Goal: Communication & Community: Answer question/provide support

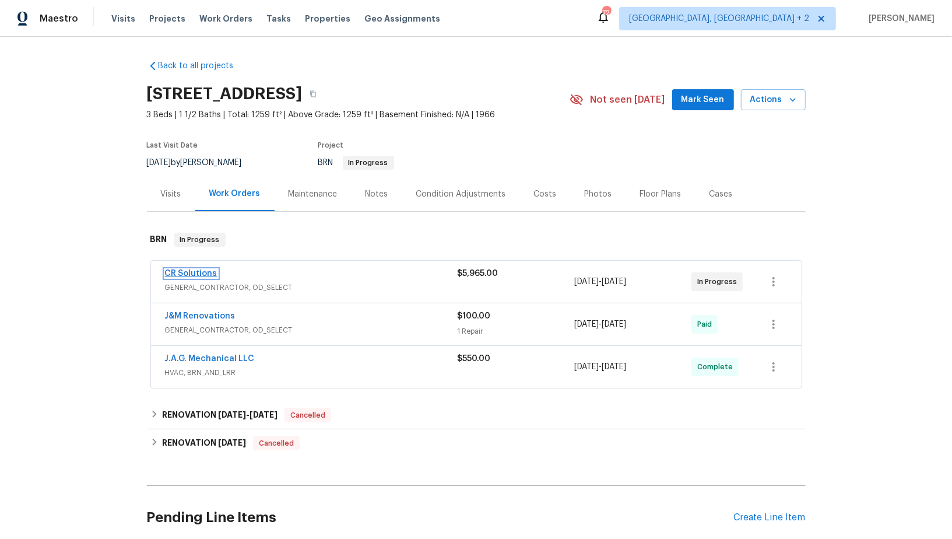
click at [192, 270] on link "CR Solutions" at bounding box center [191, 273] width 52 height 8
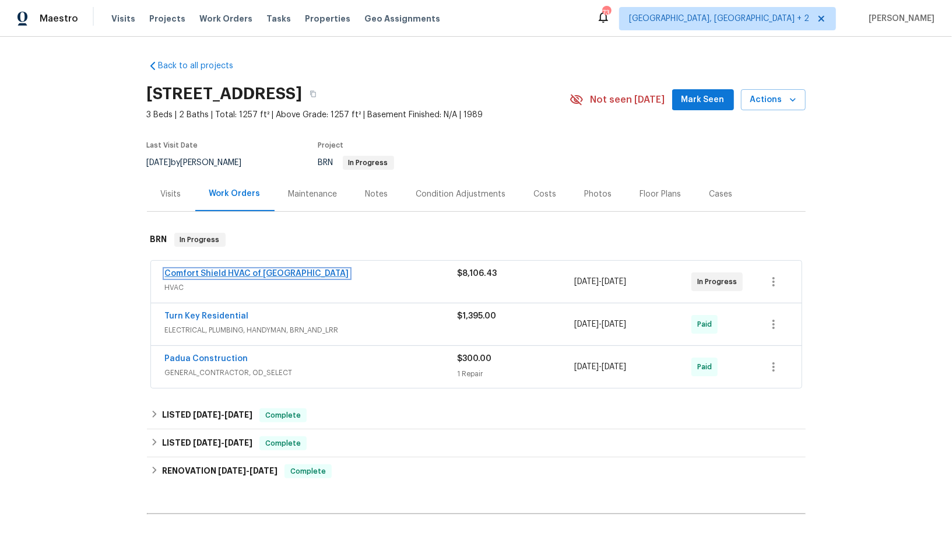
click at [192, 269] on link "Comfort Shield HVAC of NC" at bounding box center [257, 273] width 184 height 8
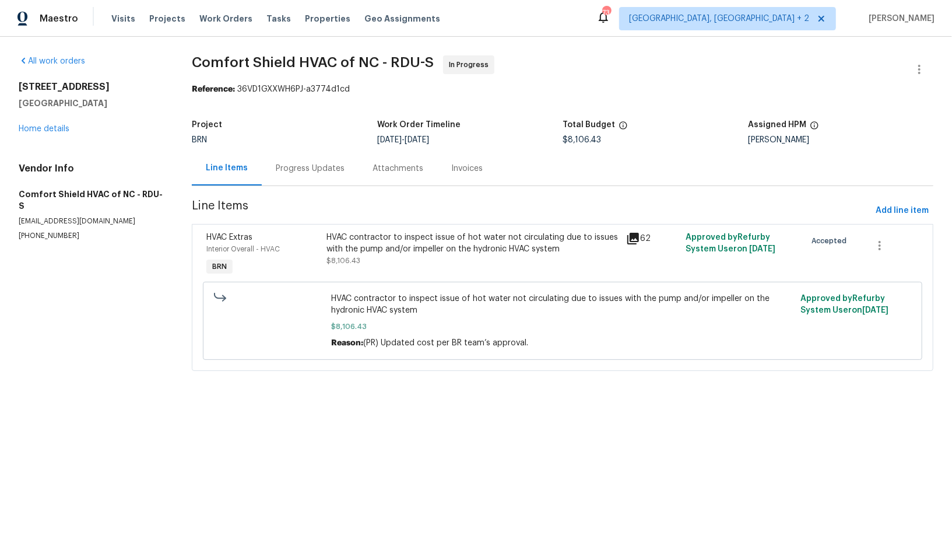
click at [308, 174] on div "Progress Updates" at bounding box center [310, 168] width 97 height 34
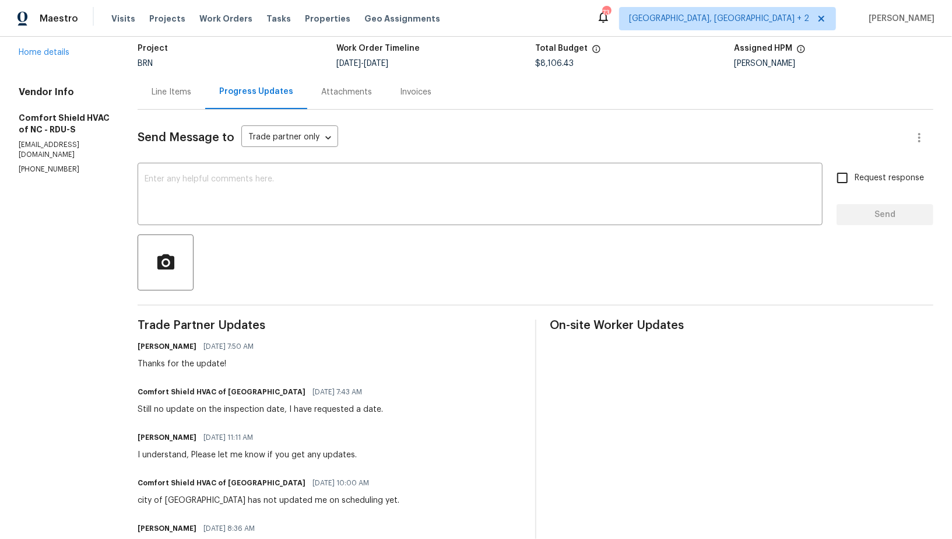
scroll to position [108, 0]
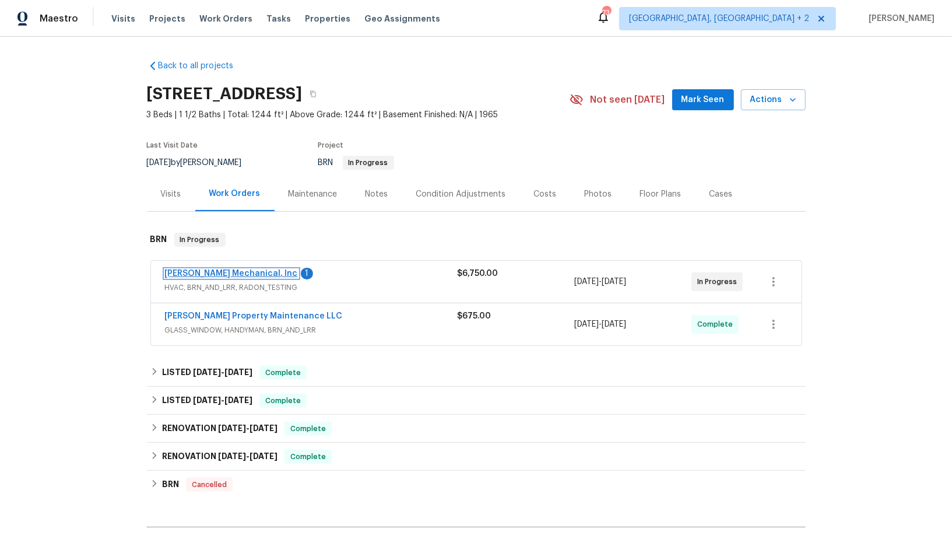
click at [238, 276] on link "JH Martin Mechanical, Inc" at bounding box center [231, 273] width 133 height 8
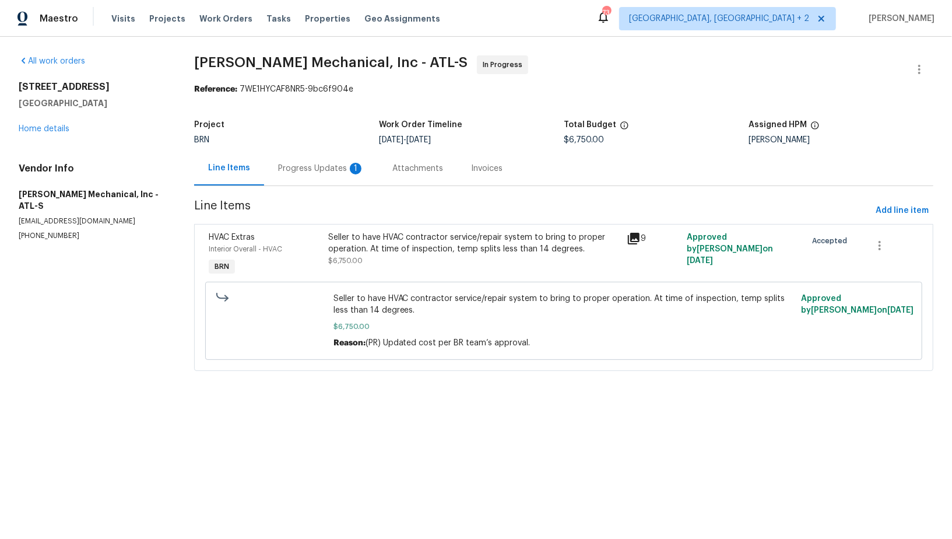
click at [307, 168] on div "Progress Updates 1" at bounding box center [321, 169] width 86 height 12
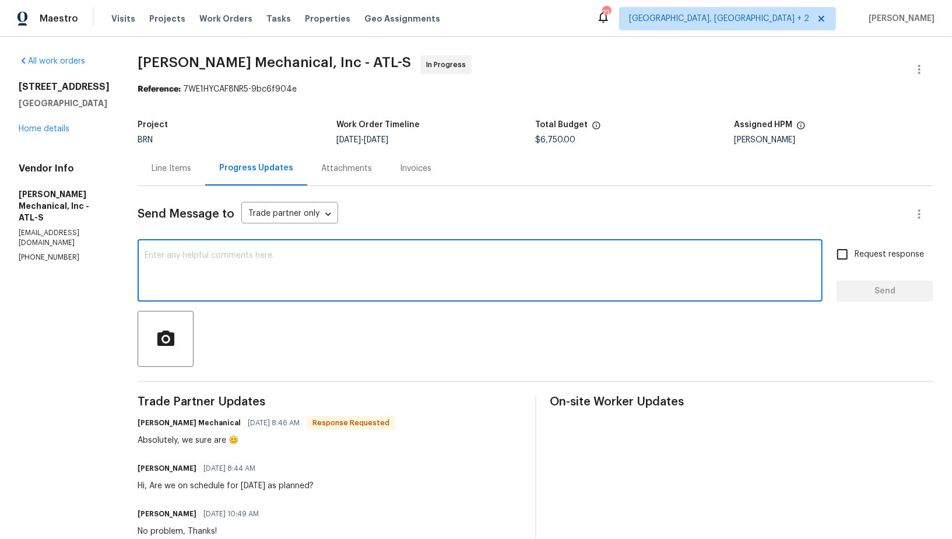
click at [322, 266] on textarea at bounding box center [480, 271] width 671 height 41
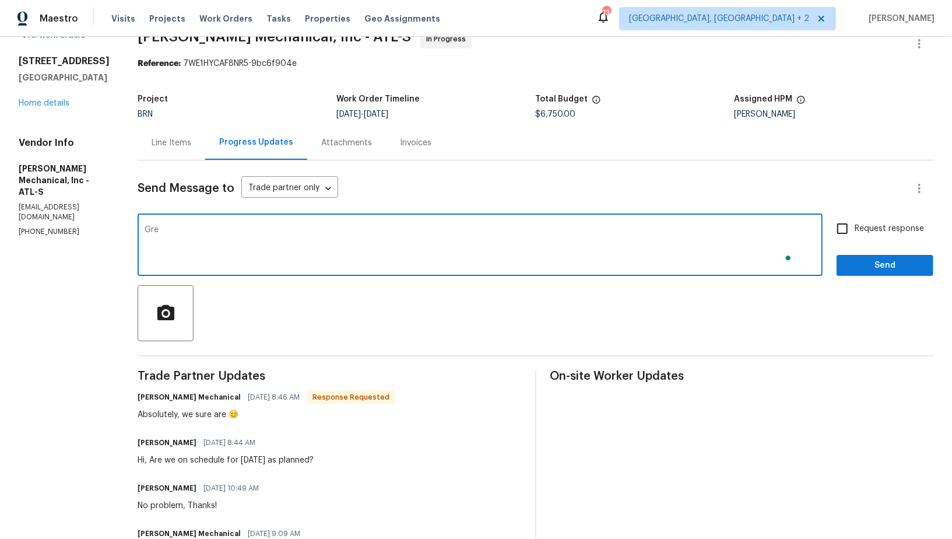
scroll to position [26, 0]
type textarea "Great, Thanks!"
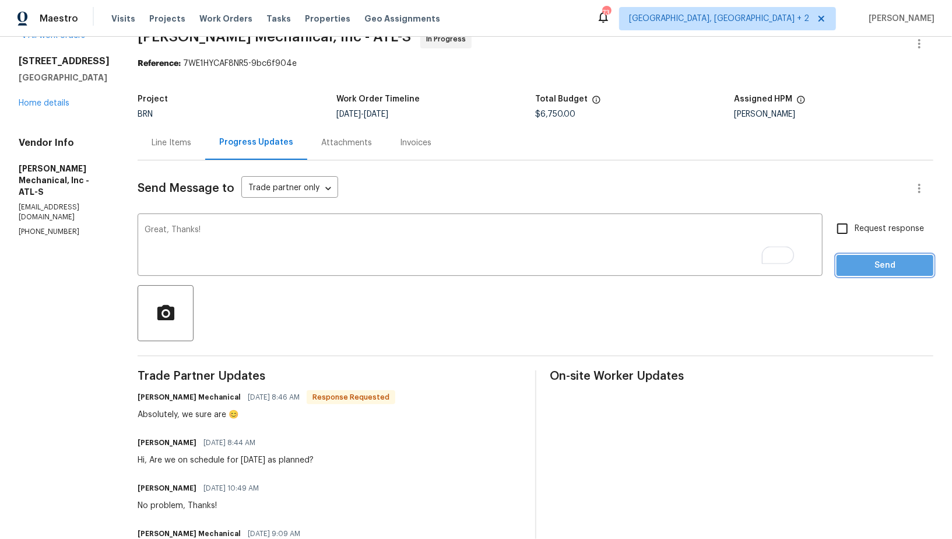
click at [860, 275] on button "Send" at bounding box center [884, 266] width 97 height 22
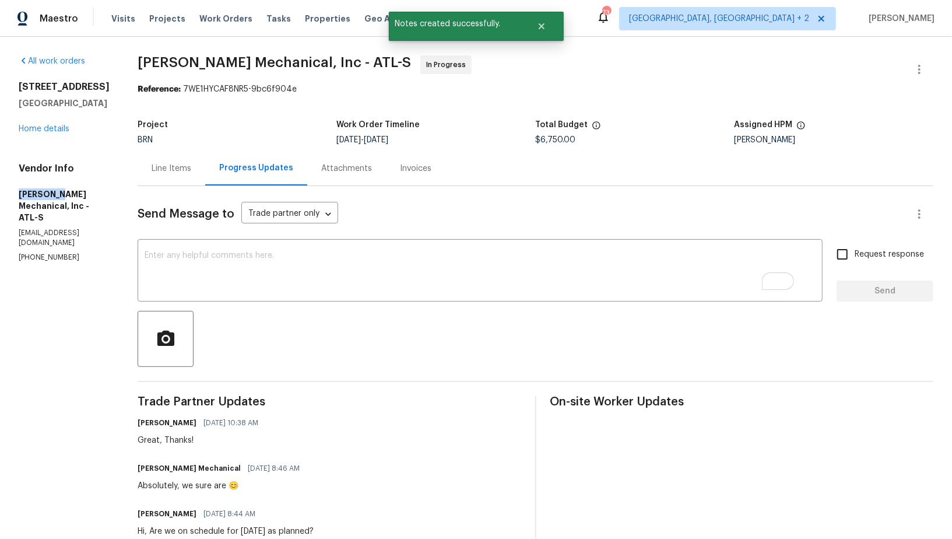
drag, startPoint x: 65, startPoint y: 195, endPoint x: 55, endPoint y: 194, distance: 10.6
copy h5 "JH Martin"
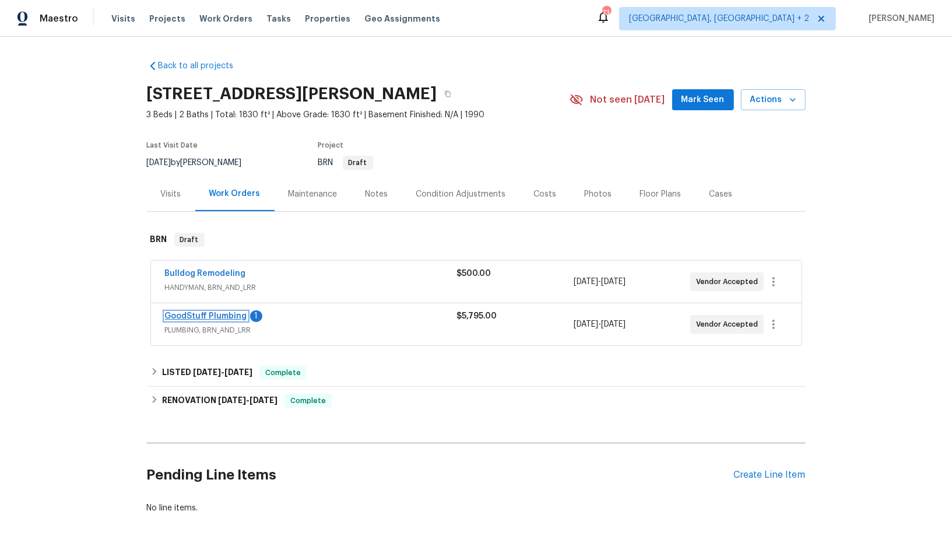
click at [203, 314] on link "GoodStuff Plumbing" at bounding box center [206, 316] width 82 height 8
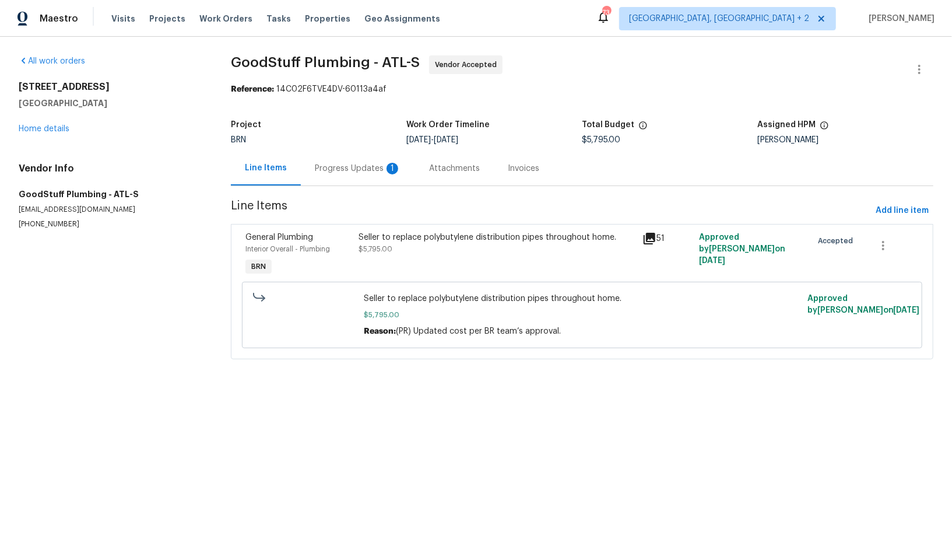
click at [304, 165] on div "Progress Updates 1" at bounding box center [358, 168] width 114 height 34
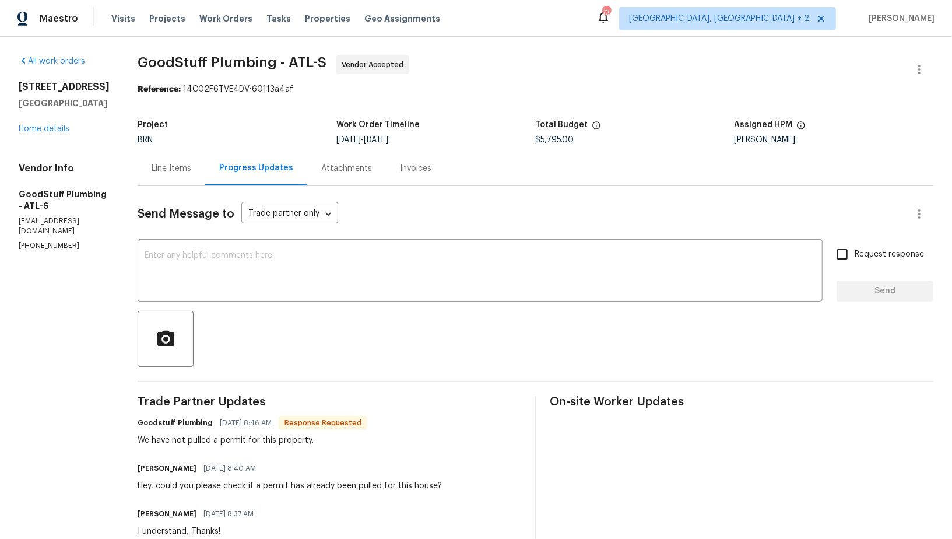
scroll to position [12, 0]
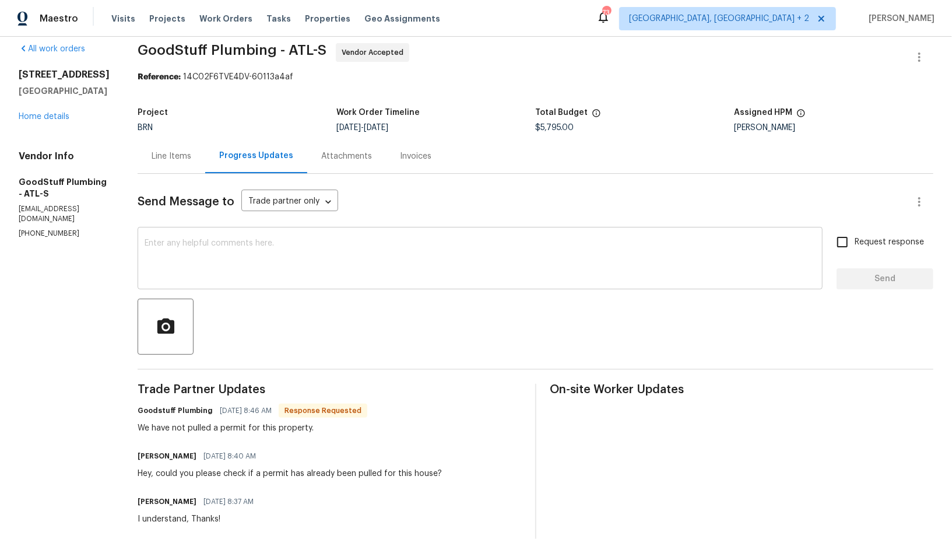
click at [279, 265] on textarea at bounding box center [480, 259] width 671 height 41
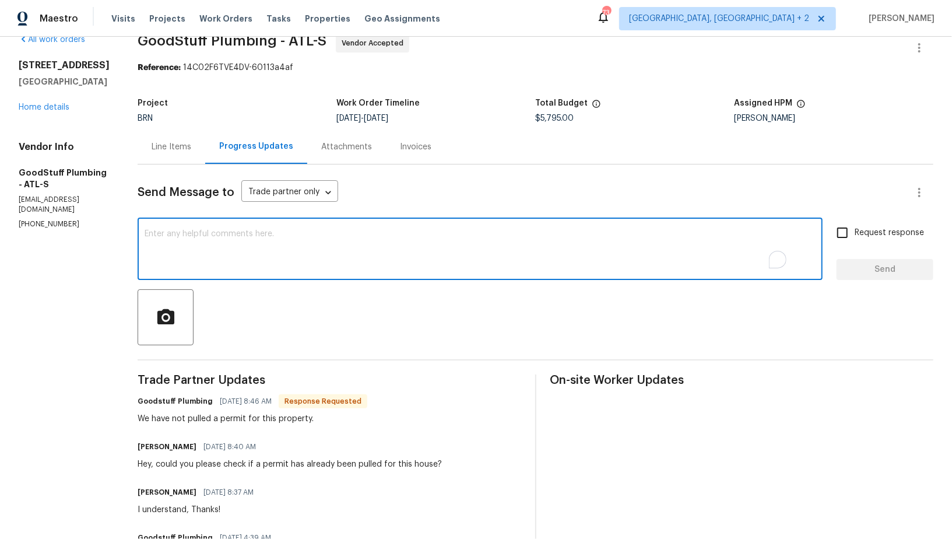
scroll to position [30, 0]
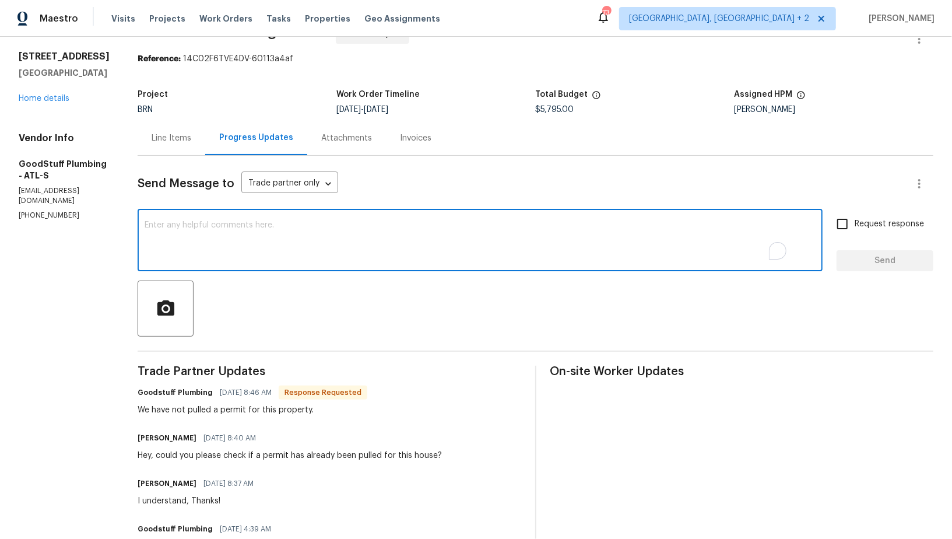
click at [273, 249] on textarea "To enrich screen reader interactions, please activate Accessibility in Grammarl…" at bounding box center [480, 241] width 671 height 41
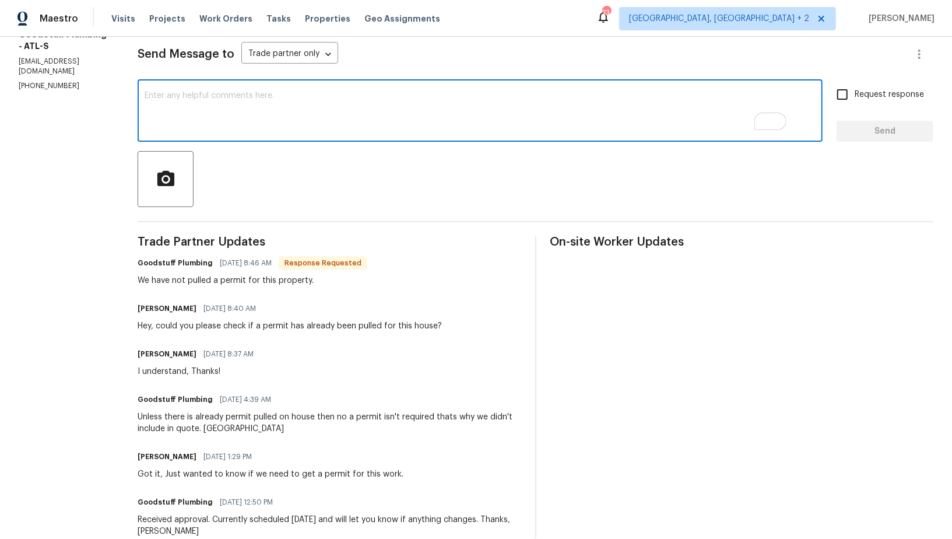
scroll to position [0, 0]
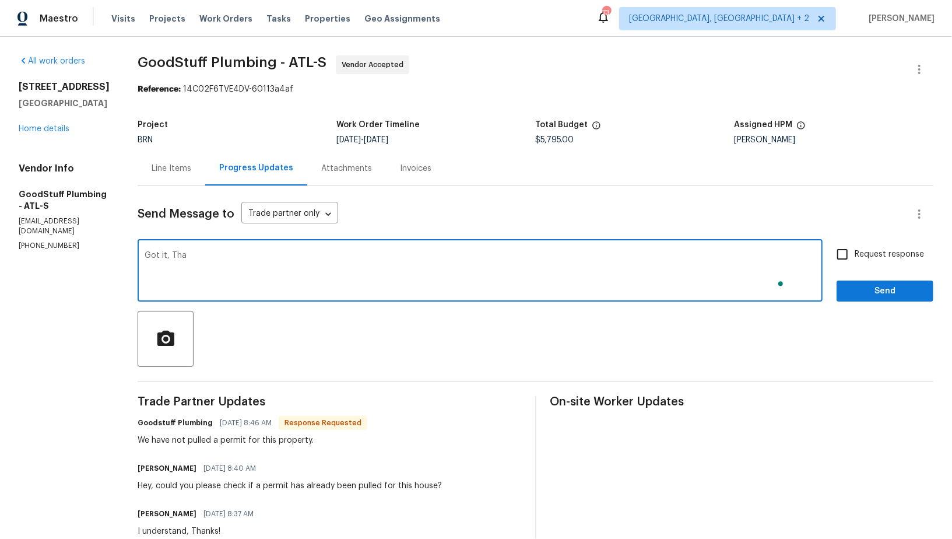
type textarea "Got it, Than"
type textarea "I will check on this. Thanks!"
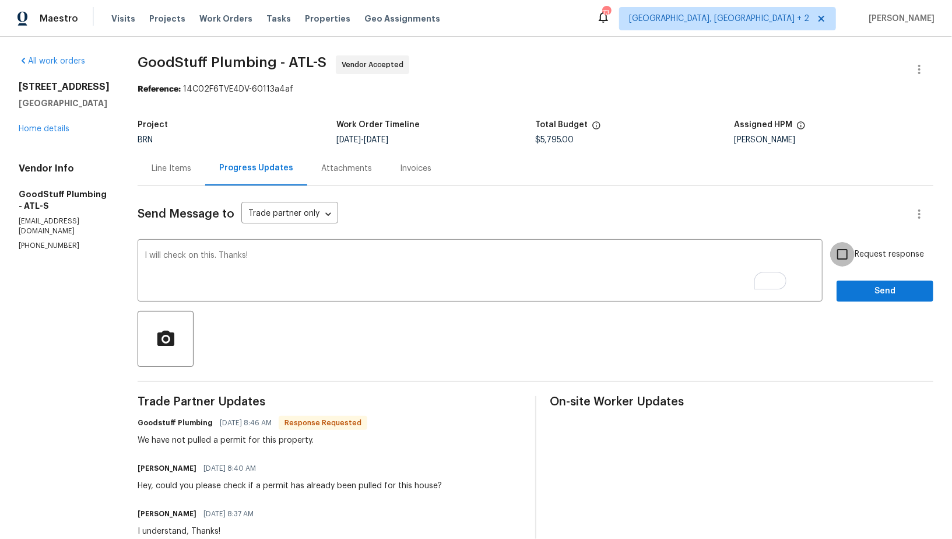
click at [839, 254] on input "Request response" at bounding box center [842, 254] width 24 height 24
checkbox input "true"
click at [859, 290] on span "Send" at bounding box center [885, 291] width 78 height 15
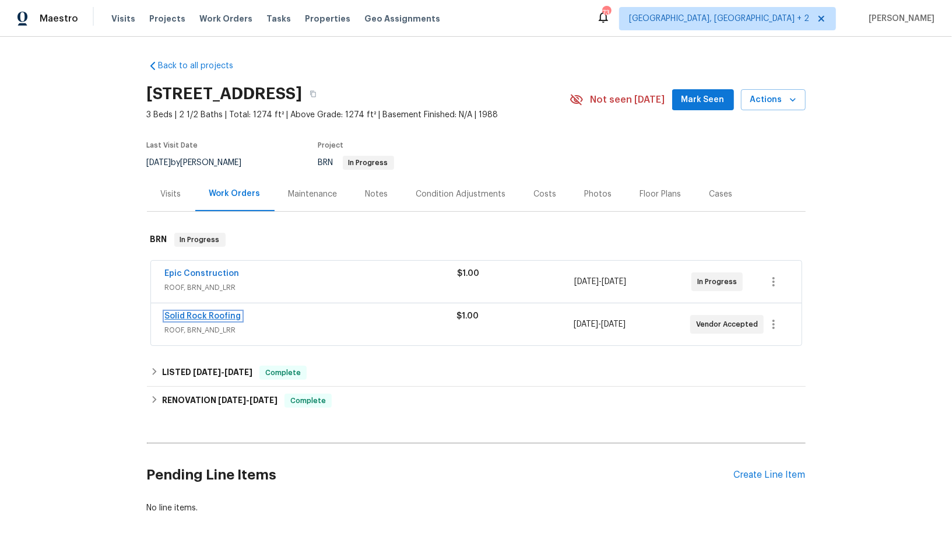
click at [190, 314] on link "Solid Rock Roofing" at bounding box center [203, 316] width 76 height 8
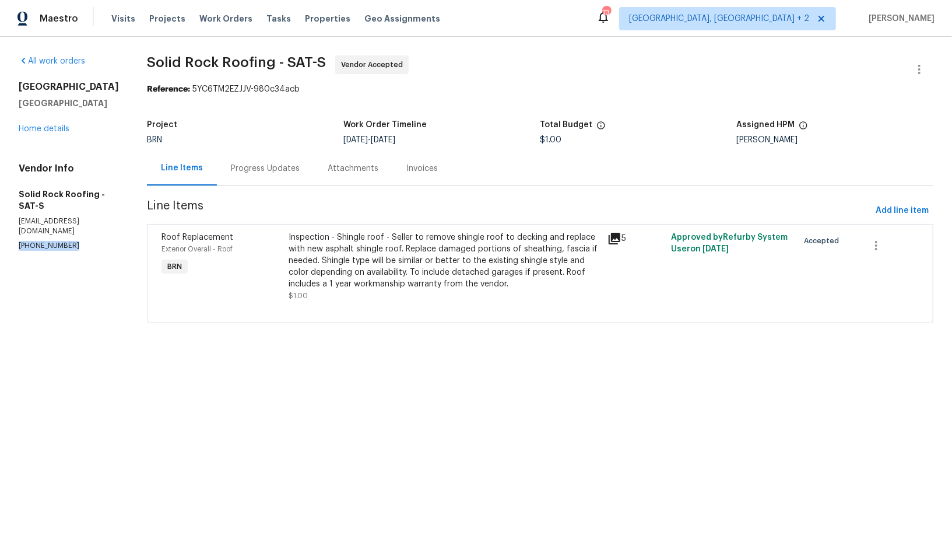
drag, startPoint x: 76, startPoint y: 236, endPoint x: 0, endPoint y: 236, distance: 76.4
click at [0, 236] on div "All work orders 10206 Canton Fld San Antonio, TX 78245 Home details Vendor Info…" at bounding box center [476, 196] width 952 height 319
copy p "(817) 739-3624"
click at [244, 169] on div "Progress Updates" at bounding box center [265, 169] width 69 height 12
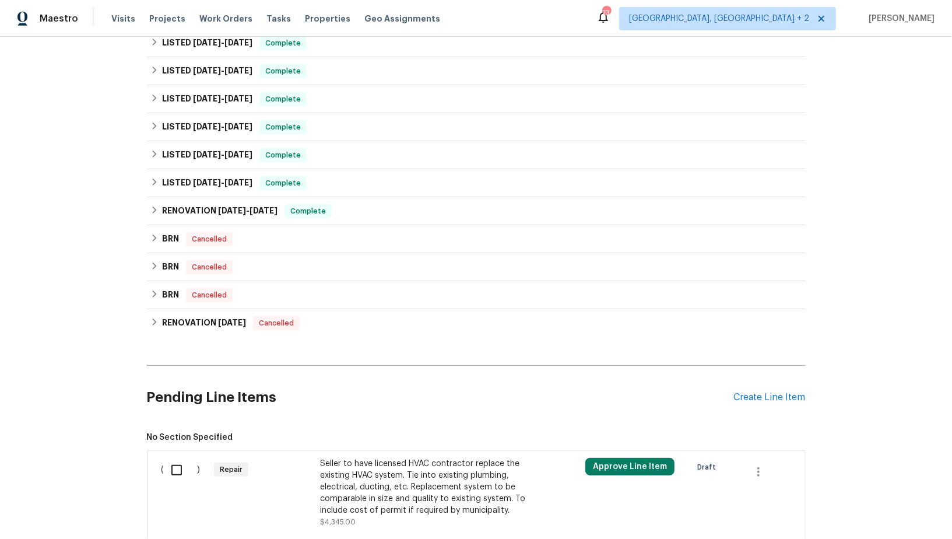
scroll to position [634, 0]
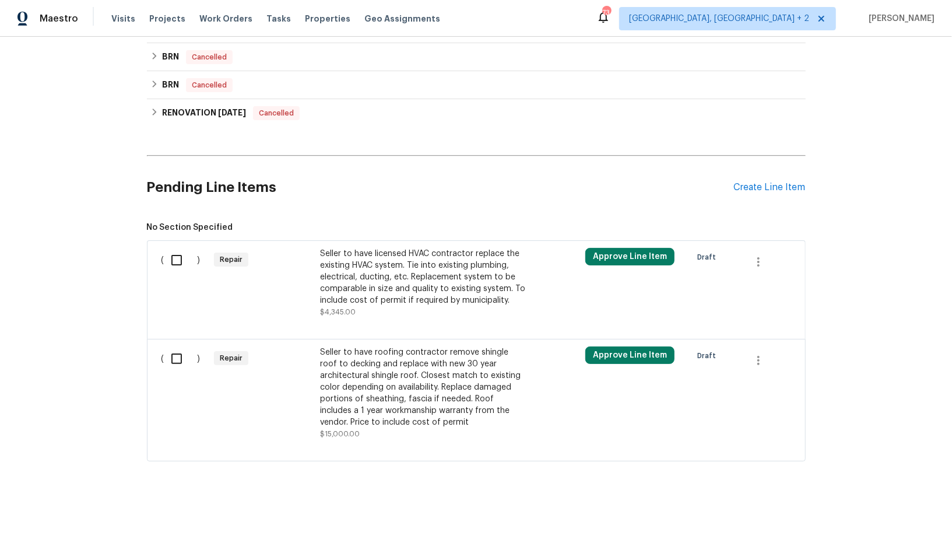
click at [374, 295] on div "Seller to have licensed HVAC contractor replace the existing HVAC system. Tie i…" at bounding box center [422, 277] width 205 height 58
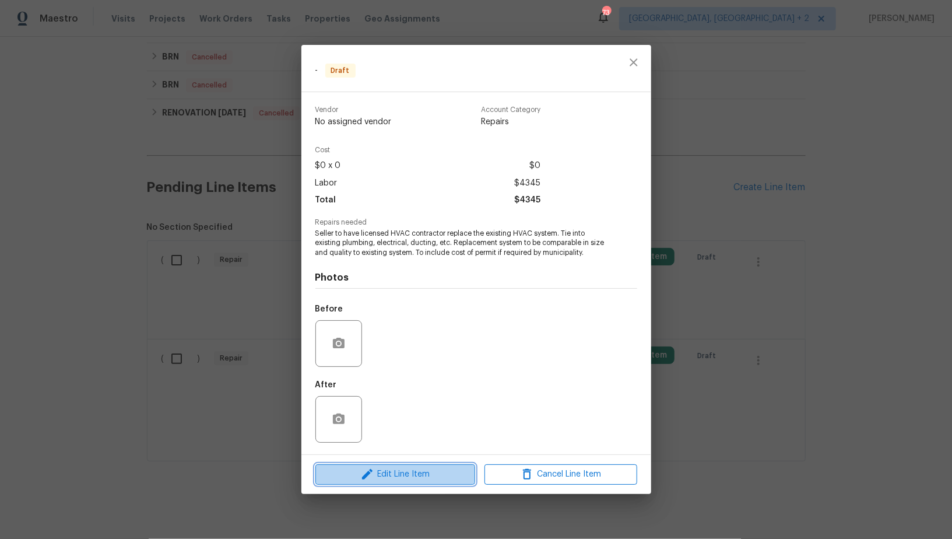
click at [416, 477] on span "Edit Line Item" at bounding box center [395, 474] width 153 height 15
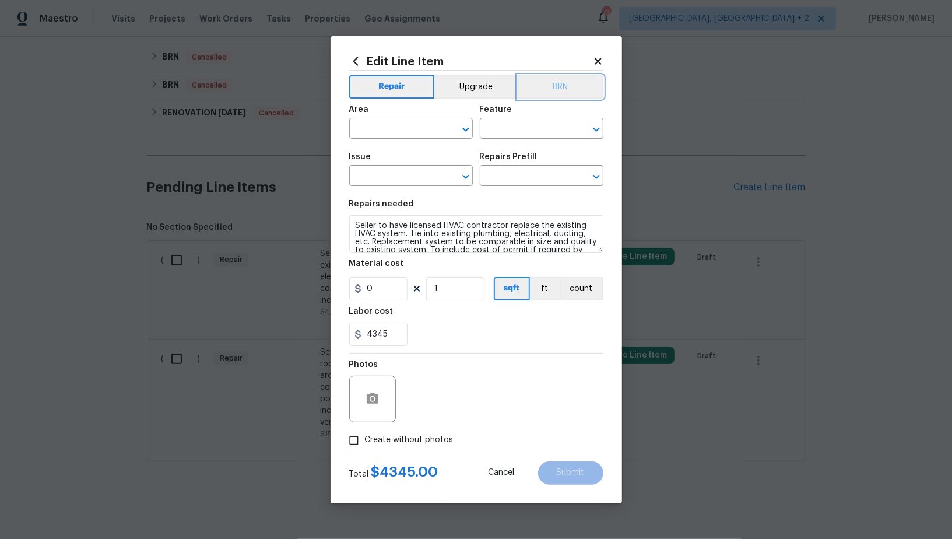
click at [554, 91] on button "BRN" at bounding box center [561, 86] width 86 height 23
click at [423, 133] on input "text" at bounding box center [394, 130] width 91 height 18
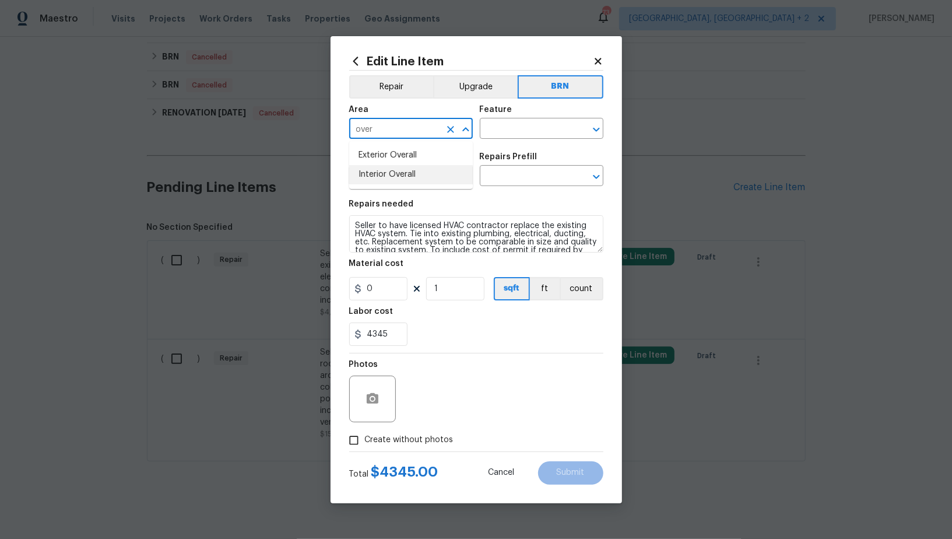
click at [430, 175] on li "Interior Overall" at bounding box center [411, 174] width 124 height 19
type input "Interior Overall"
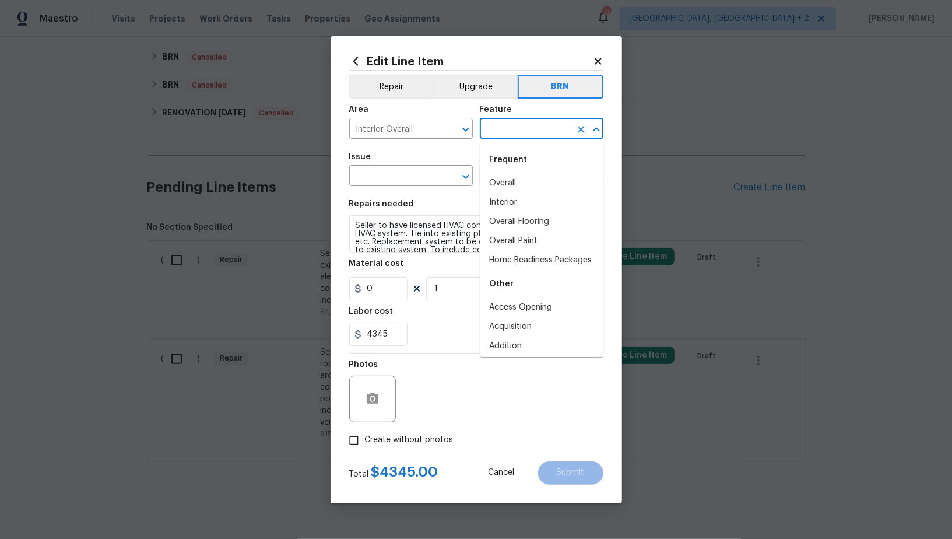
click at [504, 131] on input "text" at bounding box center [525, 130] width 91 height 18
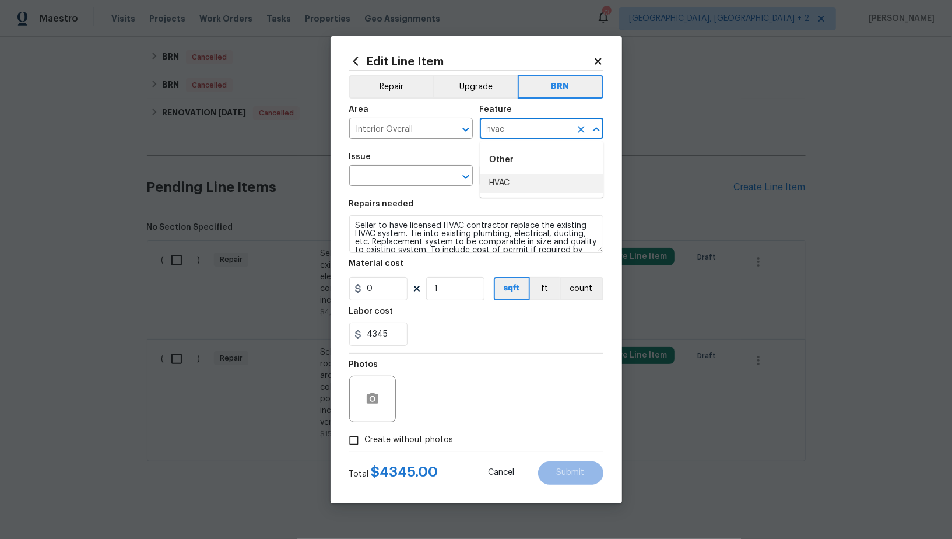
click at [512, 180] on li "HVAC" at bounding box center [542, 183] width 124 height 19
type input "HVAC"
click at [389, 178] on input "text" at bounding box center [394, 177] width 91 height 18
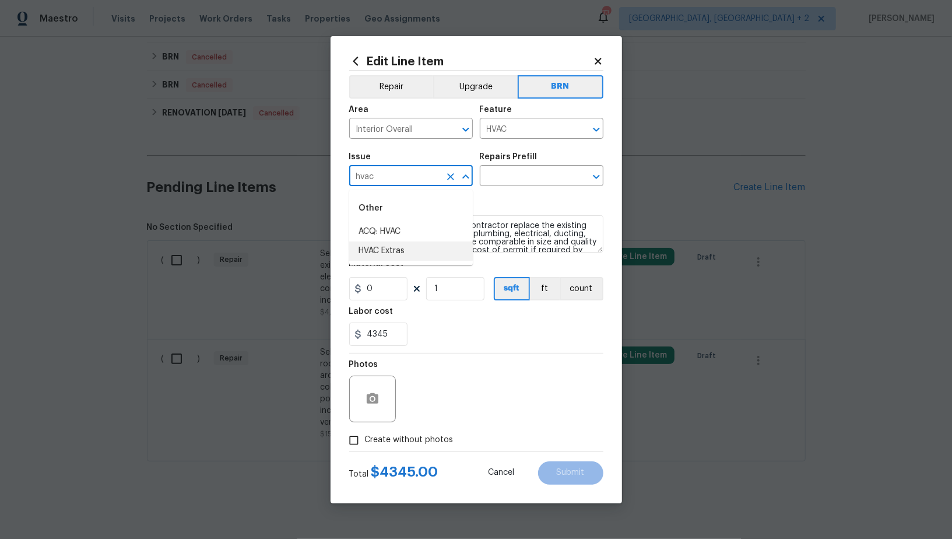
click at [412, 250] on li "HVAC Extras" at bounding box center [411, 250] width 124 height 19
type input "HVAC Extras"
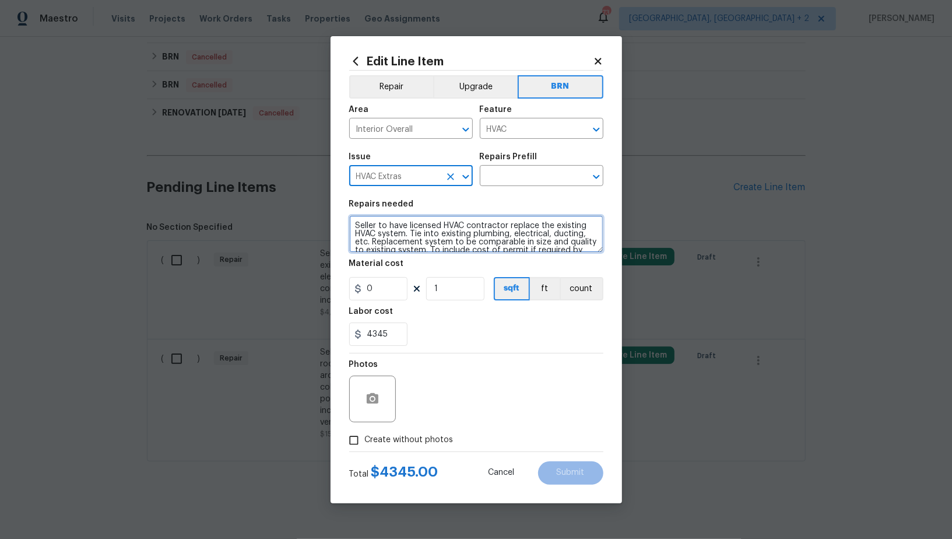
click at [466, 233] on textarea "Seller to have licensed HVAC contractor replace the existing HVAC system. Tie i…" at bounding box center [476, 233] width 254 height 37
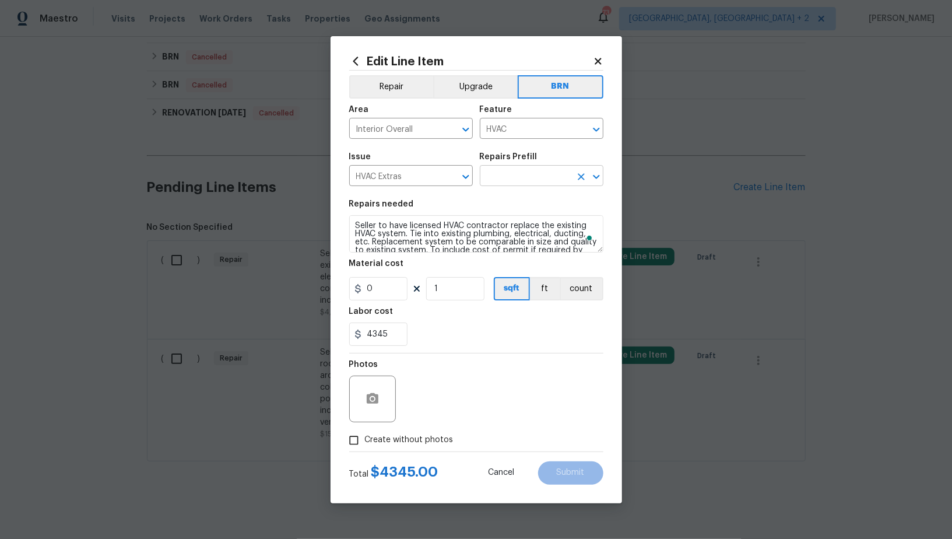
click at [530, 181] on input "text" at bounding box center [525, 177] width 91 height 18
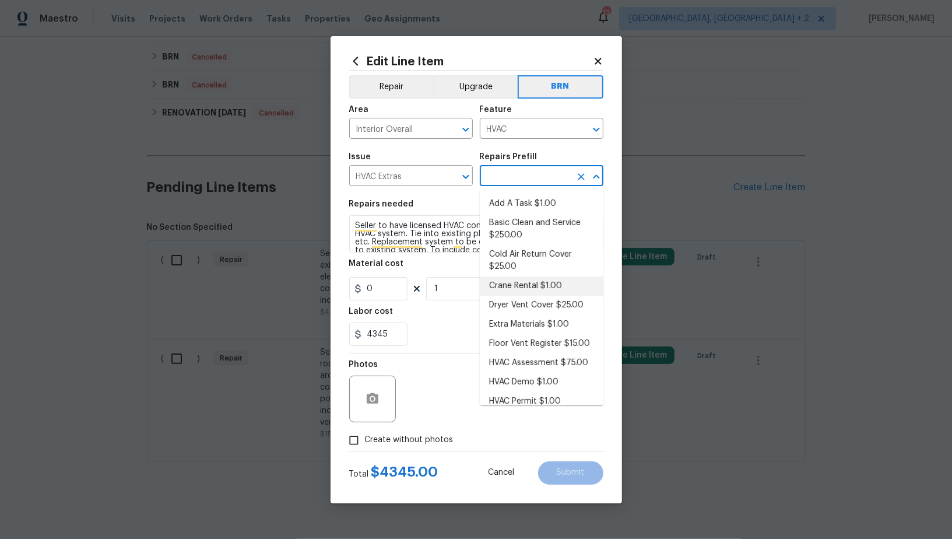
scroll to position [30, 0]
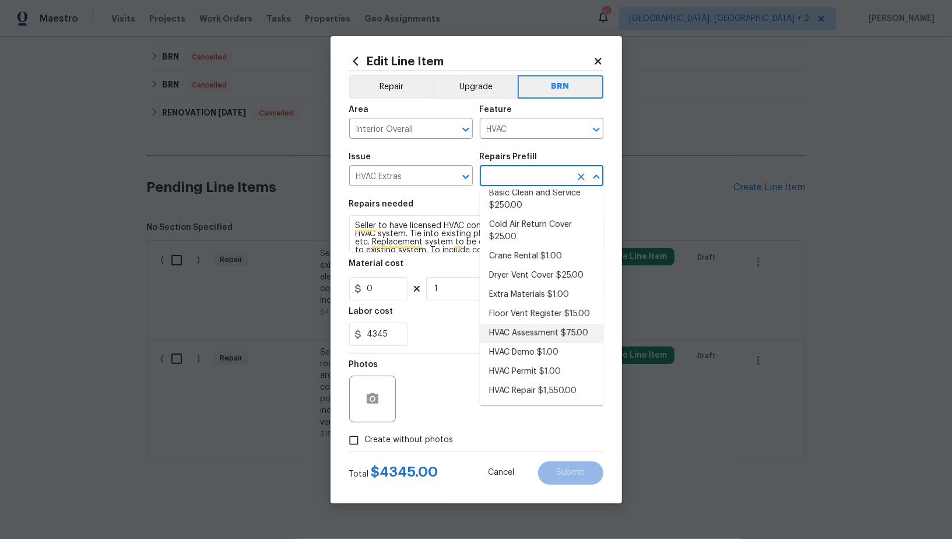
click at [551, 325] on li "HVAC Assessment $75.00" at bounding box center [542, 332] width 124 height 19
type input "HVAC Assessment $75.00"
type textarea "HVAC not working properly. Inspect system and diagnose problem."
type input "75"
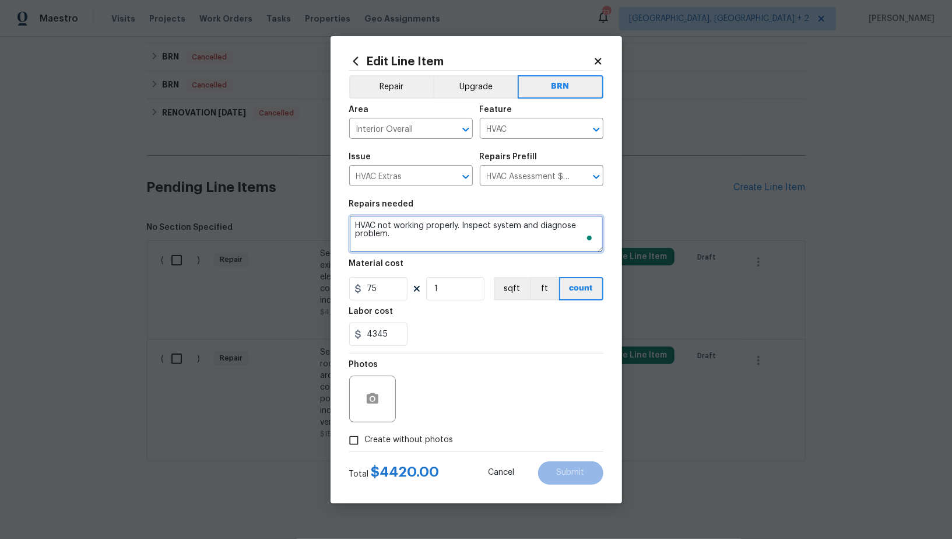
click at [496, 245] on textarea "HVAC not working properly. Inspect system and diagnose problem." at bounding box center [476, 233] width 254 height 37
paste textarea "Seller to have licensed HVAC contractor replace the existing HVAC system. Tie i…"
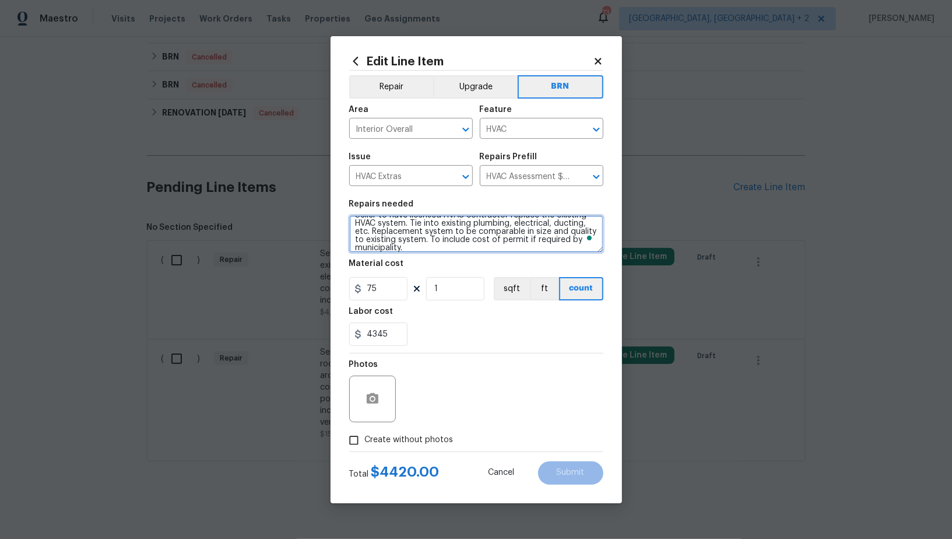
scroll to position [10, 0]
type textarea "Seller to have licensed HVAC contractor replace the existing HVAC system. Tie i…"
click at [398, 286] on input "75" at bounding box center [378, 288] width 58 height 23
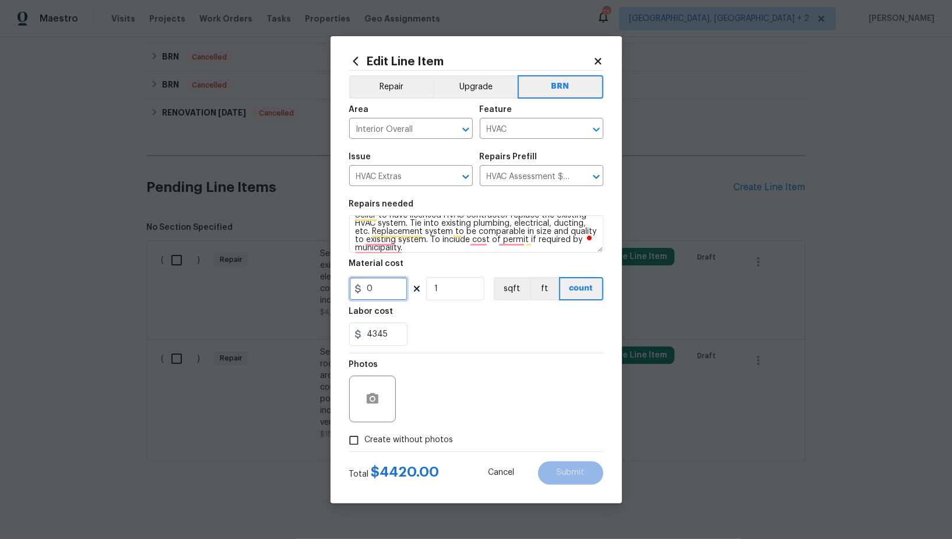
type input "0"
click at [392, 328] on input "4345" at bounding box center [378, 333] width 58 height 23
type input "1"
click at [364, 396] on button "button" at bounding box center [372, 399] width 28 height 28
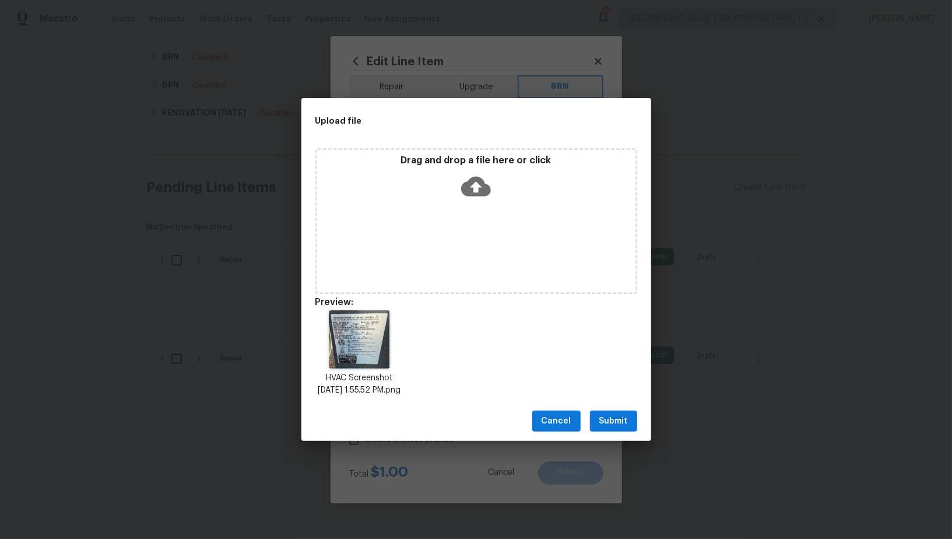
click at [614, 418] on button "Submit" at bounding box center [613, 421] width 47 height 22
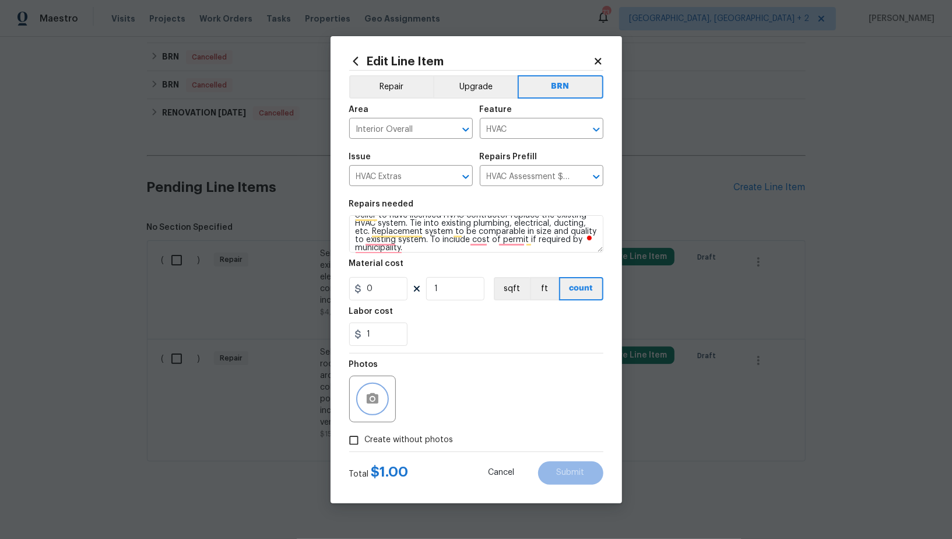
scroll to position [0, 0]
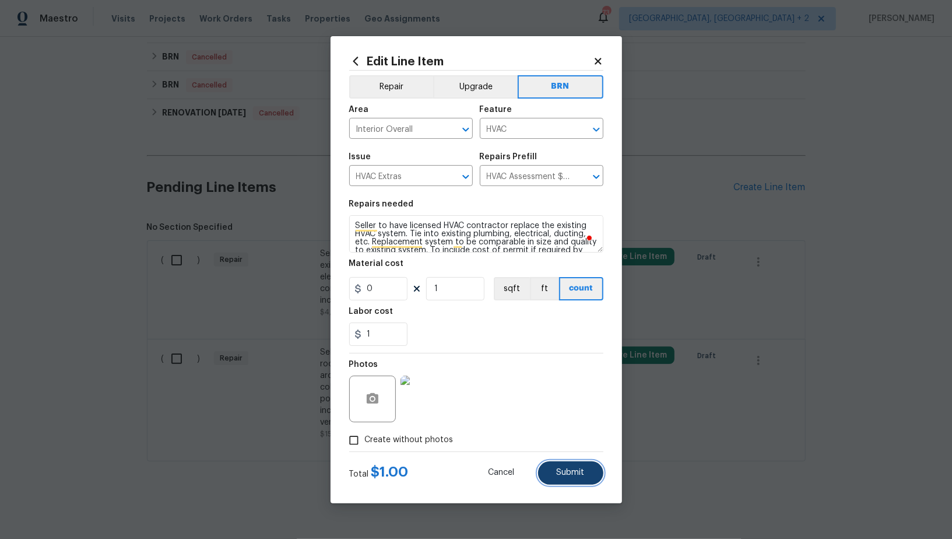
click at [572, 479] on button "Submit" at bounding box center [570, 472] width 65 height 23
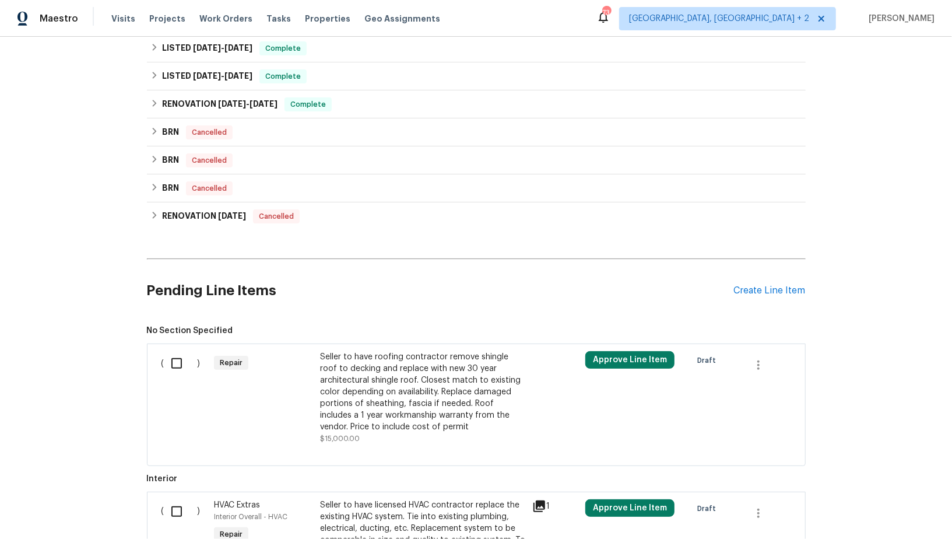
scroll to position [634, 0]
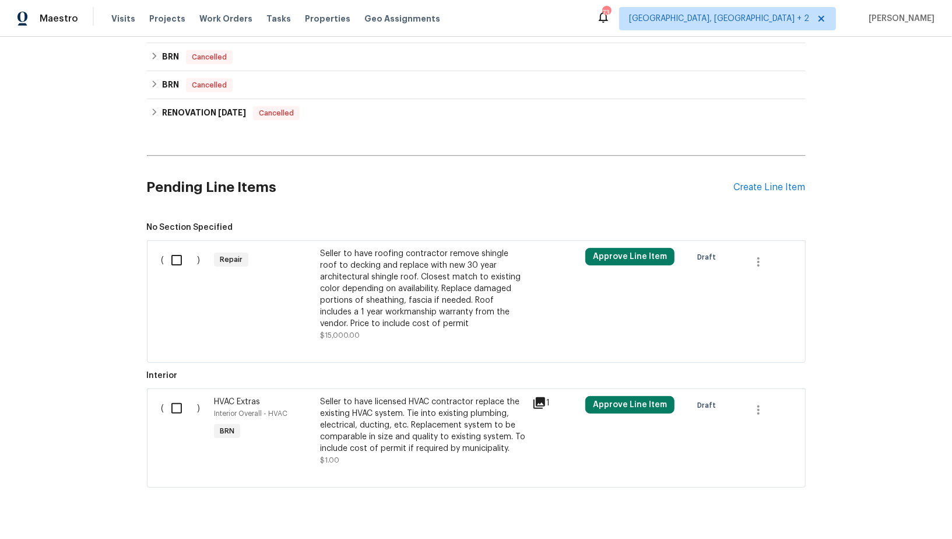
click at [340, 297] on div "Seller to have roofing contractor remove shingle roof to decking and replace wi…" at bounding box center [422, 289] width 205 height 82
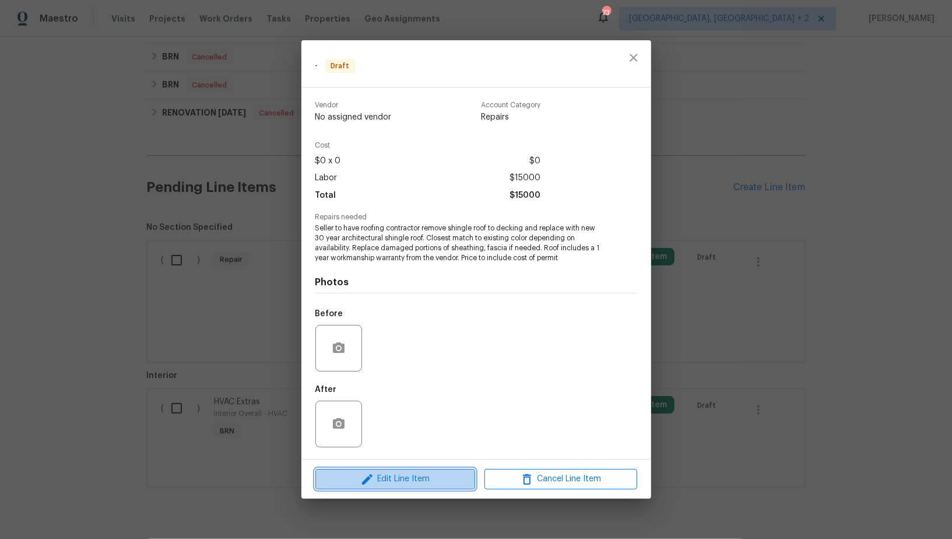
click at [409, 486] on span "Edit Line Item" at bounding box center [395, 479] width 153 height 15
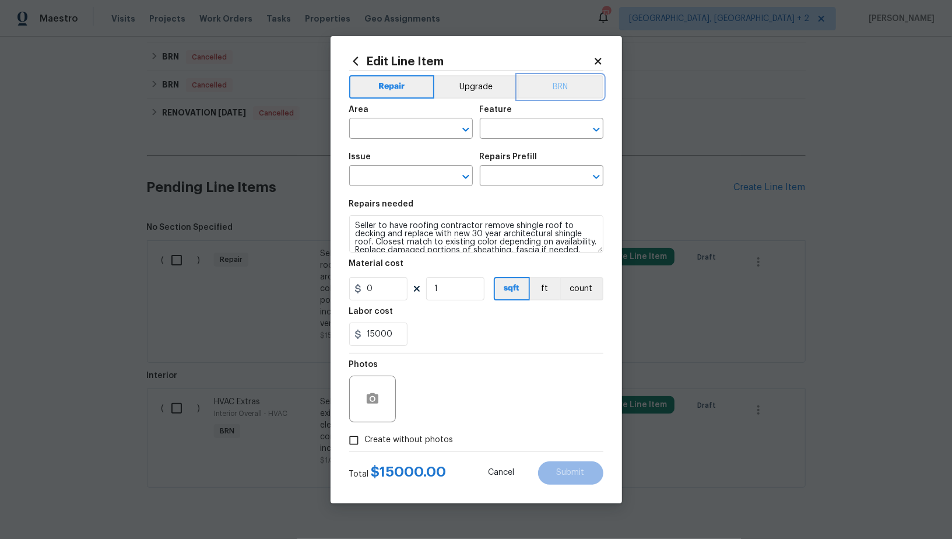
click at [561, 87] on button "BRN" at bounding box center [561, 86] width 86 height 23
click at [415, 125] on input "text" at bounding box center [394, 130] width 91 height 18
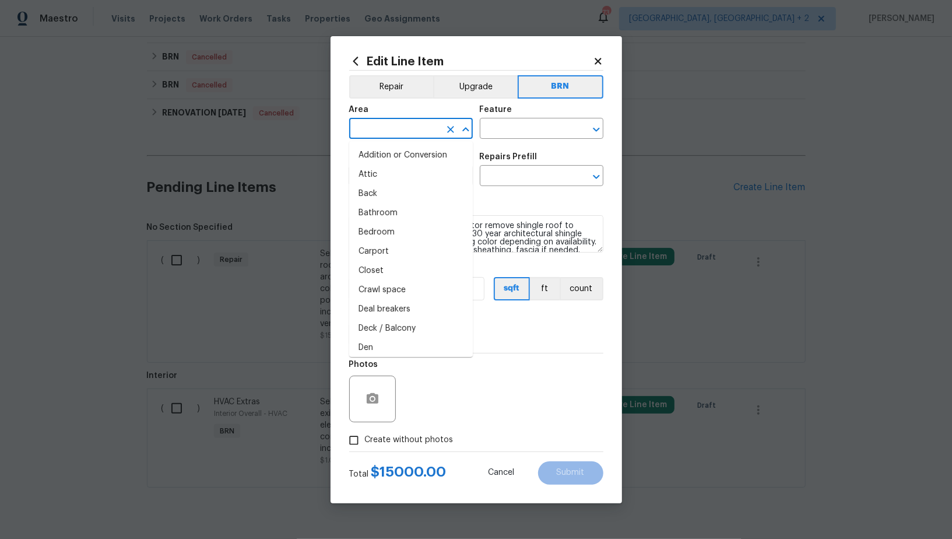
type input "k"
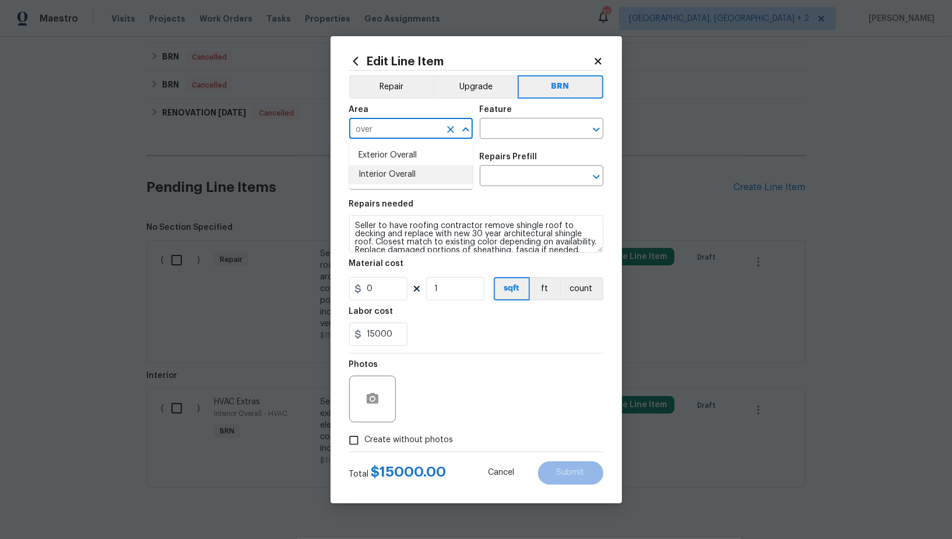
click at [402, 160] on li "Exterior Overall" at bounding box center [411, 155] width 124 height 19
type input "Exterior Overall"
click at [519, 140] on div "Area Exterior Overall ​ Feature ​" at bounding box center [476, 122] width 254 height 47
click at [509, 134] on input "text" at bounding box center [525, 130] width 91 height 18
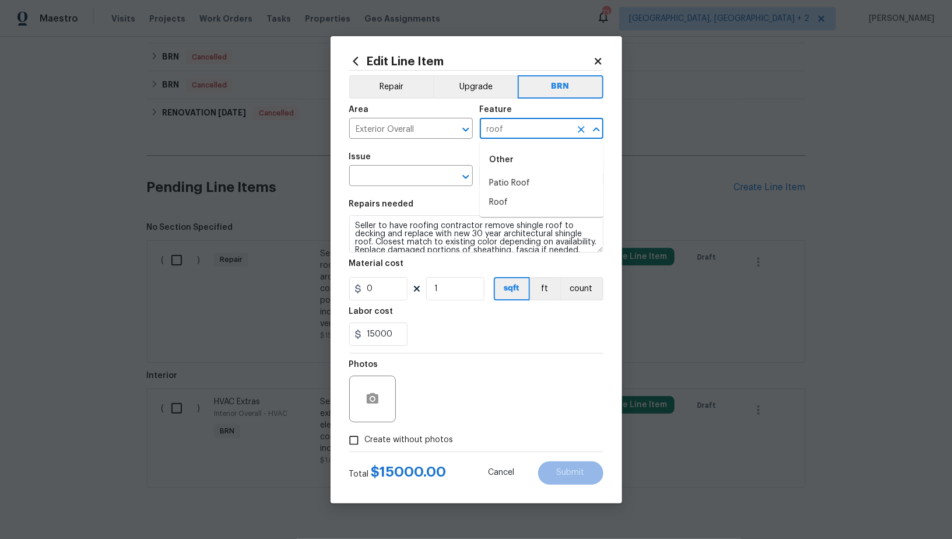
click at [499, 210] on li "Roof" at bounding box center [542, 202] width 124 height 19
type input "Roof"
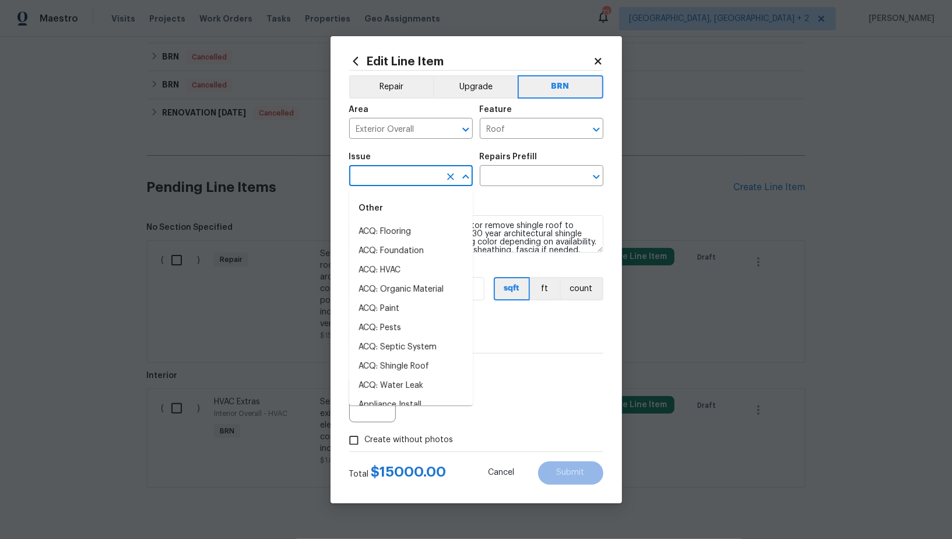
click at [394, 169] on input "text" at bounding box center [394, 177] width 91 height 18
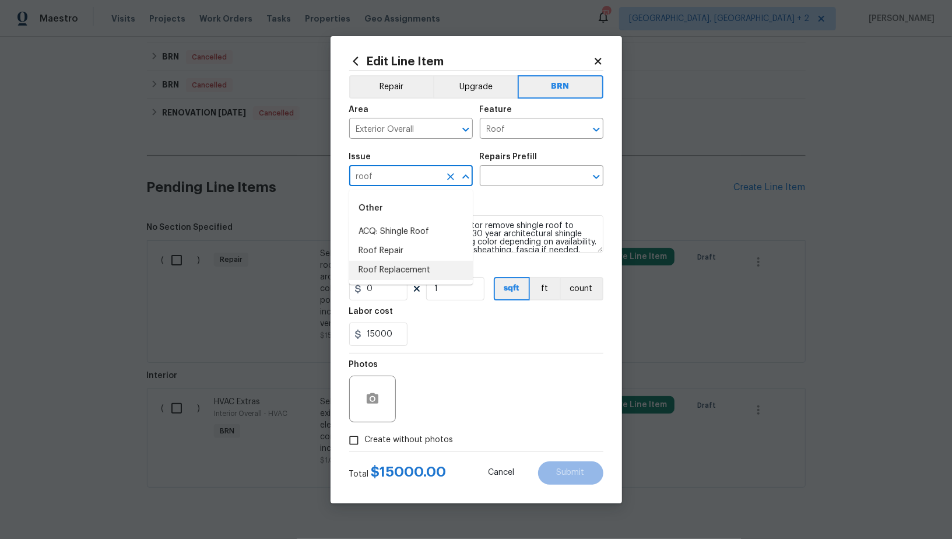
click at [395, 263] on li "Roof Replacement" at bounding box center [411, 270] width 124 height 19
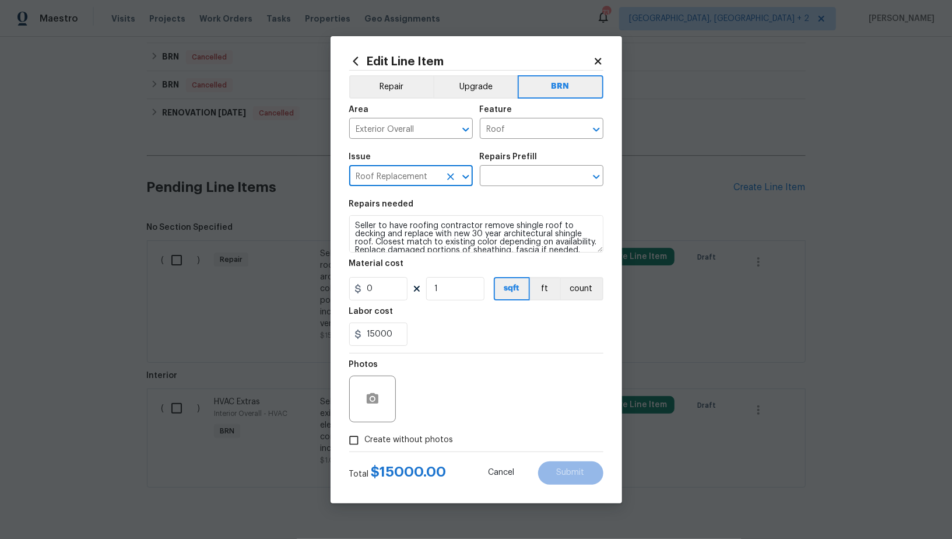
type input "Roof Replacement"
click at [451, 244] on textarea "Seller to have roofing contractor remove shingle roof to decking and replace wi…" at bounding box center [476, 233] width 254 height 37
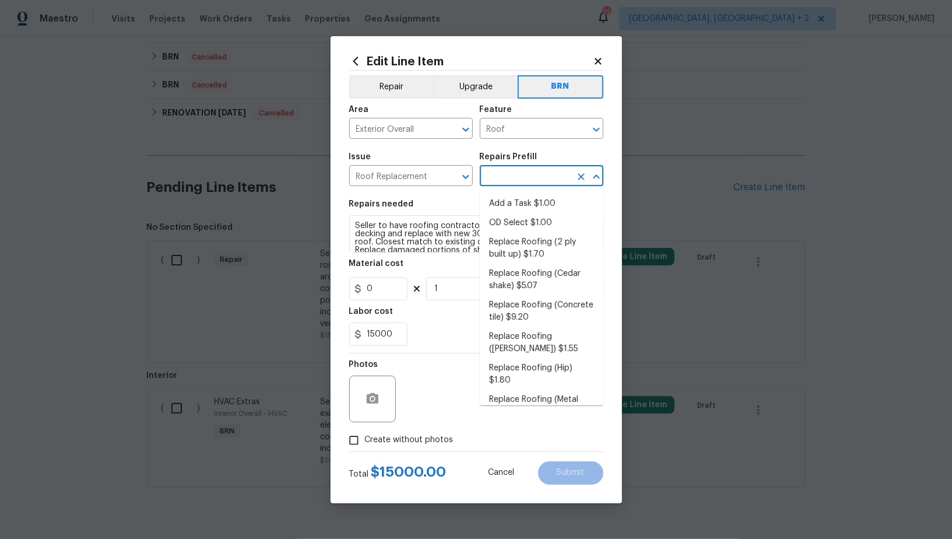
click at [522, 182] on input "text" at bounding box center [525, 177] width 91 height 18
click at [523, 204] on li "Add a Task $1.00" at bounding box center [542, 203] width 124 height 19
type input "Eaves and Trim"
type input "Add a Task $1.00"
type textarea "HPM to detail"
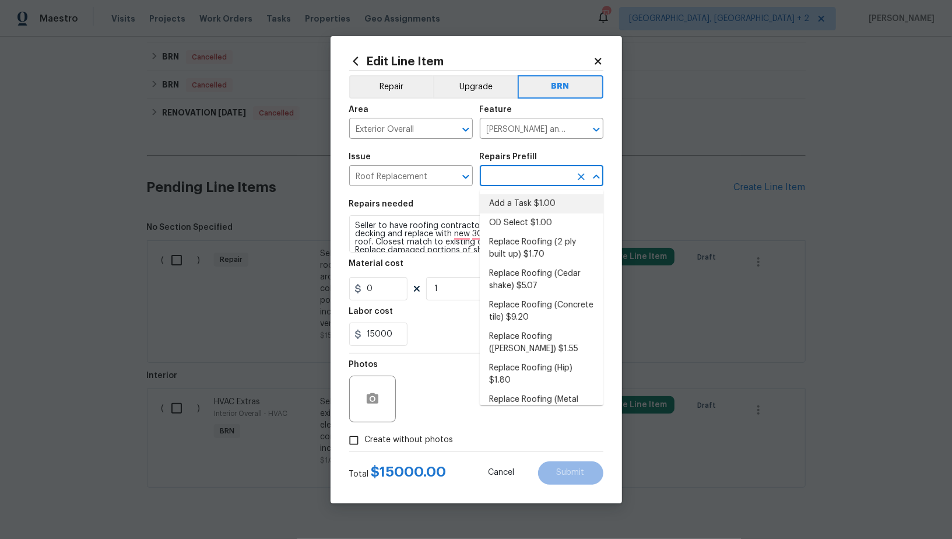
type input "1"
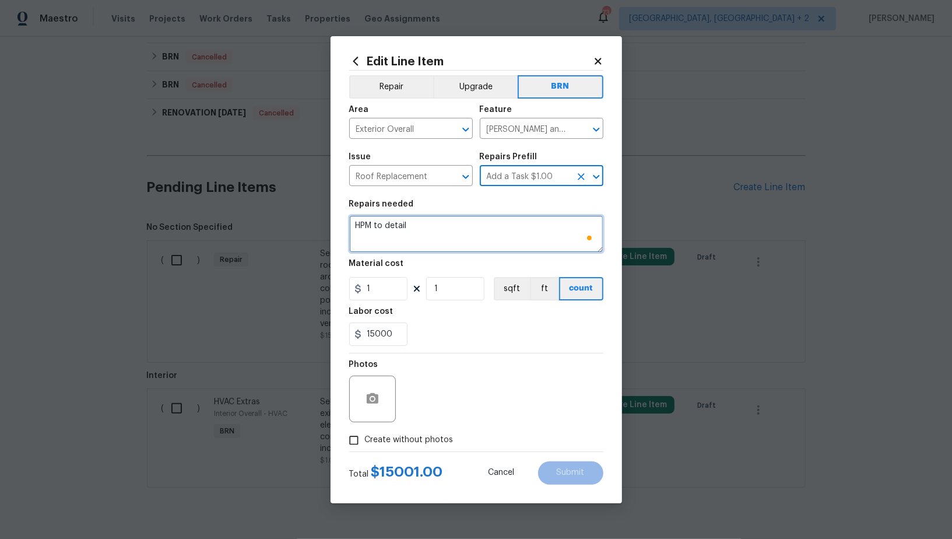
click at [477, 240] on textarea "HPM to detail" at bounding box center [476, 233] width 254 height 37
paste textarea "Seller to have roofing contractor remove shingle roof to decking and replace wi…"
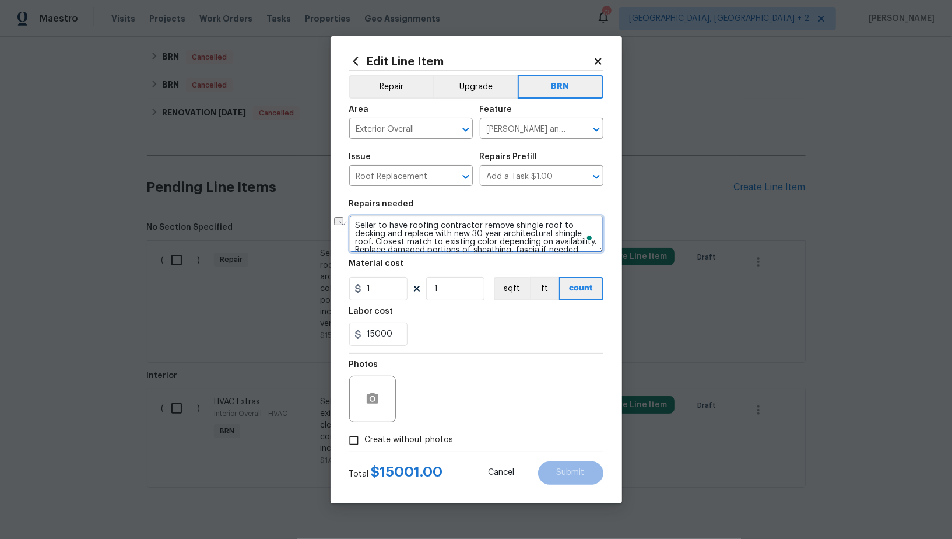
scroll to position [19, 0]
type textarea "Seller to have roofing contractor remove shingle roof to decking and replace wi…"
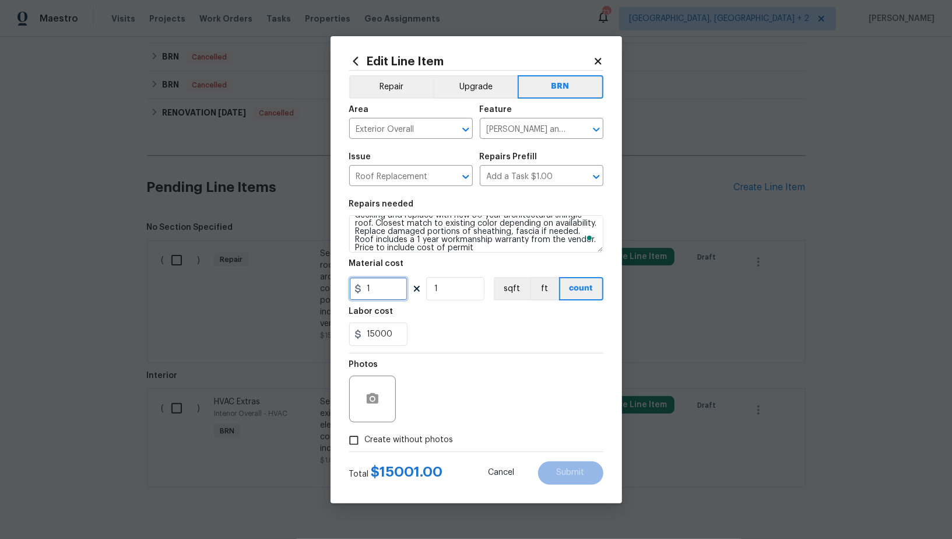
click at [379, 289] on input "1" at bounding box center [378, 288] width 58 height 23
type input "0"
click at [403, 336] on input "15000" at bounding box center [378, 333] width 58 height 23
click at [572, 129] on div "Eaves and Trim ​" at bounding box center [542, 130] width 124 height 18
type input "1"
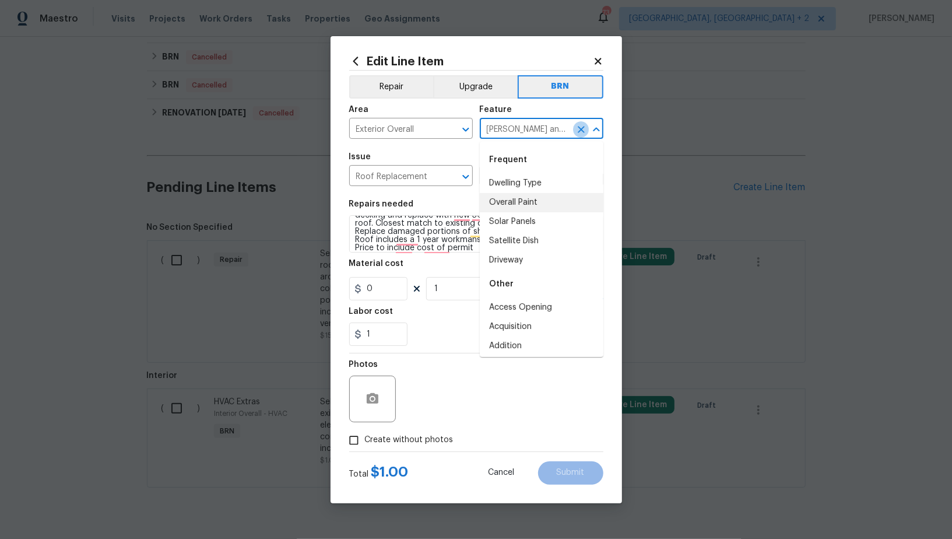
click at [582, 129] on icon "Clear" at bounding box center [581, 129] width 7 height 7
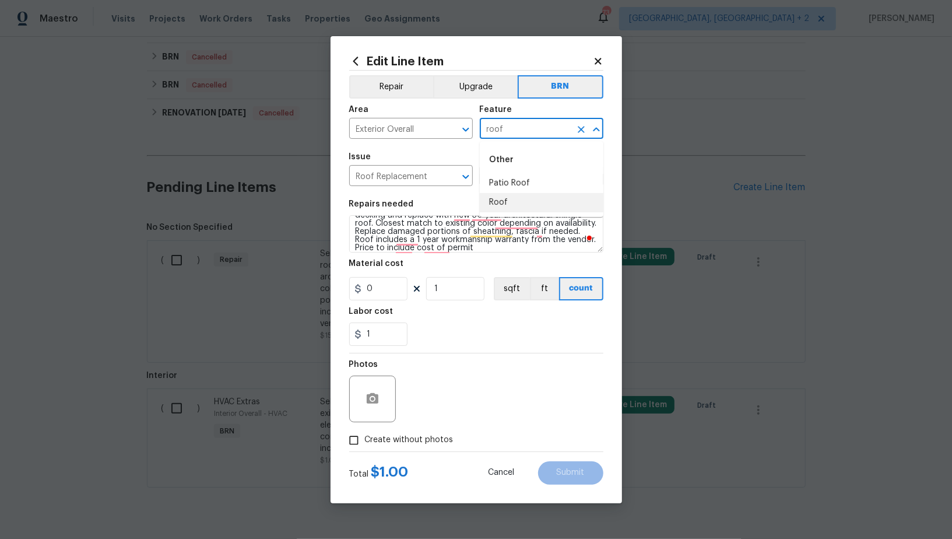
click at [530, 196] on li "Roof" at bounding box center [542, 202] width 124 height 19
type input "Roof"
click at [363, 437] on input "Create without photos" at bounding box center [354, 440] width 22 height 22
checkbox input "true"
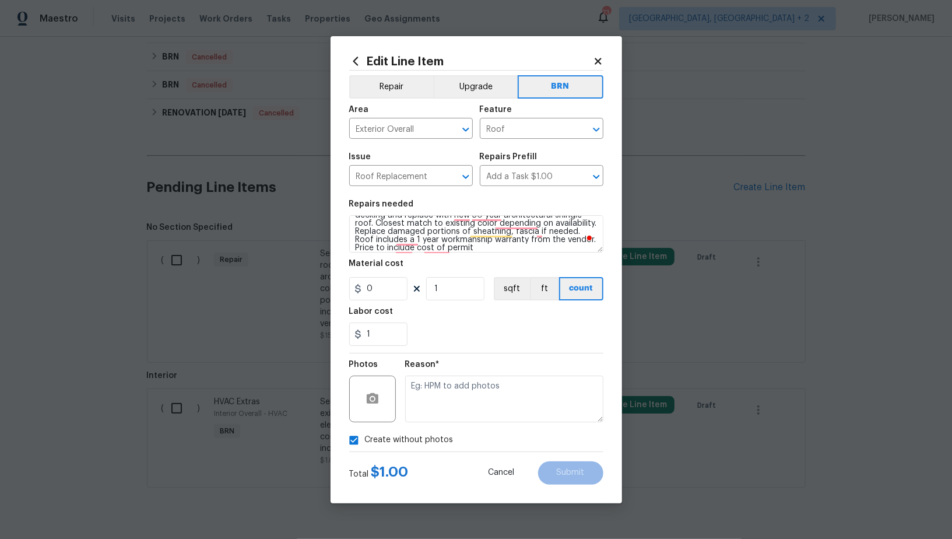
click at [497, 374] on div "Reason*" at bounding box center [504, 367] width 198 height 15
click at [480, 409] on textarea "To enrich screen reader interactions, please activate Accessibility in Grammarl…" at bounding box center [504, 398] width 198 height 47
click at [566, 478] on button "Submit" at bounding box center [570, 472] width 65 height 23
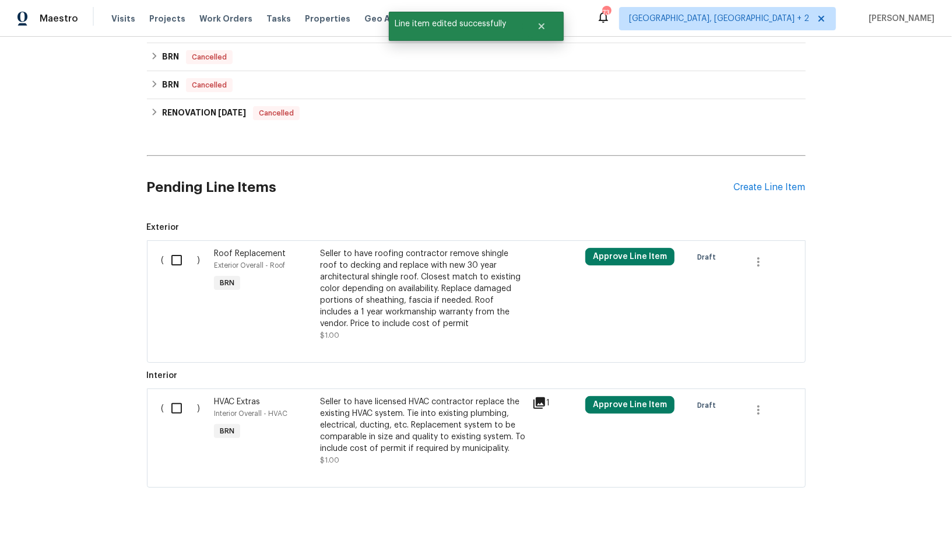
click at [175, 396] on input "checkbox" at bounding box center [180, 408] width 33 height 24
checkbox input "true"
click at [846, 509] on button "Create Work Order" at bounding box center [885, 510] width 96 height 22
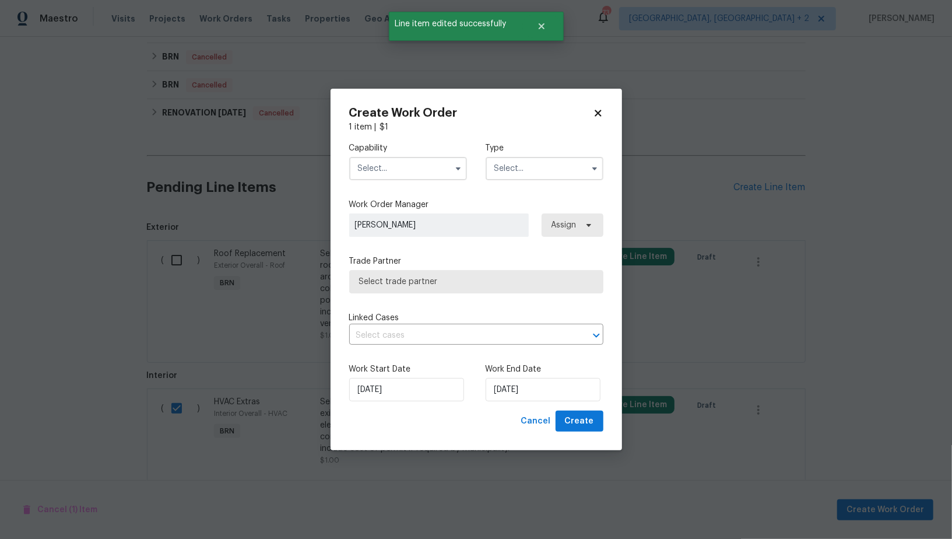
click at [397, 167] on input "text" at bounding box center [408, 168] width 118 height 23
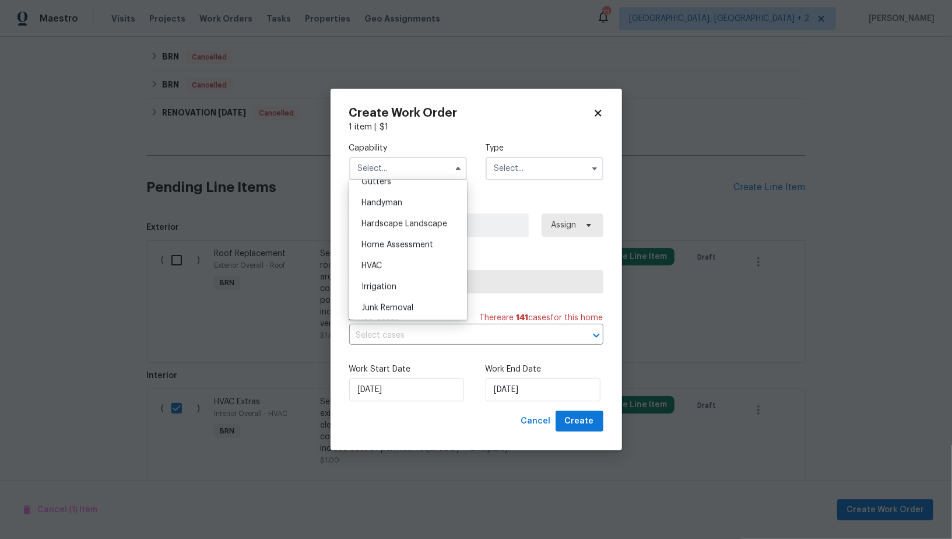
scroll to position [632, 0]
click at [393, 259] on div "HVAC" at bounding box center [408, 265] width 112 height 21
type input "HVAC"
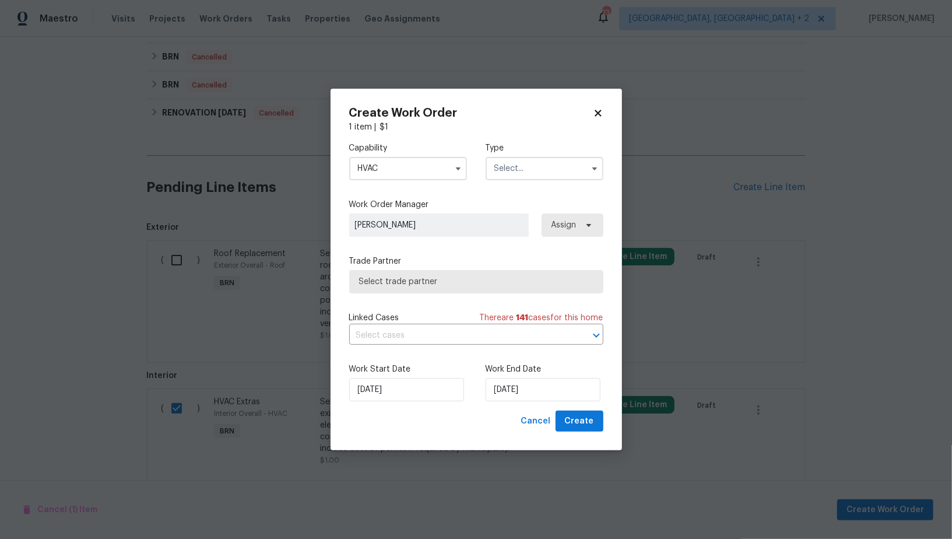
click at [513, 157] on input "text" at bounding box center [545, 168] width 118 height 23
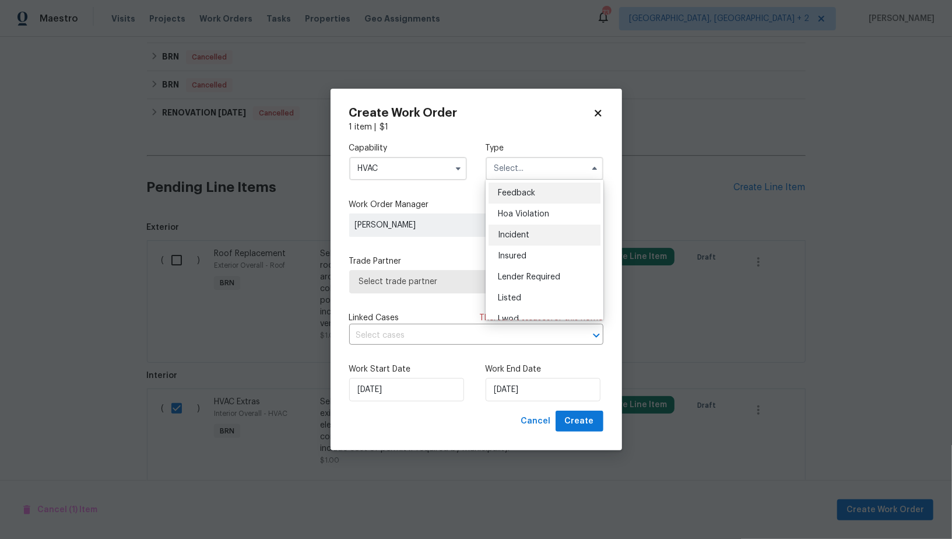
scroll to position [138, 0]
click at [518, 251] on div "Renovation" at bounding box center [544, 243] width 112 height 21
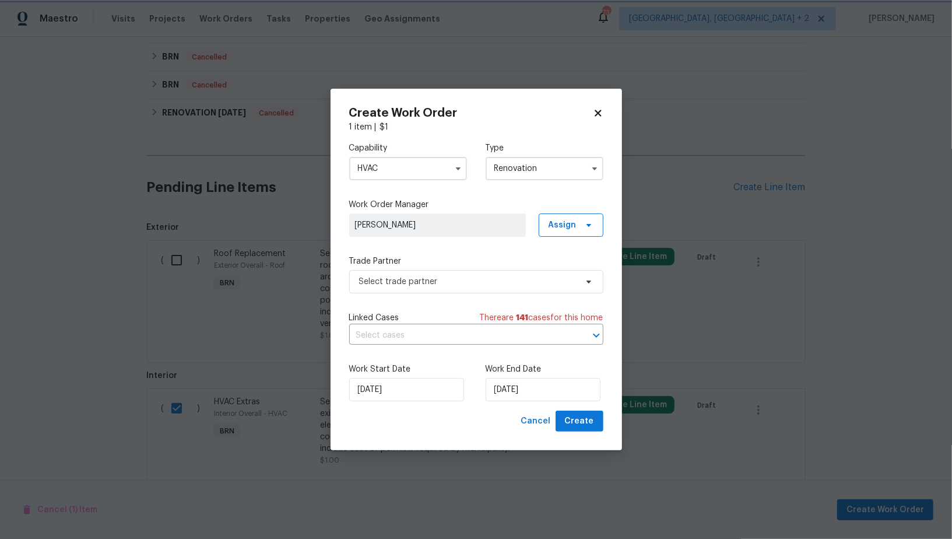
scroll to position [0, 0]
click at [537, 174] on input "Renovation" at bounding box center [545, 168] width 118 height 23
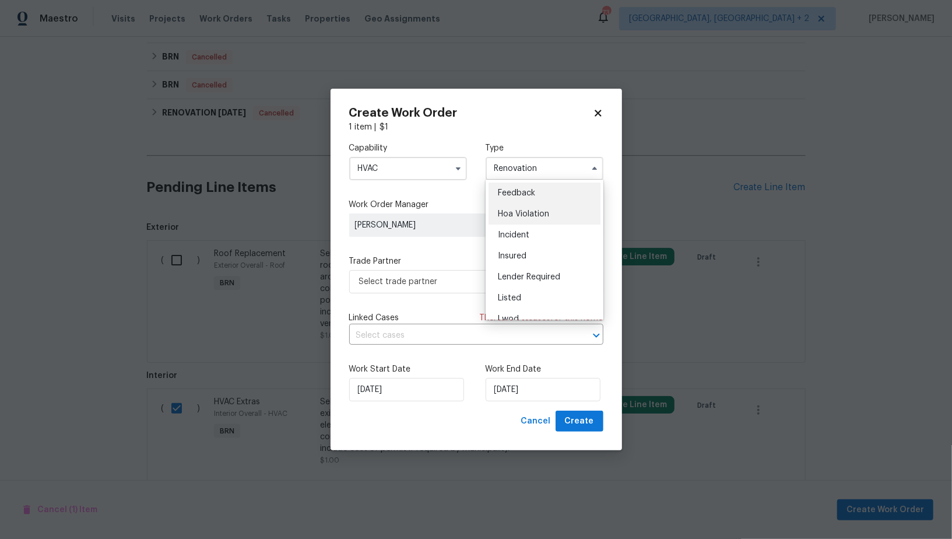
scroll to position [138, 0]
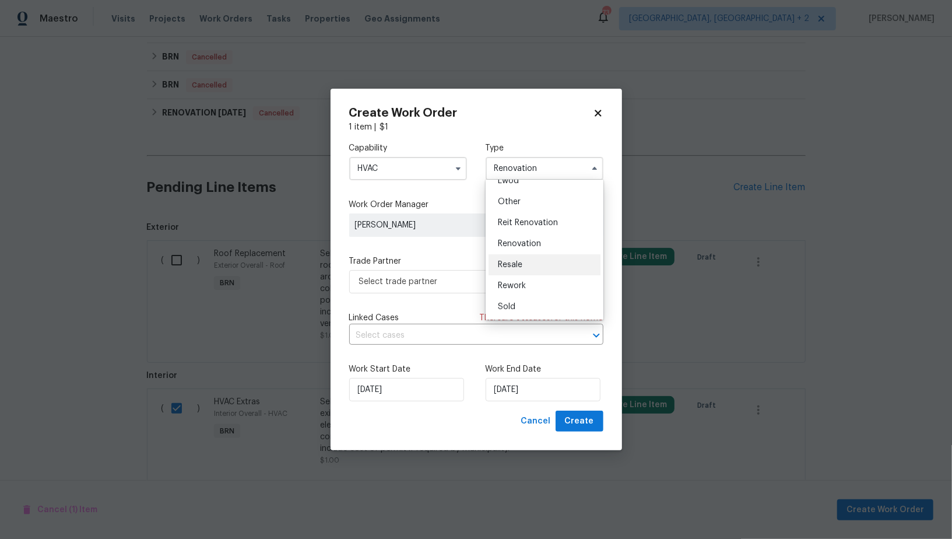
click at [519, 265] on span "Resale" at bounding box center [510, 265] width 24 height 8
type input "Resale"
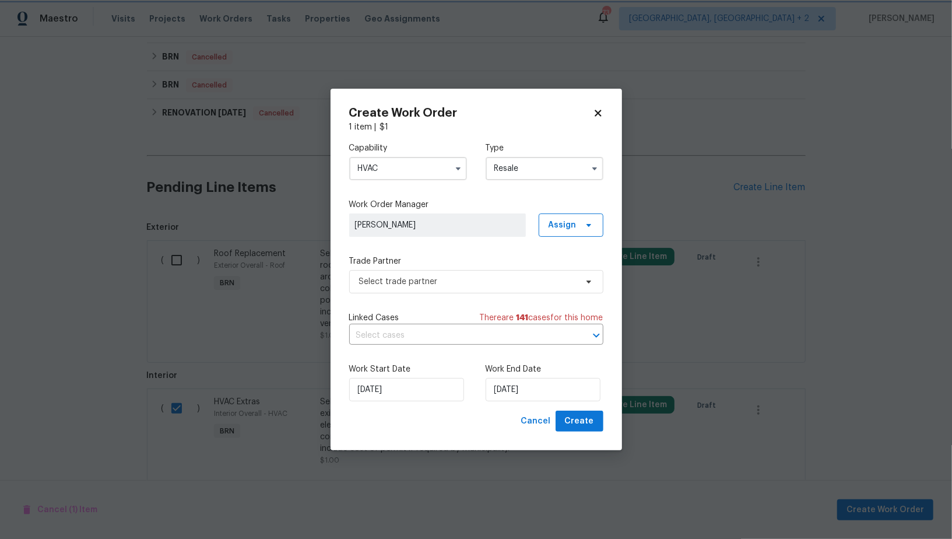
scroll to position [0, 0]
click at [504, 279] on span "Select trade partner" at bounding box center [467, 282] width 217 height 12
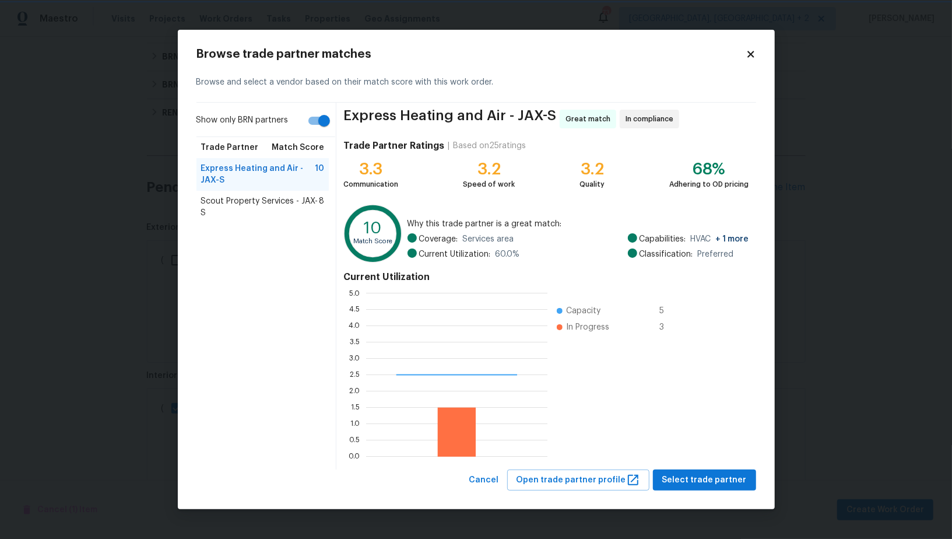
scroll to position [163, 181]
click at [296, 208] on span "Scout Property Services - JAX-S" at bounding box center [260, 206] width 118 height 23
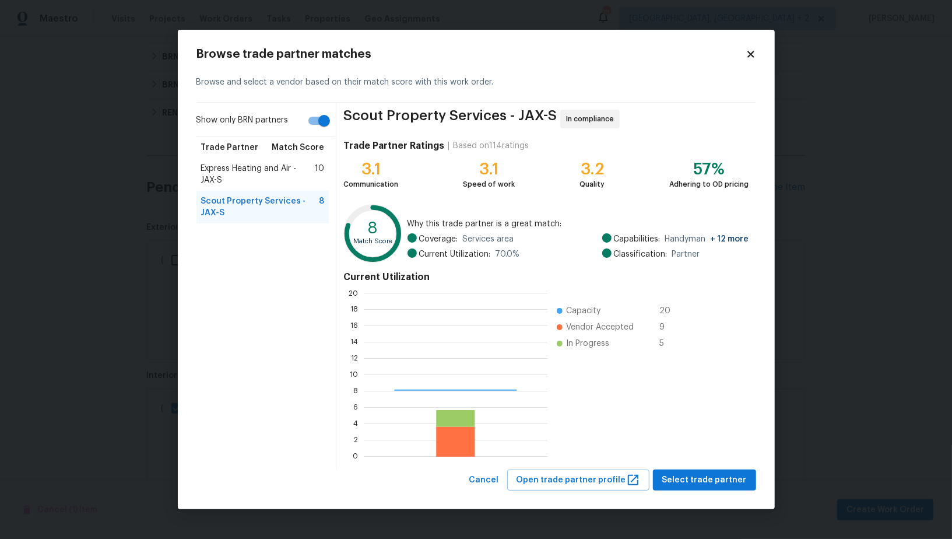
scroll to position [163, 184]
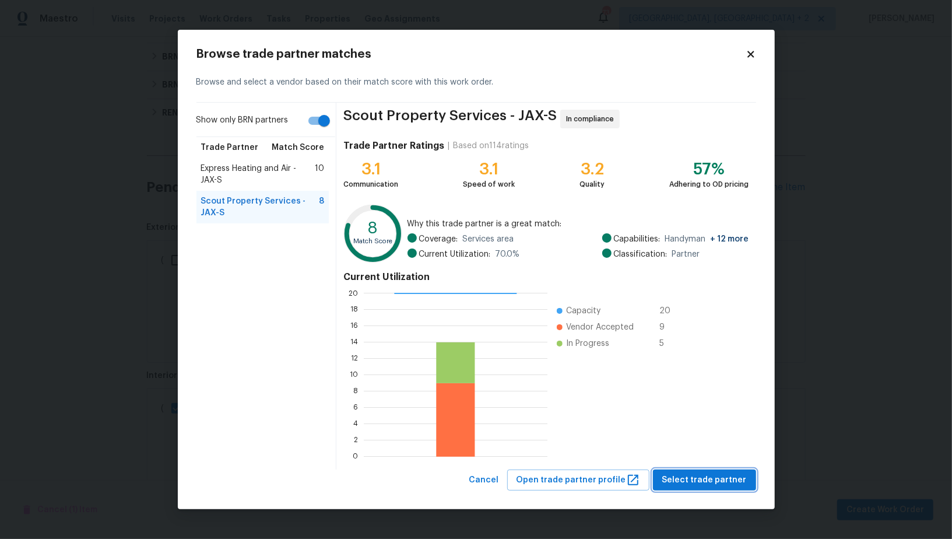
click at [683, 476] on span "Select trade partner" at bounding box center [704, 480] width 85 height 15
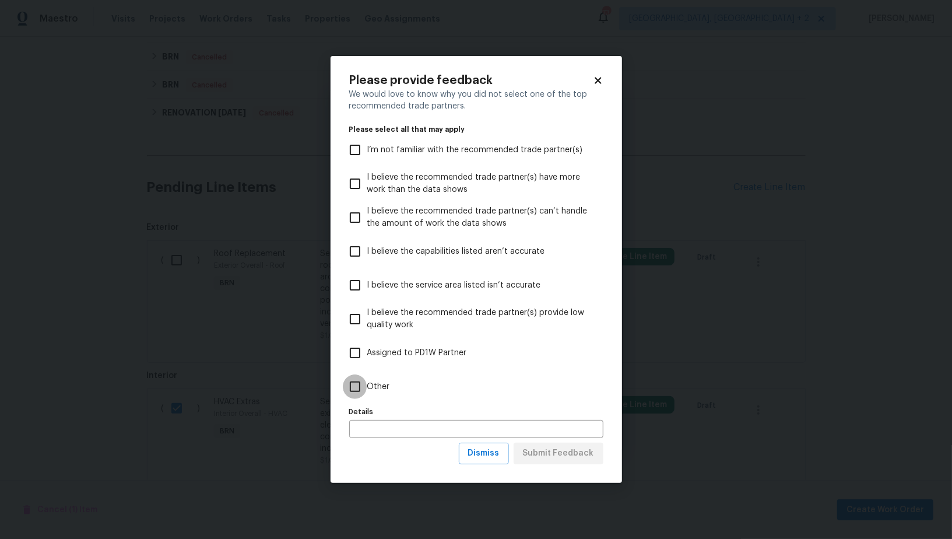
click at [355, 386] on input "Other" at bounding box center [355, 386] width 24 height 24
checkbox input "true"
click at [564, 456] on span "Submit Feedback" at bounding box center [558, 453] width 71 height 15
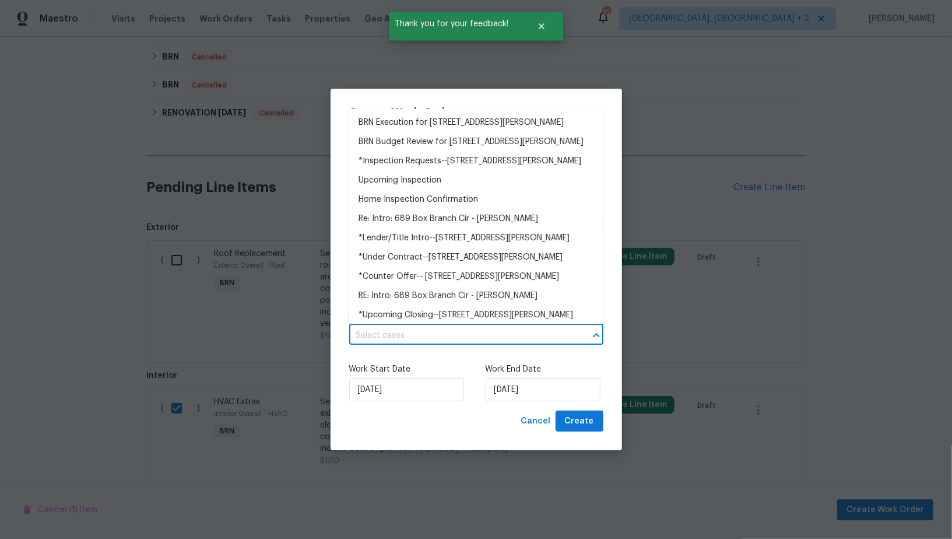
click at [384, 336] on input "text" at bounding box center [459, 335] width 221 height 18
click at [381, 125] on li "BRN Execution for [STREET_ADDRESS][PERSON_NAME]" at bounding box center [476, 122] width 254 height 19
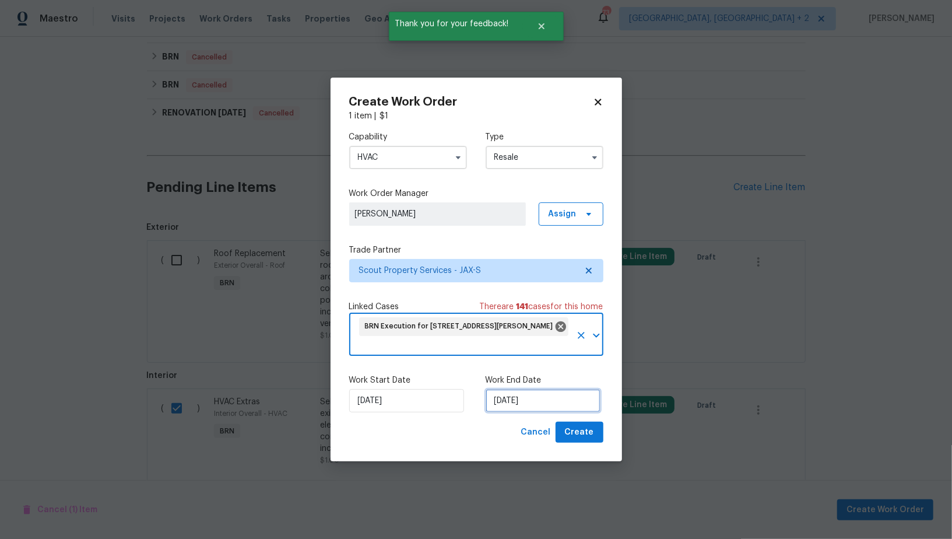
click at [514, 396] on input "[DATE]" at bounding box center [543, 400] width 115 height 23
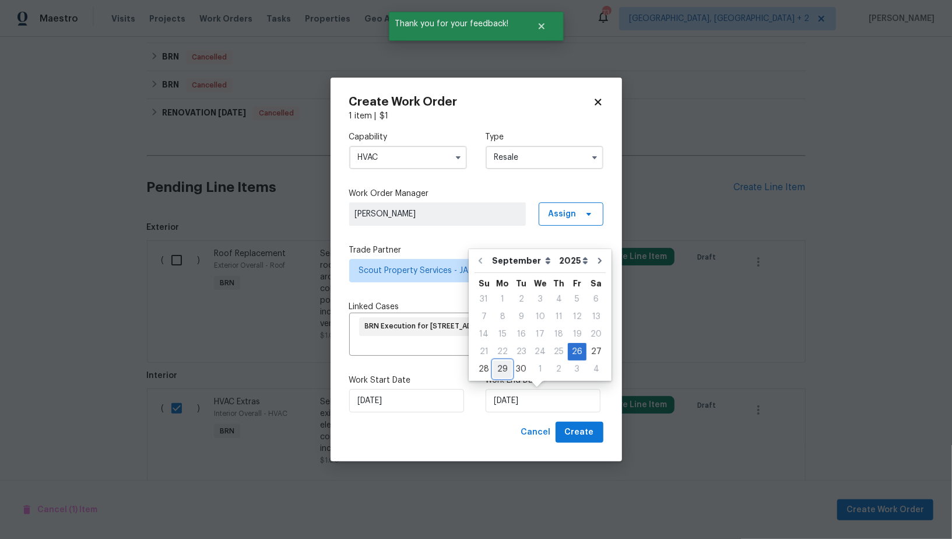
click at [502, 368] on div "29" at bounding box center [502, 369] width 19 height 16
type input "[DATE]"
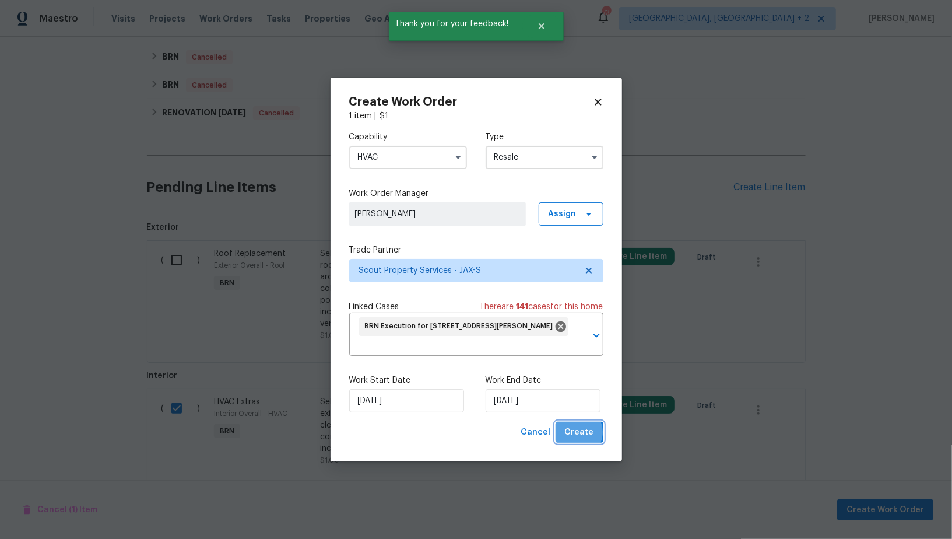
click at [575, 432] on span "Create" at bounding box center [579, 432] width 29 height 15
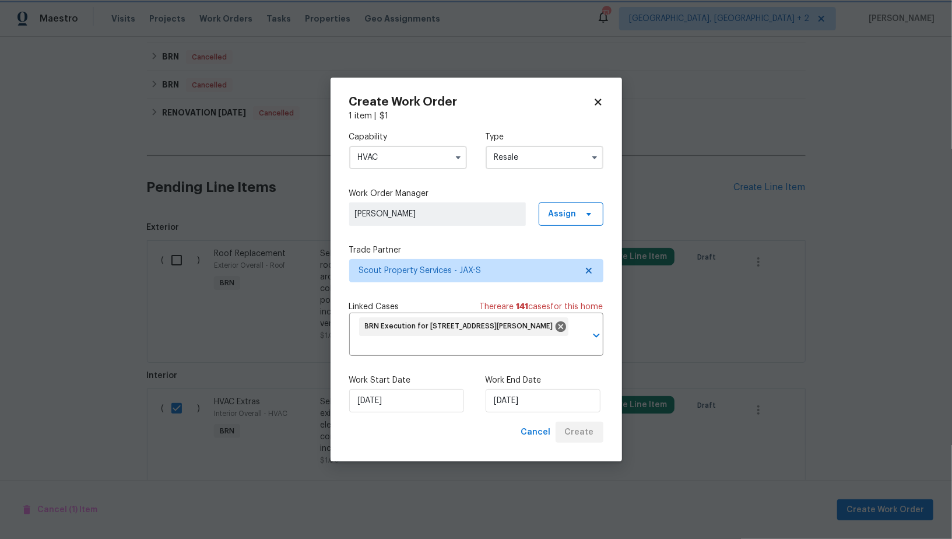
checkbox input "false"
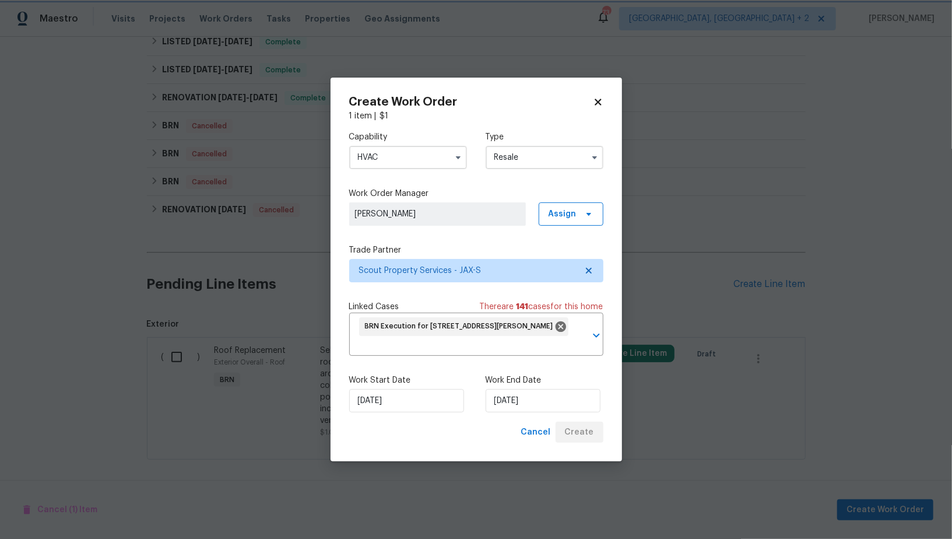
scroll to position [586, 0]
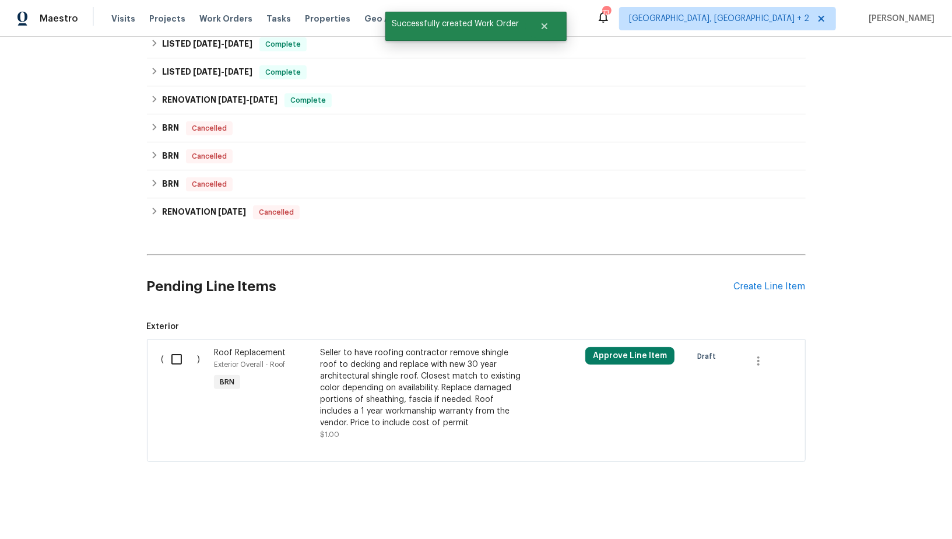
click at [188, 350] on input "checkbox" at bounding box center [180, 359] width 33 height 24
checkbox input "true"
click at [895, 512] on span "Create Work Order" at bounding box center [885, 509] width 78 height 15
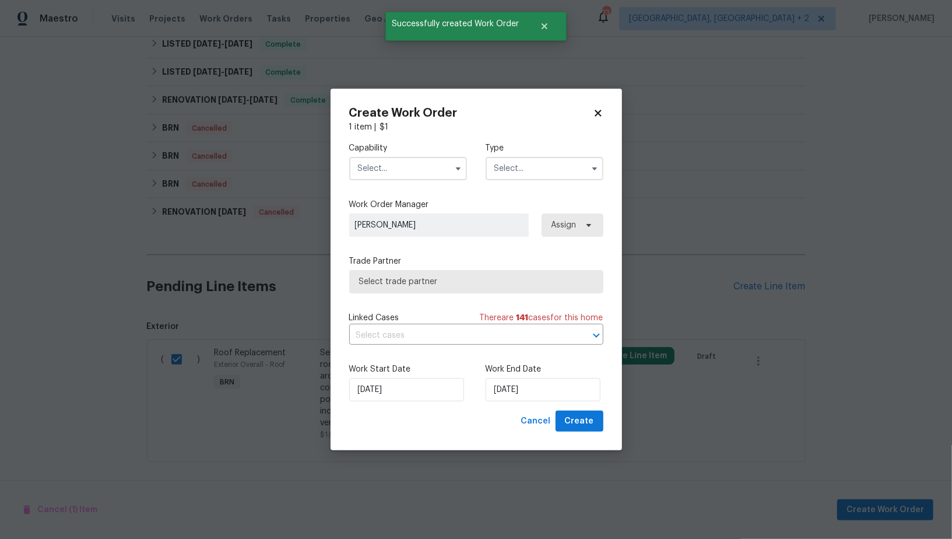
click at [403, 170] on input "text" at bounding box center [408, 168] width 118 height 23
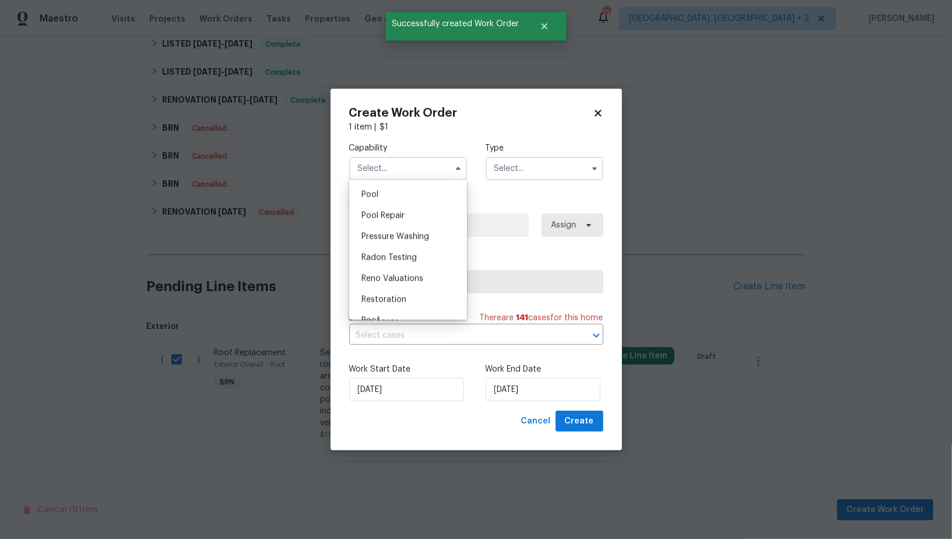
scroll to position [1096, 0]
click at [391, 282] on div "Roof" at bounding box center [408, 285] width 112 height 21
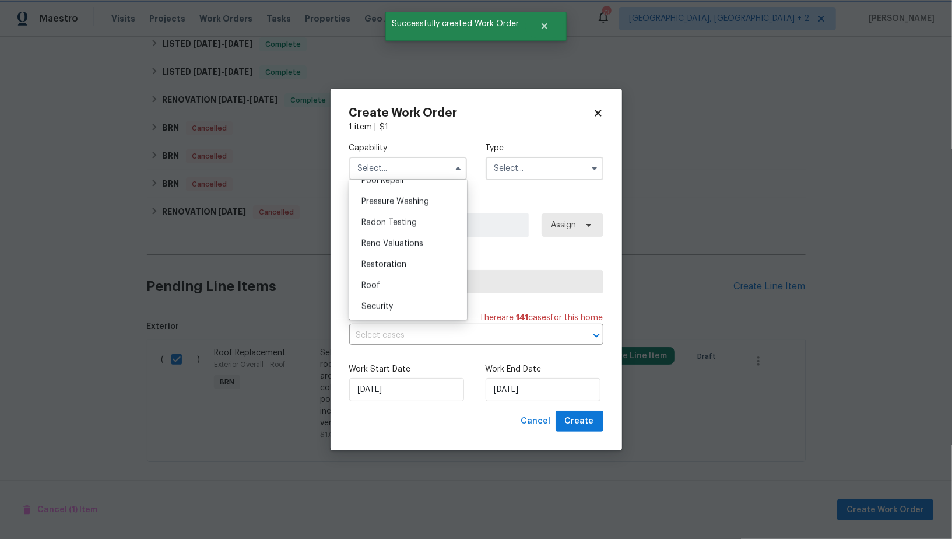
type input "Roof"
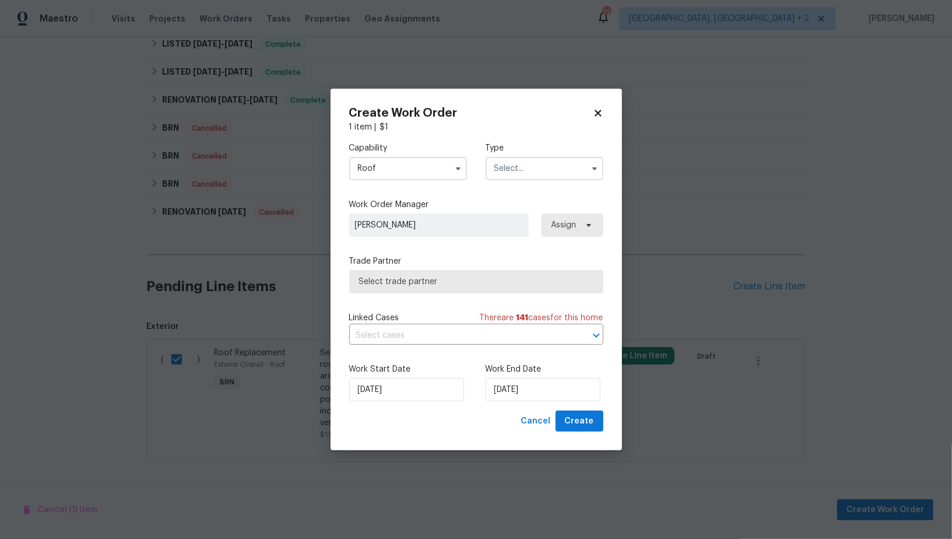
click at [511, 167] on input "text" at bounding box center [545, 168] width 118 height 23
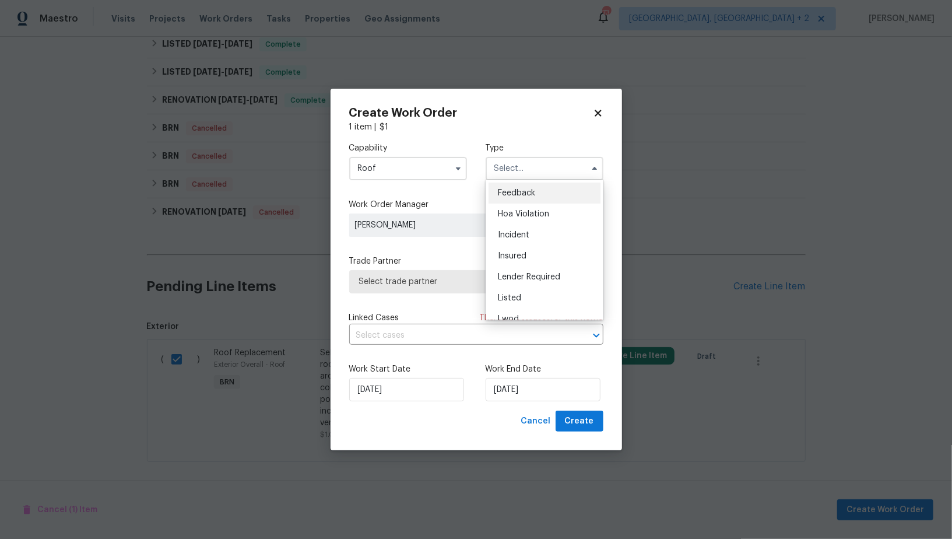
scroll to position [138, 0]
click at [511, 272] on div "Resale" at bounding box center [544, 264] width 112 height 21
type input "Resale"
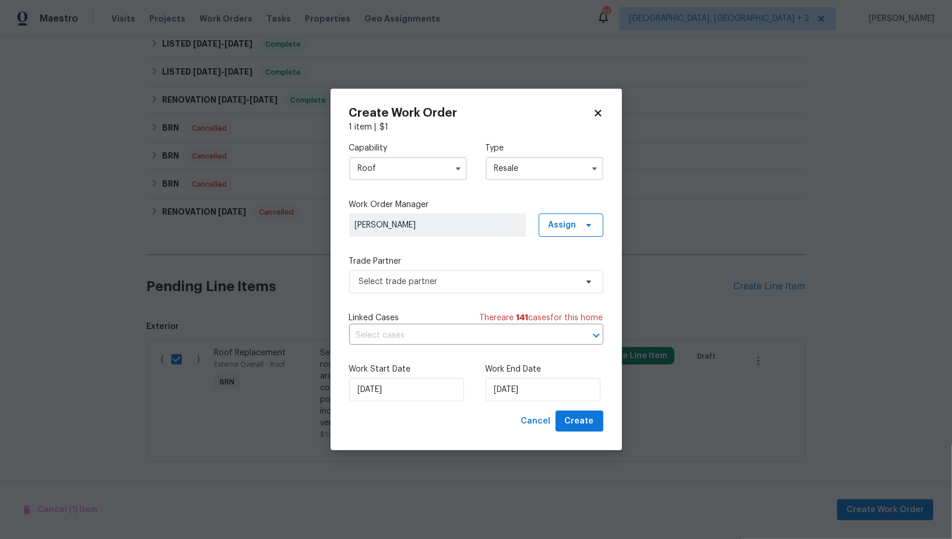
click at [474, 293] on div "Capability Roof Type Resale Work Order Manager Padmapriya R Assign Trade Partne…" at bounding box center [476, 271] width 254 height 277
click at [467, 285] on span "Select trade partner" at bounding box center [467, 282] width 217 height 12
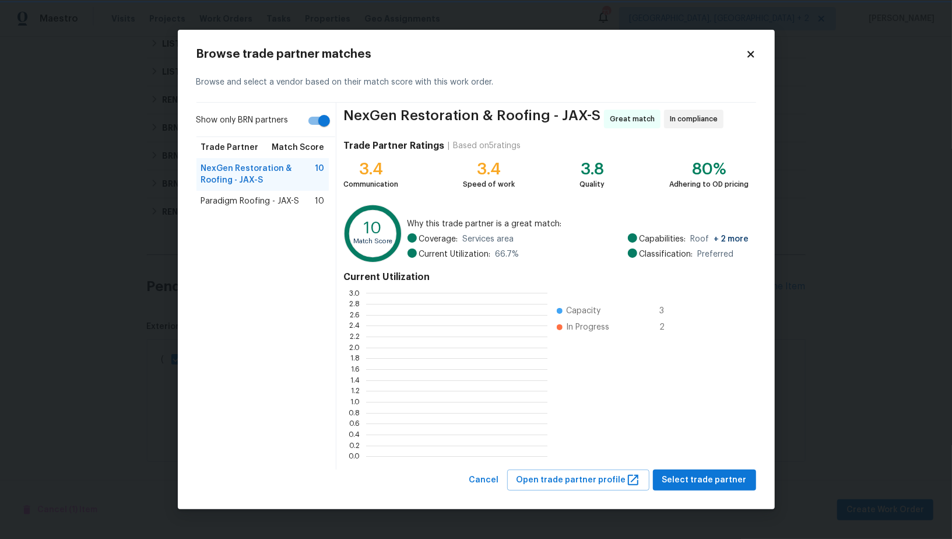
scroll to position [1, 1]
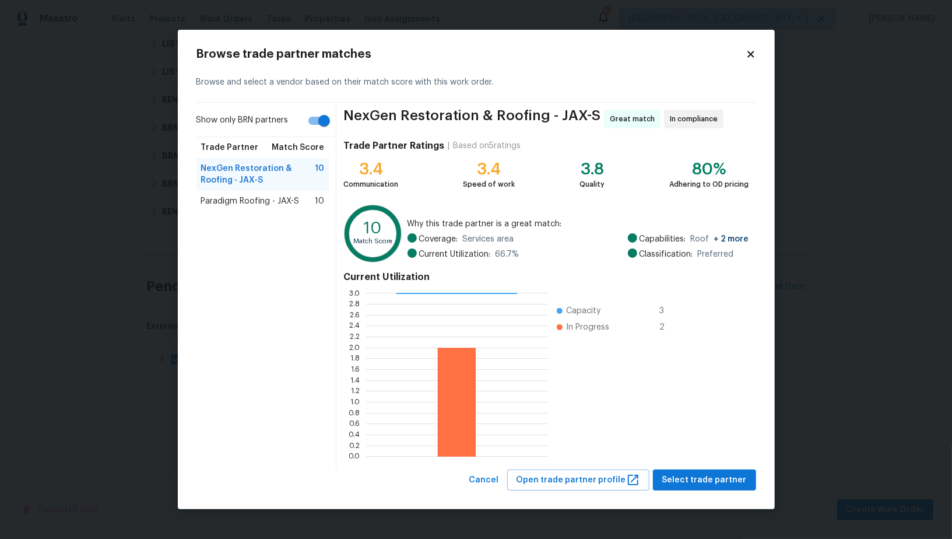
click at [249, 204] on span "Paradigm Roofing - JAX-S" at bounding box center [250, 201] width 99 height 12
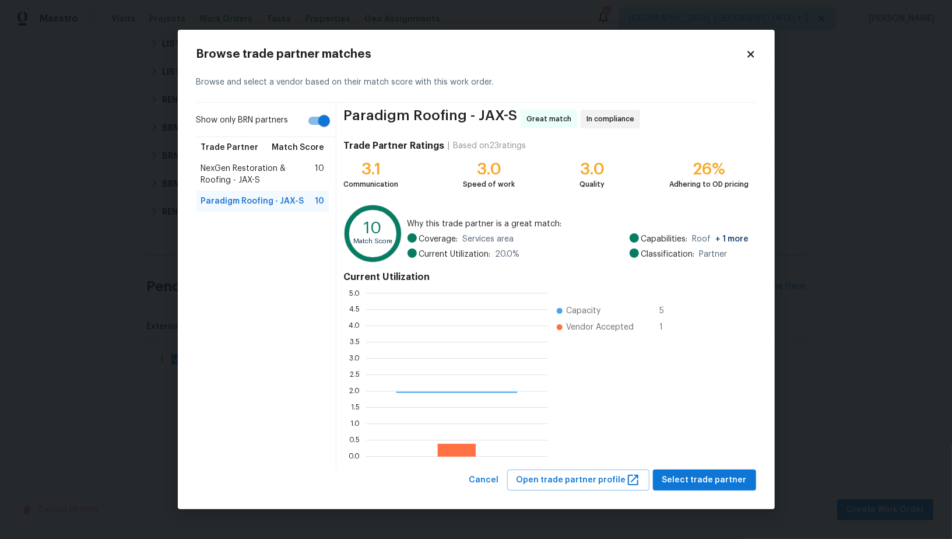
scroll to position [163, 181]
click at [685, 480] on span "Select trade partner" at bounding box center [704, 480] width 85 height 15
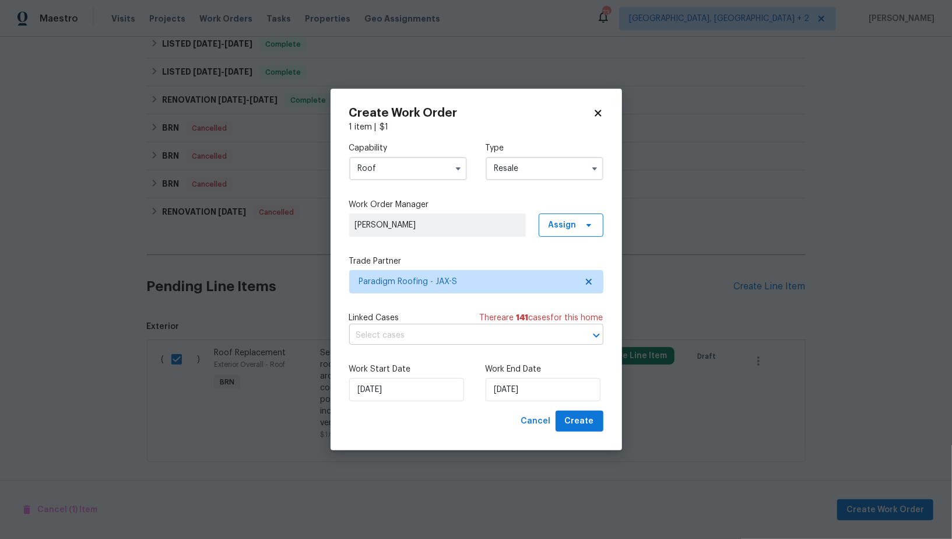
click at [459, 339] on input "text" at bounding box center [459, 335] width 221 height 18
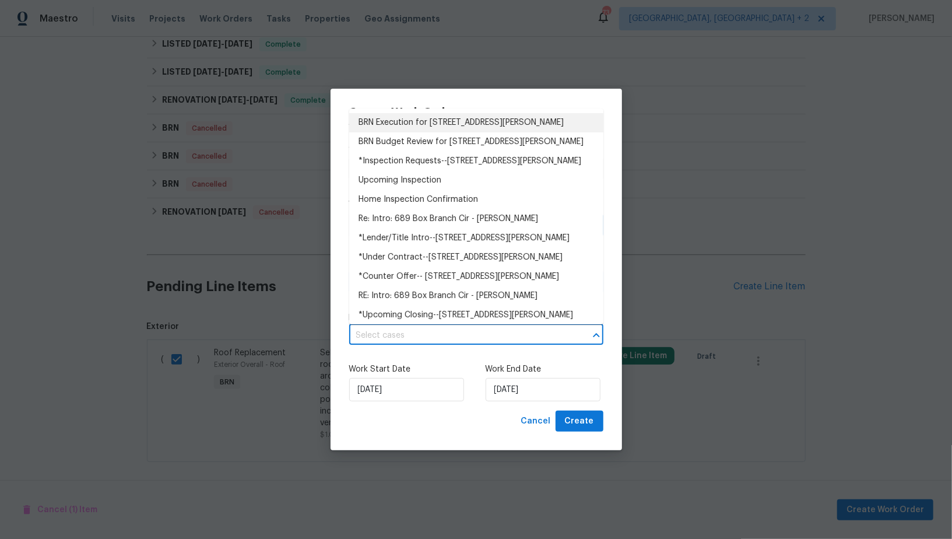
click at [432, 125] on li "BRN Execution for [STREET_ADDRESS][PERSON_NAME]" at bounding box center [476, 122] width 254 height 19
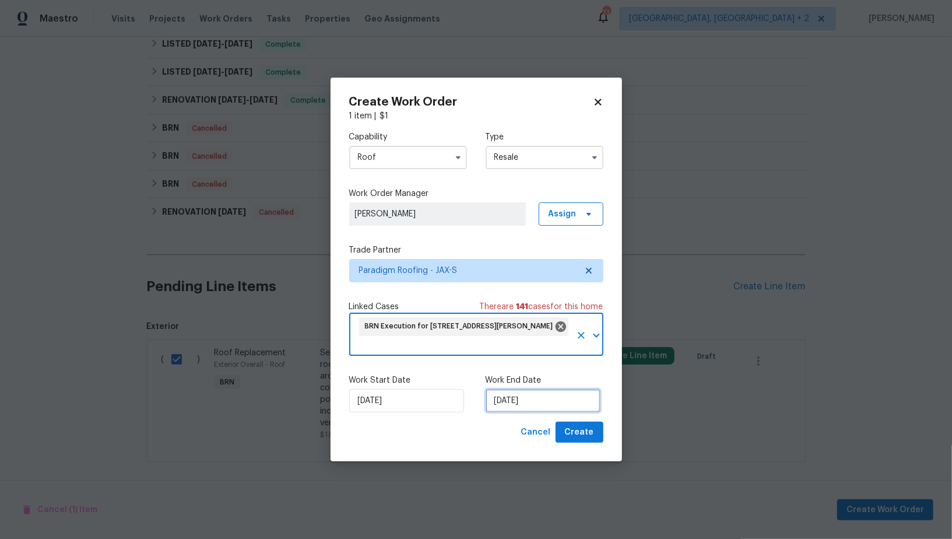
click at [509, 405] on input "[DATE]" at bounding box center [543, 400] width 115 height 23
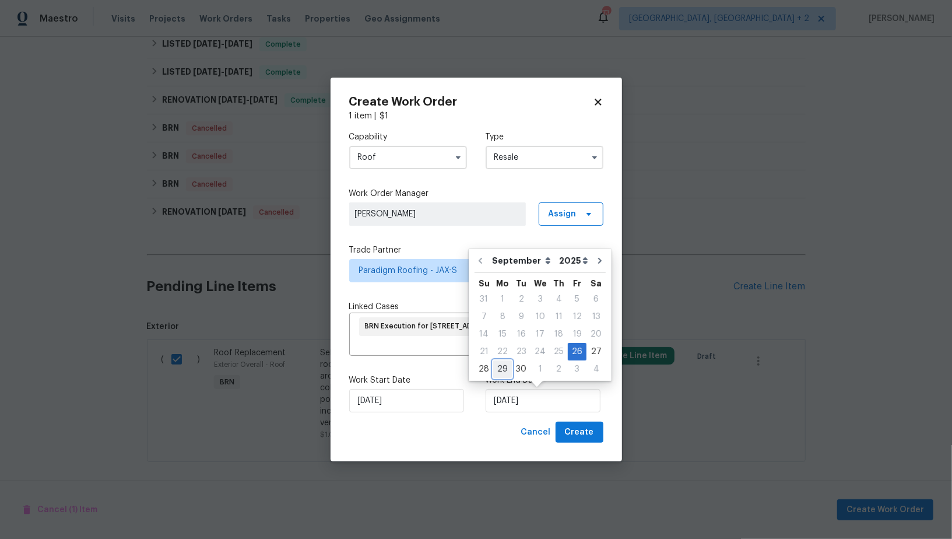
click at [504, 365] on div "29" at bounding box center [502, 369] width 19 height 16
type input "[DATE]"
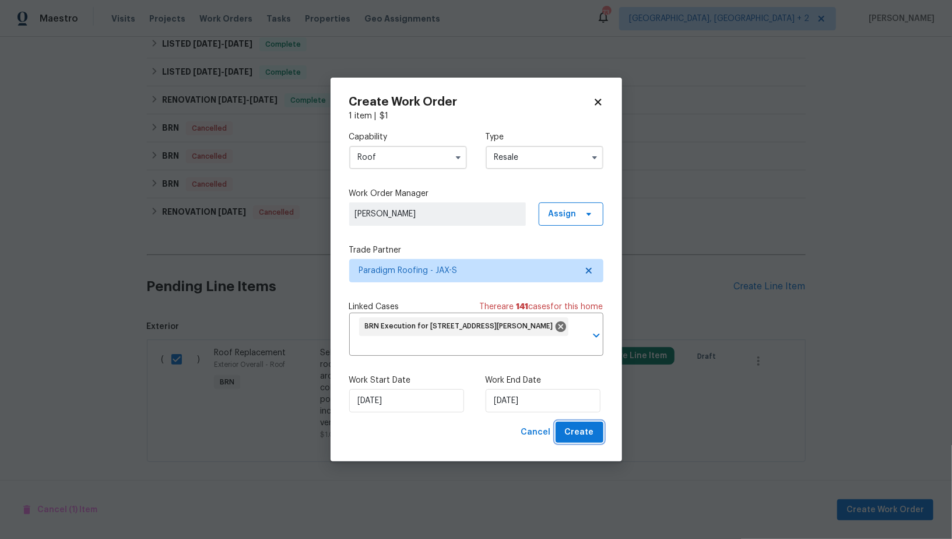
click at [575, 438] on span "Create" at bounding box center [579, 432] width 29 height 15
checkbox input "false"
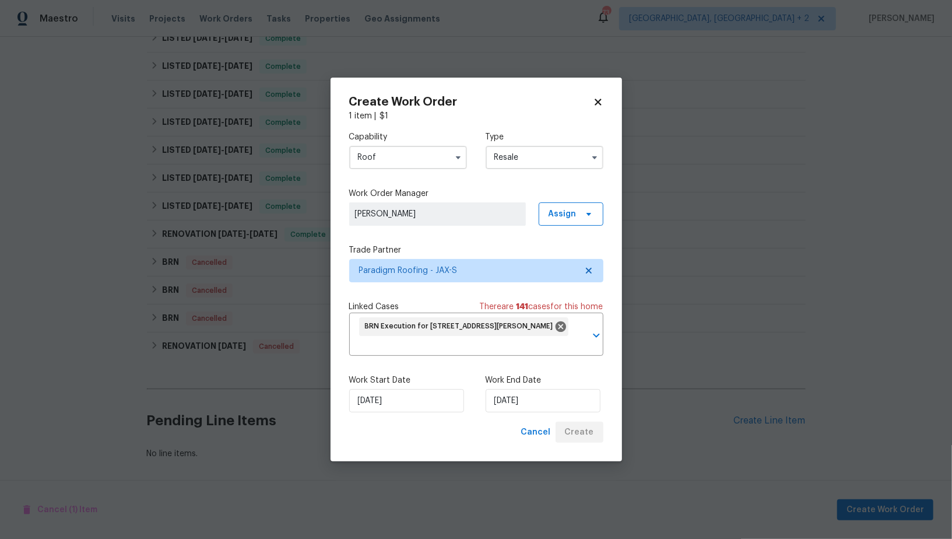
scroll to position [493, 0]
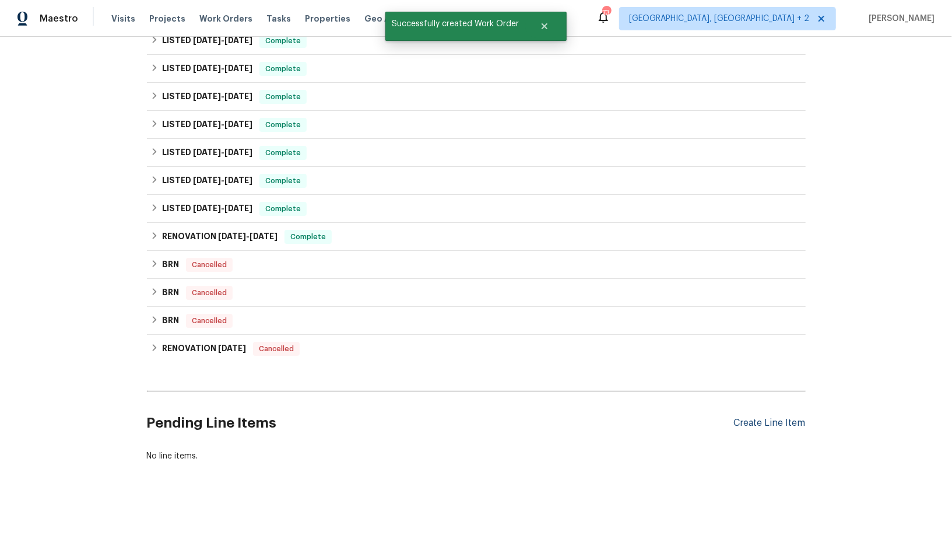
click at [757, 417] on div "Create Line Item" at bounding box center [770, 422] width 72 height 11
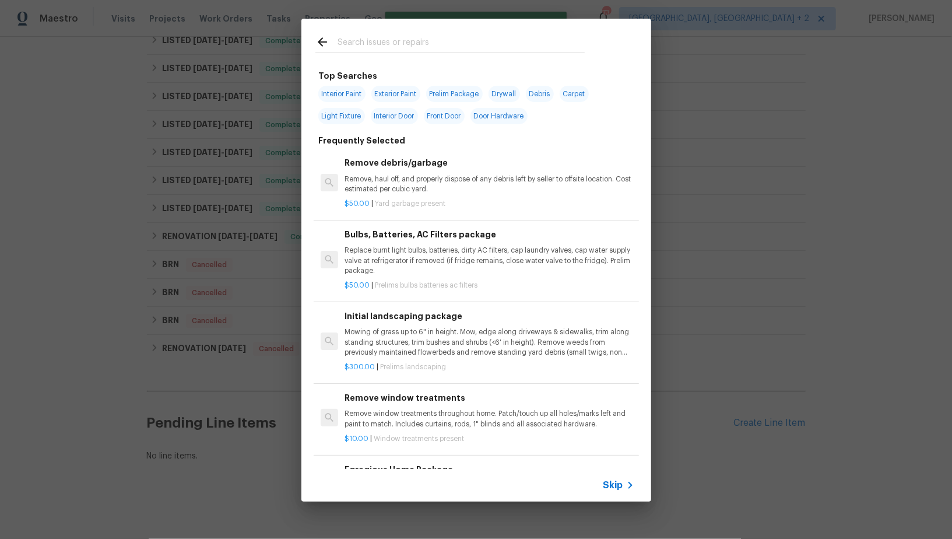
click at [616, 478] on div "Skip" at bounding box center [620, 485] width 34 height 14
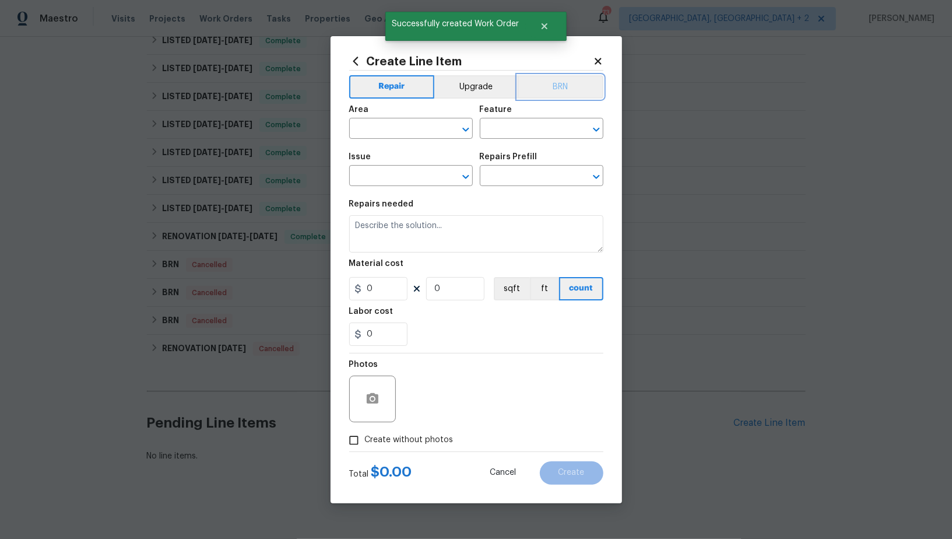
click at [556, 79] on button "BRN" at bounding box center [561, 86] width 86 height 23
click at [417, 124] on input "text" at bounding box center [394, 130] width 91 height 18
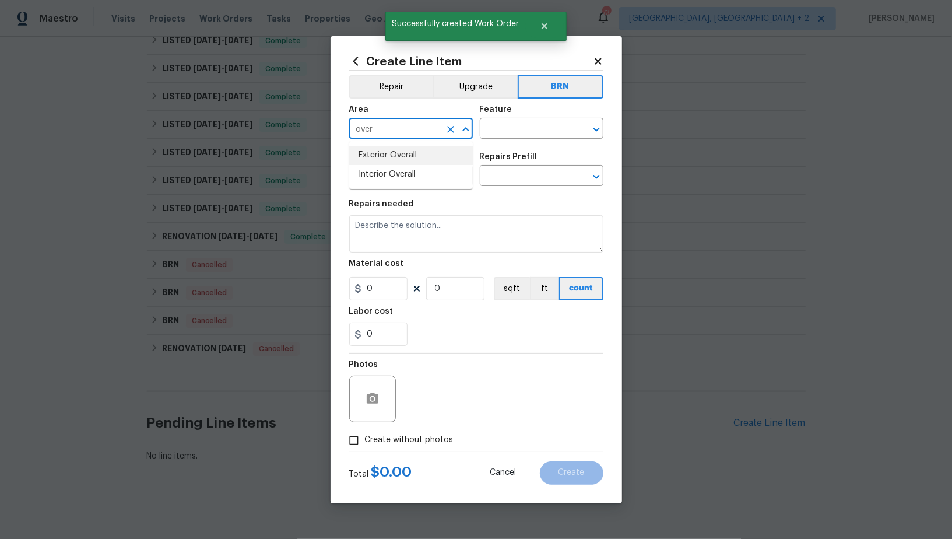
click at [414, 156] on li "Exterior Overall" at bounding box center [411, 155] width 124 height 19
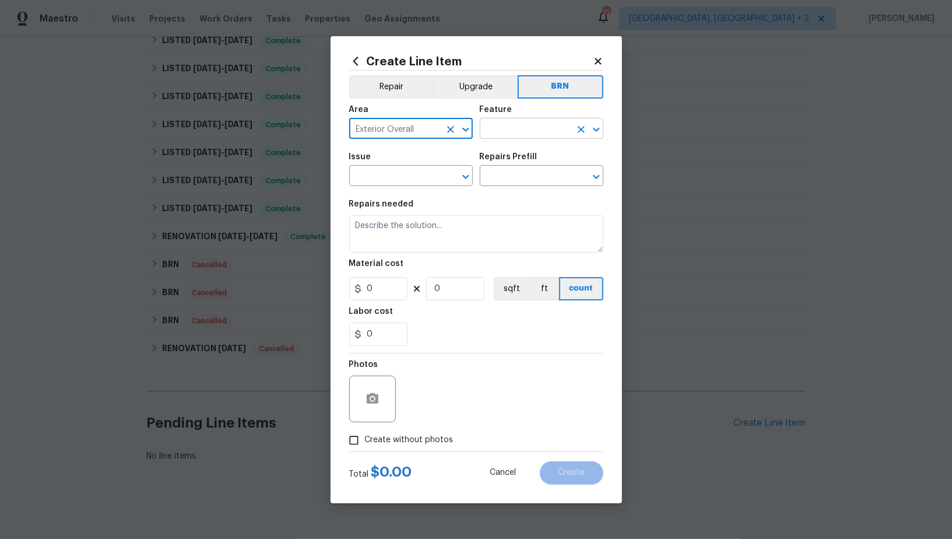
type input "Exterior Overall"
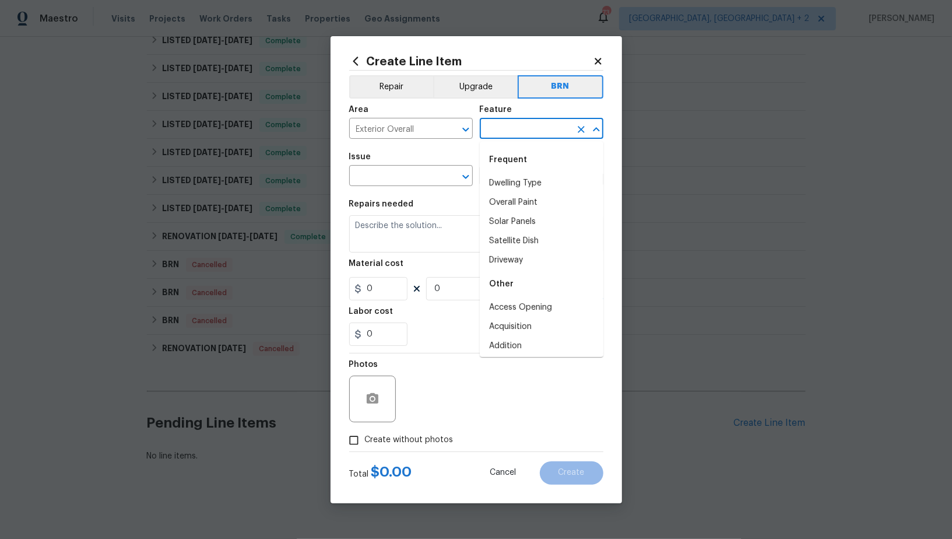
click at [504, 133] on input "text" at bounding box center [525, 130] width 91 height 18
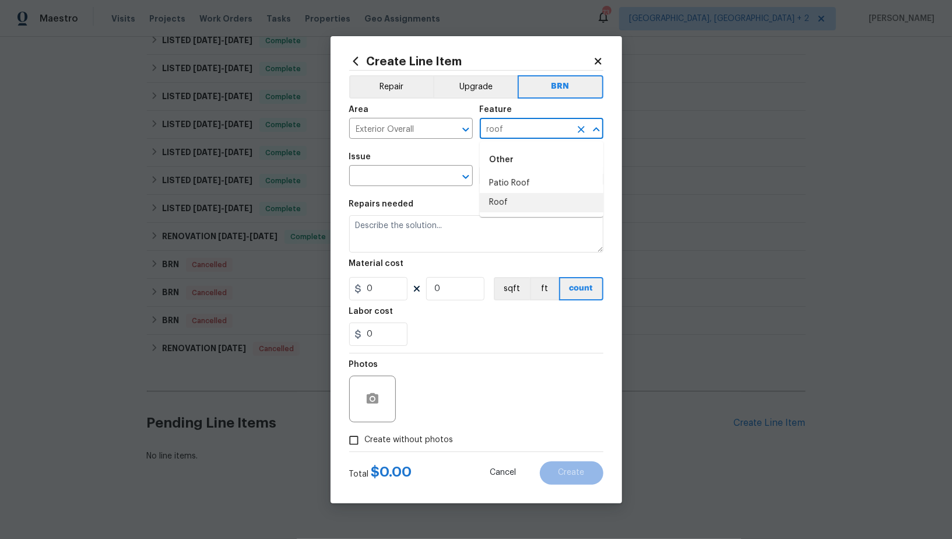
click at [501, 207] on li "Roof" at bounding box center [542, 202] width 124 height 19
type input "Roof"
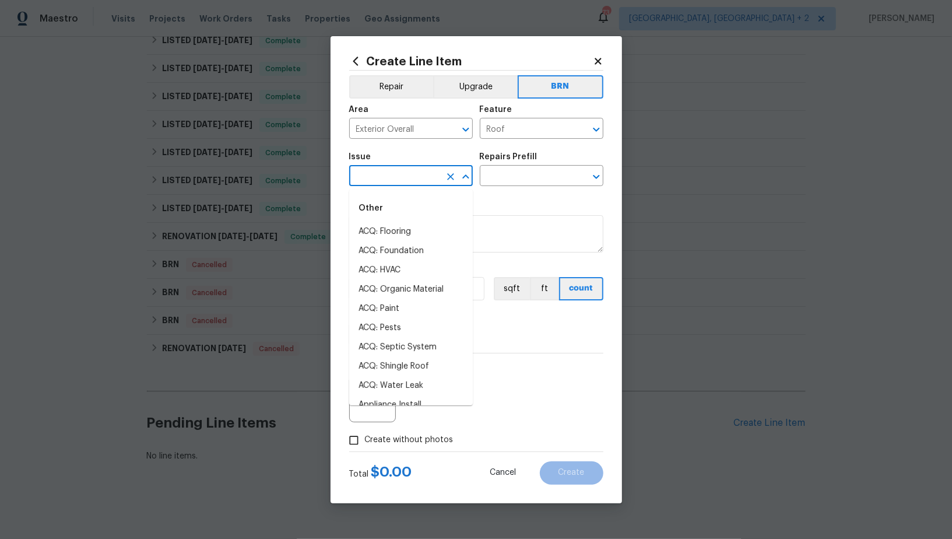
click at [409, 177] on input "text" at bounding box center [394, 177] width 91 height 18
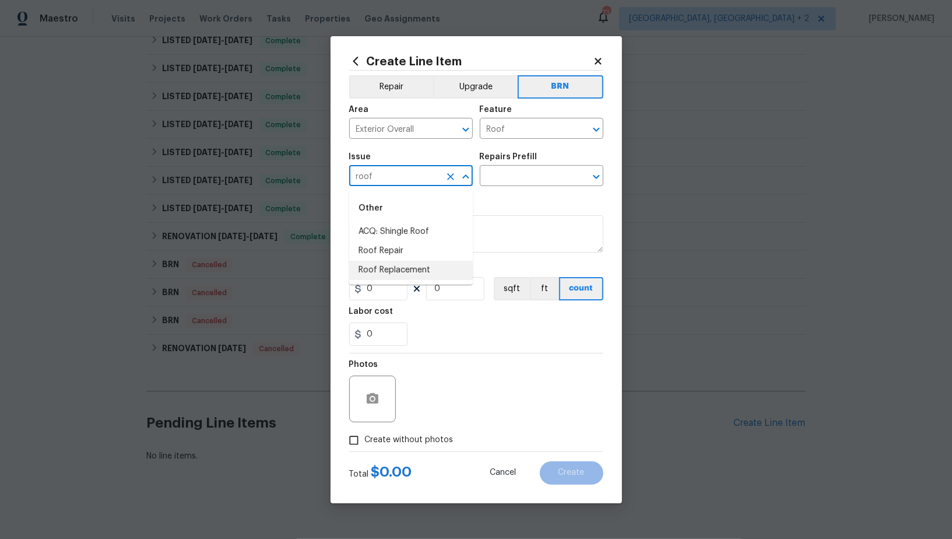
click at [421, 270] on li "Roof Replacement" at bounding box center [411, 270] width 124 height 19
type input "Roof Replacement"
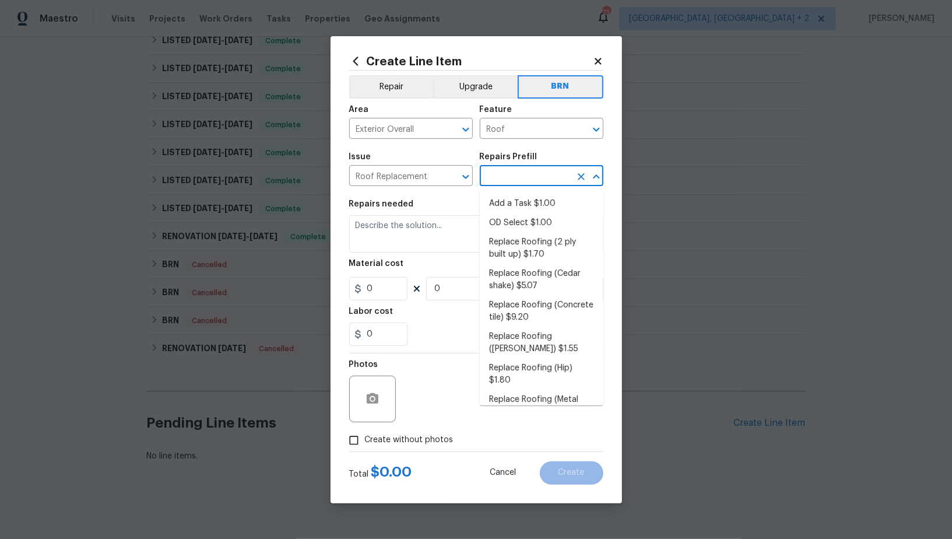
click at [521, 174] on input "text" at bounding box center [525, 177] width 91 height 18
click at [521, 205] on li "Add a Task $1.00" at bounding box center [542, 203] width 124 height 19
type input "Eaves and Trim"
type input "Add a Task $1.00"
type textarea "HPM to detail"
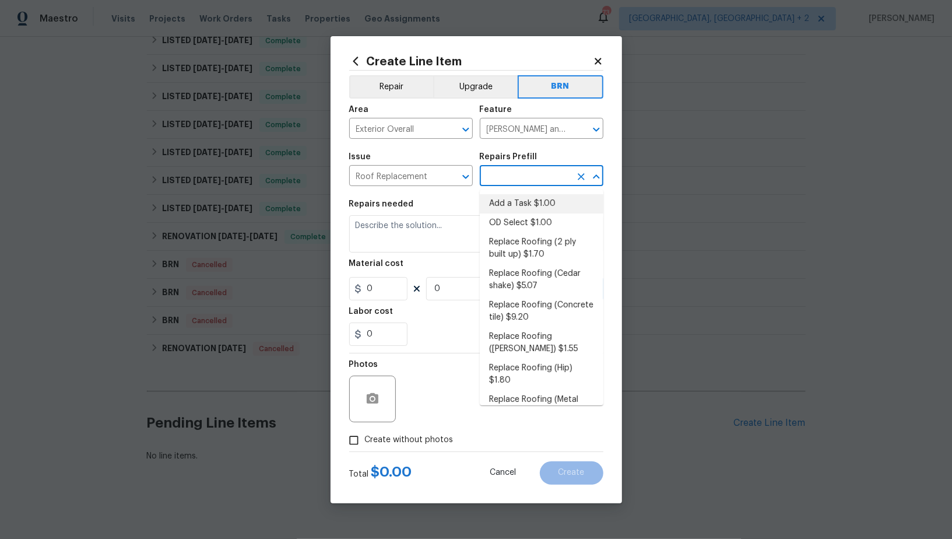
type input "1"
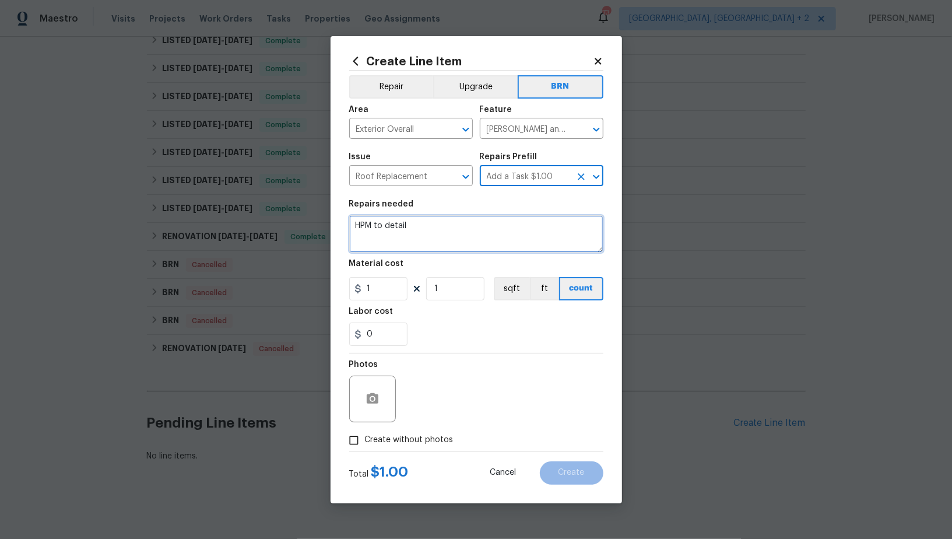
click at [485, 228] on textarea "HPM to detail" at bounding box center [476, 233] width 254 height 37
paste textarea "Seller to have roofing contractor remove shingle roof to decking and replace wi…"
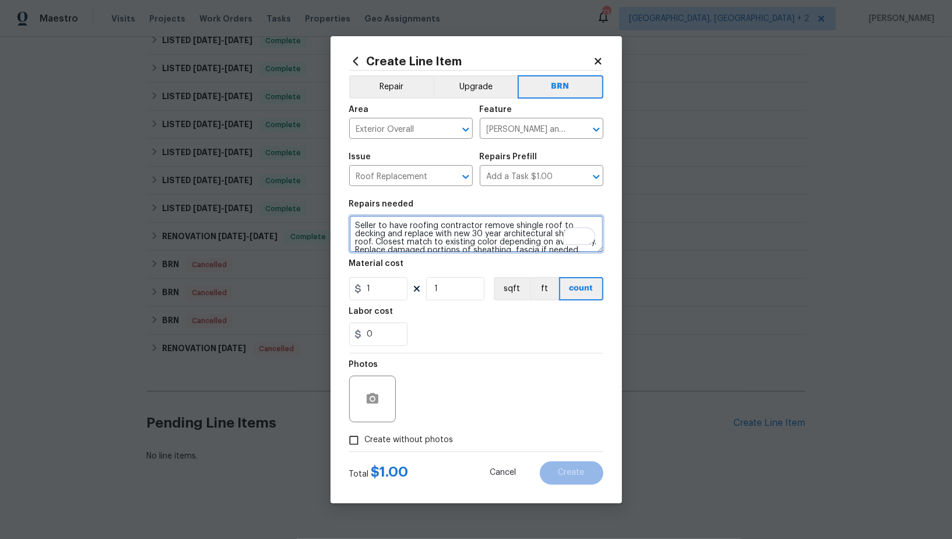
scroll to position [19, 0]
click at [578, 130] on icon "Clear" at bounding box center [581, 130] width 12 height 12
type textarea "Seller to have roofing contractor remove shingle roof to decking and replace wi…"
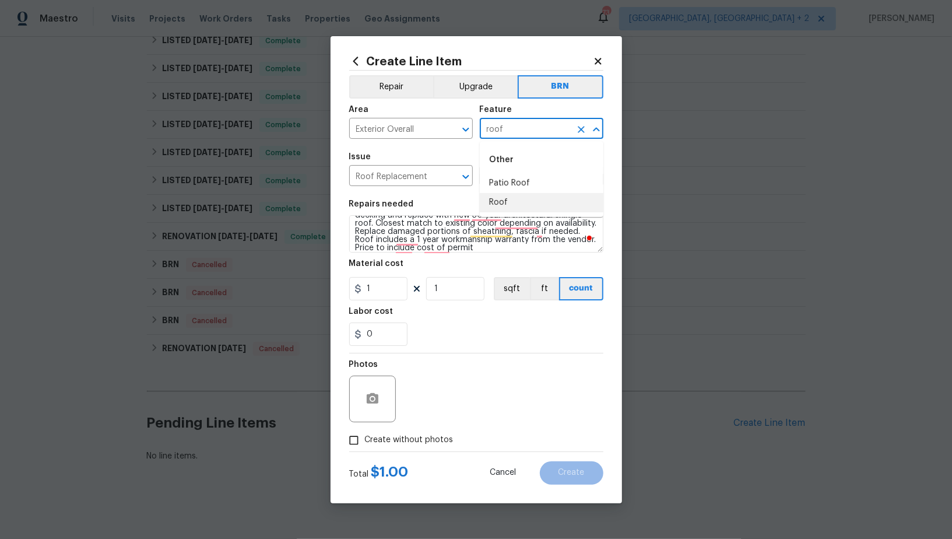
click at [551, 198] on li "Roof" at bounding box center [542, 202] width 124 height 19
type input "Roof"
click at [388, 300] on section "Repairs needed Seller to have roofing contractor remove shingle roof to decking…" at bounding box center [476, 273] width 254 height 160
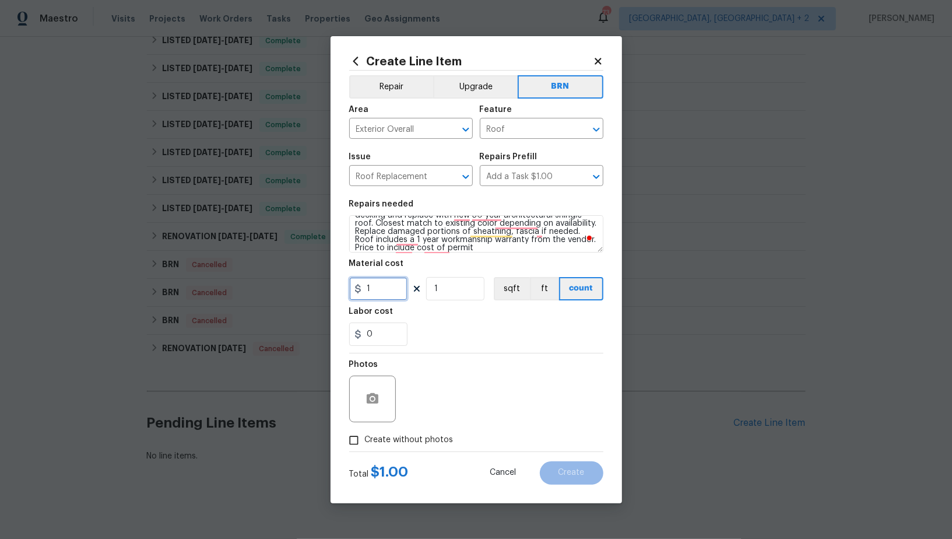
click at [382, 293] on input "1" at bounding box center [378, 288] width 58 height 23
type input "0"
click at [387, 329] on input "0" at bounding box center [378, 333] width 58 height 23
type input "1"
click at [343, 443] on input "Create without photos" at bounding box center [354, 440] width 22 height 22
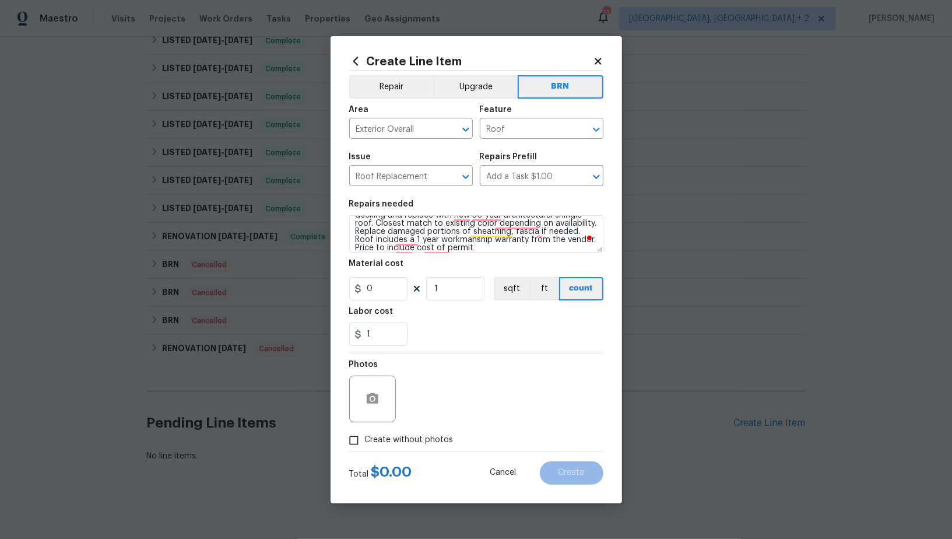
checkbox input "true"
click at [463, 392] on textarea "To enrich screen reader interactions, please activate Accessibility in Grammarl…" at bounding box center [504, 398] width 198 height 47
click at [563, 476] on span "Create" at bounding box center [571, 472] width 26 height 9
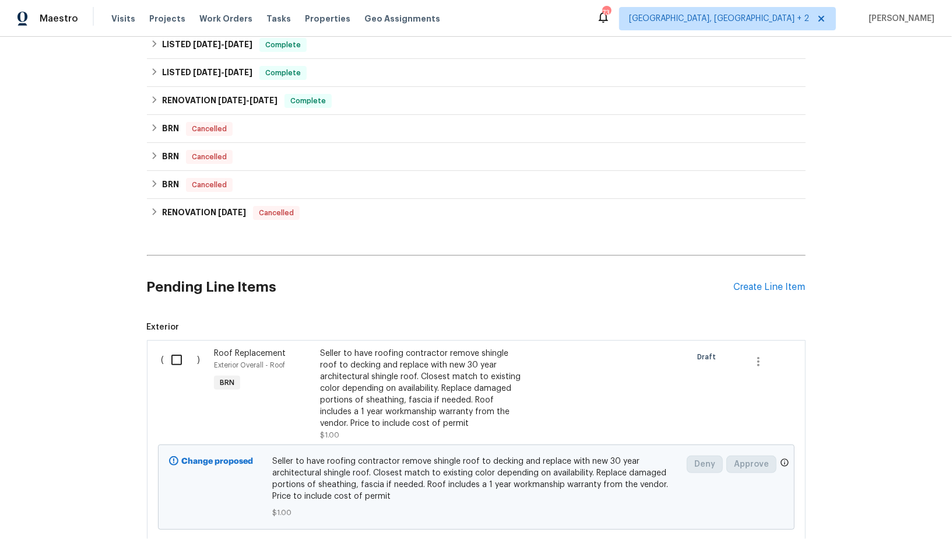
scroll to position [706, 0]
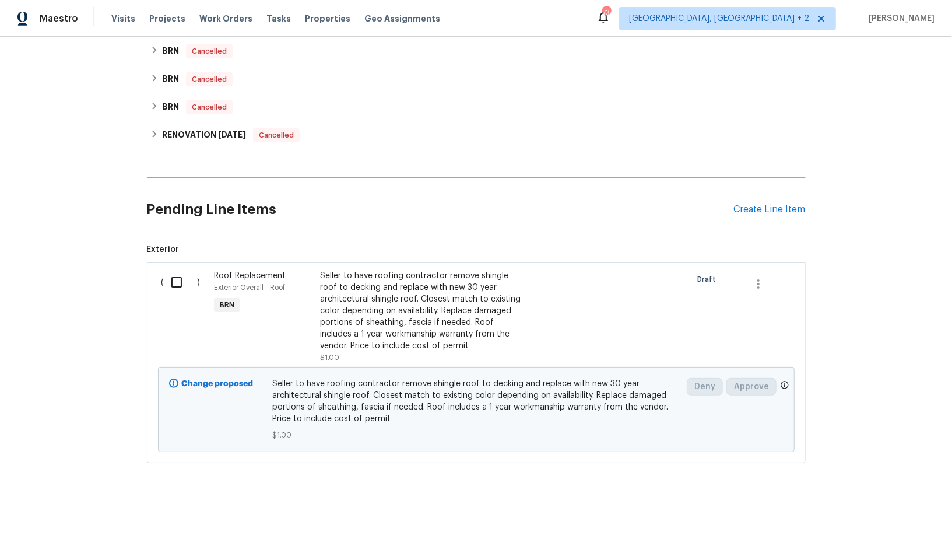
click at [721, 208] on h2 "Pending Line Items" at bounding box center [440, 209] width 587 height 54
click at [735, 208] on div "Create Line Item" at bounding box center [770, 209] width 72 height 11
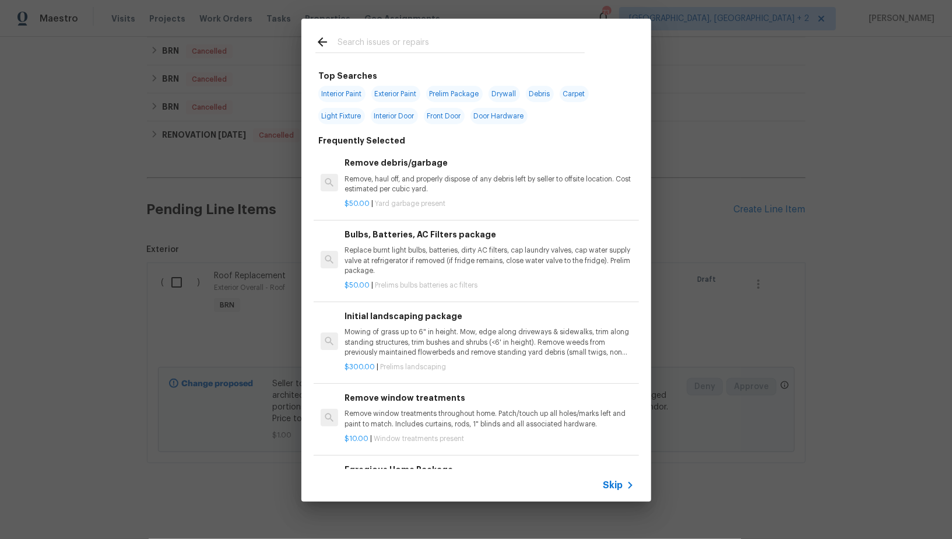
click at [613, 480] on span "Skip" at bounding box center [613, 485] width 20 height 12
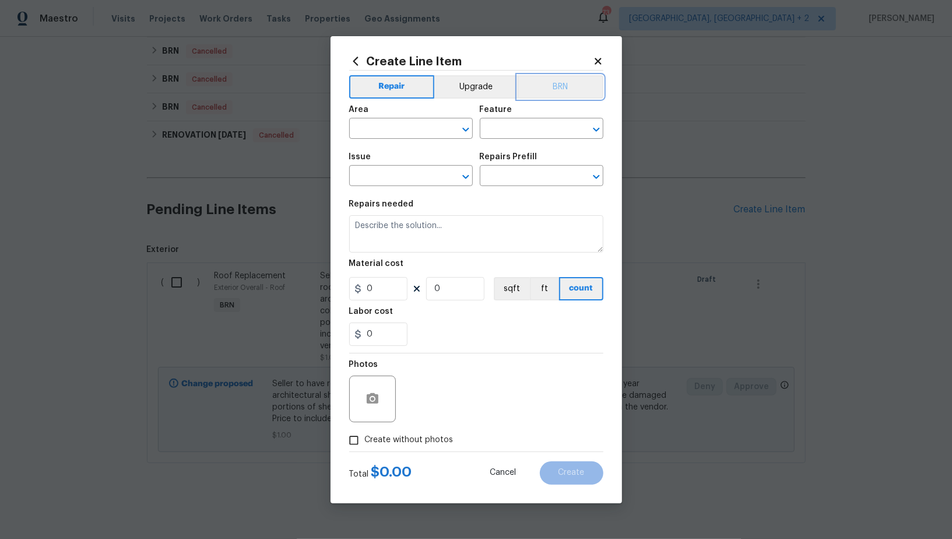
click at [553, 88] on button "BRN" at bounding box center [561, 86] width 86 height 23
click at [412, 121] on input "text" at bounding box center [394, 130] width 91 height 18
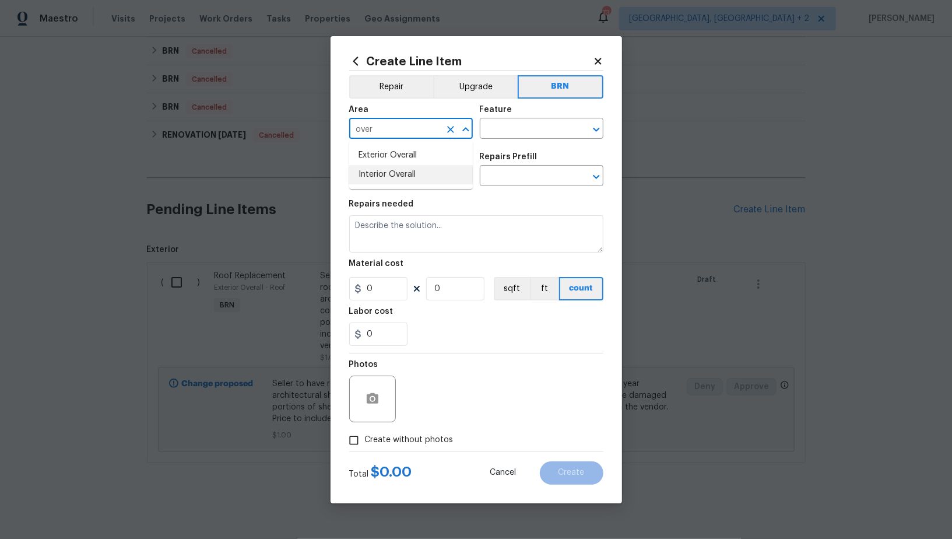
drag, startPoint x: 416, startPoint y: 176, endPoint x: 451, endPoint y: 152, distance: 42.7
click at [416, 176] on li "Interior Overall" at bounding box center [411, 174] width 124 height 19
type input "Interior Overall"
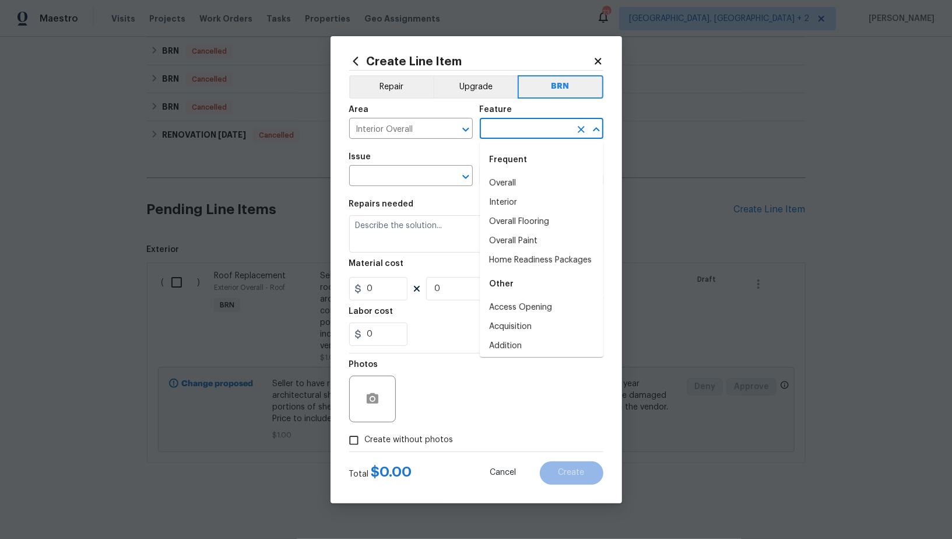
click at [518, 126] on input "text" at bounding box center [525, 130] width 91 height 18
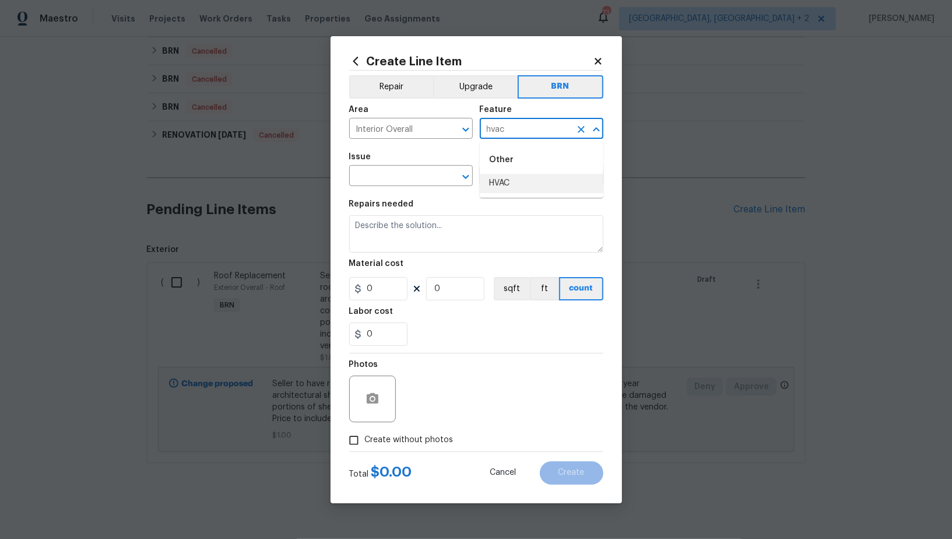
click at [514, 184] on li "HVAC" at bounding box center [542, 183] width 124 height 19
type input "HVAC"
click at [395, 185] on input "text" at bounding box center [394, 177] width 91 height 18
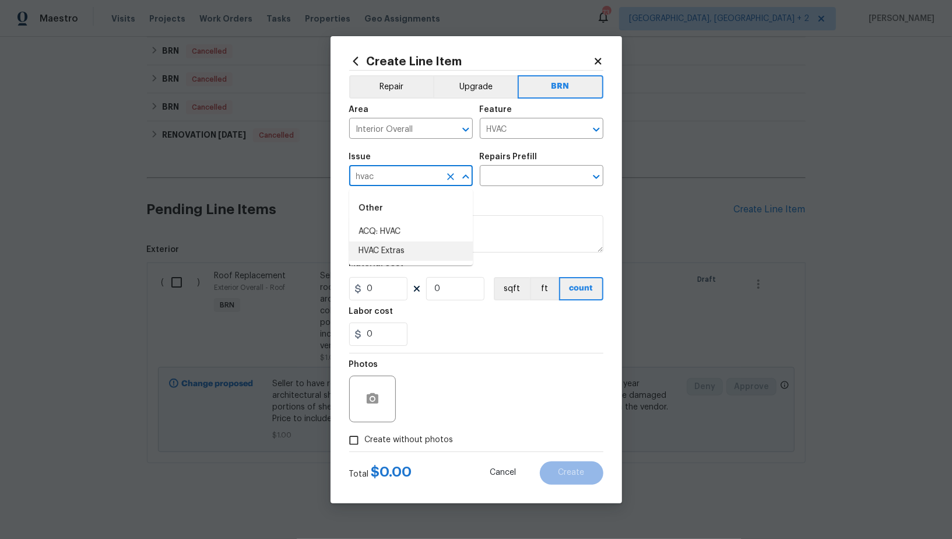
click at [407, 251] on li "HVAC Extras" at bounding box center [411, 250] width 124 height 19
type input "HVAC Extras"
click at [505, 182] on input "text" at bounding box center [525, 177] width 91 height 18
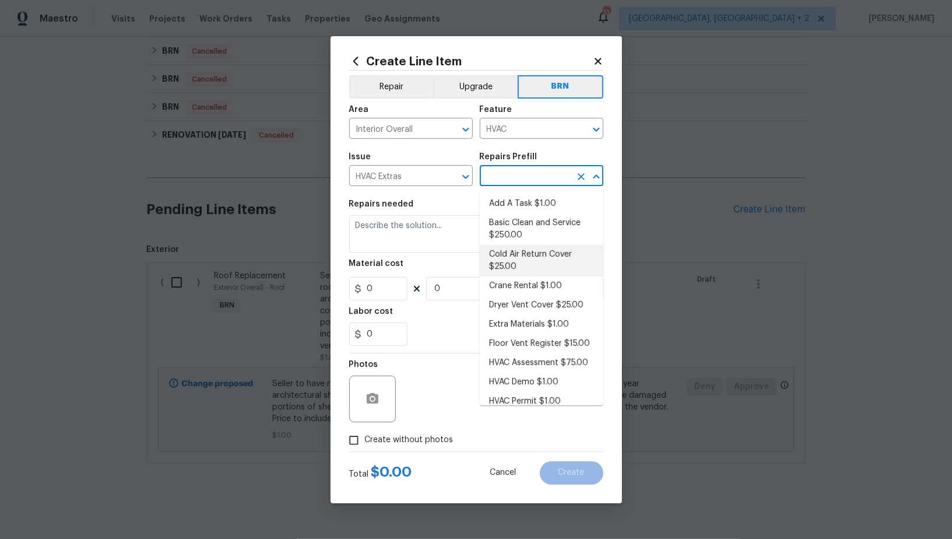
scroll to position [30, 0]
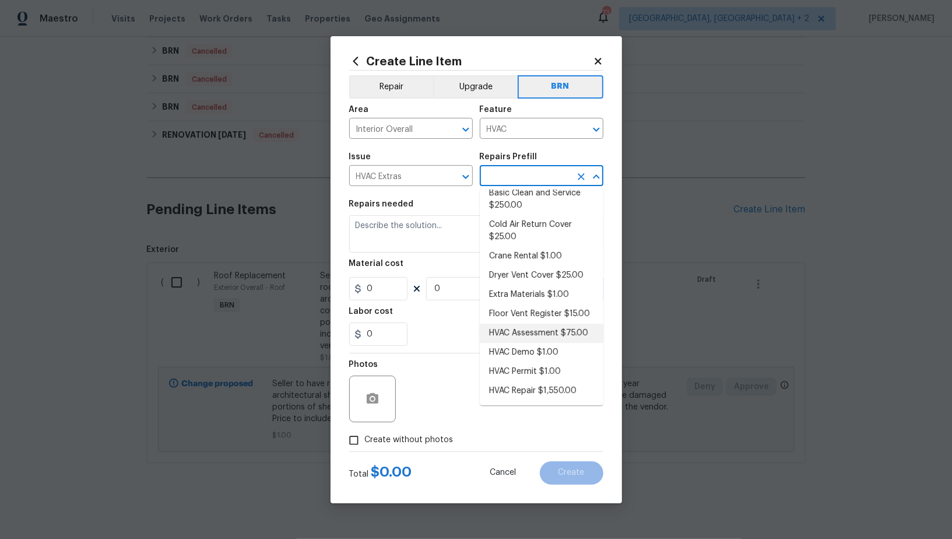
click at [539, 331] on li "HVAC Assessment $75.00" at bounding box center [542, 332] width 124 height 19
type input "HVAC Assessment $75.00"
type textarea "HVAC not working properly. Inspect system and diagnose problem."
type input "75"
type input "1"
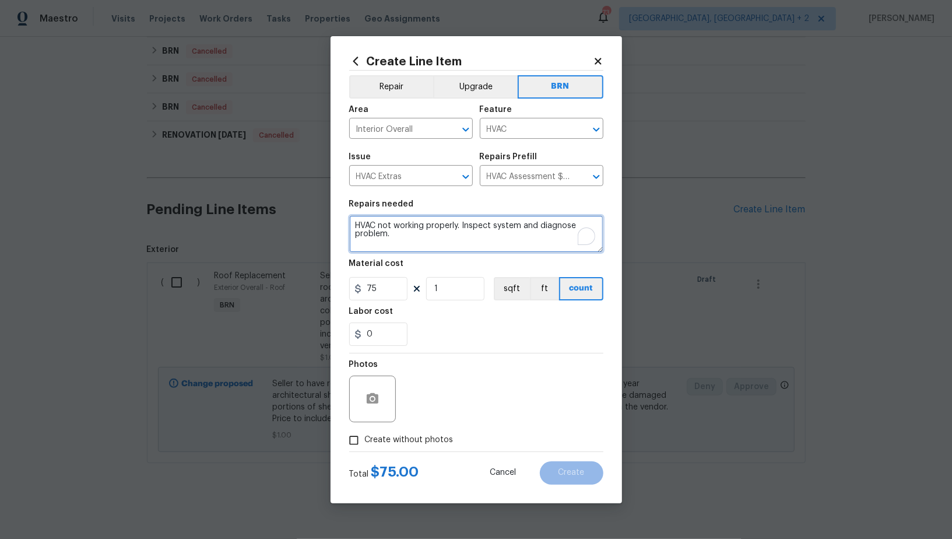
click at [458, 241] on textarea "HVAC not working properly. Inspect system and diagnose problem." at bounding box center [476, 233] width 254 height 37
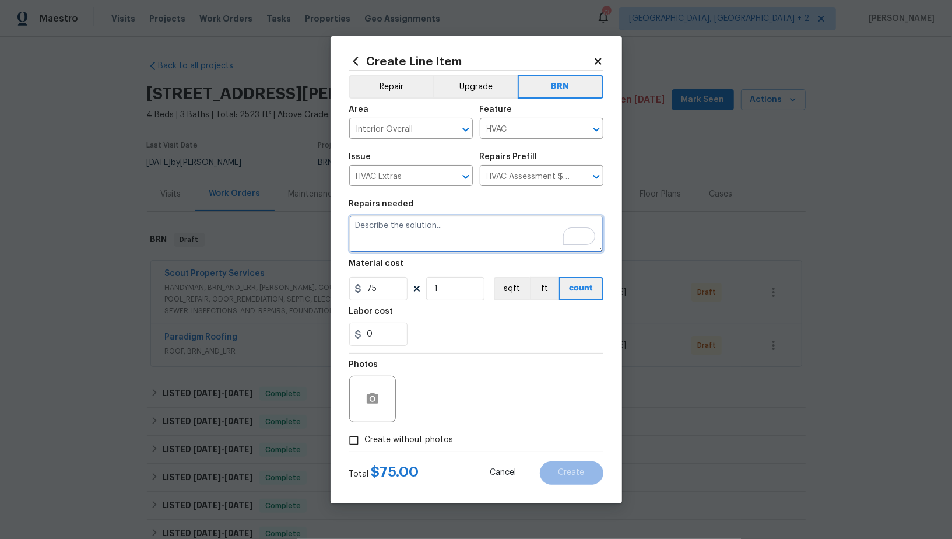
scroll to position [706, 0]
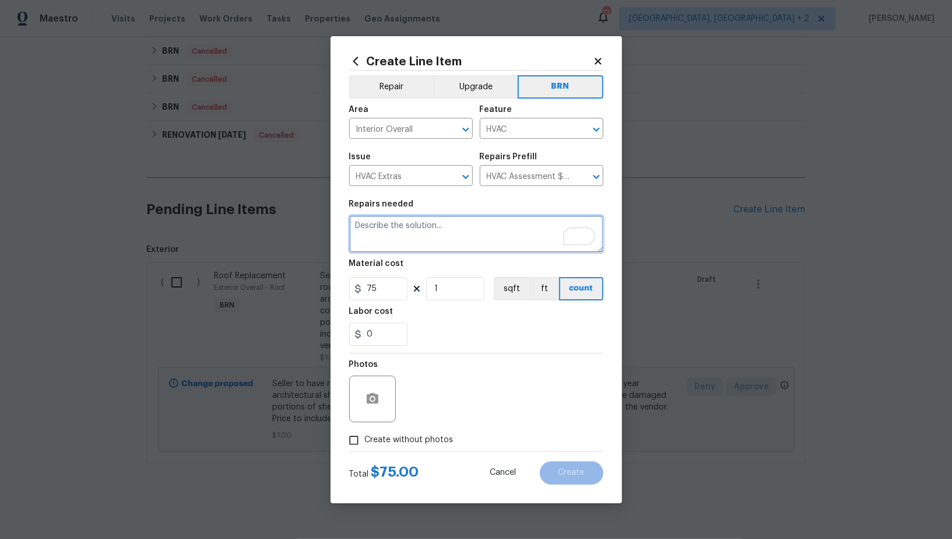
paste textarea "Seller to have licensed HVAC contractor replace the existing HVAC system. Tie i…"
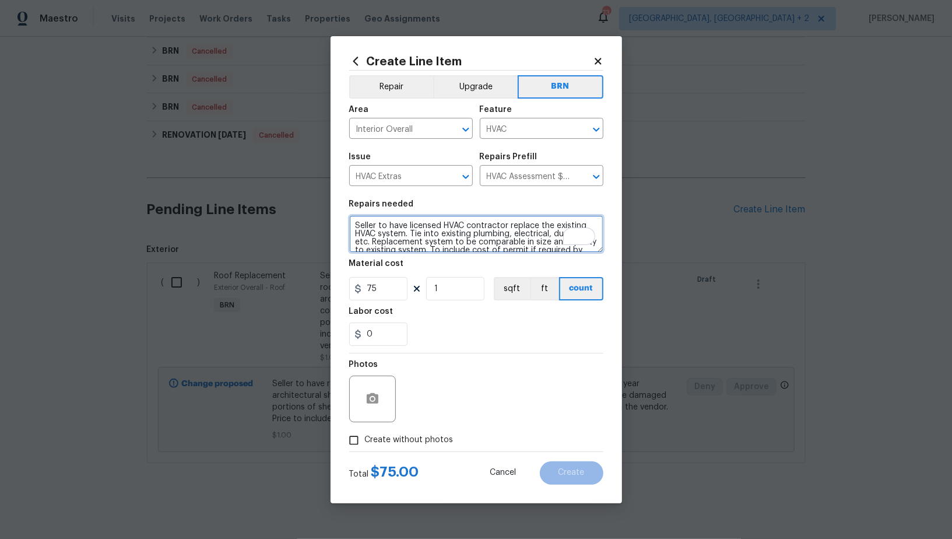
scroll to position [10, 0]
type textarea "Seller to have licensed HVAC contractor replace the existing HVAC system. Tie i…"
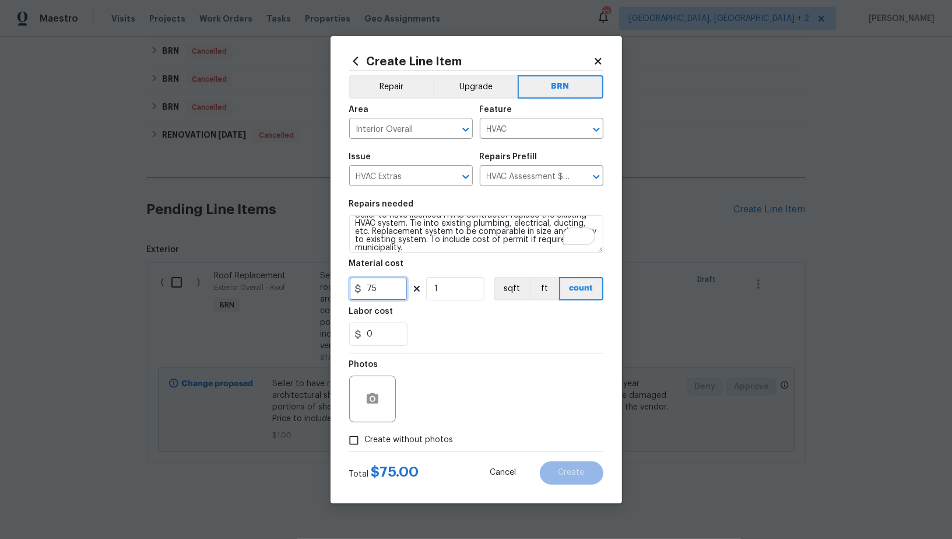
click at [396, 290] on input "75" at bounding box center [378, 288] width 58 height 23
type input "0"
click at [388, 340] on input "0" at bounding box center [378, 333] width 58 height 23
type input "1"
click at [377, 401] on icon "button" at bounding box center [373, 398] width 12 height 10
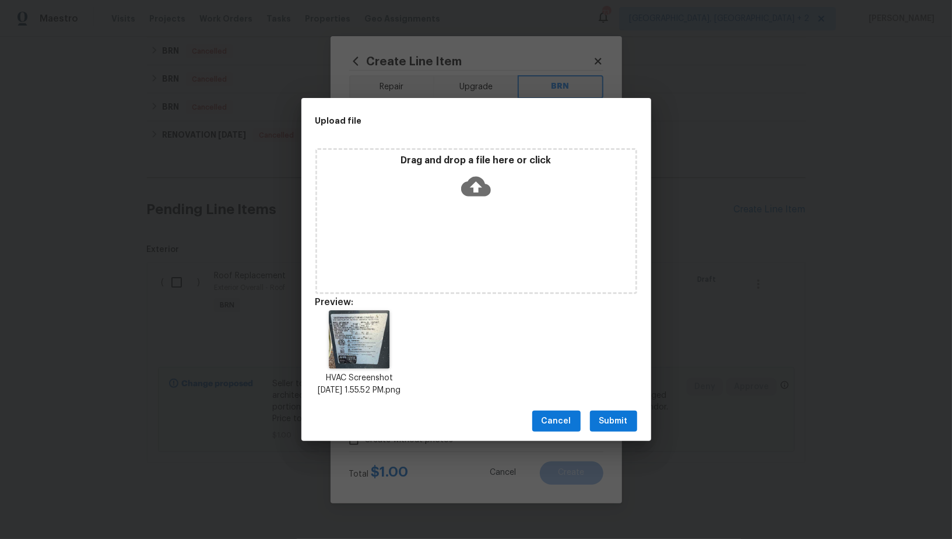
click at [613, 432] on button "Submit" at bounding box center [613, 421] width 47 height 22
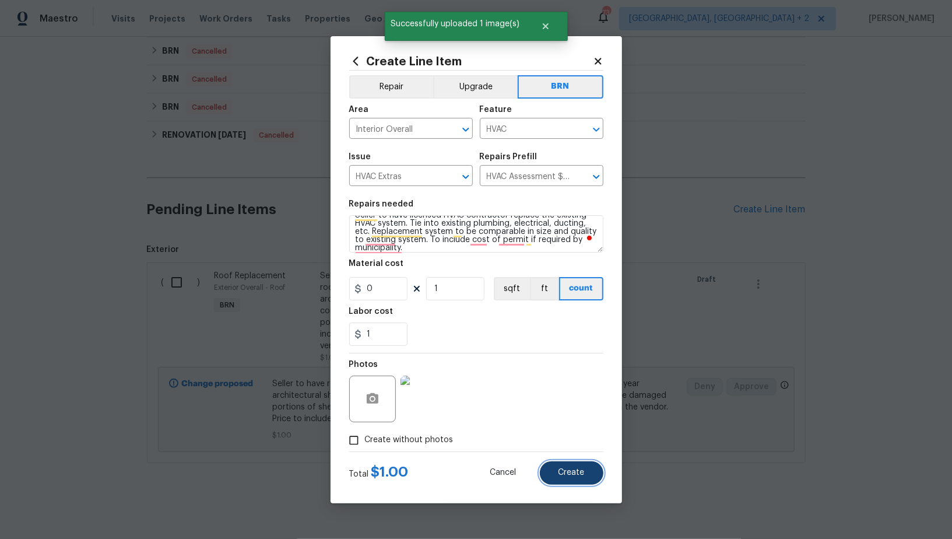
click at [571, 479] on button "Create" at bounding box center [572, 472] width 64 height 23
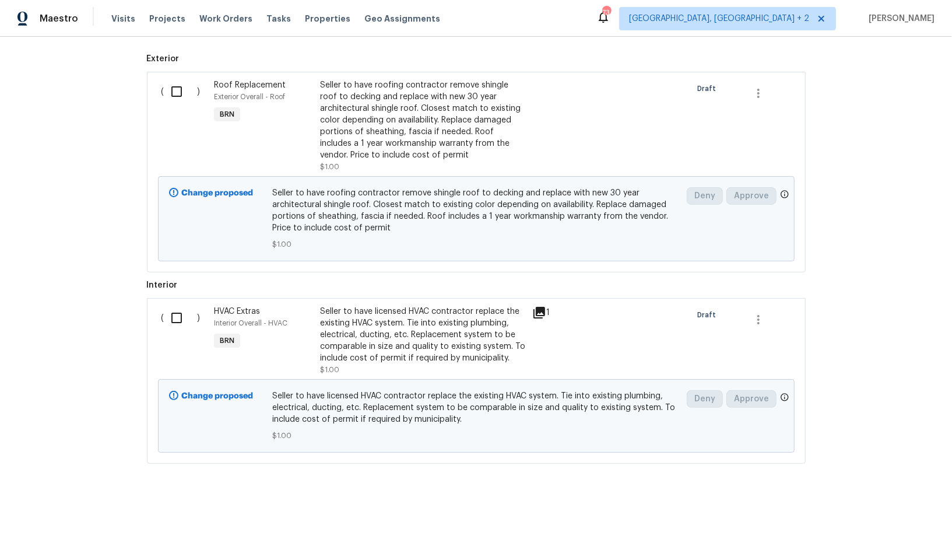
scroll to position [221, 0]
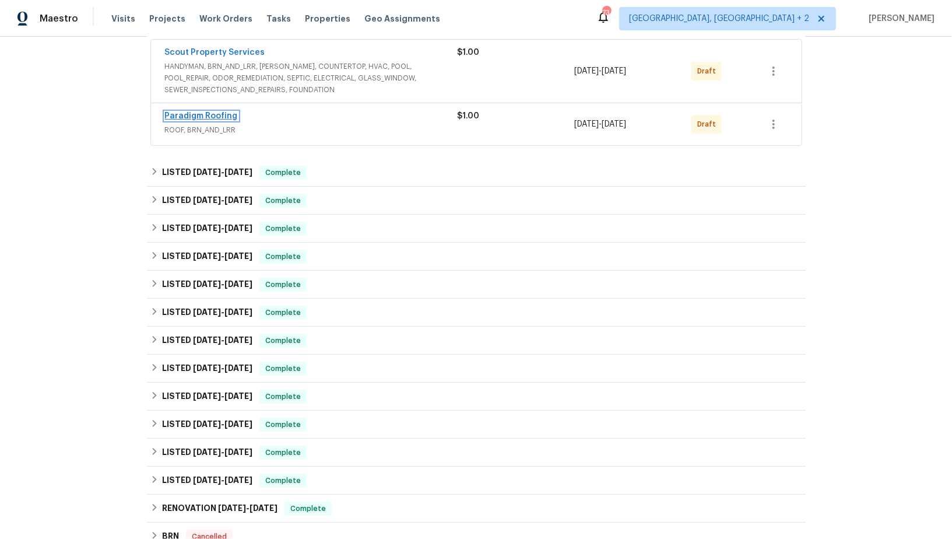
click at [189, 115] on link "Paradigm Roofing" at bounding box center [201, 116] width 73 height 8
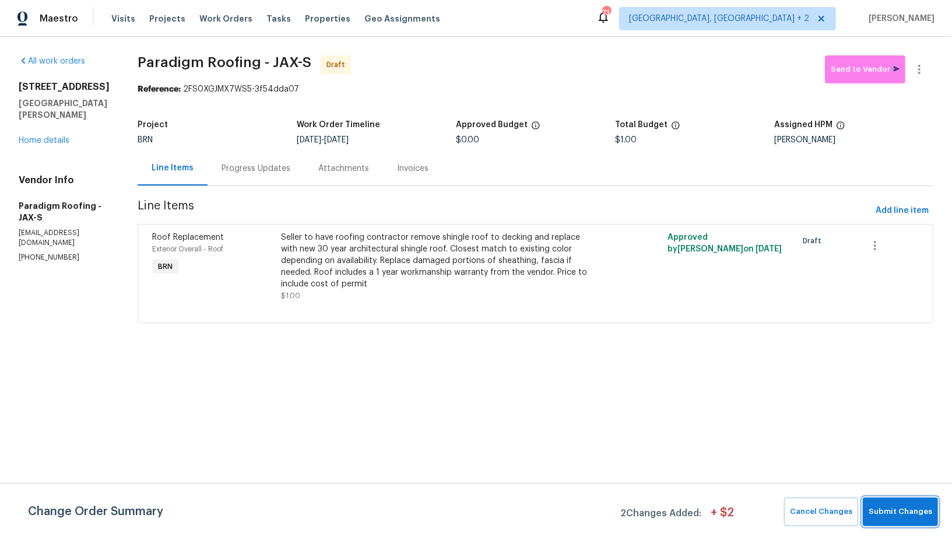
click at [893, 515] on span "Submit Changes" at bounding box center [900, 511] width 64 height 13
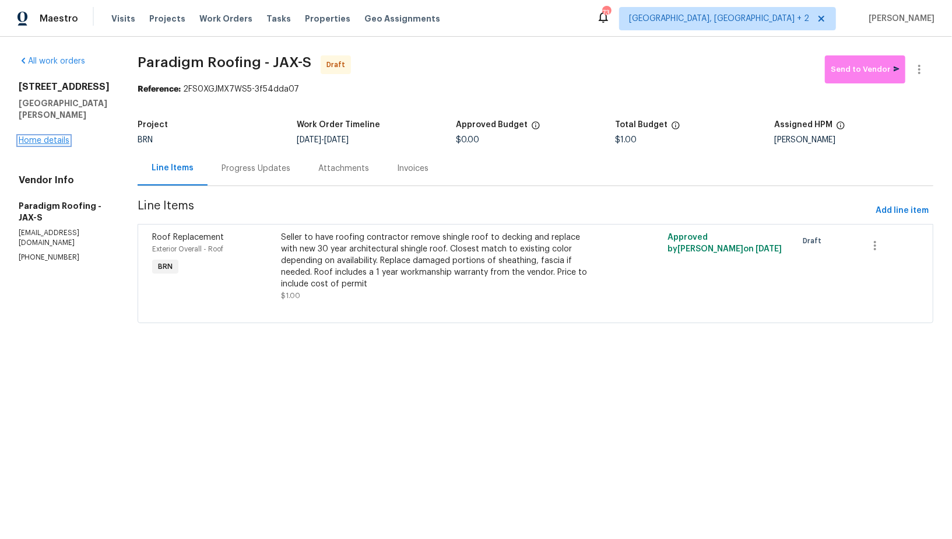
click at [53, 136] on link "Home details" at bounding box center [44, 140] width 51 height 8
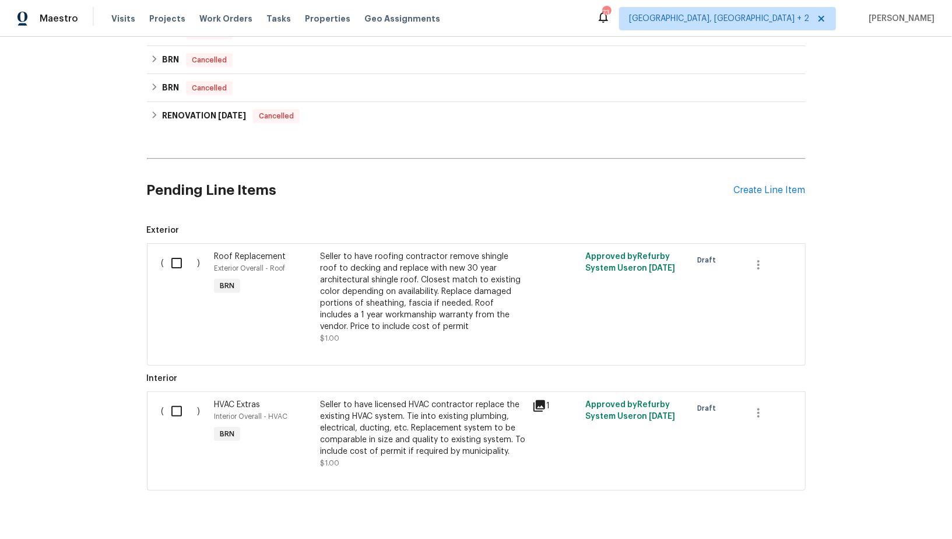
scroll to position [753, 0]
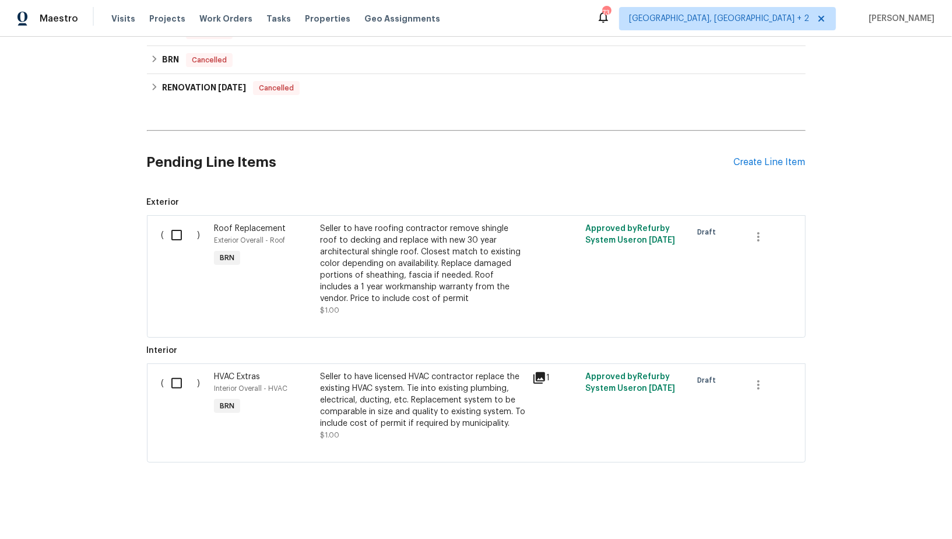
click at [168, 238] on input "checkbox" at bounding box center [180, 235] width 33 height 24
checkbox input "true"
click at [871, 511] on span "Create Work Order" at bounding box center [885, 509] width 78 height 15
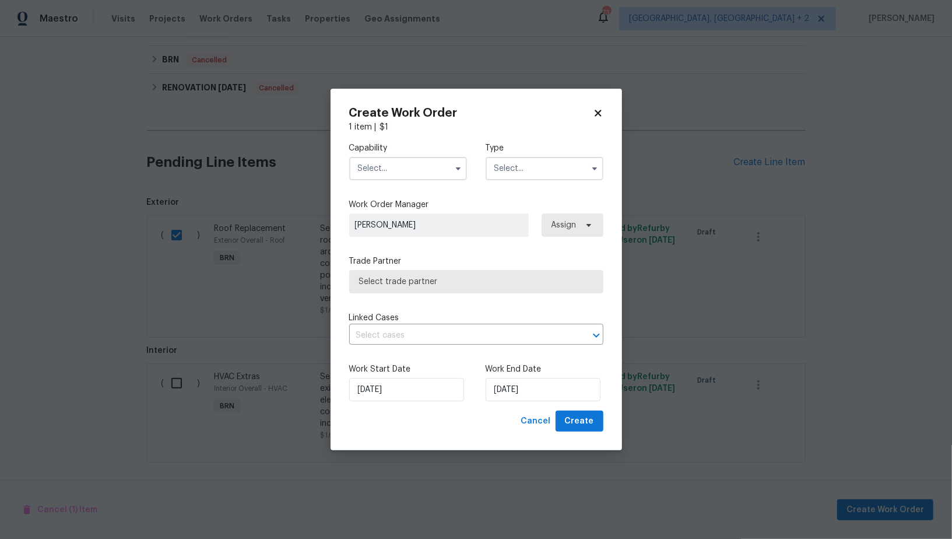
click at [401, 170] on input "text" at bounding box center [408, 168] width 118 height 23
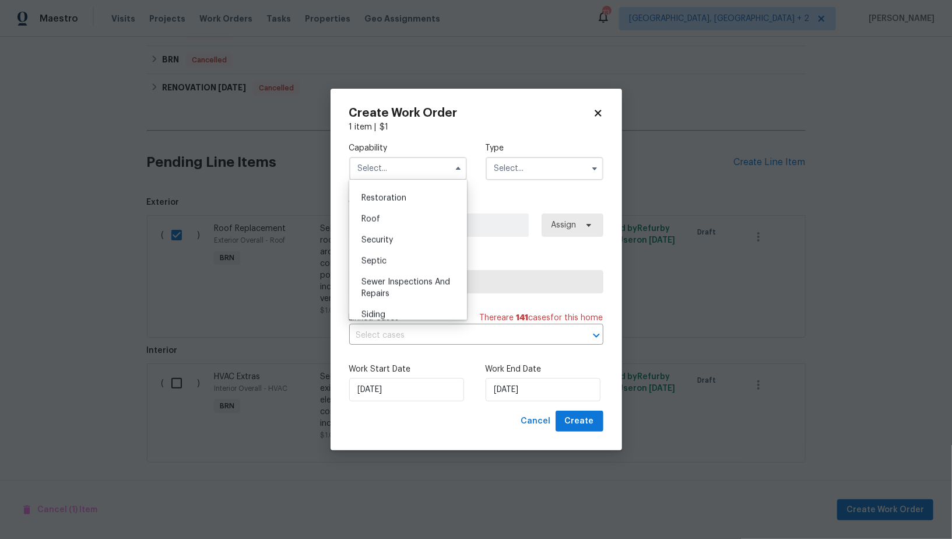
scroll to position [1162, 0]
click at [377, 221] on span "Roof" at bounding box center [370, 220] width 19 height 8
type input "Roof"
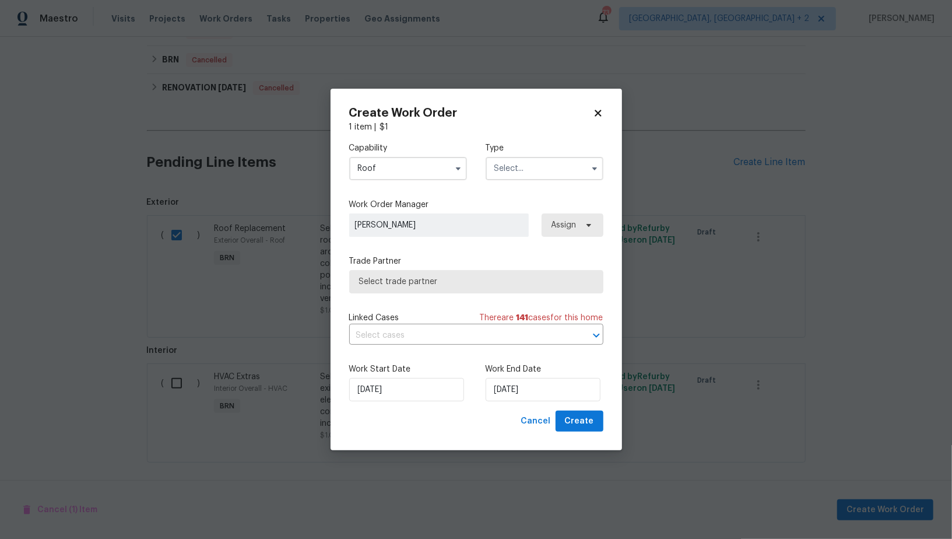
click at [516, 164] on input "text" at bounding box center [545, 168] width 118 height 23
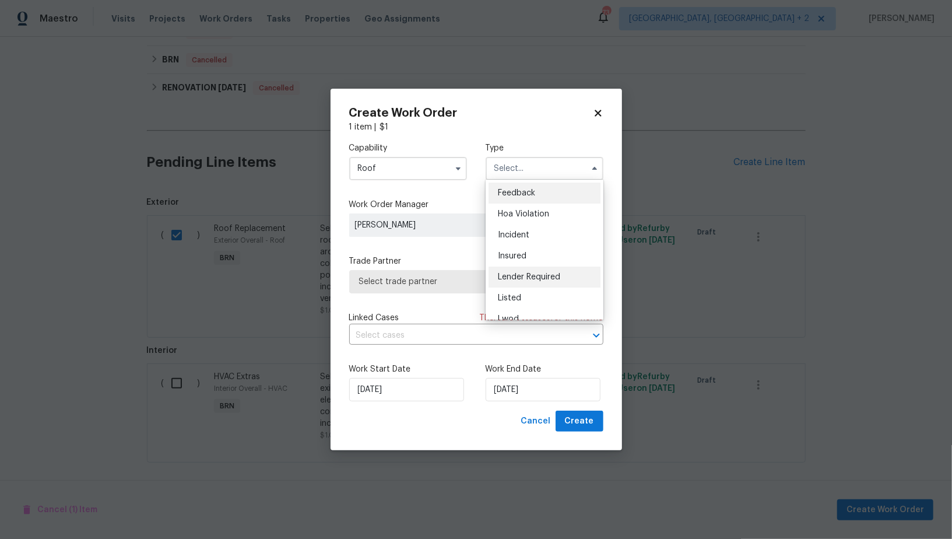
scroll to position [138, 0]
click at [510, 267] on span "Resale" at bounding box center [510, 265] width 24 height 8
type input "Resale"
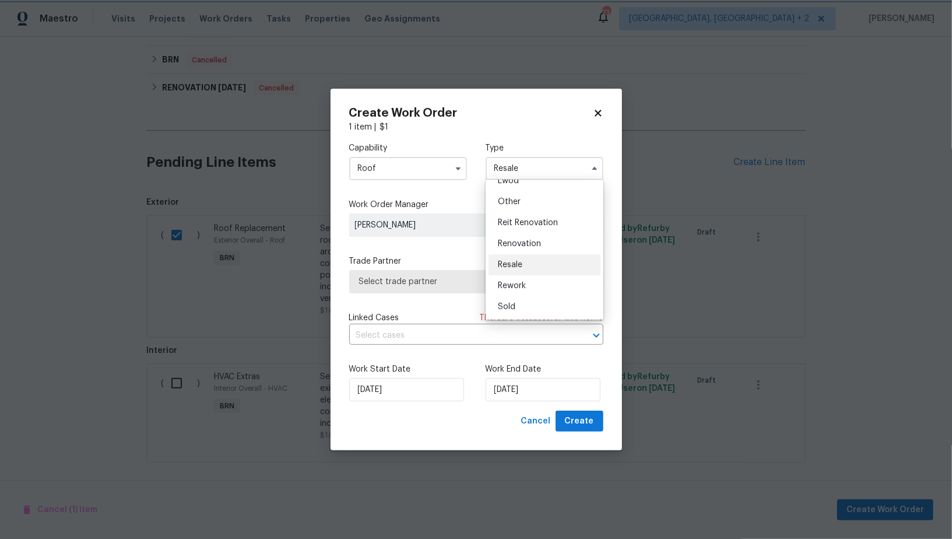
scroll to position [0, 0]
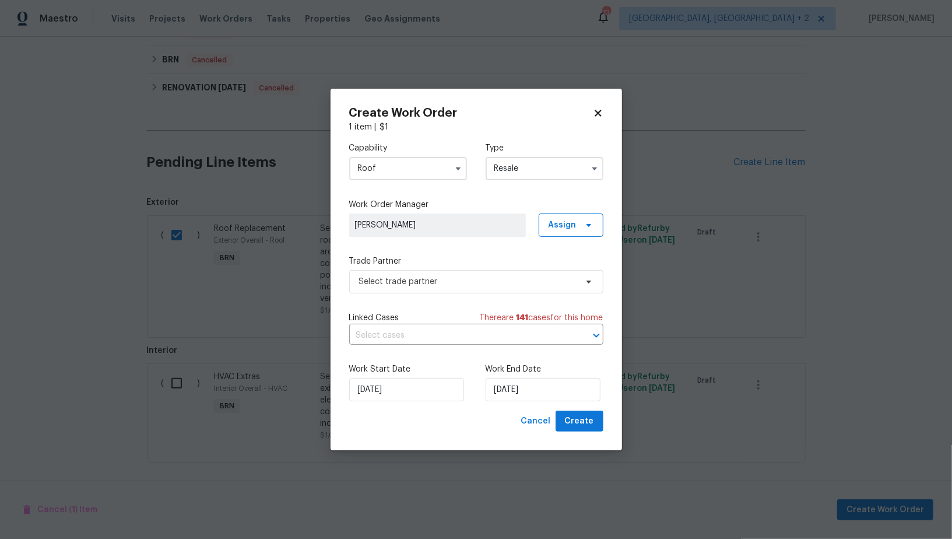
click at [467, 293] on div "Capability Roof Type Resale Feedback Hoa Violation Incident Insured Lender Requ…" at bounding box center [476, 271] width 254 height 277
click at [457, 282] on span "Select trade partner" at bounding box center [467, 282] width 217 height 12
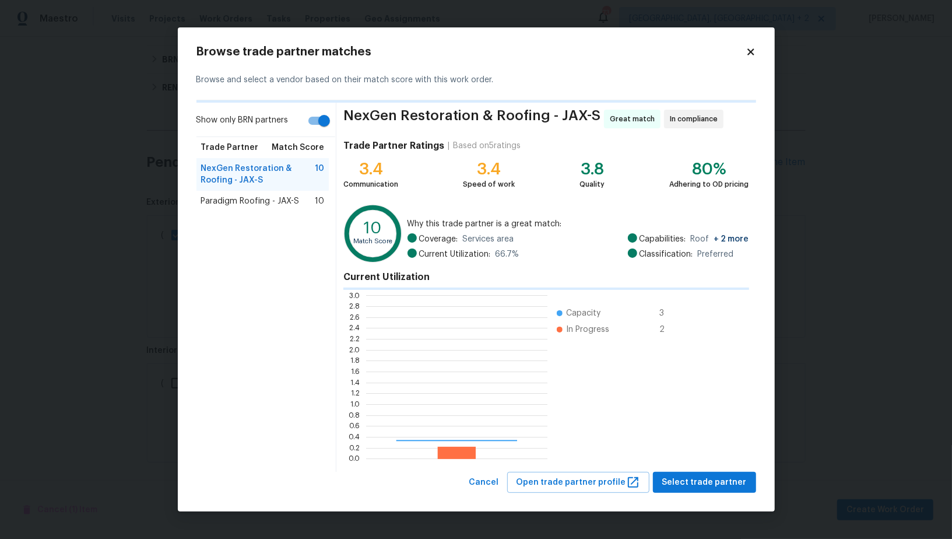
scroll to position [163, 181]
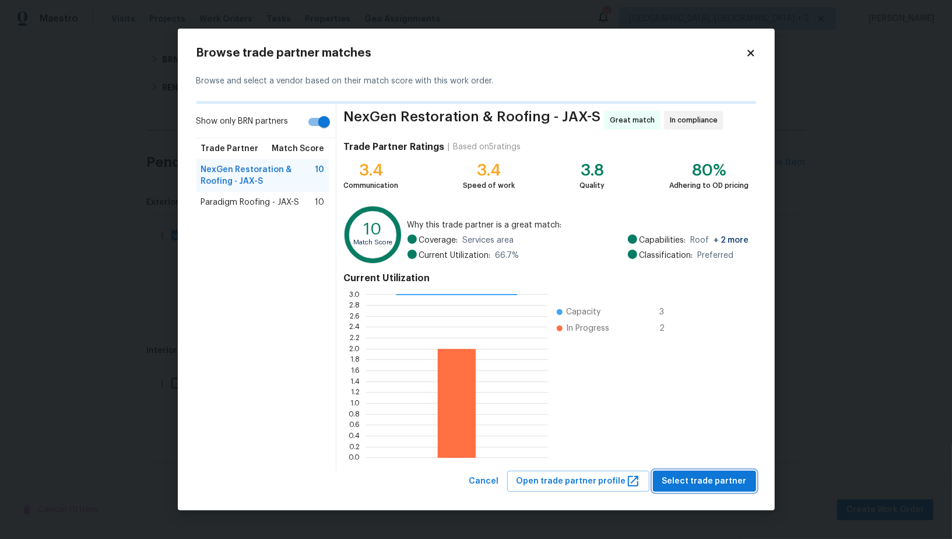
click at [680, 479] on span "Select trade partner" at bounding box center [704, 481] width 85 height 15
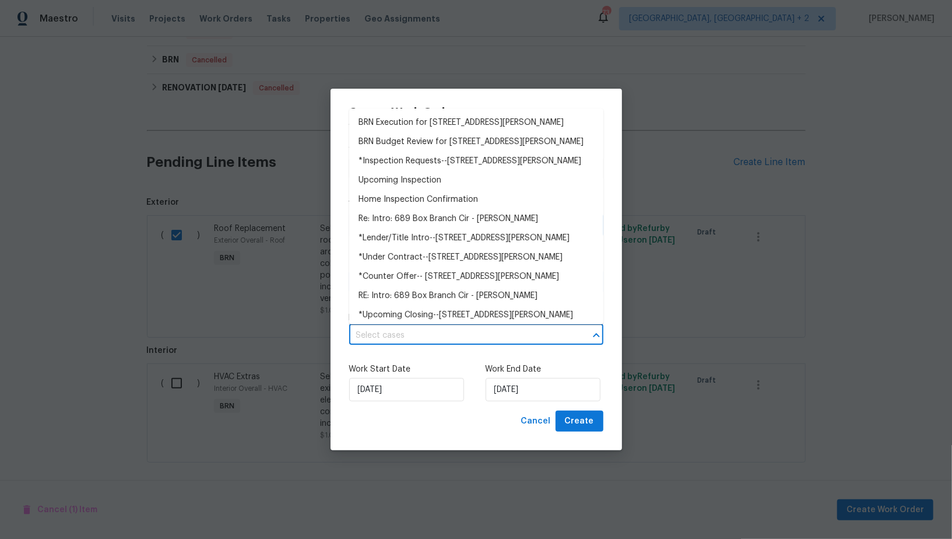
click at [451, 343] on input "text" at bounding box center [459, 335] width 221 height 18
click at [424, 131] on li "BRN Execution for 689 Box Branch Cir, Saint Johns, FL 32259" at bounding box center [476, 122] width 254 height 19
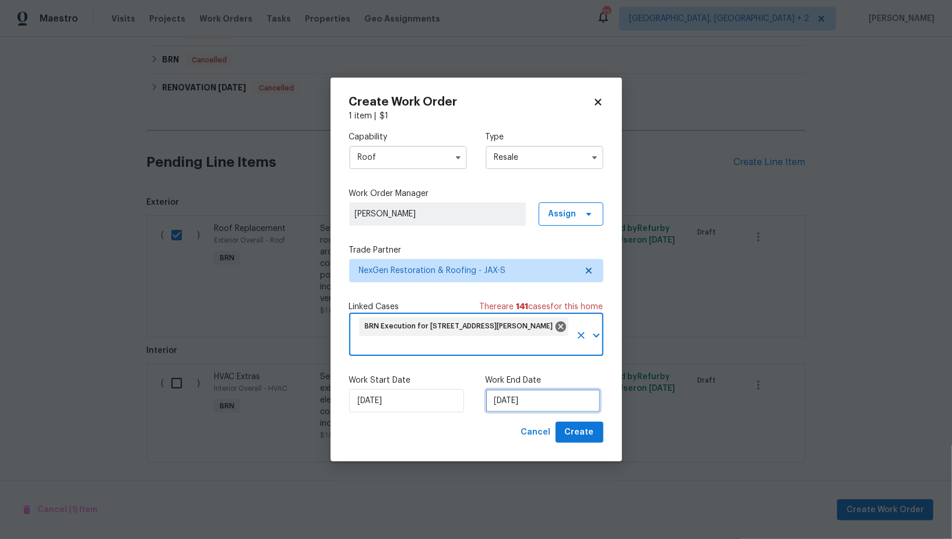
click at [510, 400] on input "26/09/2025" at bounding box center [543, 400] width 115 height 23
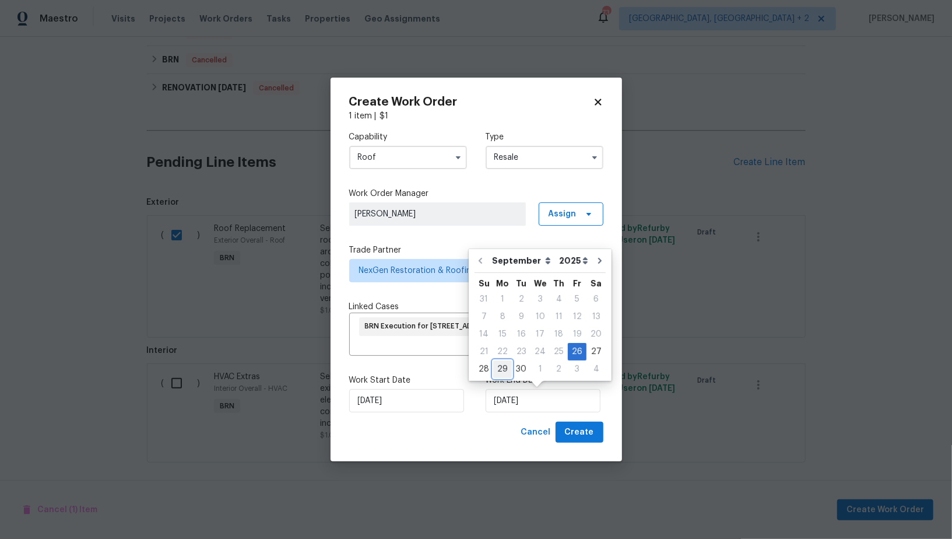
click at [501, 368] on div "29" at bounding box center [502, 369] width 19 height 16
type input "29/09/2025"
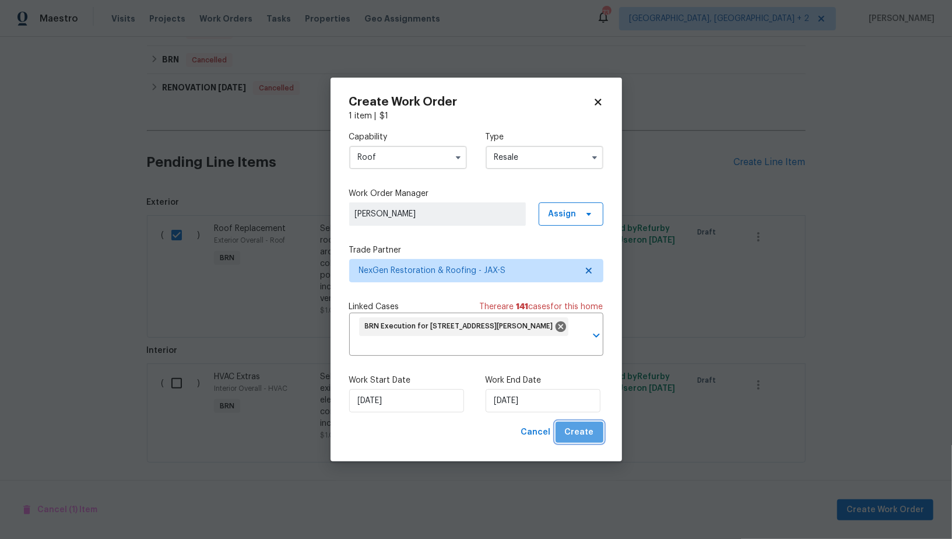
click at [585, 437] on span "Create" at bounding box center [579, 432] width 29 height 15
checkbox input "false"
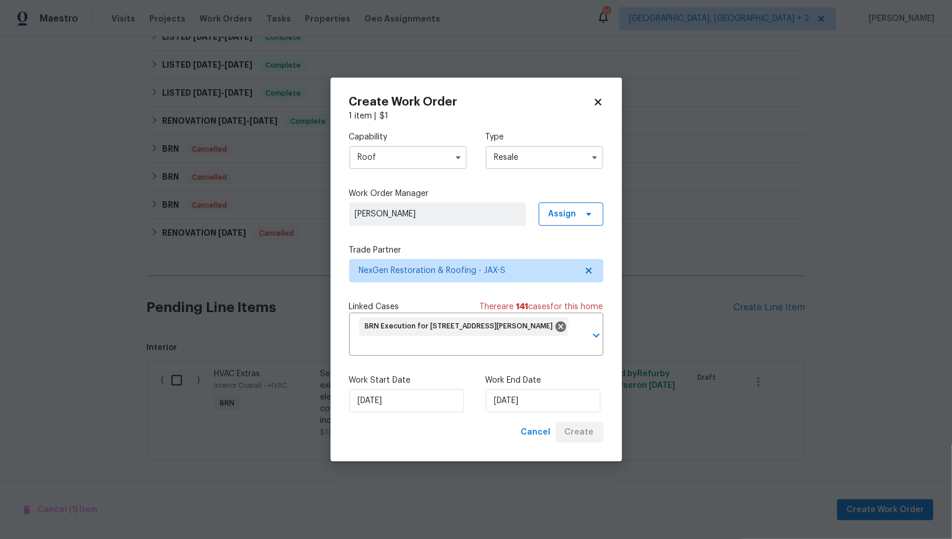
scroll to position [648, 0]
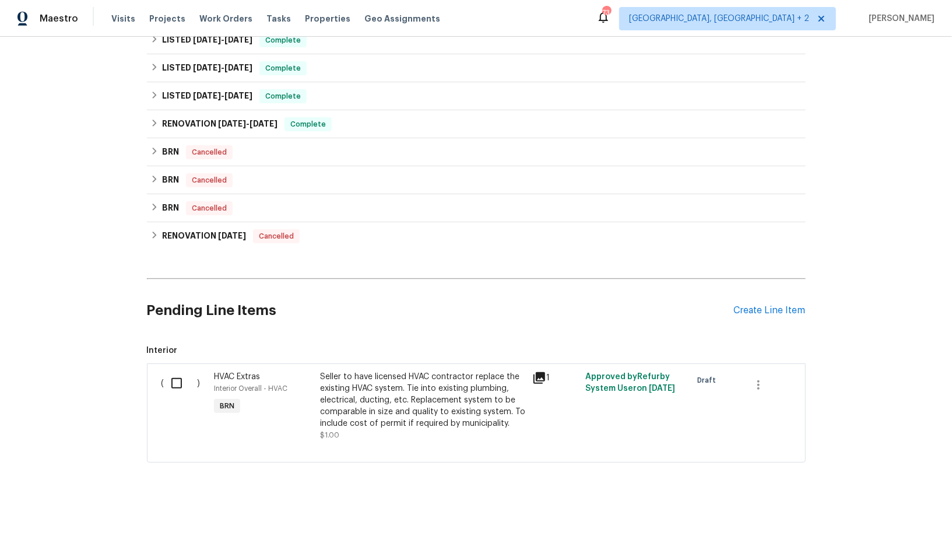
click at [176, 385] on input "checkbox" at bounding box center [180, 383] width 33 height 24
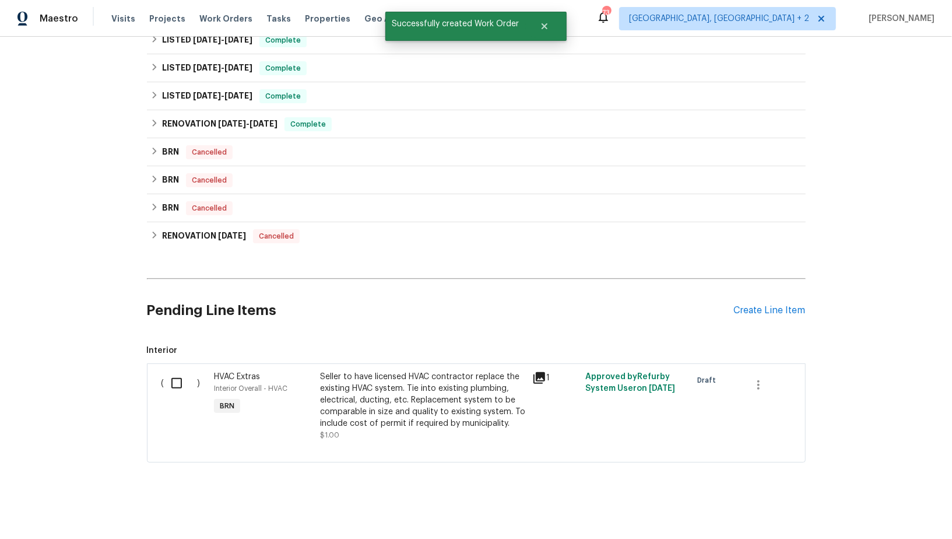
click at [181, 379] on input "checkbox" at bounding box center [180, 383] width 33 height 24
checkbox input "true"
click at [868, 499] on button "Create Work Order" at bounding box center [885, 510] width 96 height 22
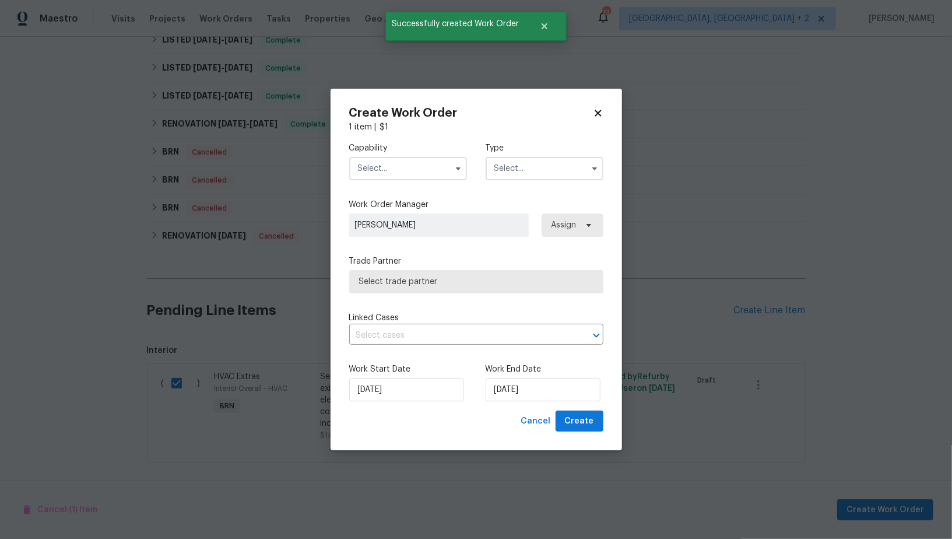
click at [388, 160] on input "text" at bounding box center [408, 168] width 118 height 23
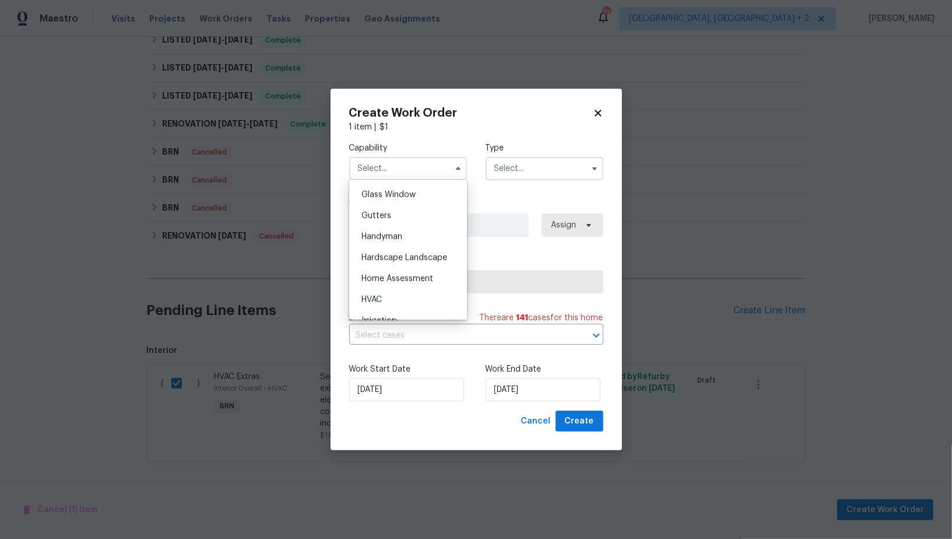
scroll to position [604, 0]
click at [399, 289] on div "HVAC" at bounding box center [408, 292] width 112 height 21
type input "HVAC"
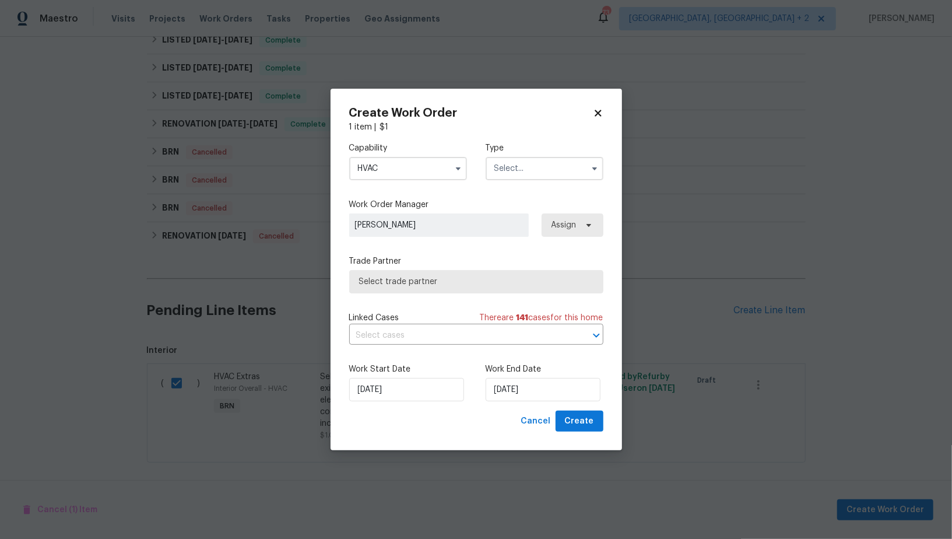
click at [521, 175] on input "text" at bounding box center [545, 168] width 118 height 23
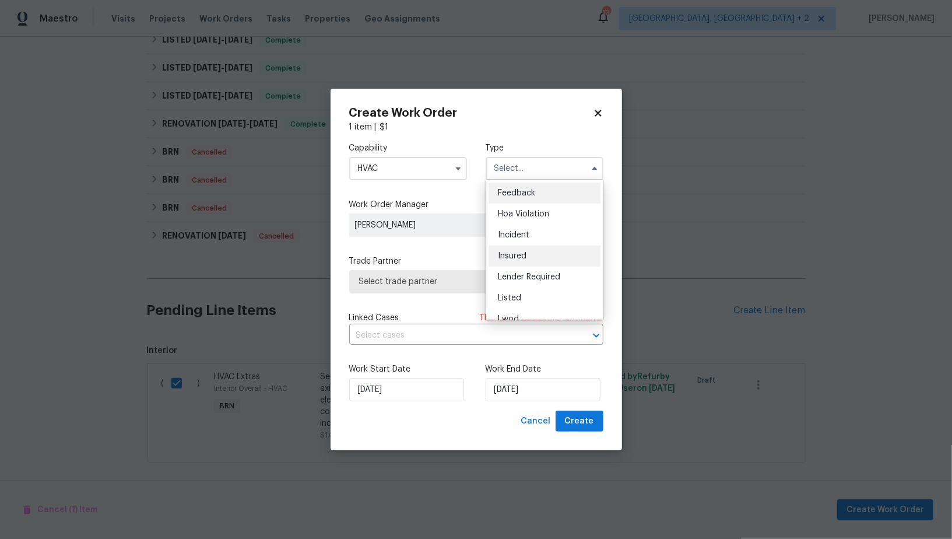
scroll to position [138, 0]
click at [514, 265] on span "Resale" at bounding box center [510, 265] width 24 height 8
type input "Resale"
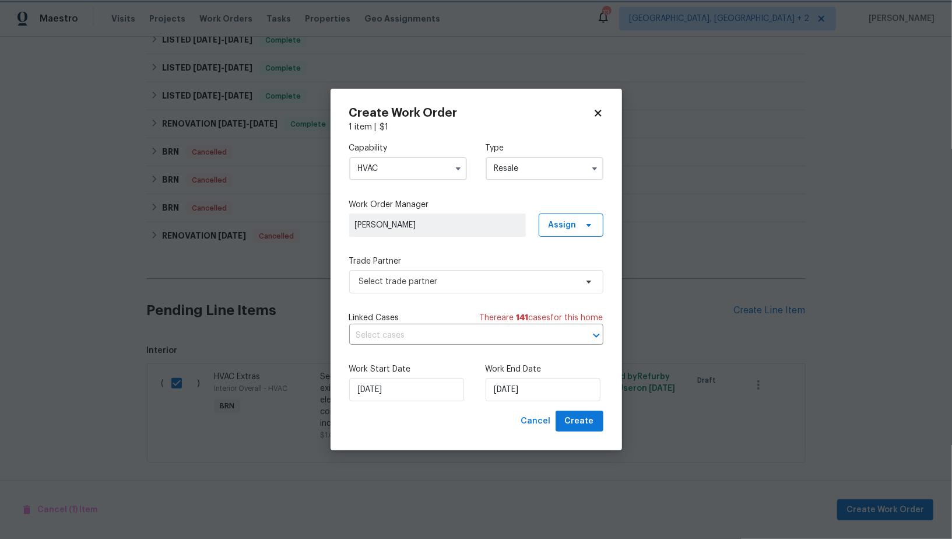
scroll to position [0, 0]
click at [468, 286] on span "Select trade partner" at bounding box center [467, 282] width 217 height 12
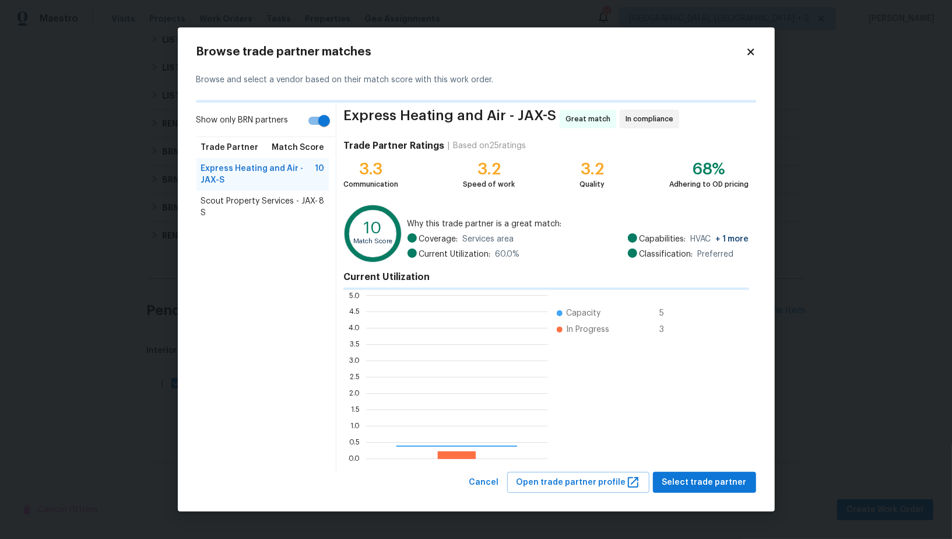
scroll to position [163, 181]
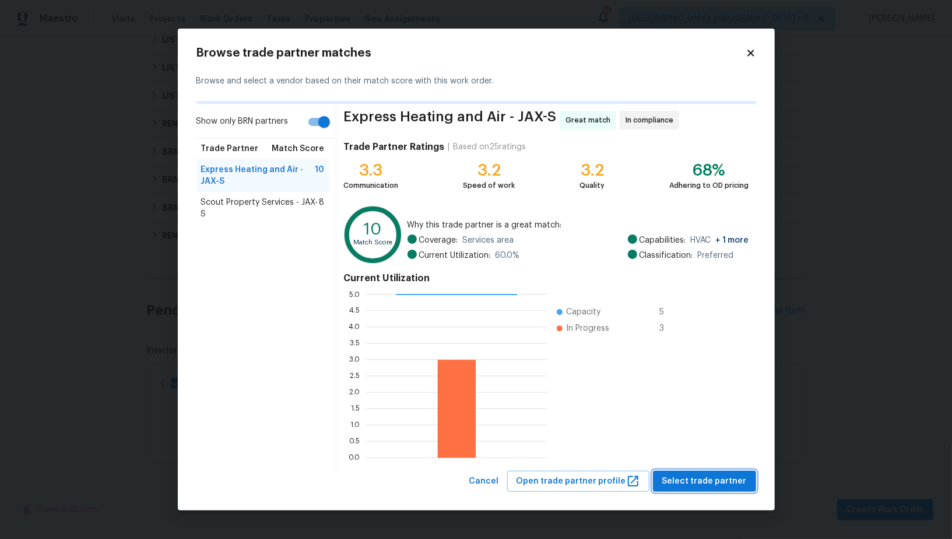
click at [719, 477] on span "Select trade partner" at bounding box center [704, 481] width 85 height 15
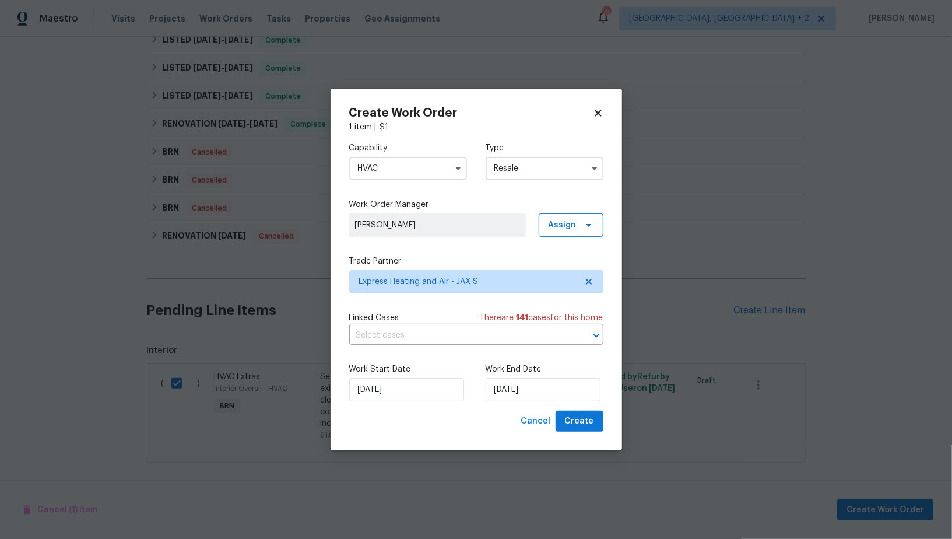
click at [459, 349] on div "Capability HVAC Type Resale Work Order Manager Padmapriya R Assign Trade Partne…" at bounding box center [476, 271] width 254 height 277
click at [455, 338] on input "text" at bounding box center [459, 335] width 221 height 18
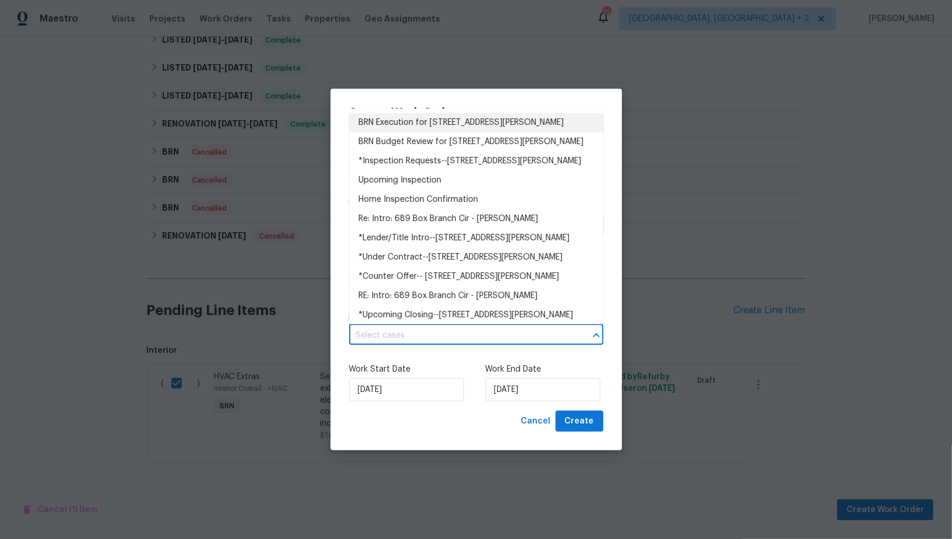
click at [444, 124] on li "BRN Execution for 689 Box Branch Cir, Saint Johns, FL 32259" at bounding box center [476, 122] width 254 height 19
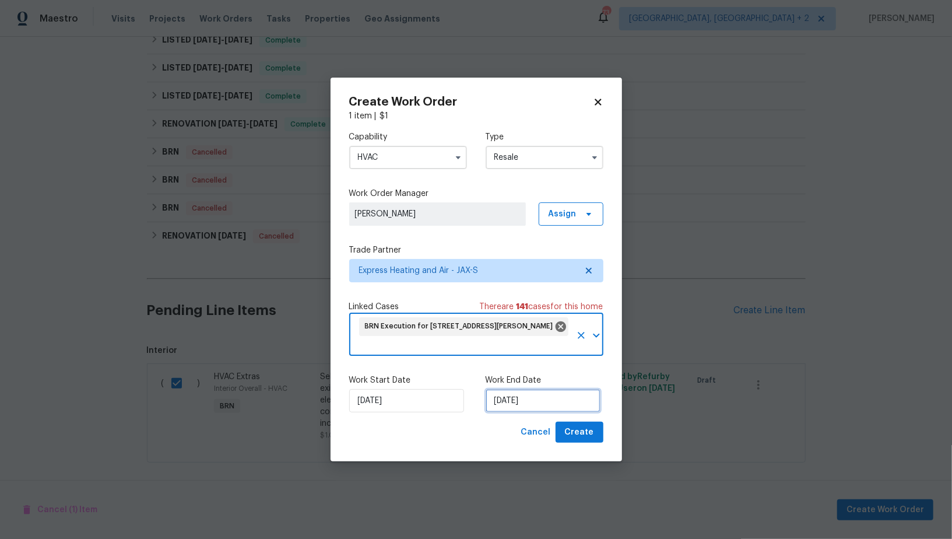
click at [513, 410] on input "26/09/2025" at bounding box center [543, 400] width 115 height 23
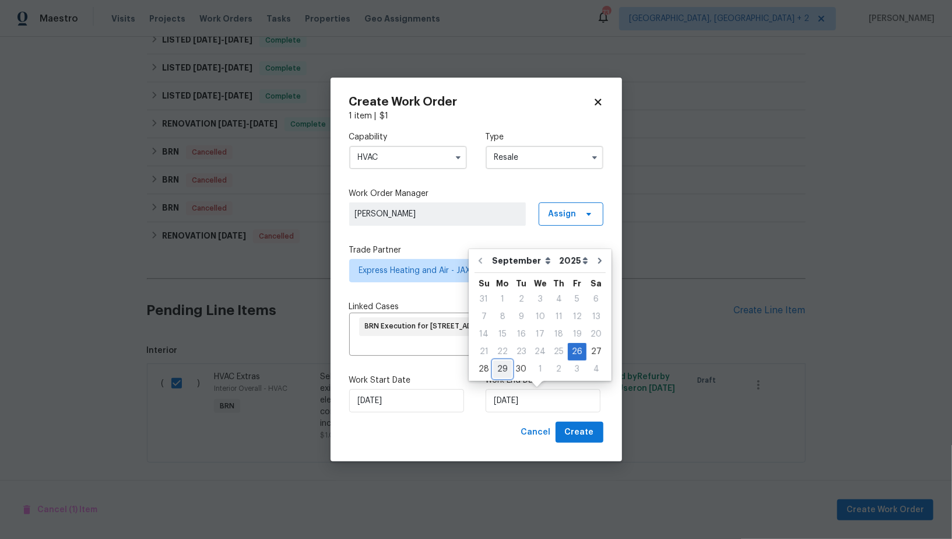
click at [507, 368] on div "29" at bounding box center [502, 369] width 19 height 16
type input "29/09/2025"
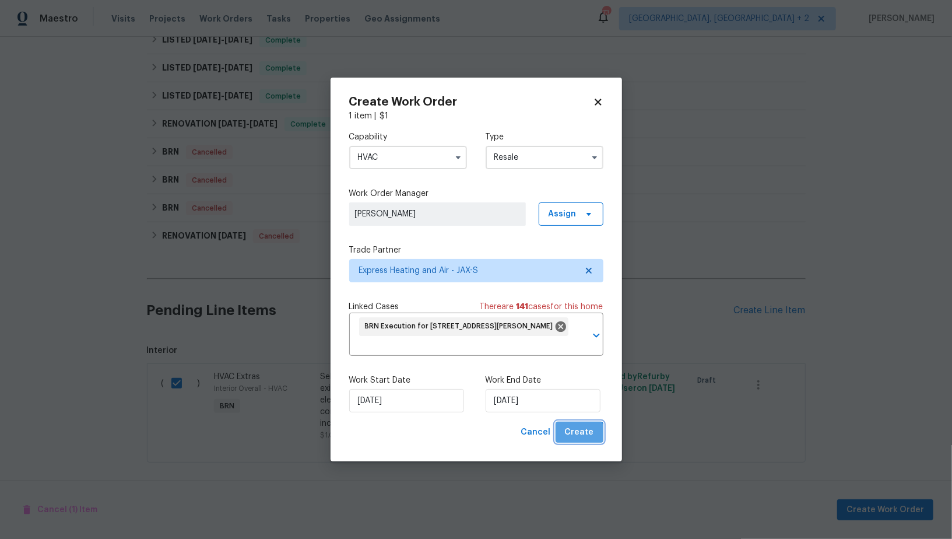
click at [579, 442] on button "Create" at bounding box center [579, 432] width 48 height 22
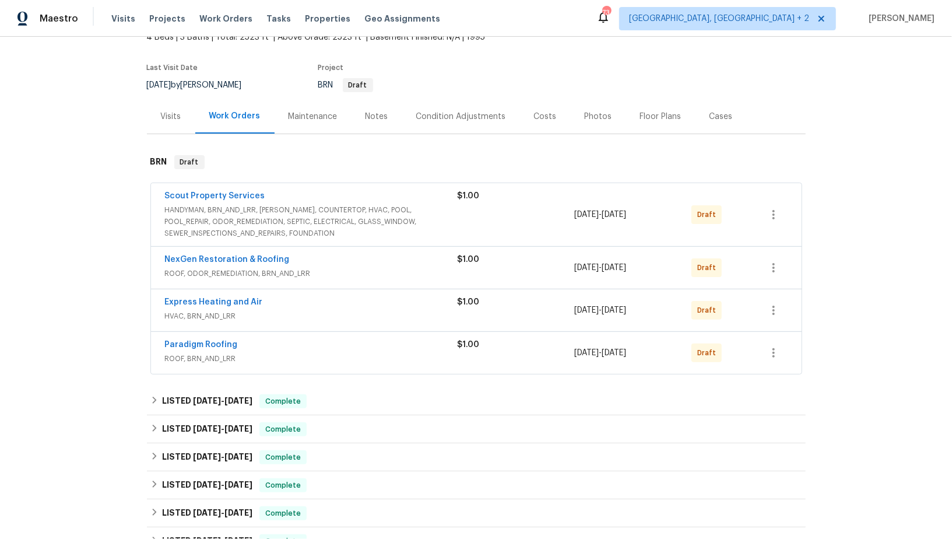
scroll to position [86, 0]
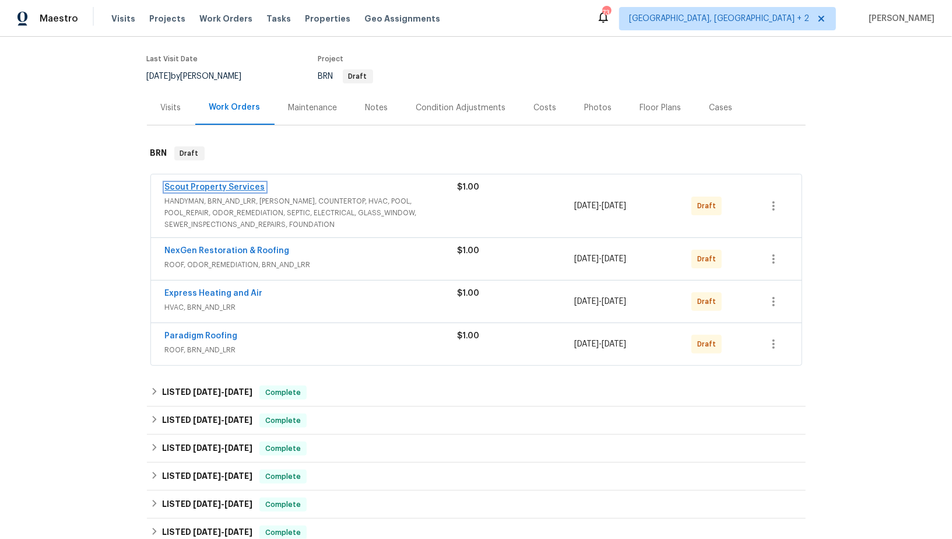
click at [214, 184] on link "Scout Property Services" at bounding box center [215, 187] width 100 height 8
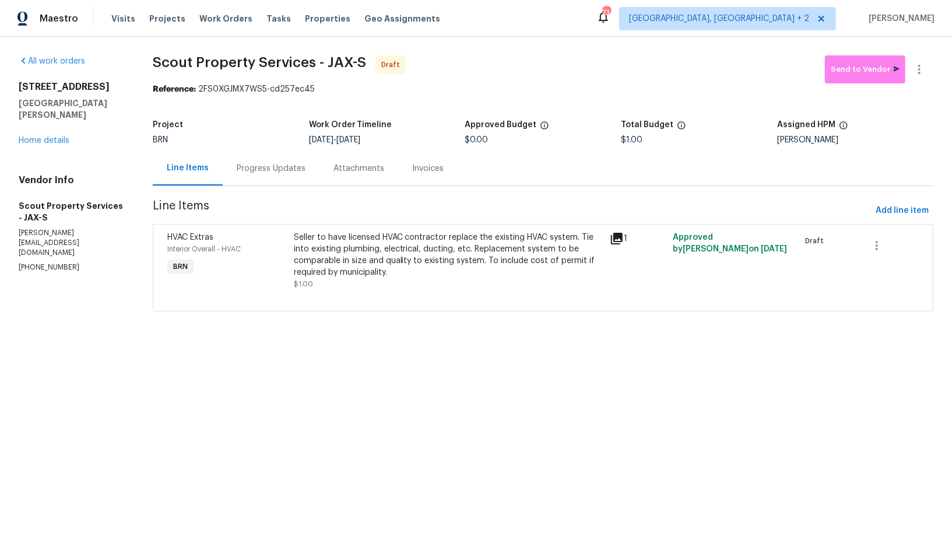
click at [275, 173] on div "Progress Updates" at bounding box center [271, 169] width 69 height 12
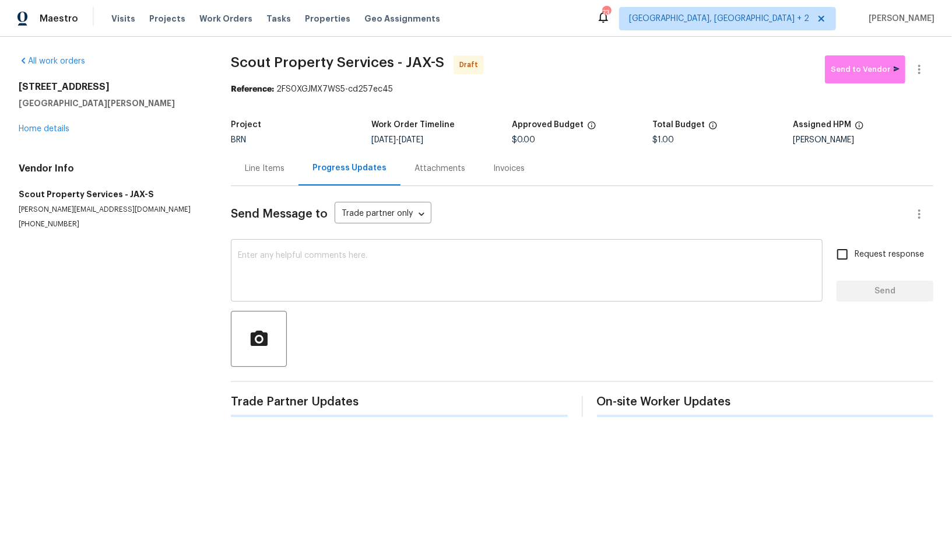
click at [320, 296] on div "x ​" at bounding box center [527, 271] width 592 height 59
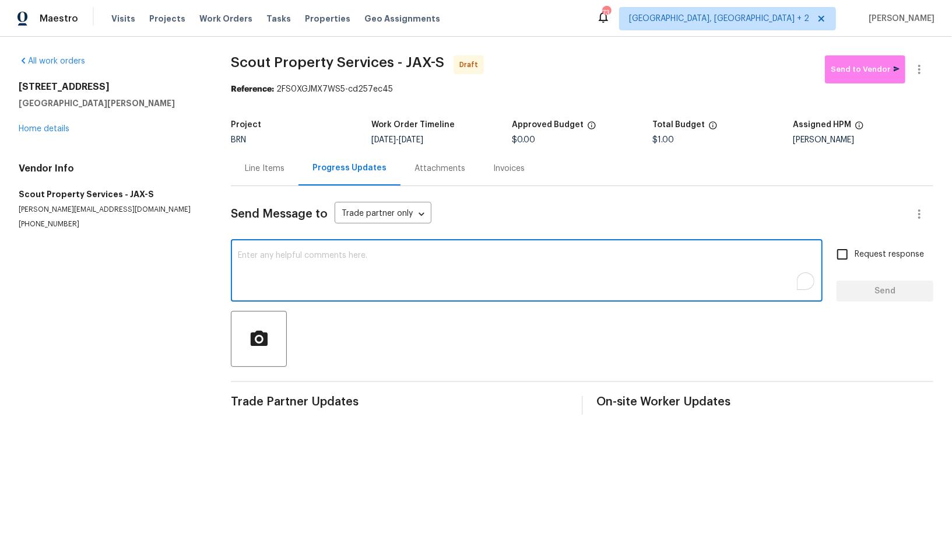
paste textarea "Hi, I'm Padmapriya from Opendoor. Just wanted to check if you received the WO f…"
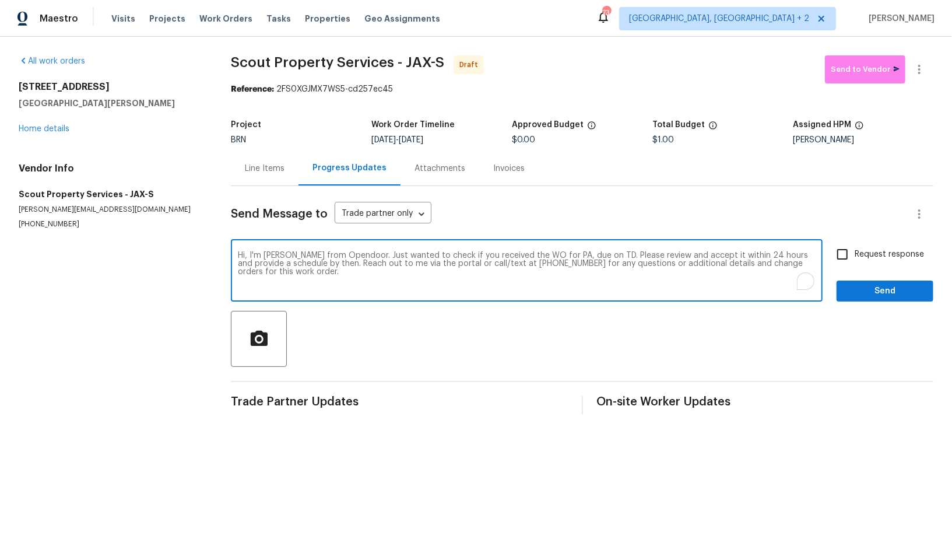
click at [567, 255] on textarea "Hi, I'm Padmapriya from Opendoor. Just wanted to check if you received the WO f…" at bounding box center [527, 271] width 578 height 41
paste textarea "689 Box Branch Cir, Saint Johns, FL 32259"
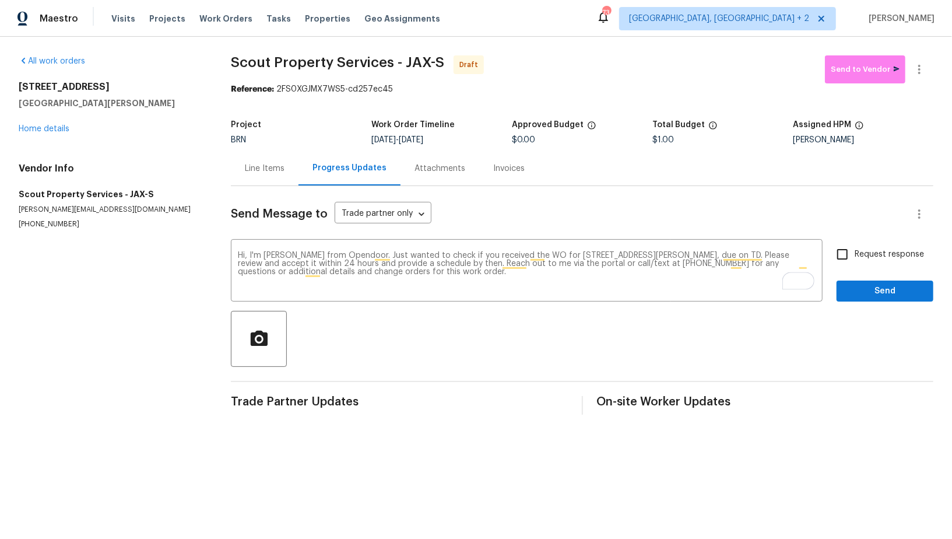
drag, startPoint x: 423, startPoint y: 140, endPoint x: 468, endPoint y: 140, distance: 44.9
click at [468, 140] on div "9/26/2025 - 9/29/2025" at bounding box center [441, 140] width 140 height 8
copy span "9/29/2025"
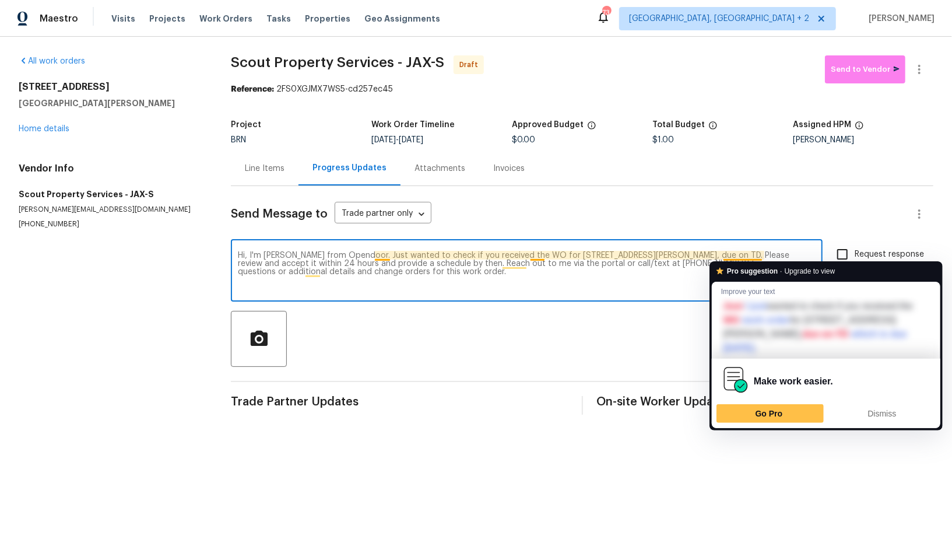
click at [760, 254] on textarea "Hi, I'm Padmapriya from Opendoor. Just wanted to check if you received the WO f…" at bounding box center [527, 271] width 578 height 41
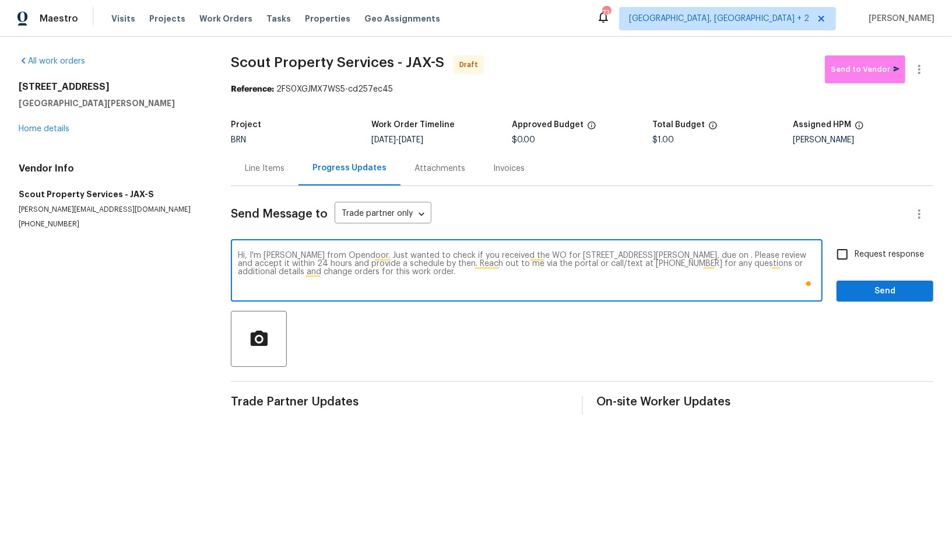
paste textarea "9/29/2025"
type textarea "Hi, I'm Padmapriya from Opendoor. Just wanted to check if you received the WO f…"
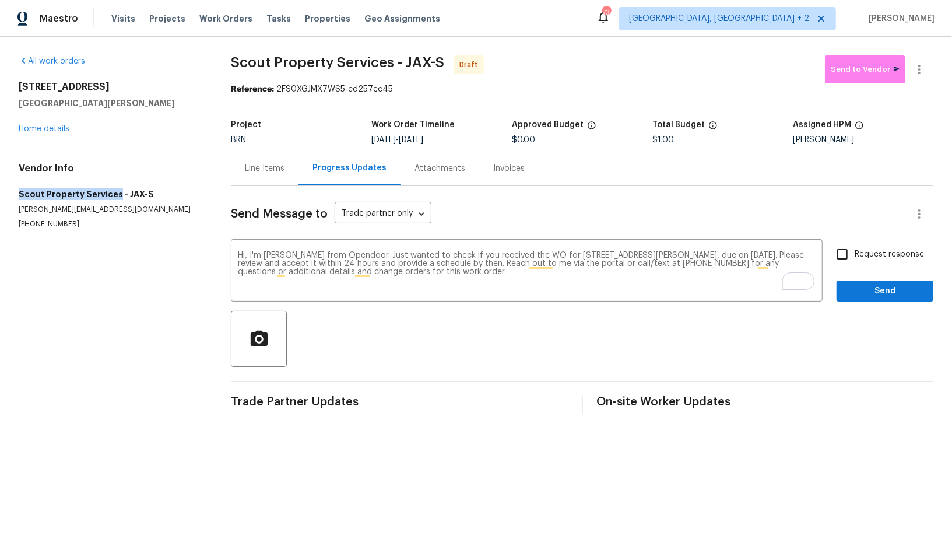
drag, startPoint x: 10, startPoint y: 198, endPoint x: 112, endPoint y: 196, distance: 102.0
click at [114, 196] on div "All work orders 689 Box Branch Cir Saint Johns, FL 32259 Home details Vendor In…" at bounding box center [476, 235] width 952 height 396
copy h5 "Scout Property Services"
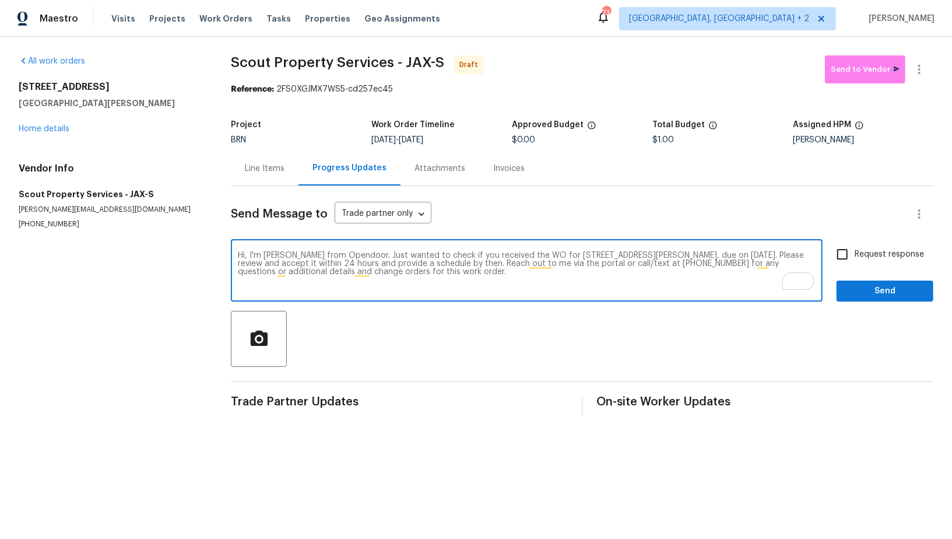
click at [440, 275] on textarea "Hi, I'm Padmapriya from Opendoor. Just wanted to check if you received the WO f…" at bounding box center [527, 271] width 578 height 41
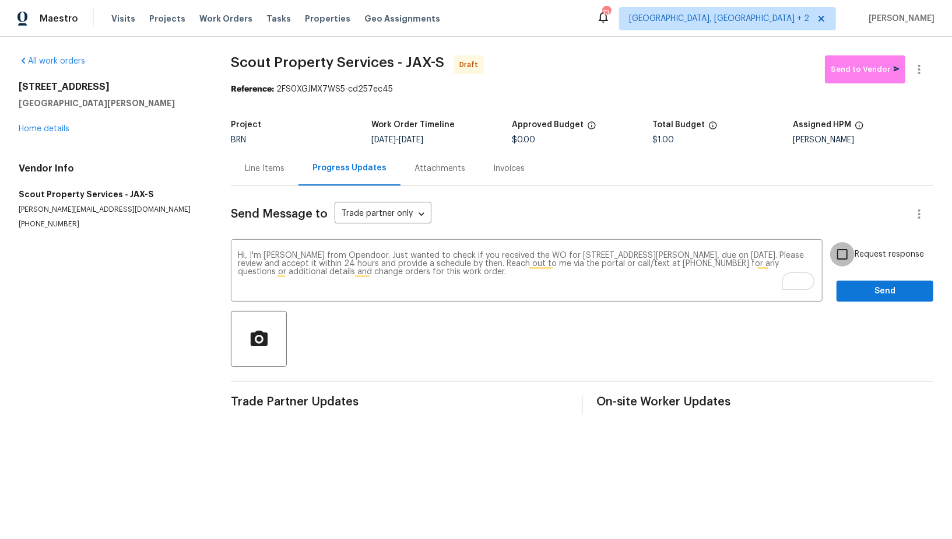
drag, startPoint x: 847, startPoint y: 256, endPoint x: 850, endPoint y: 278, distance: 21.8
click at [847, 256] on input "Request response" at bounding box center [842, 254] width 24 height 24
checkbox input "true"
click at [852, 284] on span "Send" at bounding box center [885, 291] width 78 height 15
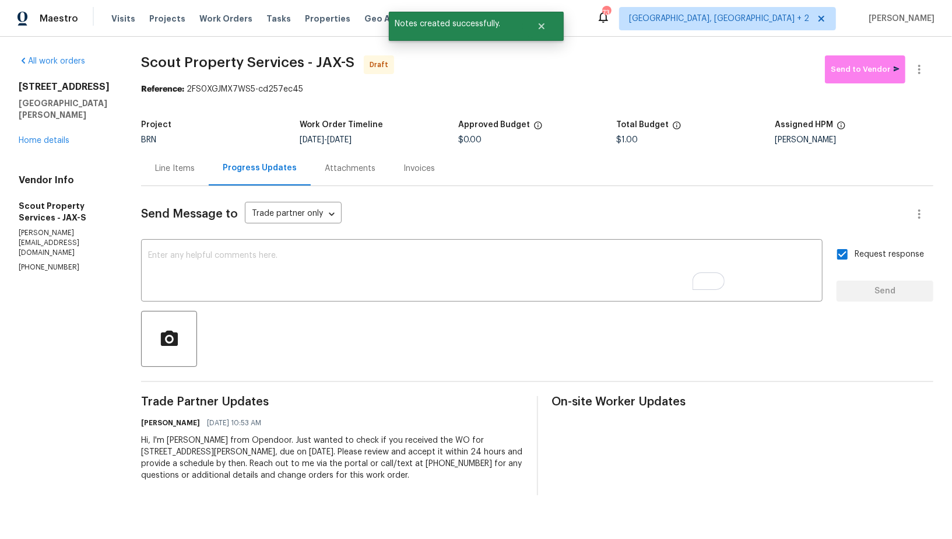
click at [178, 169] on div "Line Items" at bounding box center [175, 169] width 40 height 12
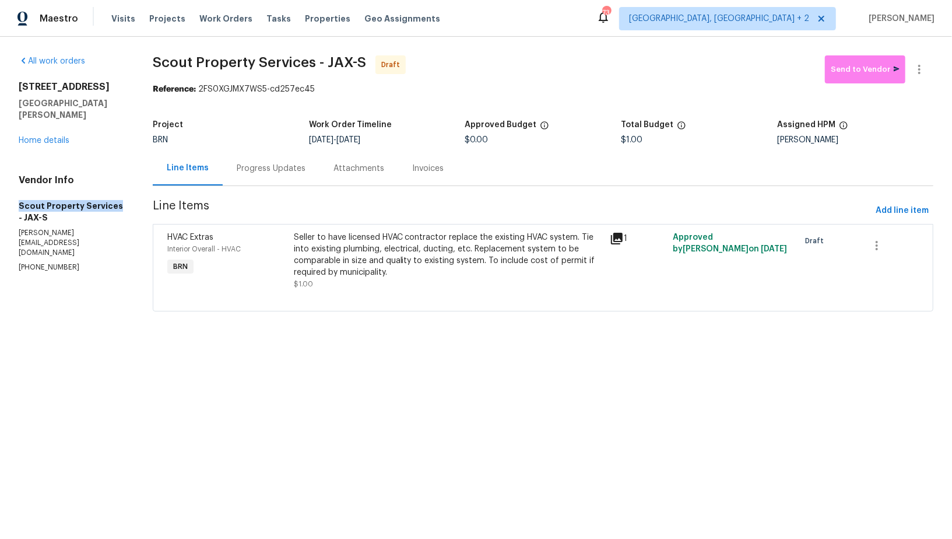
drag, startPoint x: 6, startPoint y: 195, endPoint x: 114, endPoint y: 195, distance: 107.2
click at [114, 195] on div "All work orders 689 Box Branch Cir Saint Johns, FL 32259 Home details Vendor In…" at bounding box center [476, 190] width 952 height 307
copy h5 "Scout Property Services"
click at [258, 174] on div "Progress Updates" at bounding box center [271, 169] width 69 height 12
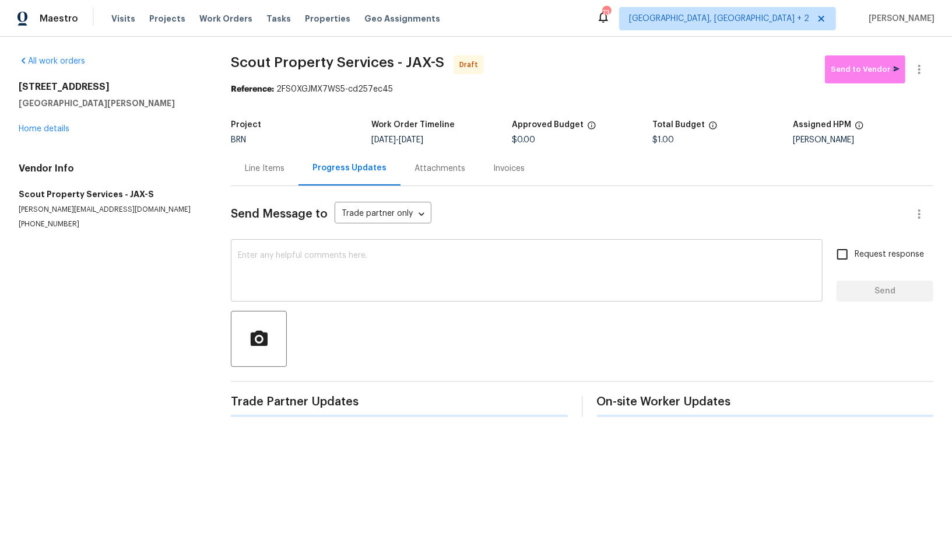
click at [281, 267] on textarea at bounding box center [527, 271] width 578 height 41
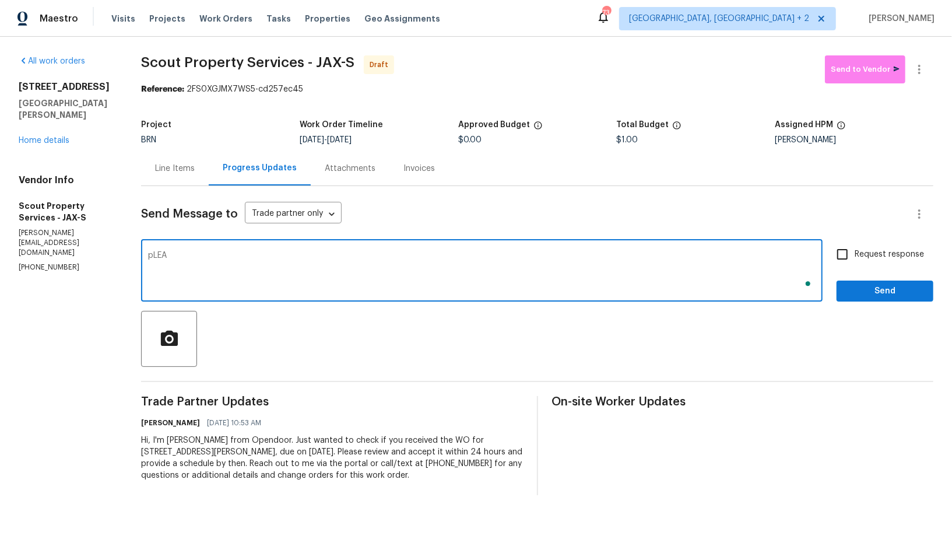
type textarea "pLEAS"
type textarea "Please inspect and share an estimate for HVAC replacement. Thanks!"
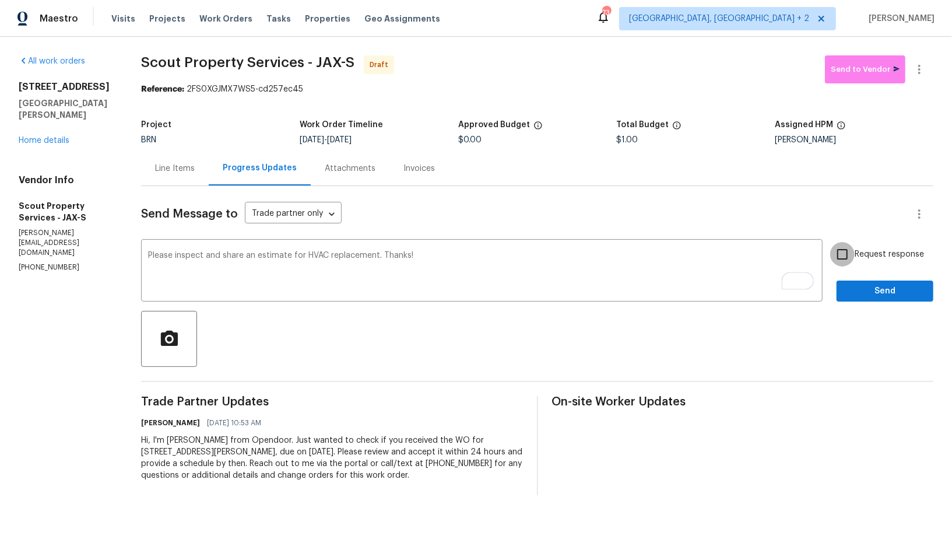
click at [835, 248] on input "Request response" at bounding box center [842, 254] width 24 height 24
checkbox input "true"
click at [858, 293] on span "Send" at bounding box center [885, 291] width 78 height 15
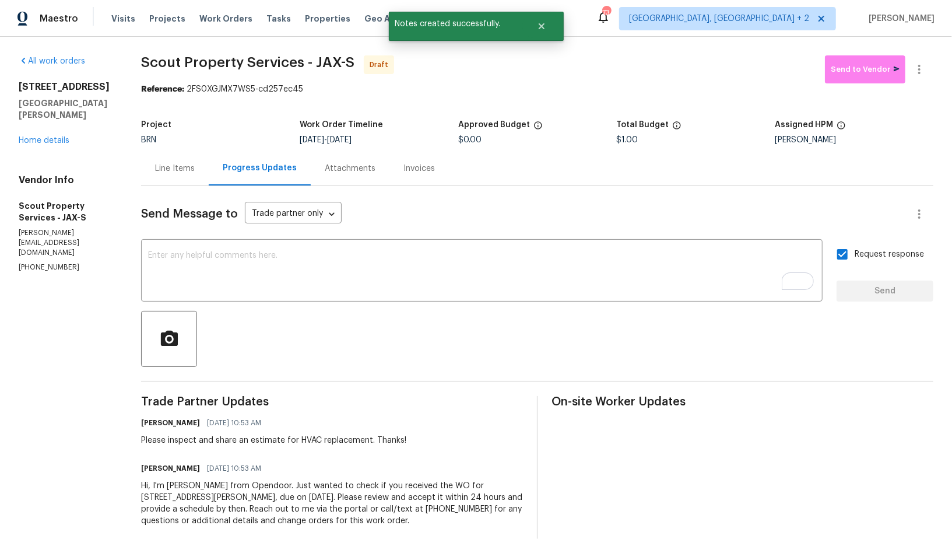
scroll to position [20, 0]
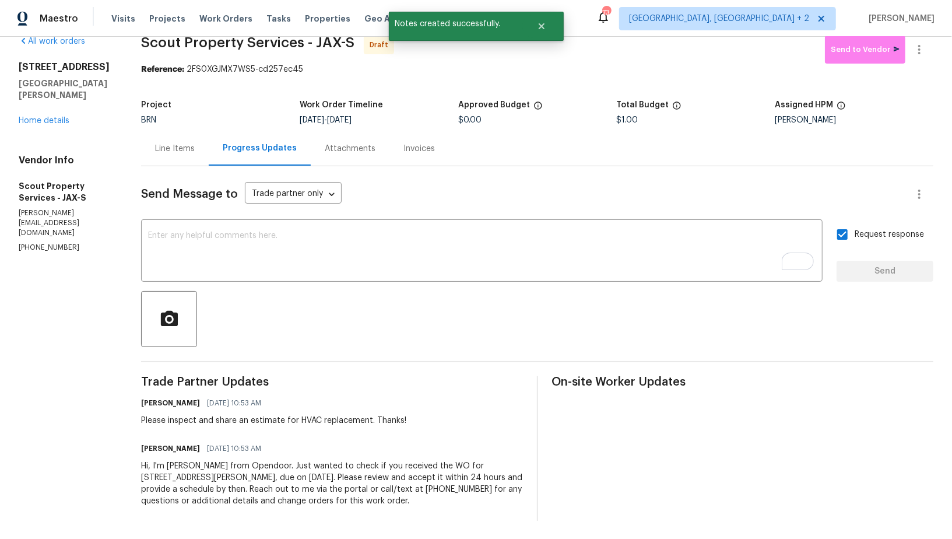
drag, startPoint x: 135, startPoint y: 421, endPoint x: 428, endPoint y: 500, distance: 304.1
click at [430, 500] on div "All work orders 689 Box Branch Cir Saint Johns, FL 32259 Home details Vendor In…" at bounding box center [476, 278] width 952 height 522
copy div "Please inspect and share an estimate for HVAC replacement. Thanks! Padmapriya R…"
click at [923, 49] on icon "button" at bounding box center [919, 50] width 14 height 14
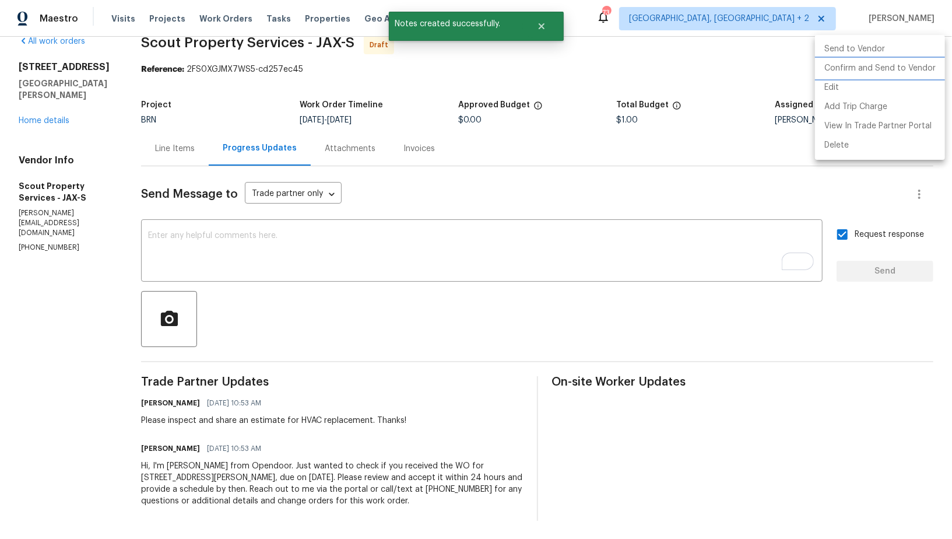
click at [899, 72] on li "Confirm and Send to Vendor" at bounding box center [880, 68] width 130 height 19
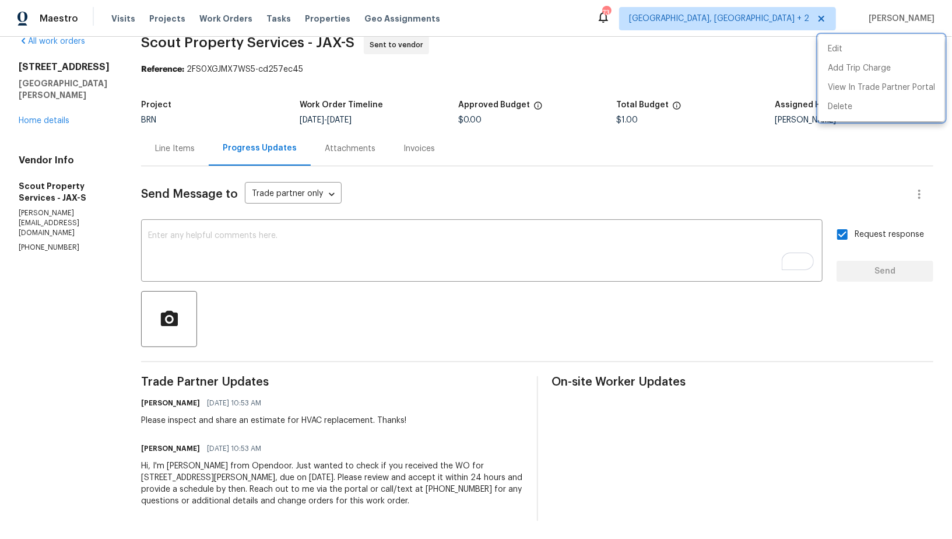
click at [161, 153] on div at bounding box center [476, 269] width 952 height 539
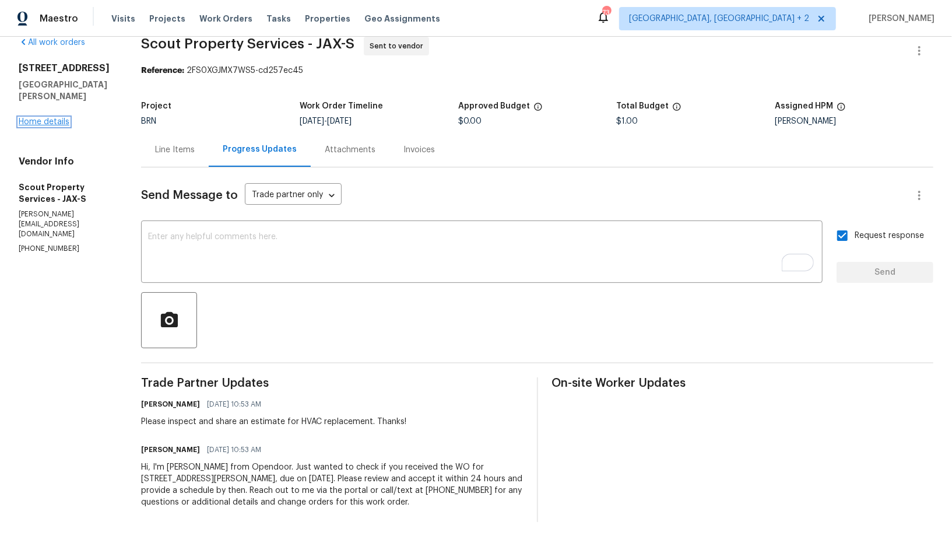
click at [36, 118] on link "Home details" at bounding box center [44, 122] width 51 height 8
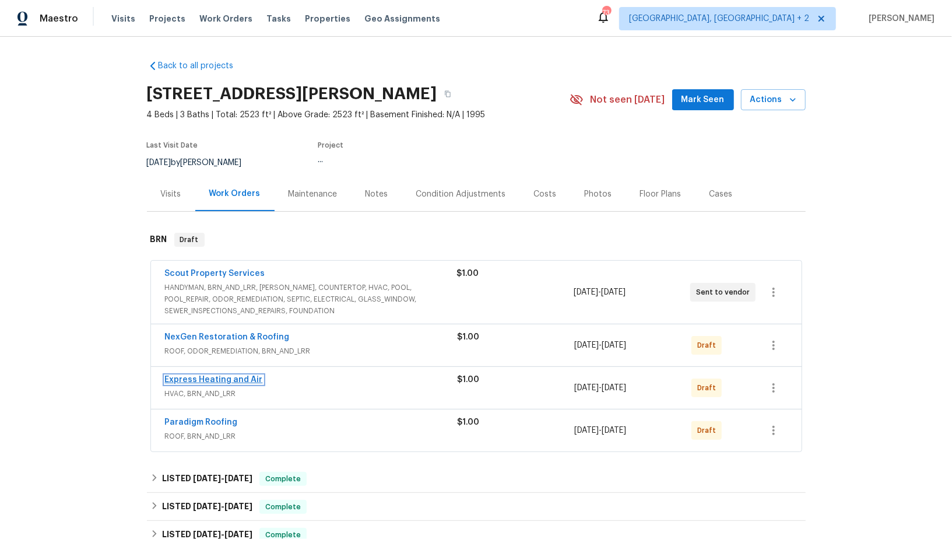
click at [219, 377] on link "Express Heating and Air" at bounding box center [214, 379] width 98 height 8
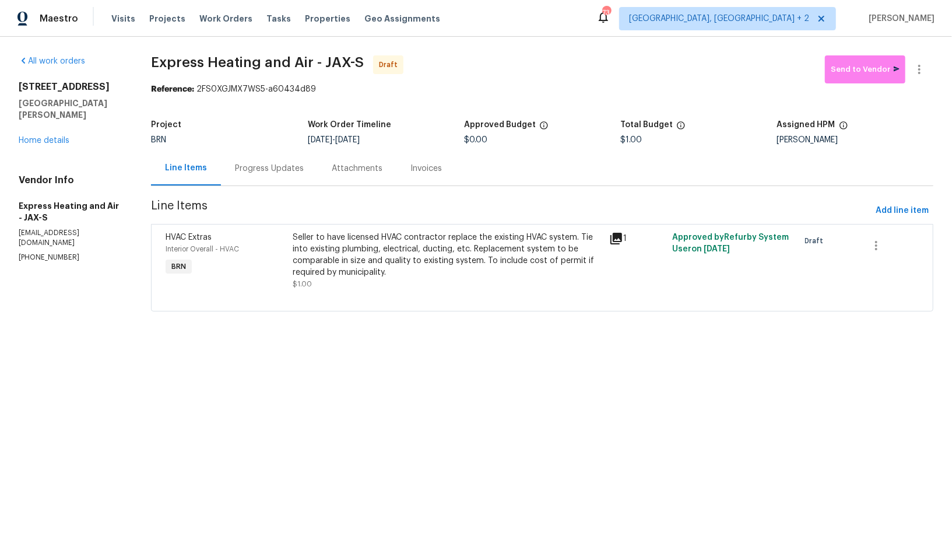
click at [266, 169] on div "Progress Updates" at bounding box center [269, 169] width 69 height 12
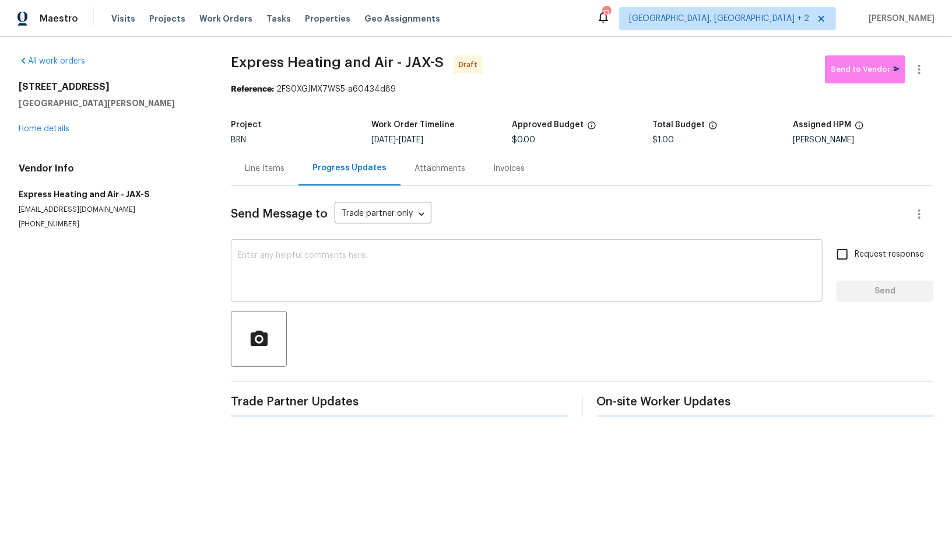
click at [315, 268] on textarea at bounding box center [527, 271] width 578 height 41
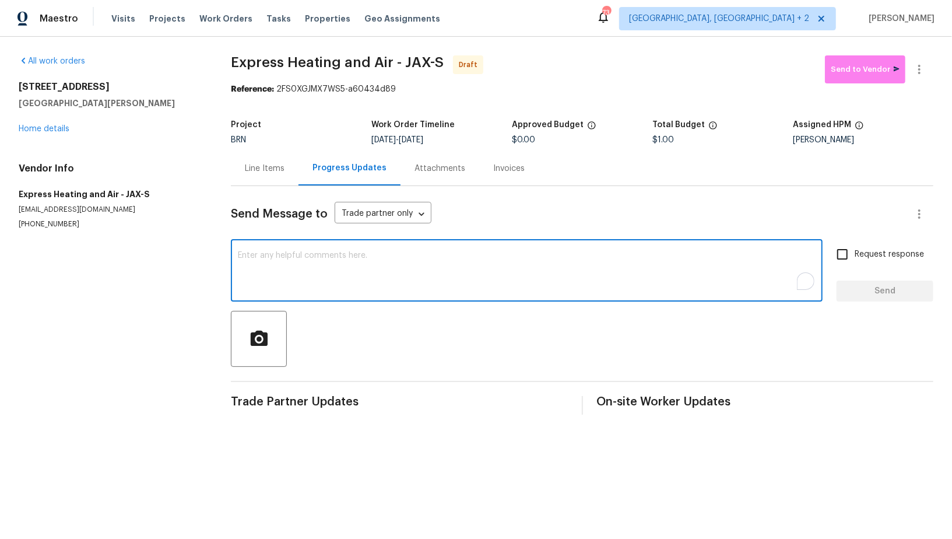
paste textarea "Please inspect and share an estimate for HVAC replacement. Thanks! Padmapriya R…"
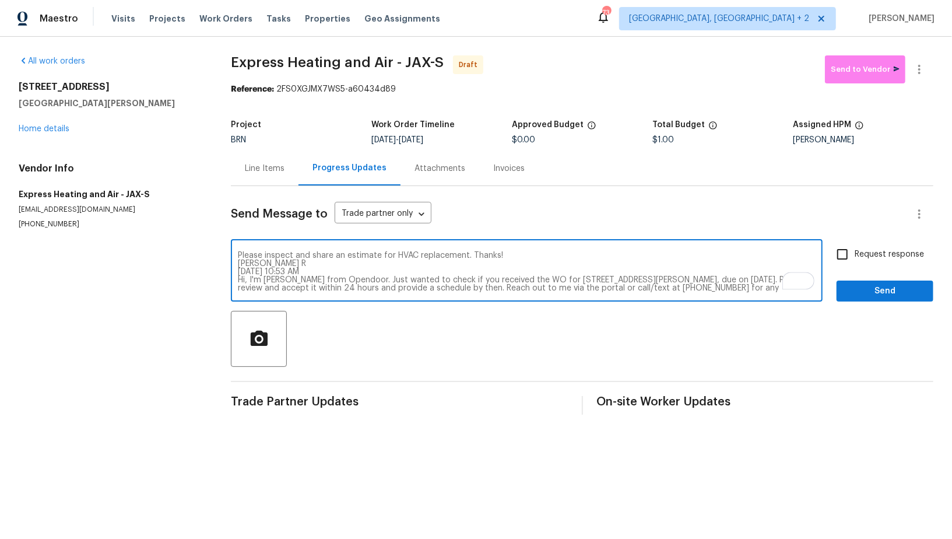
type textarea "Please inspect and share an estimate for HVAC replacement. Thanks! Padmapriya R…"
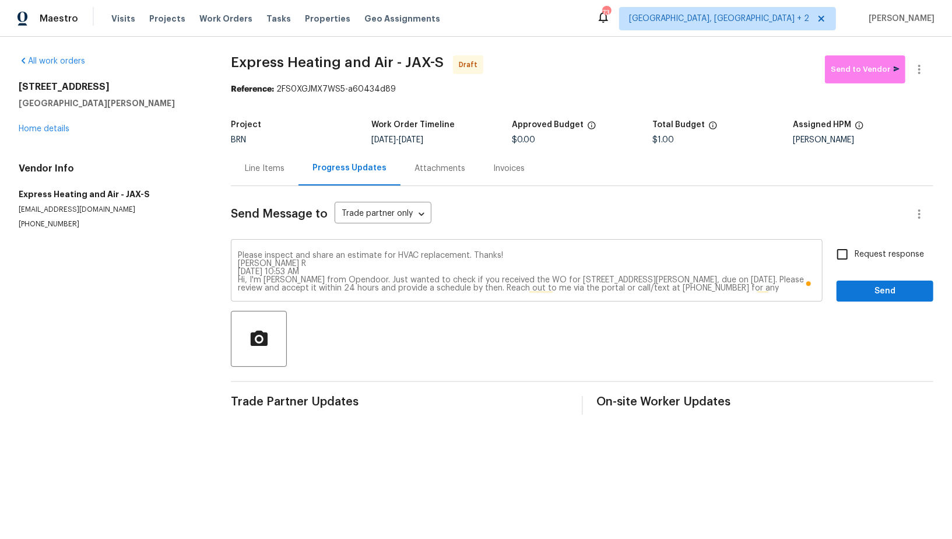
drag, startPoint x: 237, startPoint y: 255, endPoint x: 474, endPoint y: 245, distance: 236.9
click at [474, 245] on div "Please inspect and share an estimate for HVAC replacement. Thanks! Padmapriya R…" at bounding box center [527, 271] width 592 height 59
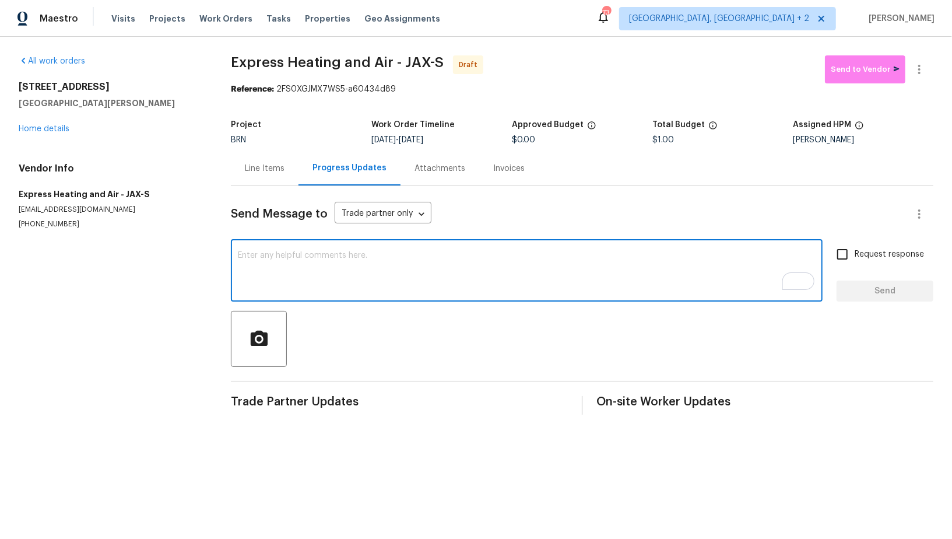
paste textarea "Please inspect and share an estimate for HVAC replacement. Thanks! Padmapriya R…"
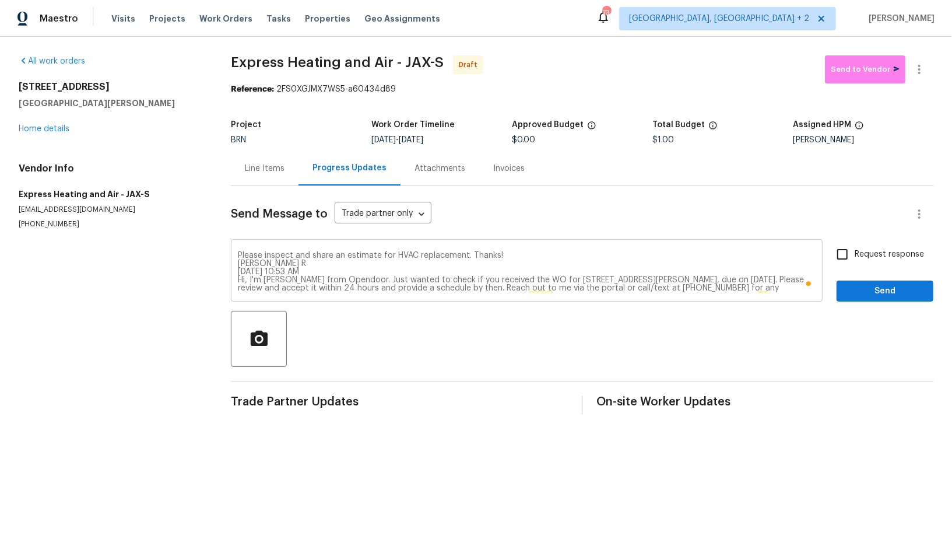
drag, startPoint x: 236, startPoint y: 255, endPoint x: 522, endPoint y: 254, distance: 285.6
click at [522, 254] on div "Please inspect and share an estimate for HVAC replacement. Thanks! Padmapriya R…" at bounding box center [527, 271] width 592 height 59
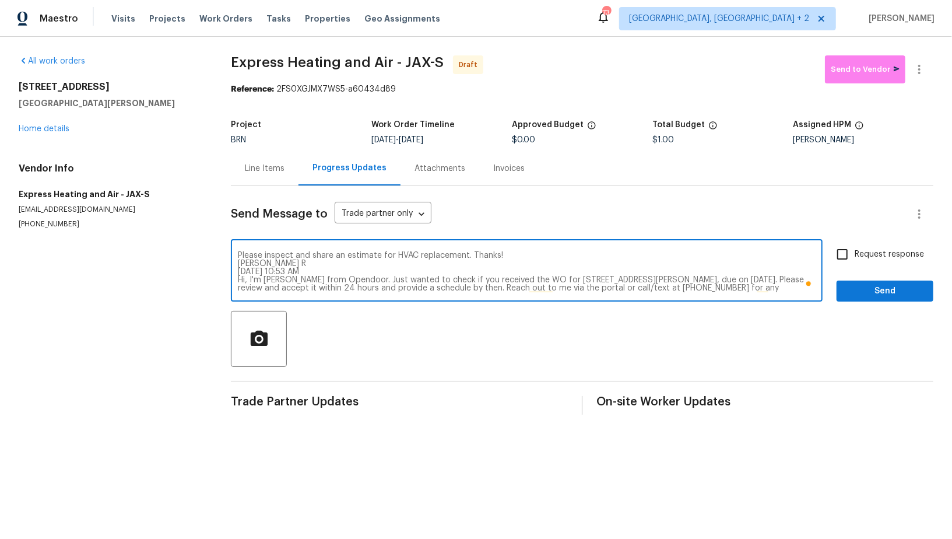
drag, startPoint x: 504, startPoint y: 254, endPoint x: 236, endPoint y: 254, distance: 268.1
click at [236, 254] on div "Please inspect and share an estimate for HVAC replacement. Thanks! Padmapriya R…" at bounding box center [527, 271] width 592 height 59
click at [354, 273] on textarea "Please inspect and share an estimate for HVAC replacement. Thanks! Padmapriya R…" at bounding box center [527, 271] width 578 height 41
drag, startPoint x: 325, startPoint y: 272, endPoint x: 237, endPoint y: 254, distance: 89.8
click at [238, 254] on textarea "Please inspect and share an estimate for HVAC replacement. Thanks! Padmapriya R…" at bounding box center [527, 271] width 578 height 41
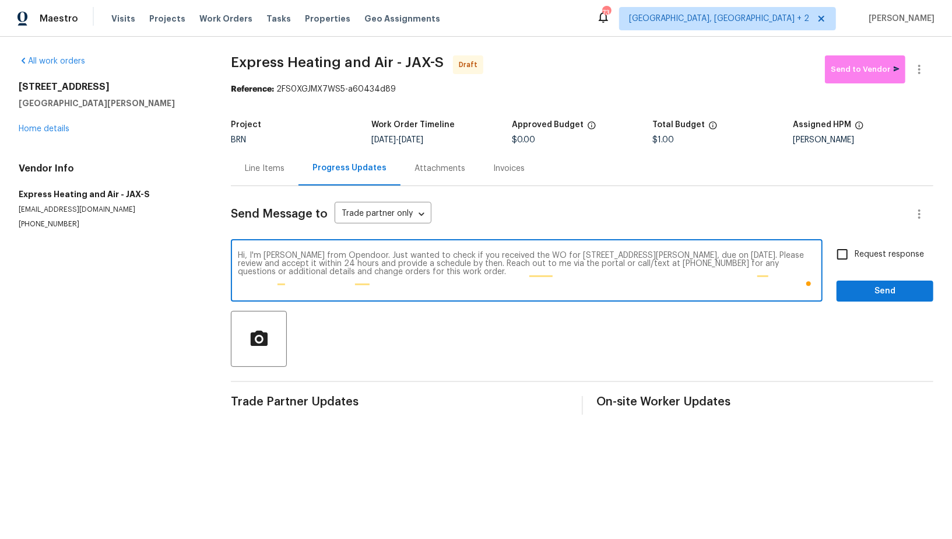
click at [238, 263] on textarea "Hi, I'm Padmapriya from Opendoor. Just wanted to check if you received the WO f…" at bounding box center [527, 271] width 578 height 41
type textarea "Hi, I'm Padmapriya from Opendoor. Just wanted to check if you received the WO f…"
click at [870, 258] on span "Request response" at bounding box center [888, 254] width 69 height 12
click at [854, 258] on input "Request response" at bounding box center [842, 254] width 24 height 24
checkbox input "true"
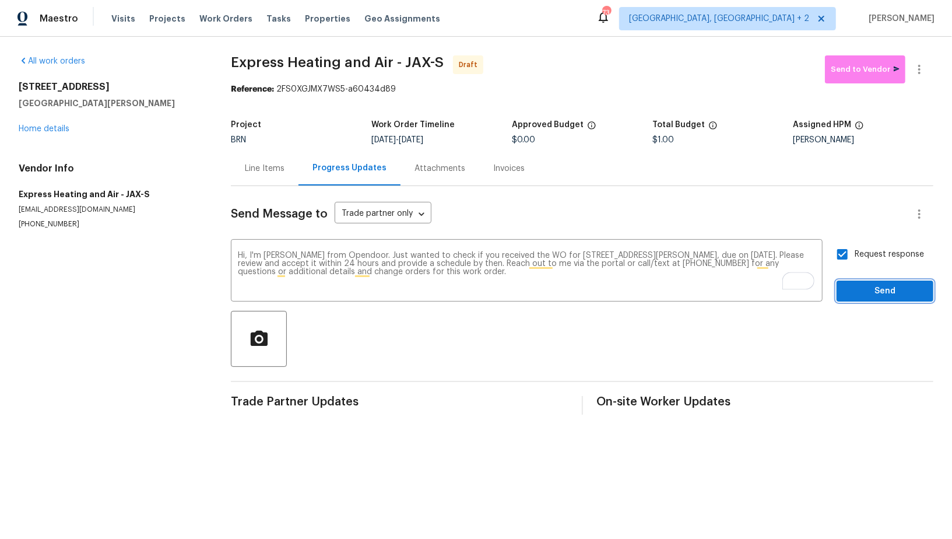
click at [872, 298] on button "Send" at bounding box center [884, 291] width 97 height 22
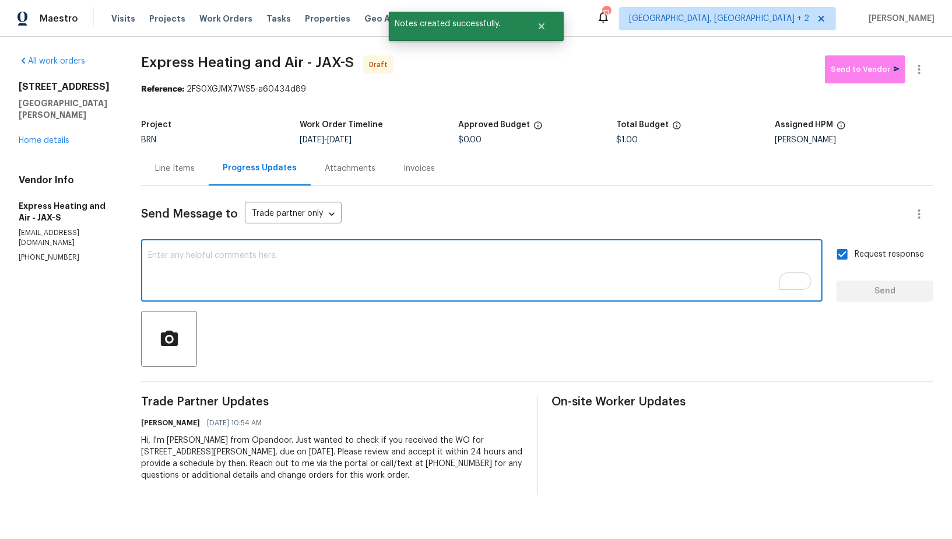
click at [353, 283] on textarea "To enrich screen reader interactions, please activate Accessibility in Grammarl…" at bounding box center [481, 271] width 667 height 41
paste textarea "Please inspect and share an estimate for HVAC replacement. Thanks!"
type textarea "Please inspect and share an estimate for HVAC replacement. Thanks!"
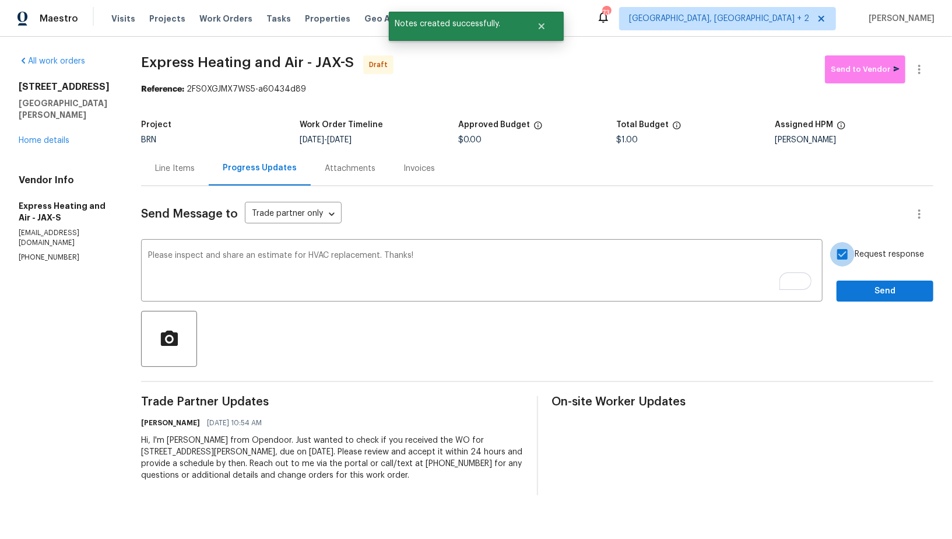
click at [846, 257] on input "Request response" at bounding box center [842, 254] width 24 height 24
checkbox input "true"
click at [867, 302] on div "Send Message to Trade partner only Trade partner only ​ Please inspect and shar…" at bounding box center [537, 340] width 792 height 309
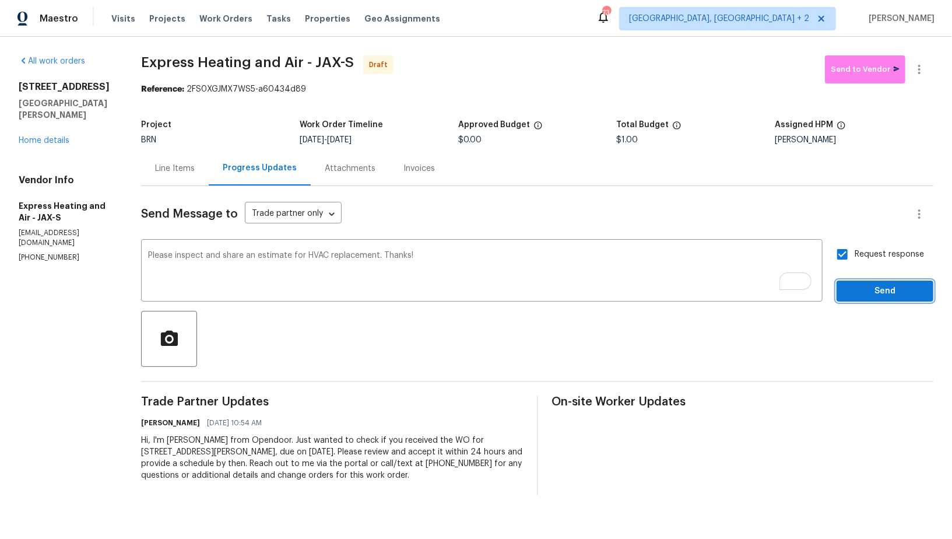
click at [877, 289] on span "Send" at bounding box center [885, 291] width 78 height 15
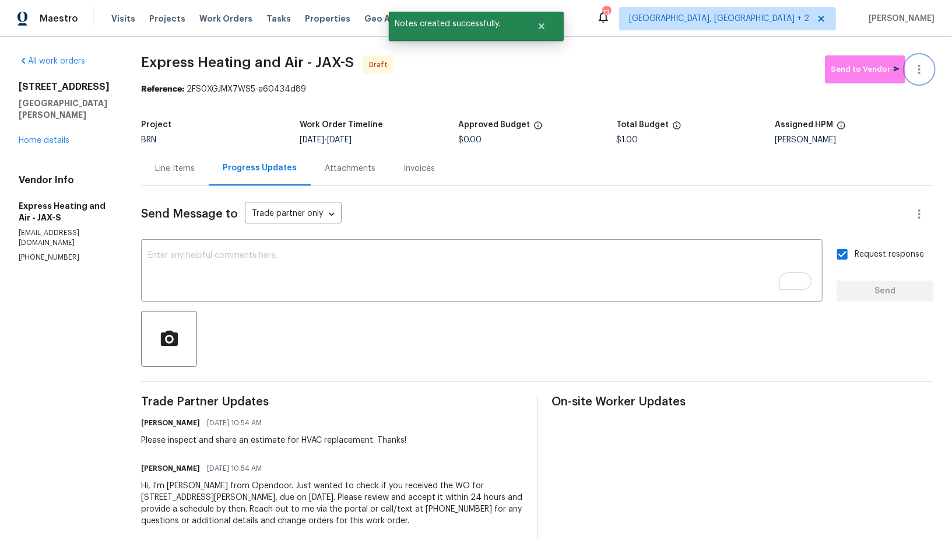
click at [919, 75] on icon "button" at bounding box center [919, 69] width 14 height 14
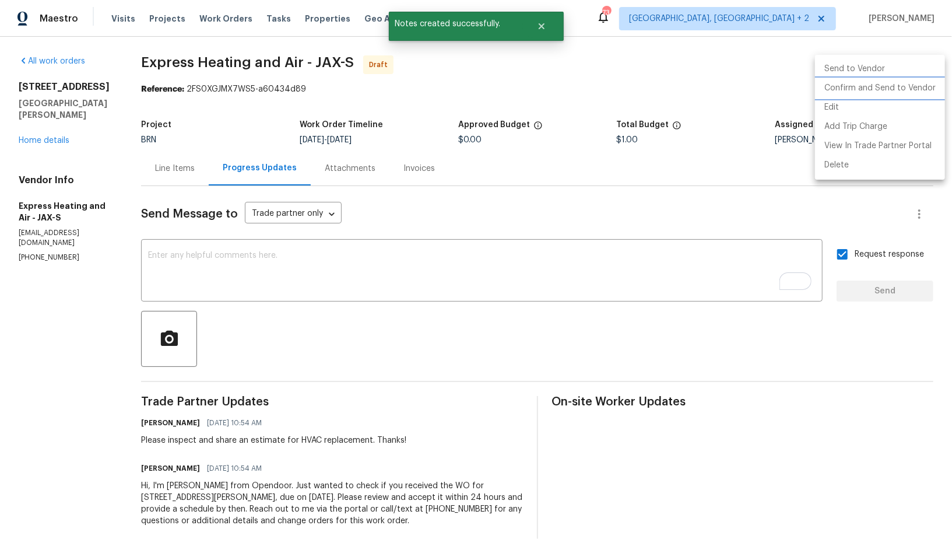
click at [893, 95] on li "Confirm and Send to Vendor" at bounding box center [880, 88] width 130 height 19
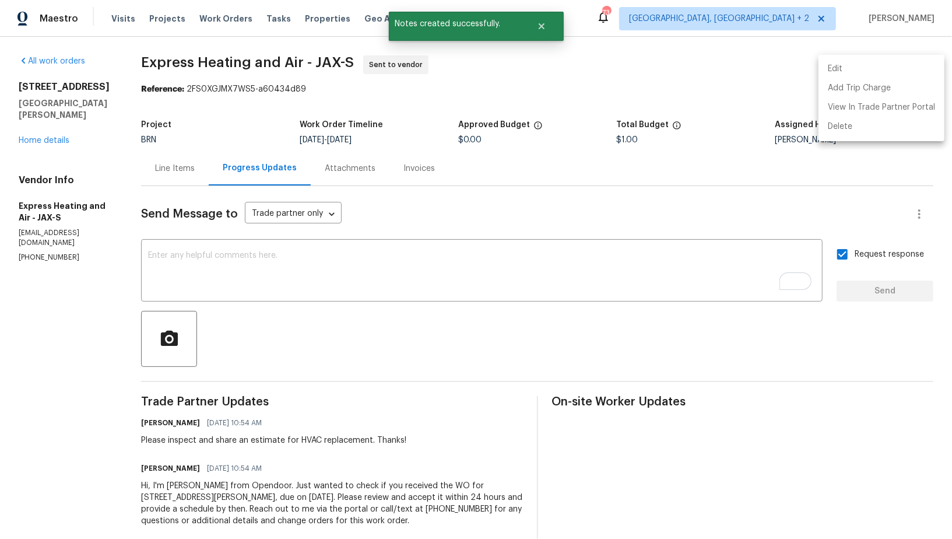
click at [184, 168] on div at bounding box center [476, 269] width 952 height 539
click at [184, 168] on div "Line Items" at bounding box center [175, 169] width 40 height 12
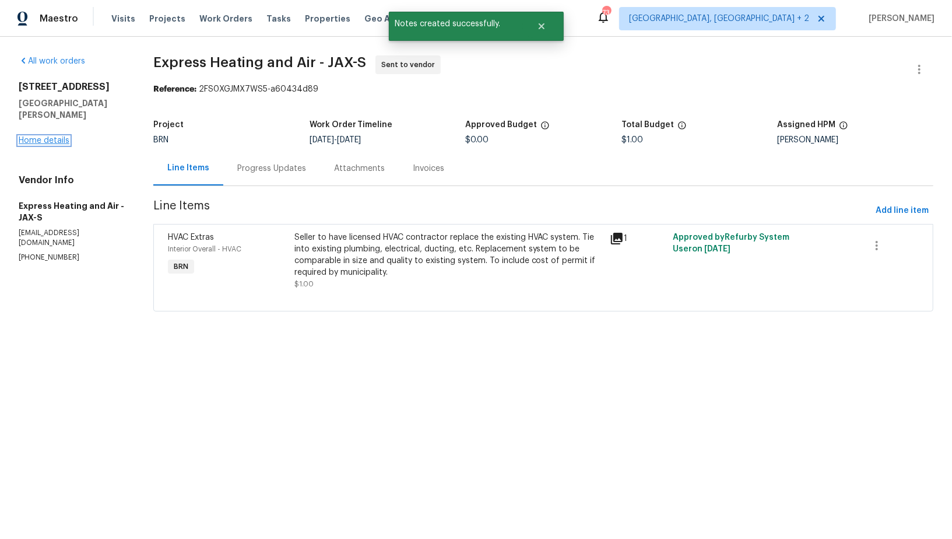
click at [45, 136] on link "Home details" at bounding box center [44, 140] width 51 height 8
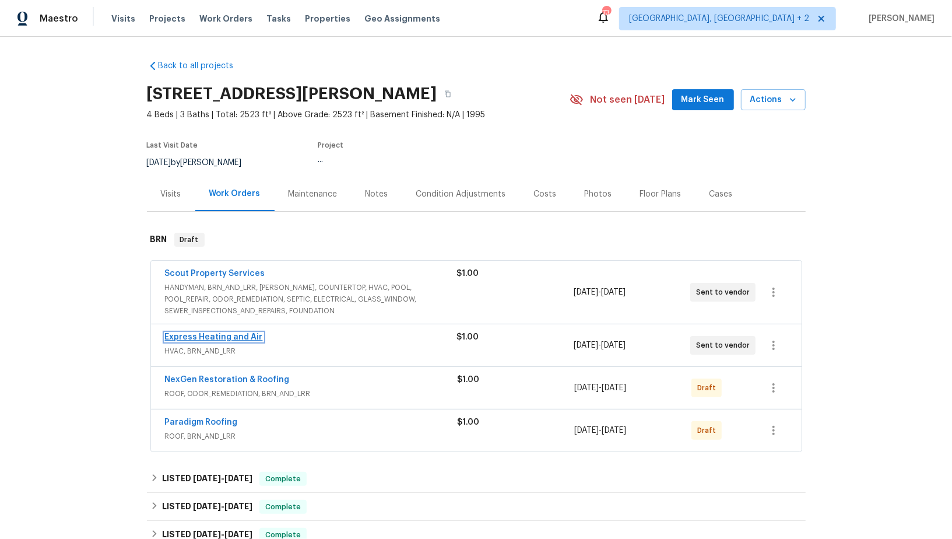
click at [217, 334] on link "Express Heating and Air" at bounding box center [214, 337] width 98 height 8
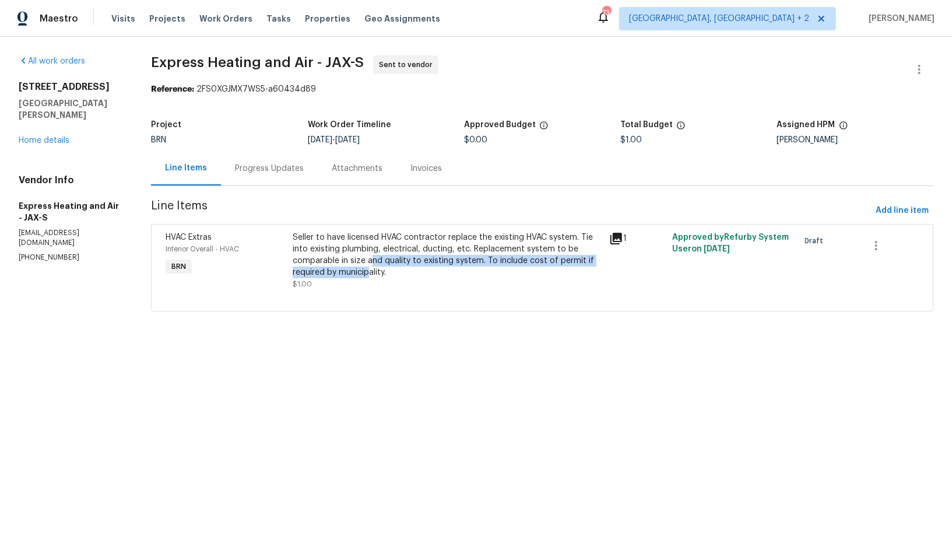
click at [370, 265] on div "Seller to have licensed HVAC contractor replace the existing HVAC system. Tie i…" at bounding box center [448, 254] width 310 height 47
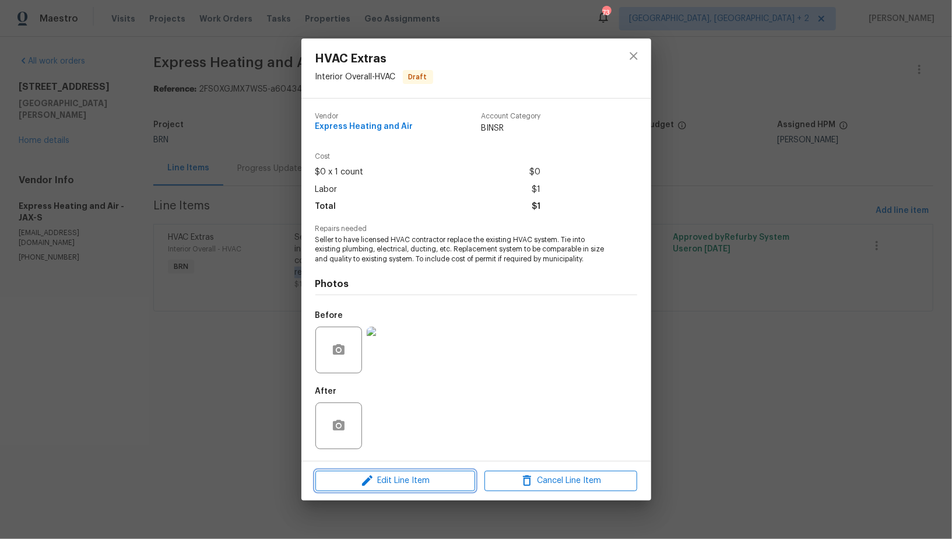
click at [378, 479] on span "Edit Line Item" at bounding box center [395, 480] width 153 height 15
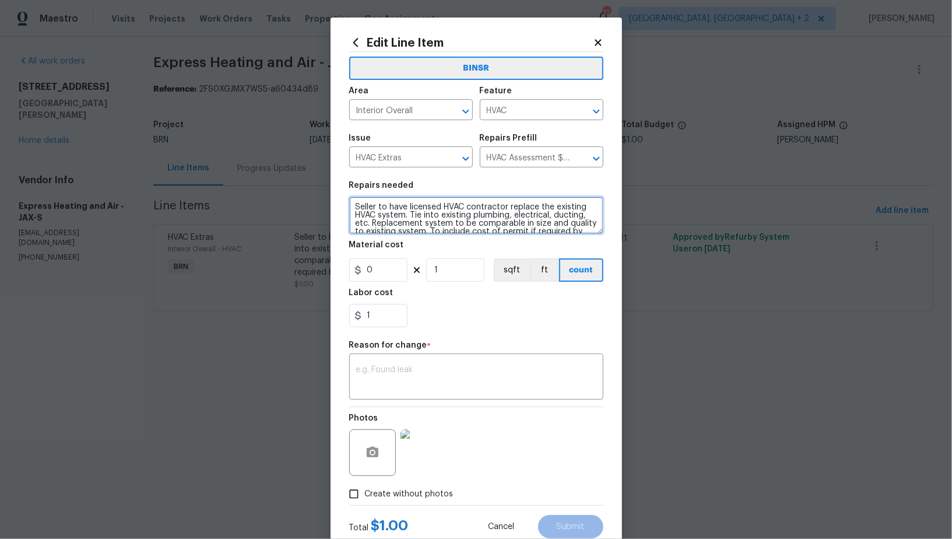
click at [354, 209] on textarea "Seller to have licensed HVAC contractor replace the existing HVAC system. Tie i…" at bounding box center [476, 214] width 254 height 37
type textarea "Inspection - Seller to have licensed HVAC contractor replace the existing HVAC …"
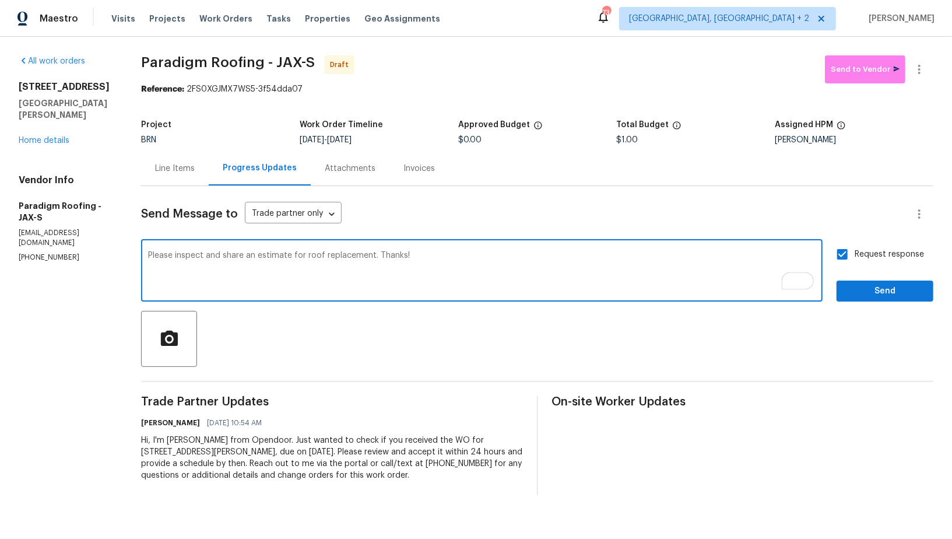
type textarea "Please inspect and share an estimate for roof replacement. Thanks!"
click at [853, 254] on input "Request response" at bounding box center [842, 254] width 24 height 24
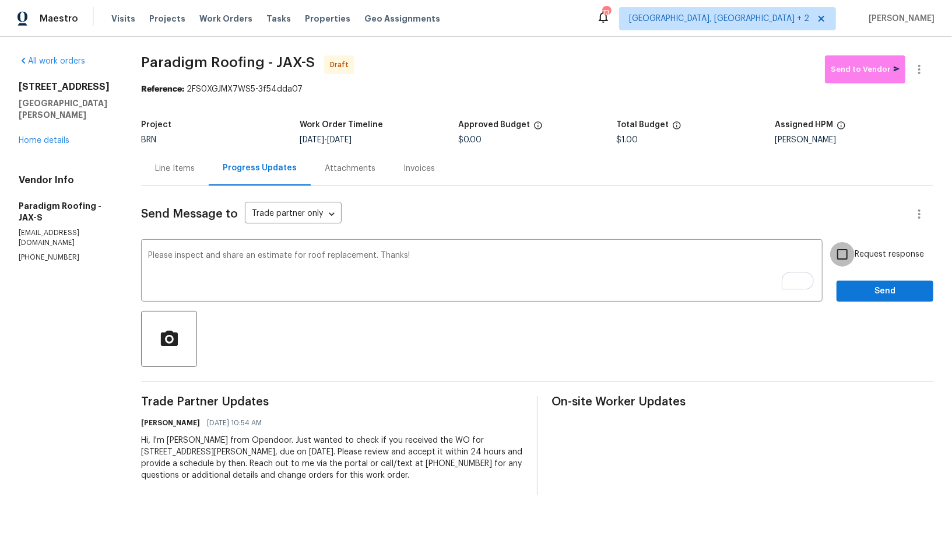
click at [848, 254] on input "Request response" at bounding box center [842, 254] width 24 height 24
checkbox input "true"
click at [857, 296] on span "Send" at bounding box center [885, 291] width 78 height 15
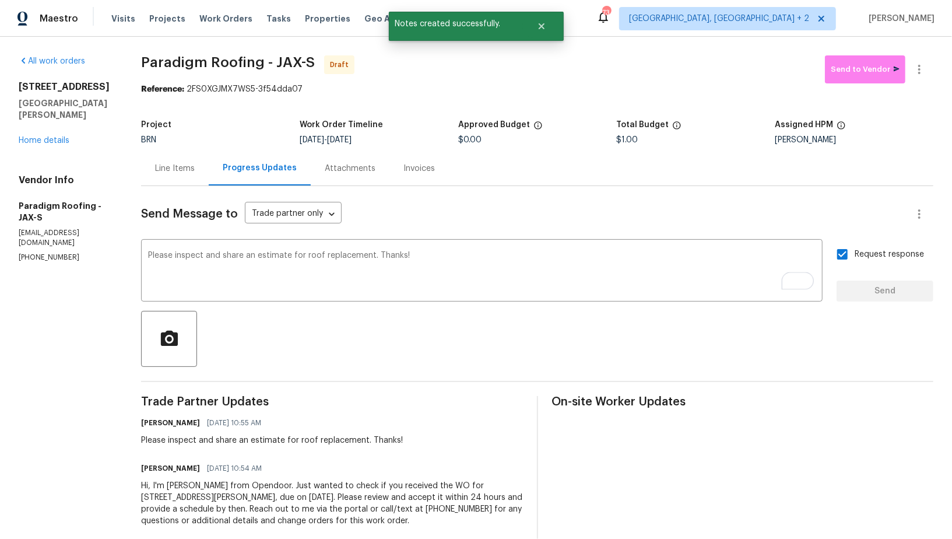
click at [178, 166] on div "Line Items" at bounding box center [175, 169] width 40 height 12
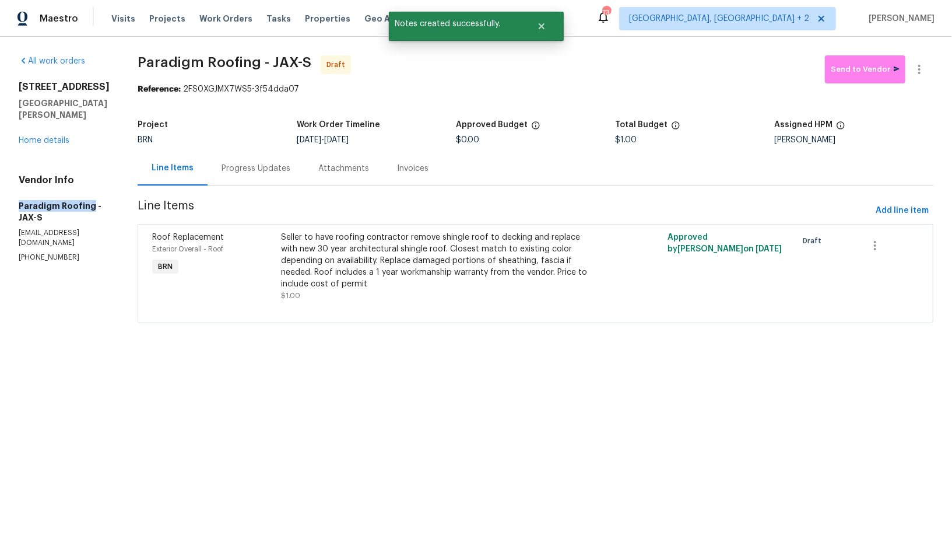
drag, startPoint x: 0, startPoint y: 194, endPoint x: 89, endPoint y: 194, distance: 88.6
click at [89, 194] on div "All work orders [STREET_ADDRESS][PERSON_NAME] Home details Vendor Info Paradigm…" at bounding box center [476, 196] width 952 height 319
copy h5 "Paradigm Roofing"
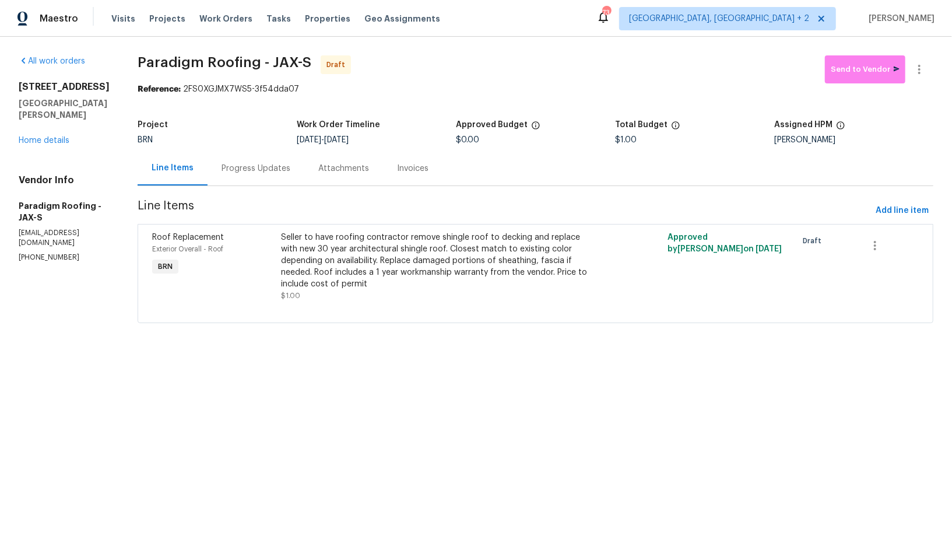
click at [262, 168] on div "Progress Updates" at bounding box center [255, 169] width 69 height 12
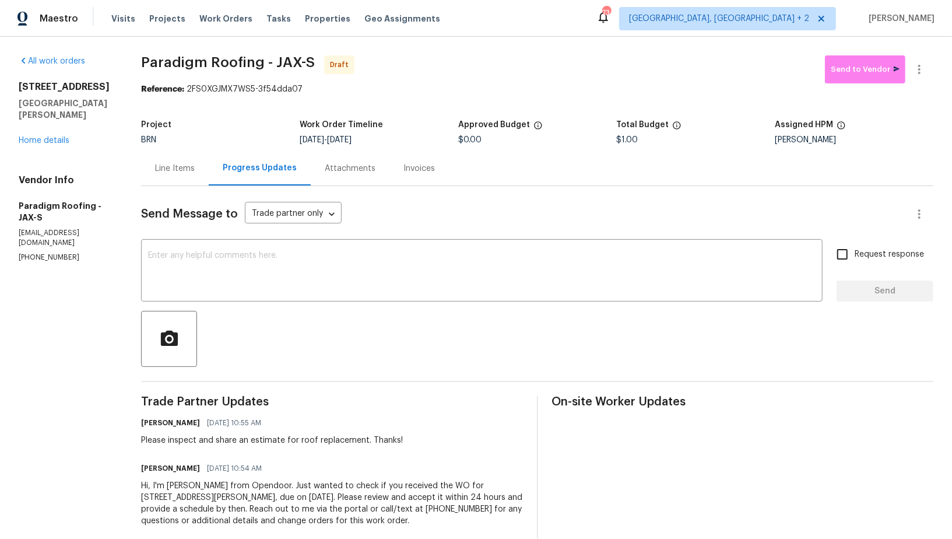
scroll to position [20, 0]
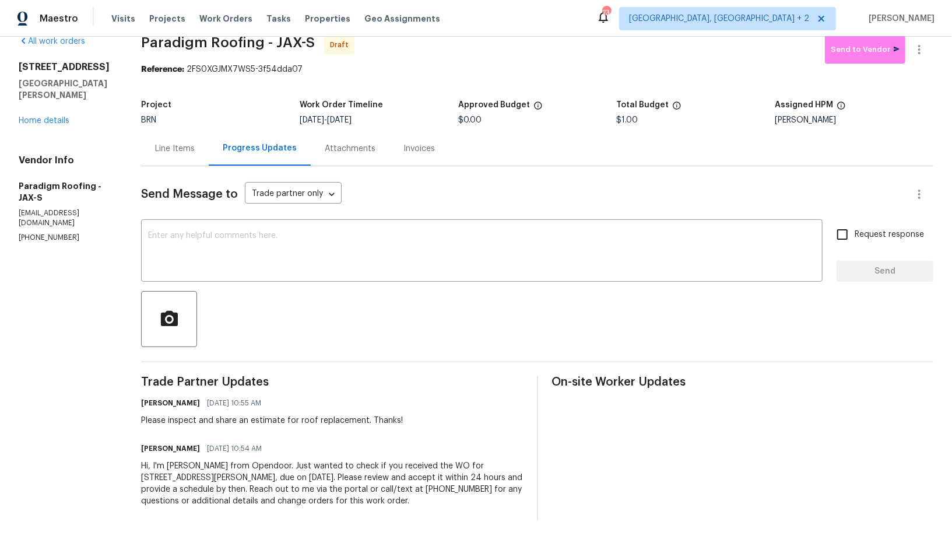
drag, startPoint x: 139, startPoint y: 420, endPoint x: 428, endPoint y: 502, distance: 301.3
click at [428, 504] on div "All work orders [STREET_ADDRESS][PERSON_NAME] Home details Vendor Info Paradigm…" at bounding box center [476, 278] width 952 height 522
copy div "Please inspect and share an estimate for roof replacement. Thanks! [PERSON_NAME…"
click at [928, 48] on button "button" at bounding box center [919, 50] width 28 height 28
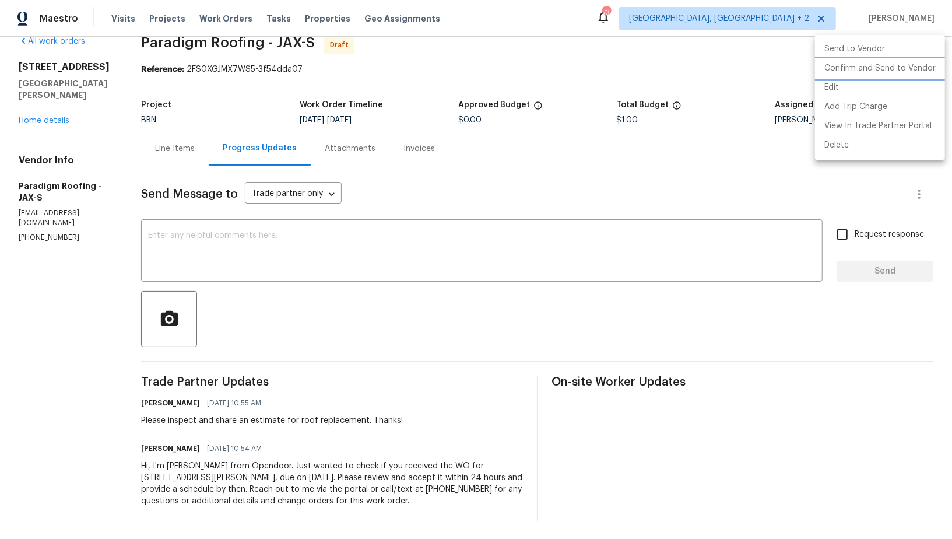
click at [887, 74] on li "Confirm and Send to Vendor" at bounding box center [880, 68] width 130 height 19
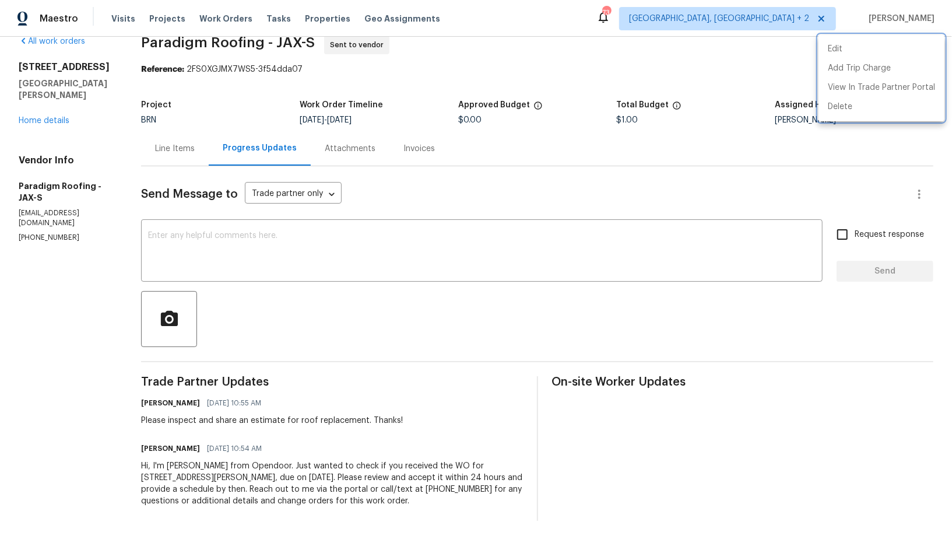
click at [51, 110] on div at bounding box center [476, 269] width 952 height 539
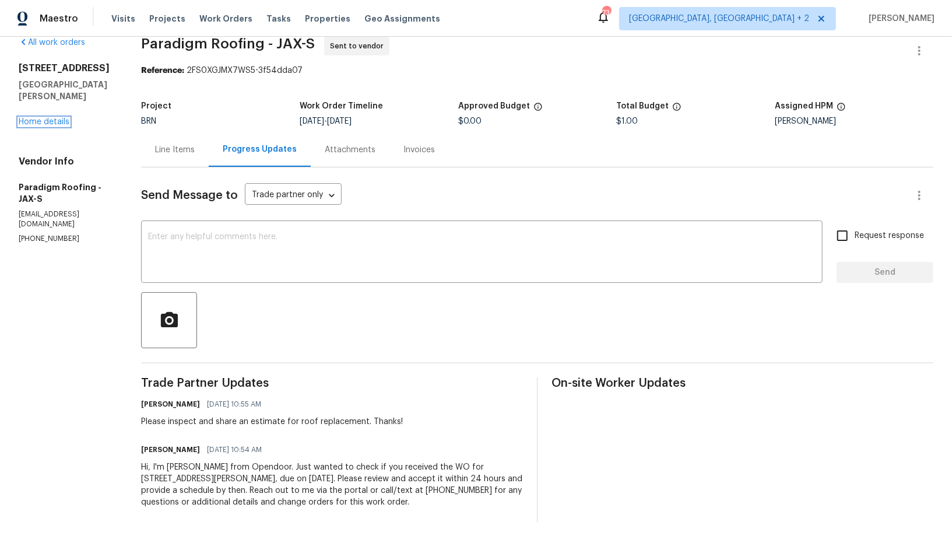
click at [51, 118] on link "Home details" at bounding box center [44, 122] width 51 height 8
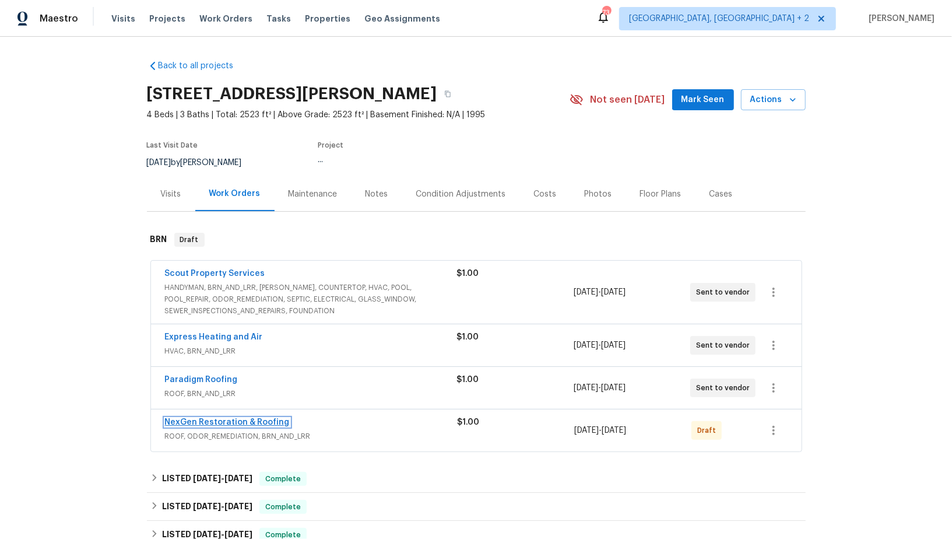
click at [242, 421] on link "NexGen Restoration & Roofing" at bounding box center [227, 422] width 125 height 8
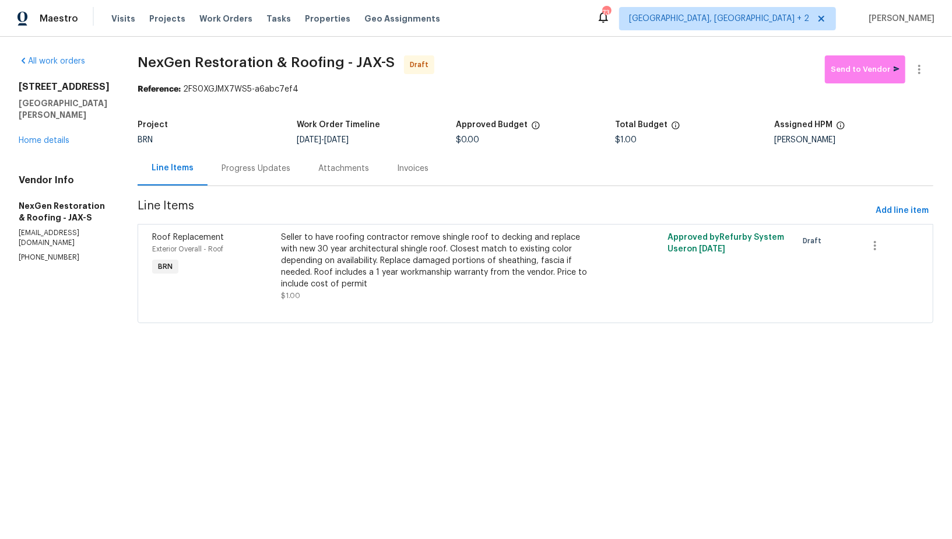
click at [253, 171] on div "Progress Updates" at bounding box center [255, 169] width 69 height 12
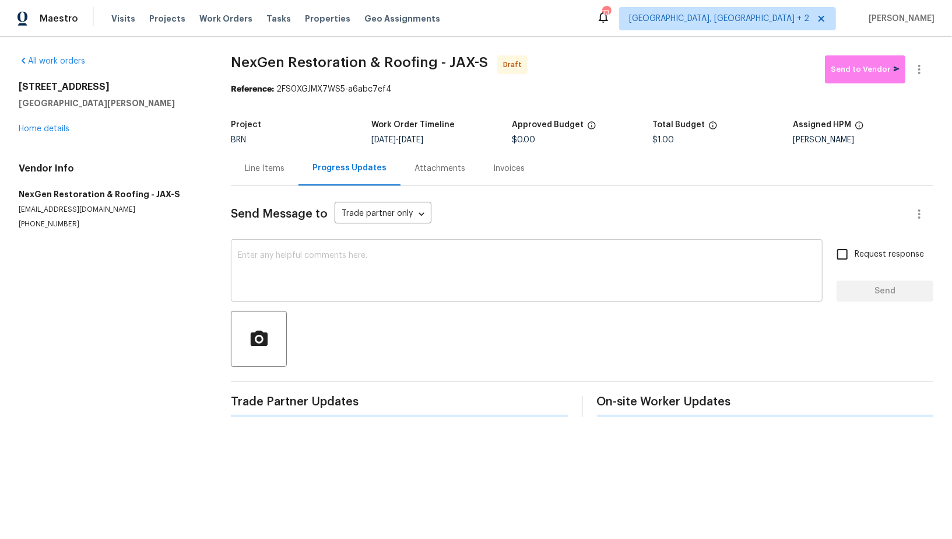
click at [319, 271] on textarea at bounding box center [527, 271] width 578 height 41
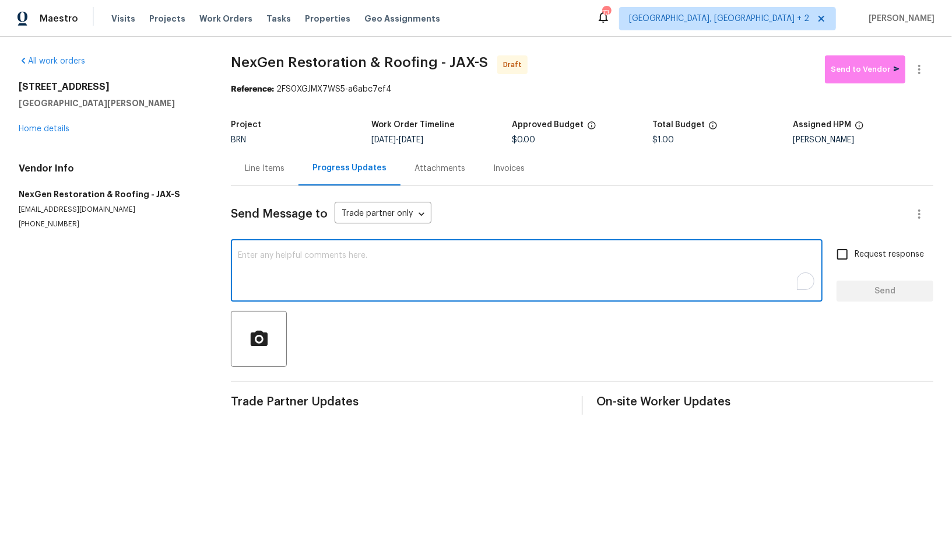
paste textarea "Please inspect and share an estimate for roof replacement. Thanks! [PERSON_NAME…"
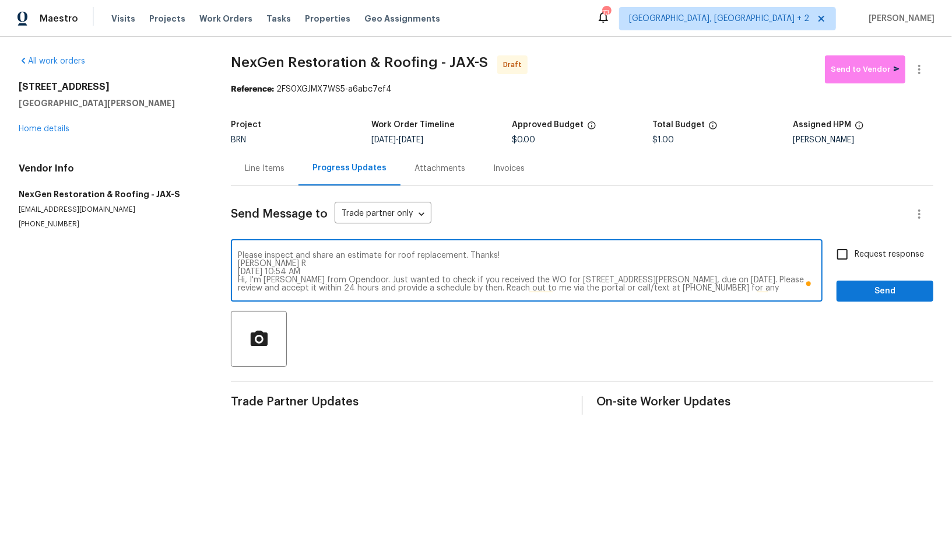
drag, startPoint x: 499, startPoint y: 258, endPoint x: 238, endPoint y: 256, distance: 261.1
click at [238, 256] on textarea "Please inspect and share an estimate for roof replacement. Thanks! [PERSON_NAME…" at bounding box center [527, 271] width 578 height 41
drag, startPoint x: 337, startPoint y: 272, endPoint x: 216, endPoint y: 252, distance: 122.2
click at [216, 252] on div "All work orders [STREET_ADDRESS][PERSON_NAME] Home details Vendor Info NexGen R…" at bounding box center [476, 235] width 952 height 396
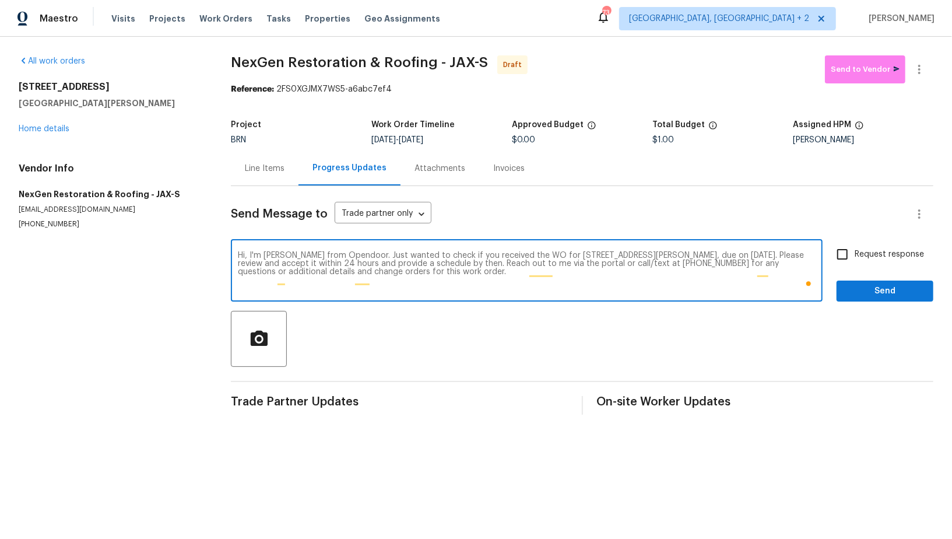
click at [238, 262] on textarea "Hi, I'm [PERSON_NAME] from Opendoor. Just wanted to check if you received the W…" at bounding box center [527, 271] width 578 height 41
type textarea "Hi, I'm [PERSON_NAME] from Opendoor. Just wanted to check if you received the W…"
click at [838, 258] on input "Request response" at bounding box center [842, 254] width 24 height 24
checkbox input "true"
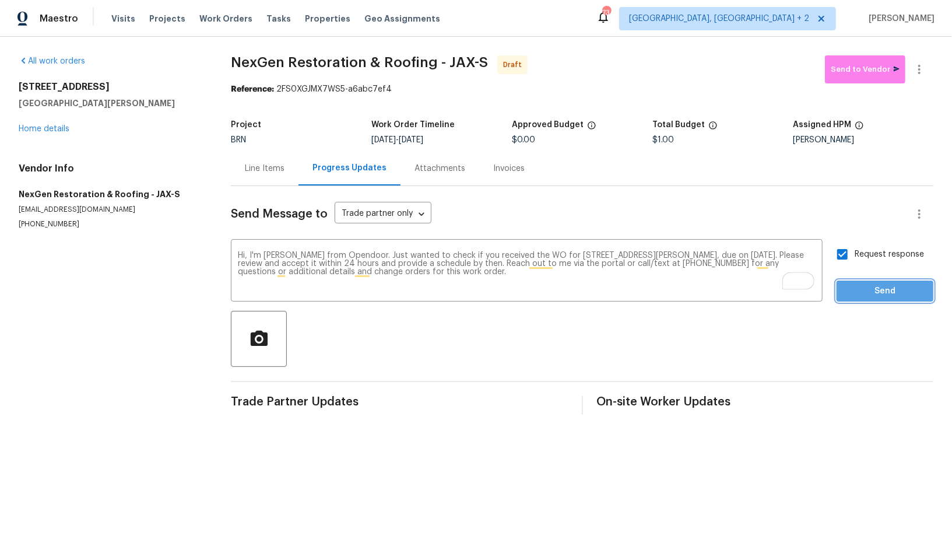
click at [870, 298] on button "Send" at bounding box center [884, 291] width 97 height 22
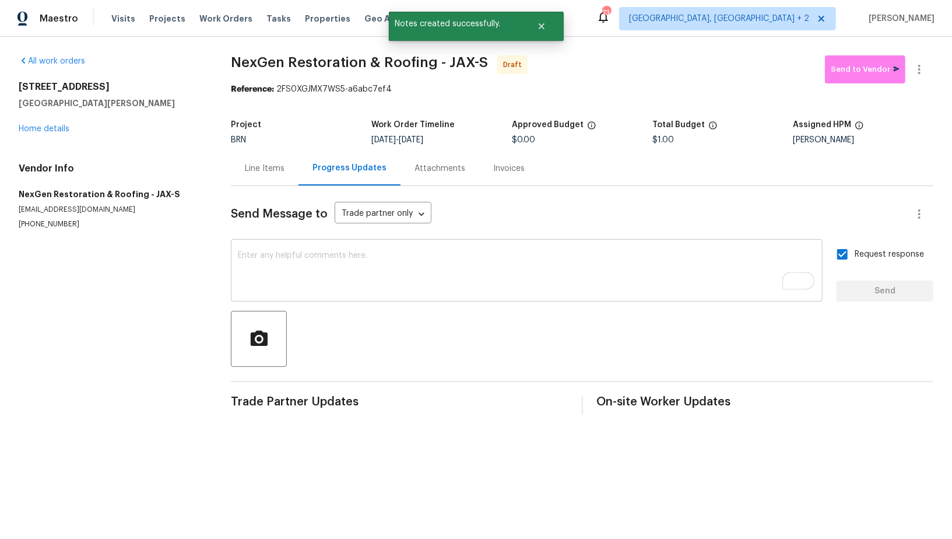
click at [268, 266] on textarea "To enrich screen reader interactions, please activate Accessibility in Grammarl…" at bounding box center [527, 271] width 578 height 41
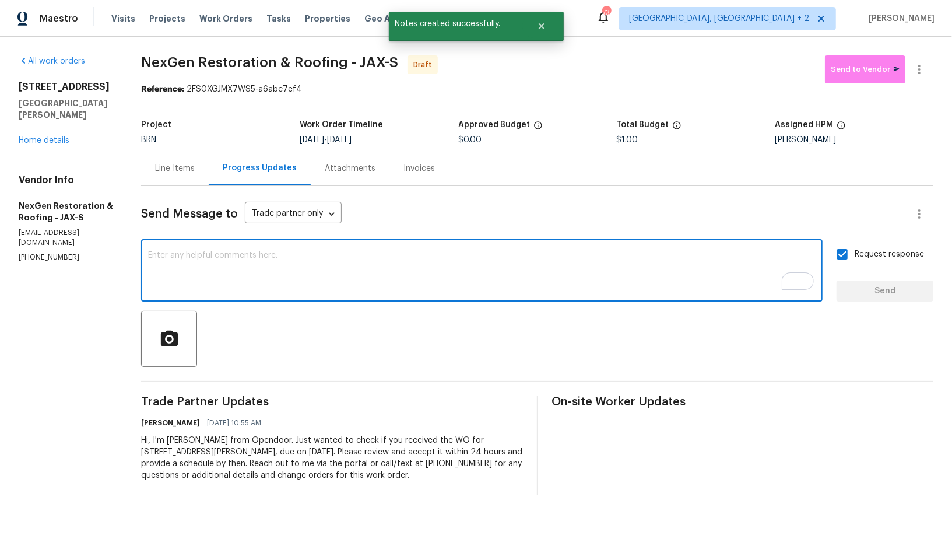
paste textarea "Please inspect and share an estimate for roof replacement. Thanks!"
type textarea "Please inspect and share an estimate for roof replacement. Thanks!"
click at [845, 255] on input "Request response" at bounding box center [842, 254] width 24 height 24
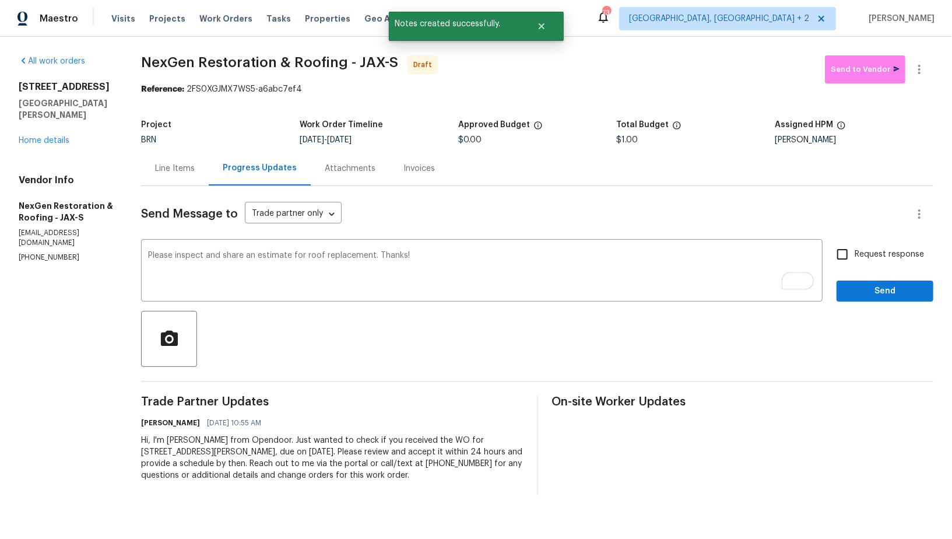
click at [845, 255] on input "Request response" at bounding box center [842, 254] width 24 height 24
checkbox input "true"
click at [866, 297] on span "Send" at bounding box center [885, 291] width 78 height 15
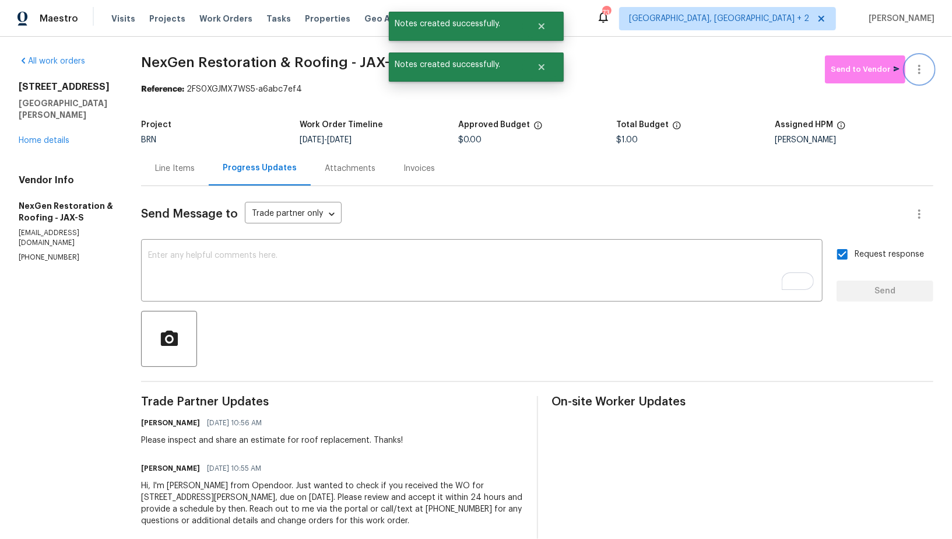
click at [916, 63] on icon "button" at bounding box center [919, 69] width 14 height 14
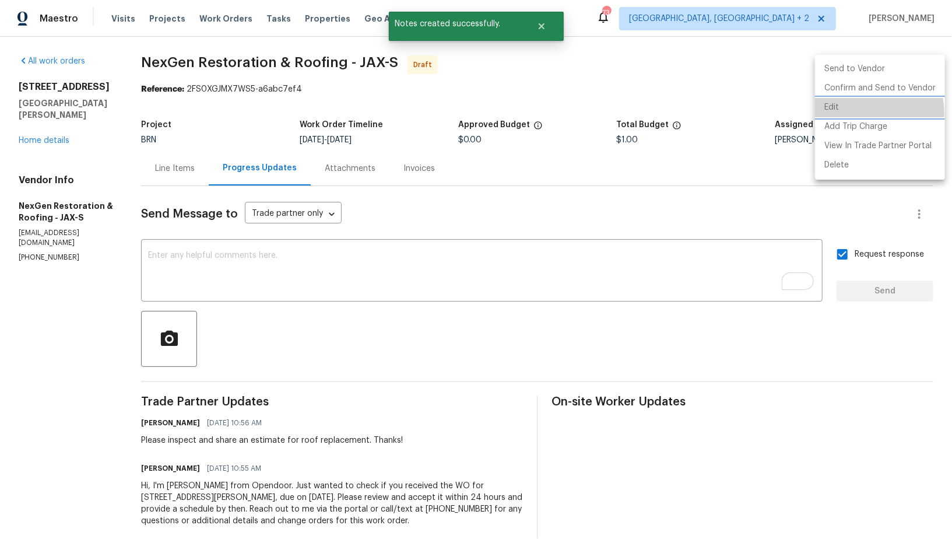
click at [861, 112] on li "Edit" at bounding box center [880, 107] width 130 height 19
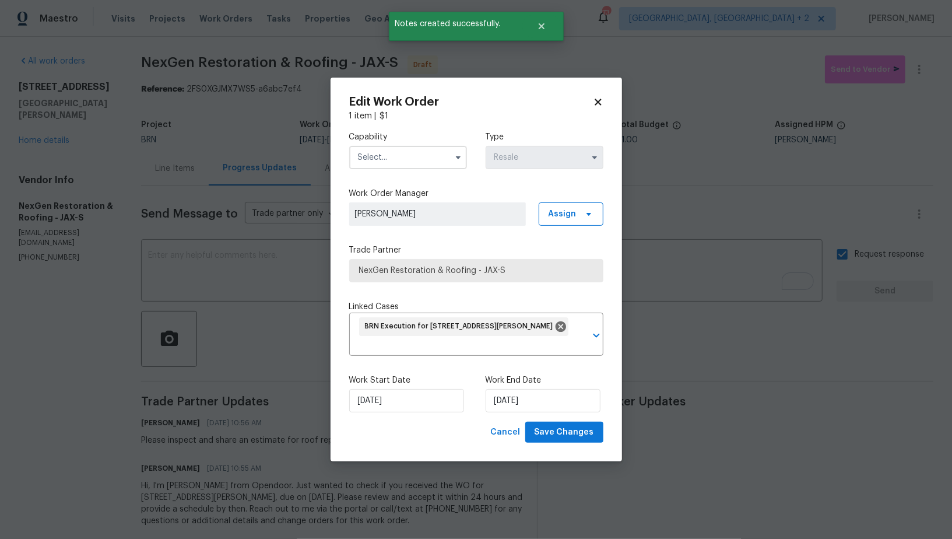
click at [263, 313] on body "Maestro Visits Projects Work Orders Tasks Properties Geo Assignments 73 [GEOGRA…" at bounding box center [476, 269] width 952 height 539
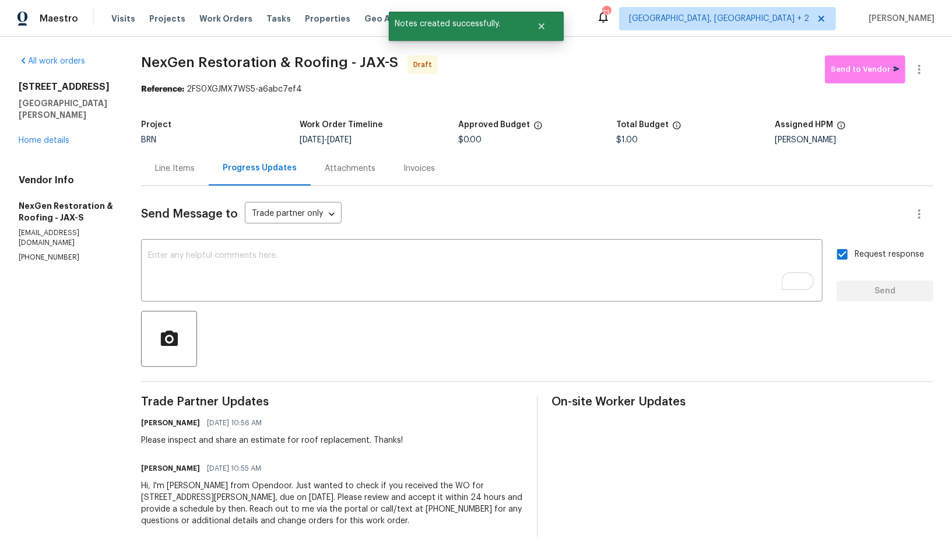
click at [179, 177] on div "Line Items" at bounding box center [175, 168] width 68 height 34
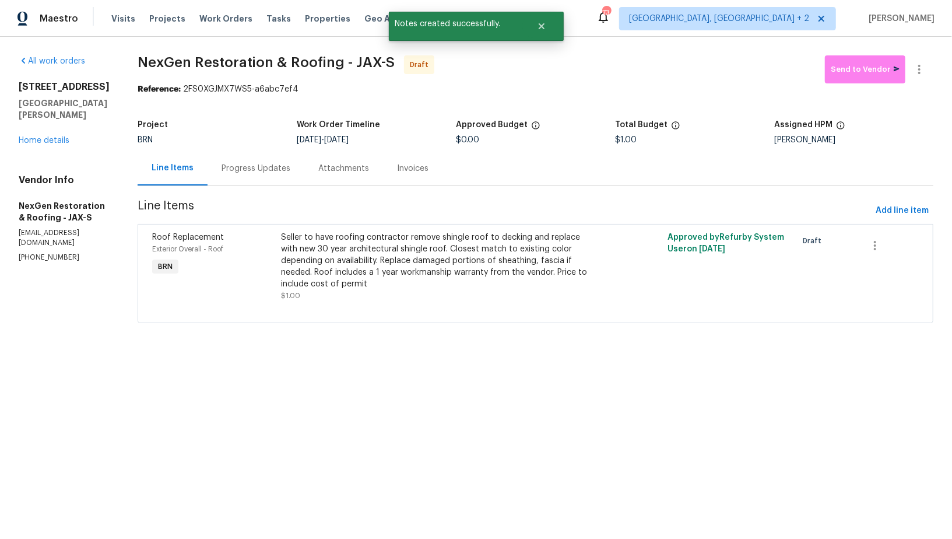
click at [380, 275] on div "Seller to have roofing contractor remove shingle roof to decking and replace wi…" at bounding box center [438, 260] width 315 height 58
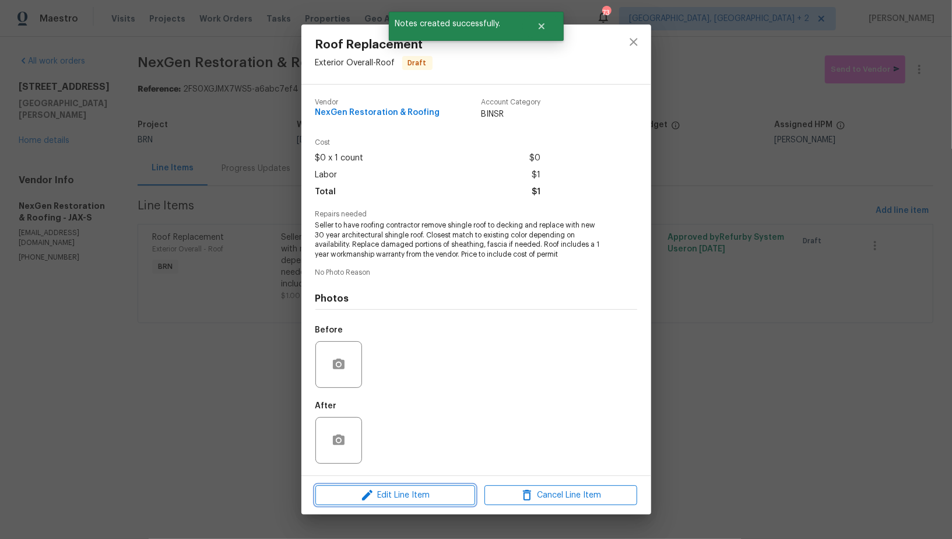
click at [396, 488] on span "Edit Line Item" at bounding box center [395, 495] width 153 height 15
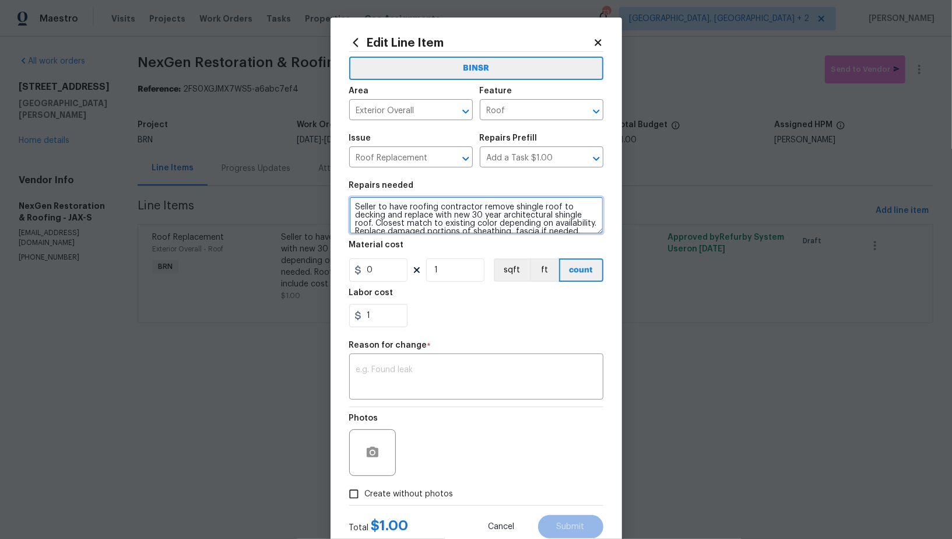
click at [355, 209] on textarea "Seller to have roofing contractor remove shingle roof to decking and replace wi…" at bounding box center [476, 214] width 254 height 37
type textarea "Inspection - Seller to have roofing contractor remove shingle roof to decking a…"
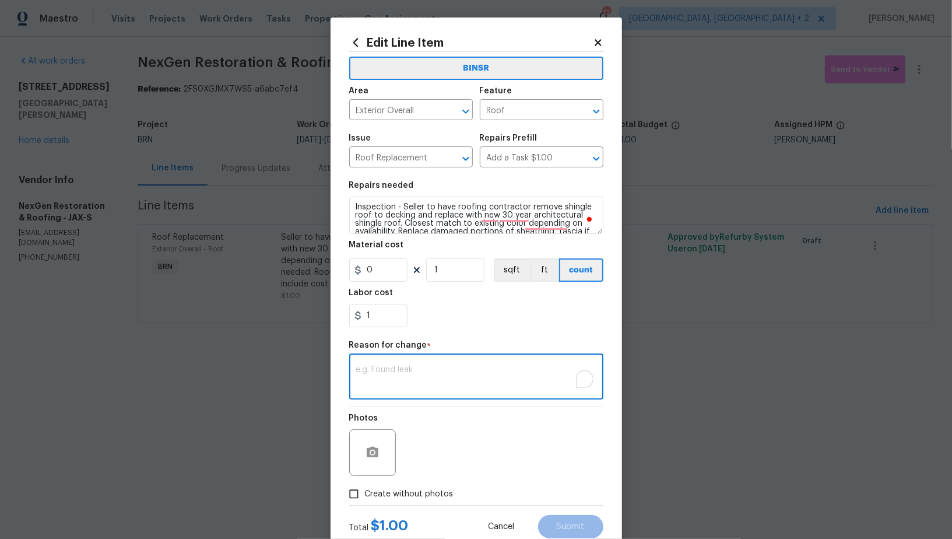
click at [423, 373] on textarea "To enrich screen reader interactions, please activate Accessibility in Grammarl…" at bounding box center [476, 377] width 240 height 24
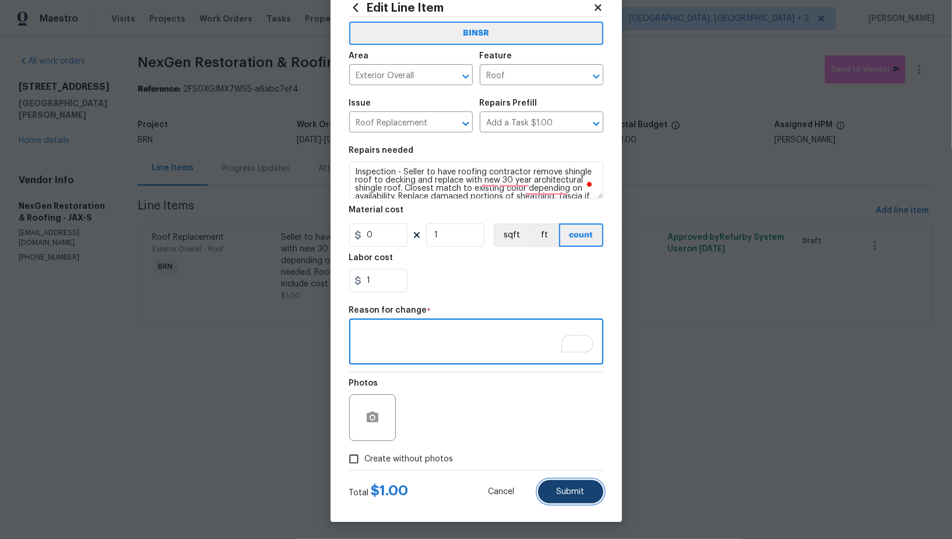
click at [568, 489] on span "Submit" at bounding box center [571, 491] width 28 height 9
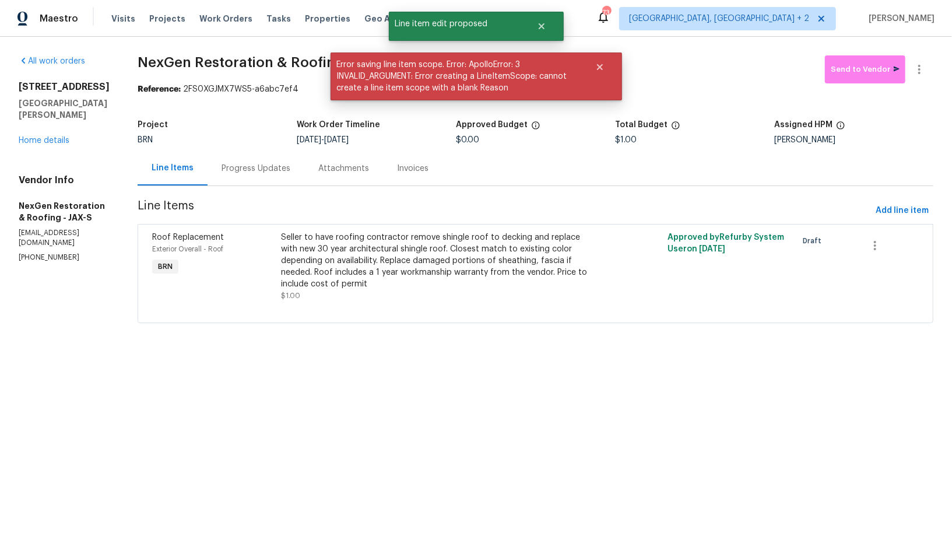
scroll to position [0, 0]
click at [356, 253] on div "Seller to have roofing contractor remove shingle roof to decking and replace wi…" at bounding box center [438, 260] width 315 height 58
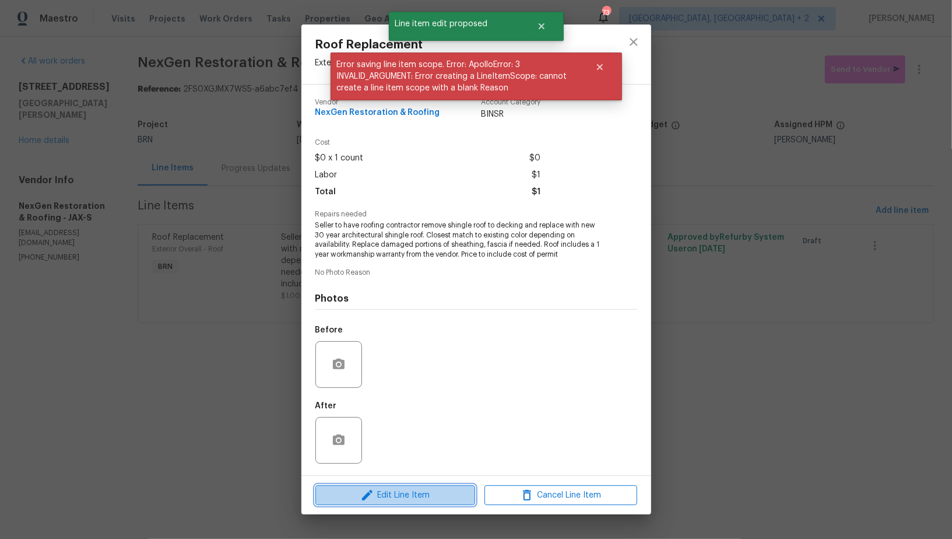
click at [418, 493] on span "Edit Line Item" at bounding box center [395, 495] width 153 height 15
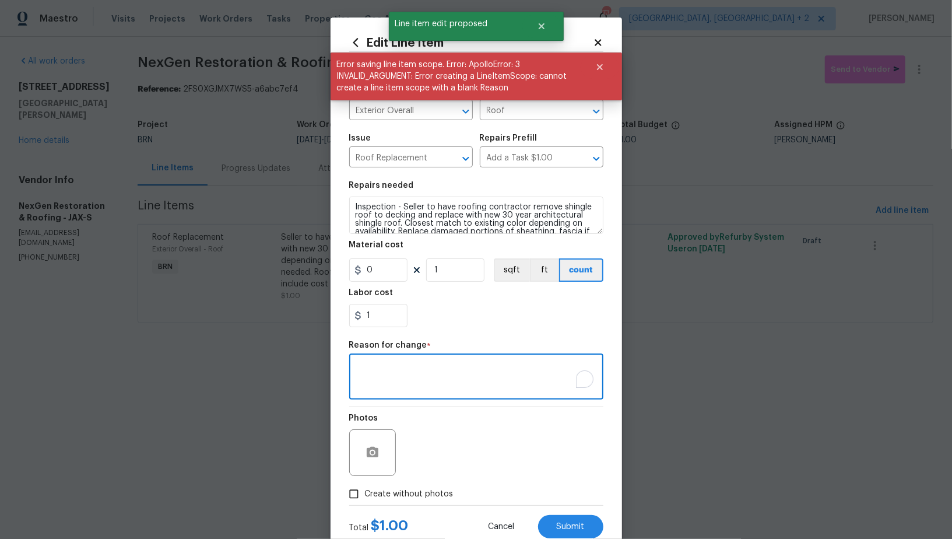
click at [441, 387] on textarea "To enrich screen reader interactions, please activate Accessibility in Grammarl…" at bounding box center [476, 377] width 240 height 24
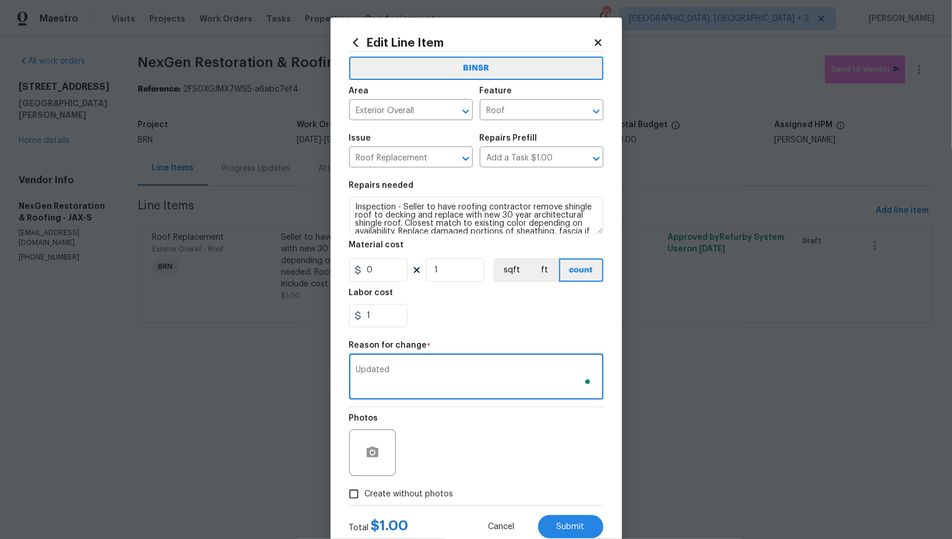
scroll to position [35, 0]
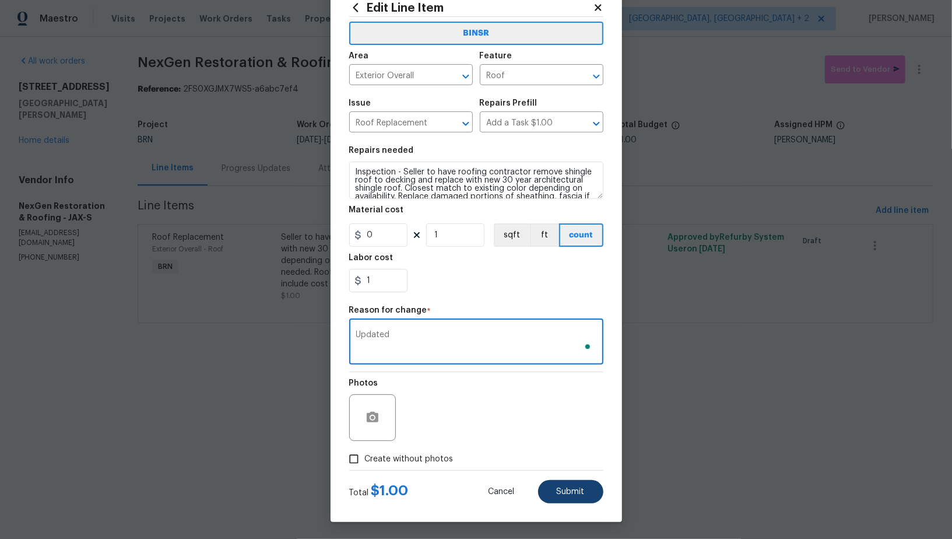
type textarea "Updated"
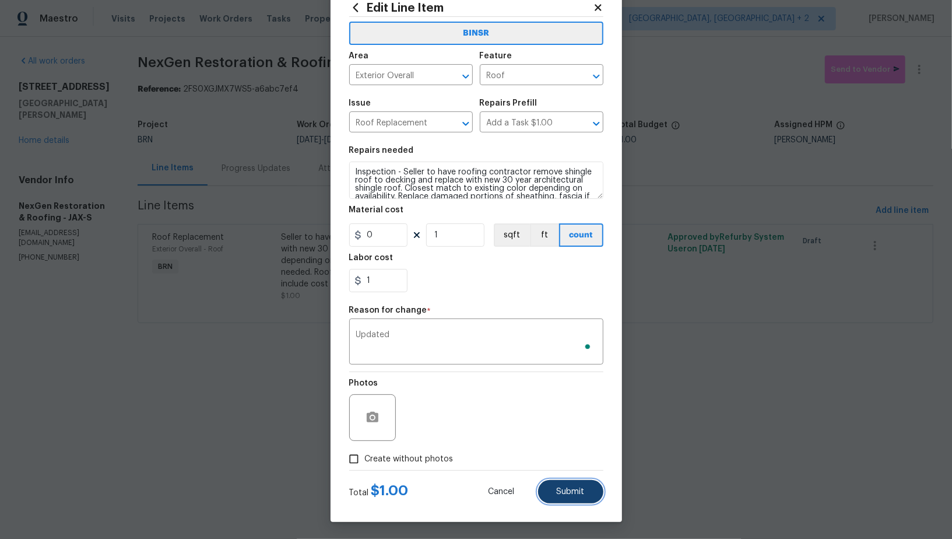
click at [557, 484] on button "Submit" at bounding box center [570, 491] width 65 height 23
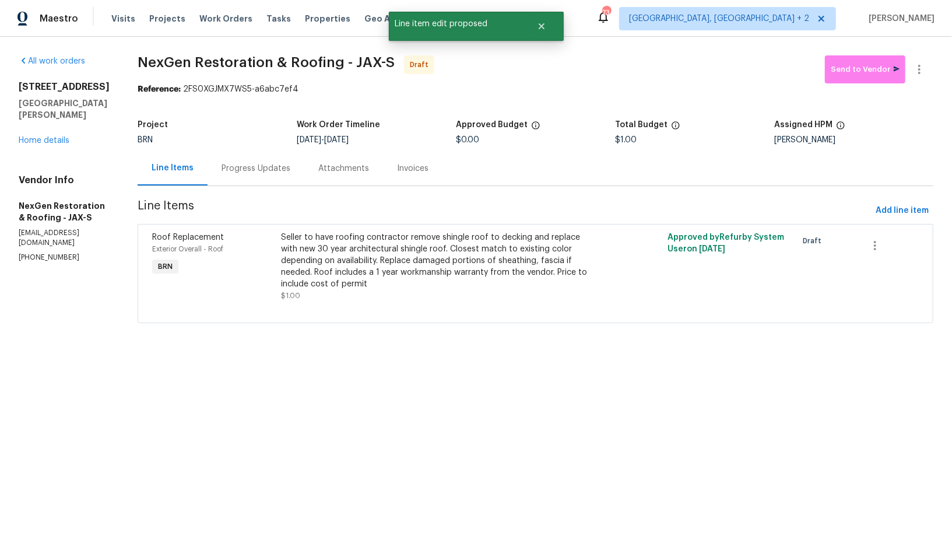
scroll to position [0, 0]
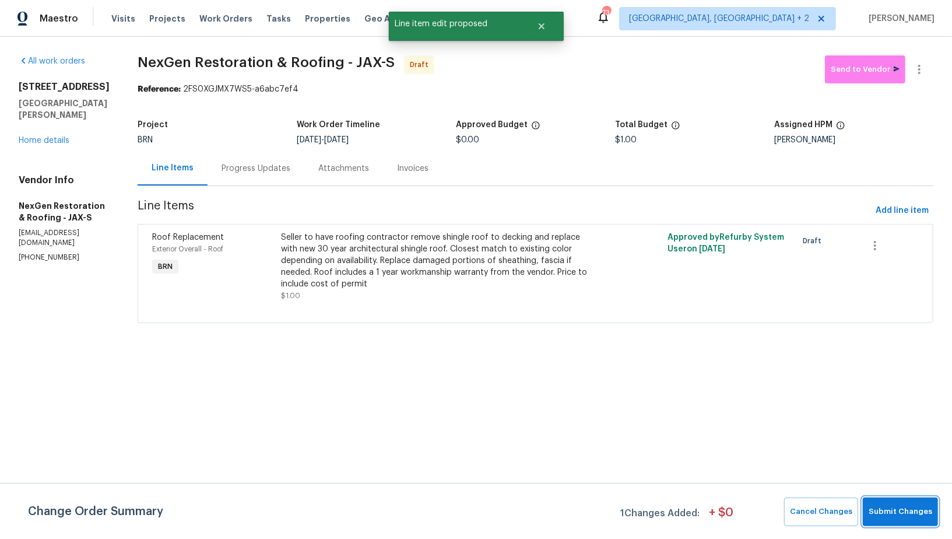
click at [891, 503] on button "Submit Changes" at bounding box center [900, 511] width 75 height 29
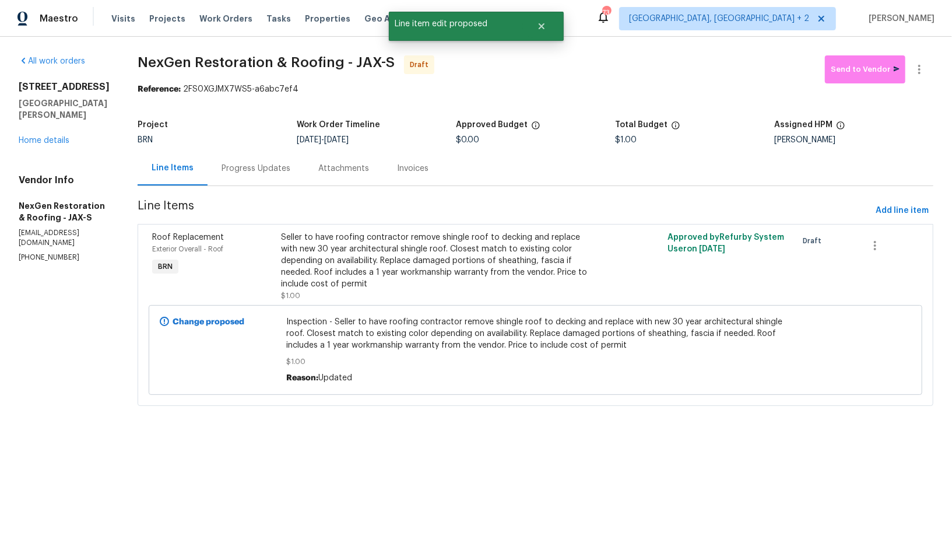
click at [257, 163] on div "Progress Updates" at bounding box center [255, 169] width 69 height 12
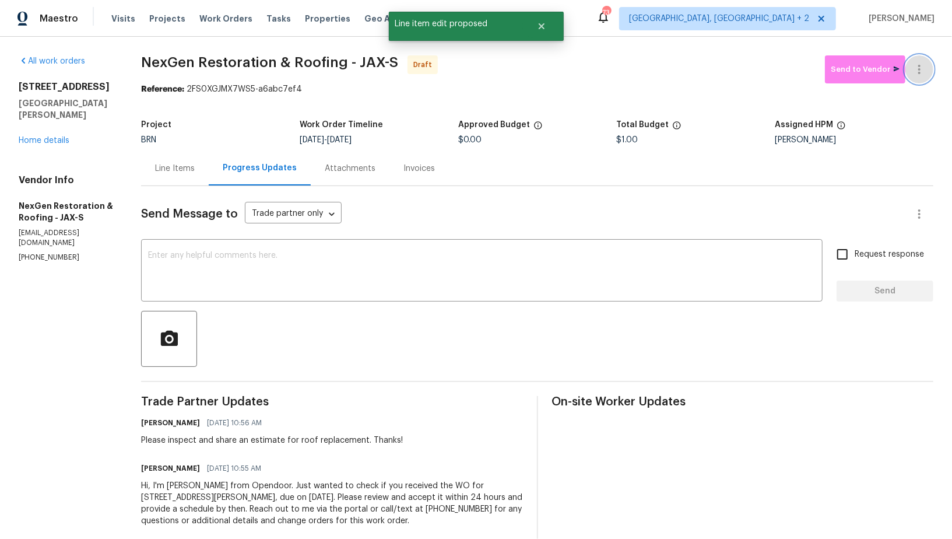
click at [919, 69] on icon "button" at bounding box center [919, 69] width 2 height 9
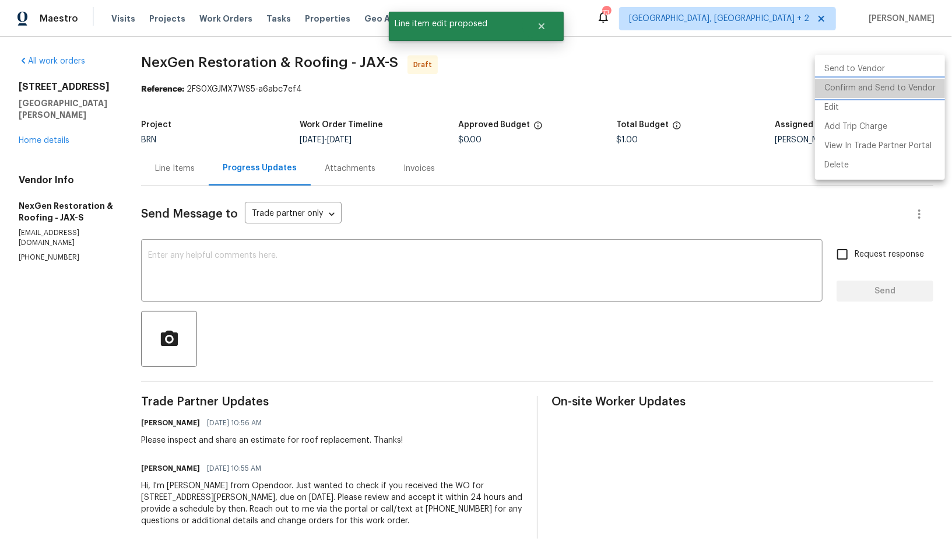
click at [909, 86] on li "Confirm and Send to Vendor" at bounding box center [880, 88] width 130 height 19
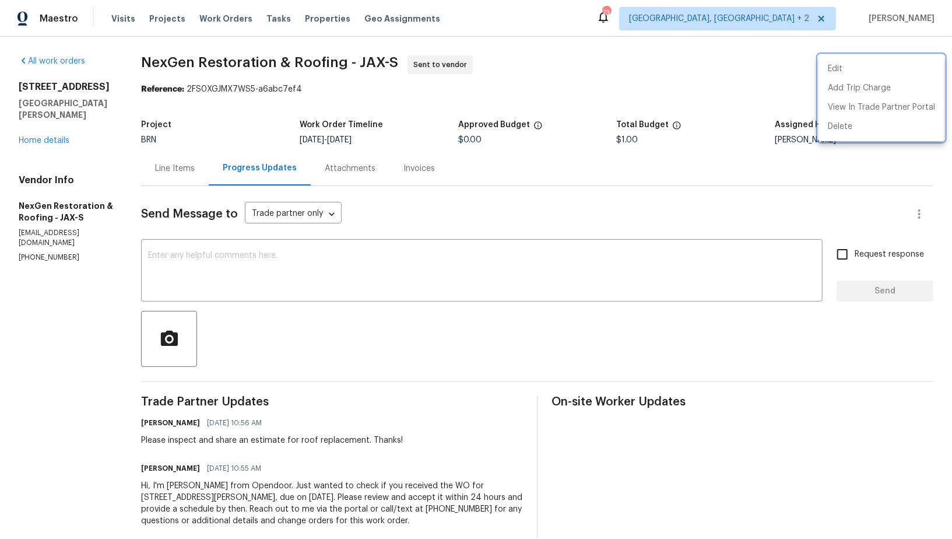
click at [180, 168] on div at bounding box center [476, 269] width 952 height 539
click at [180, 168] on div "Line Items" at bounding box center [175, 169] width 40 height 12
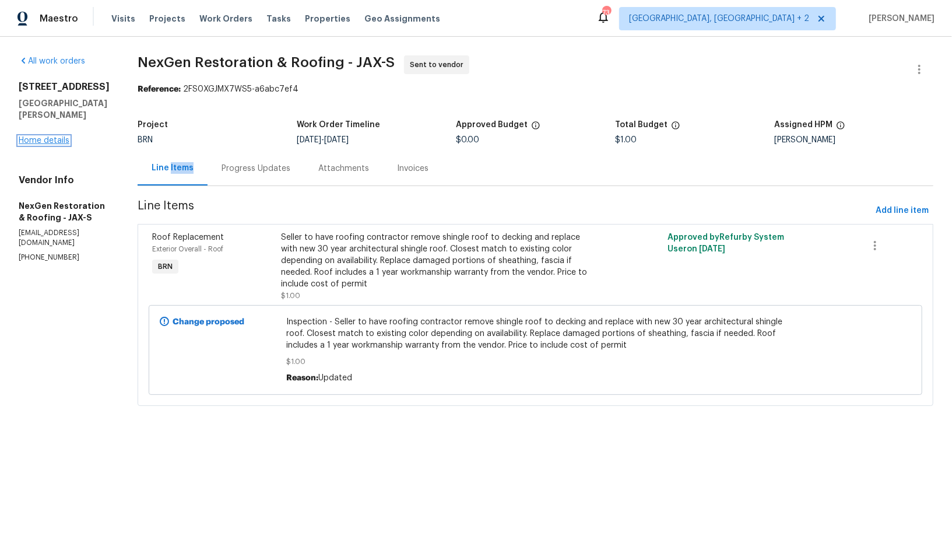
click at [31, 136] on link "Home details" at bounding box center [44, 140] width 51 height 8
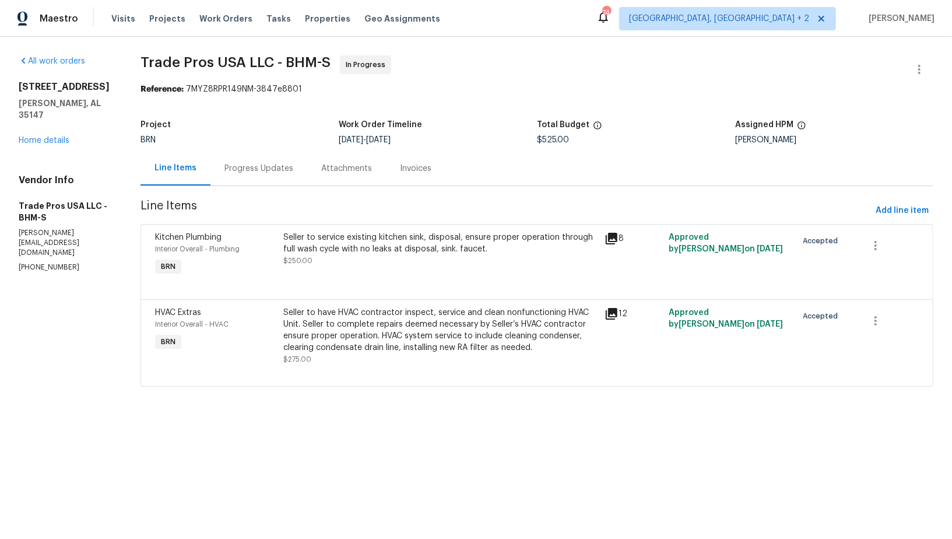
click at [269, 175] on div "Progress Updates" at bounding box center [258, 168] width 97 height 34
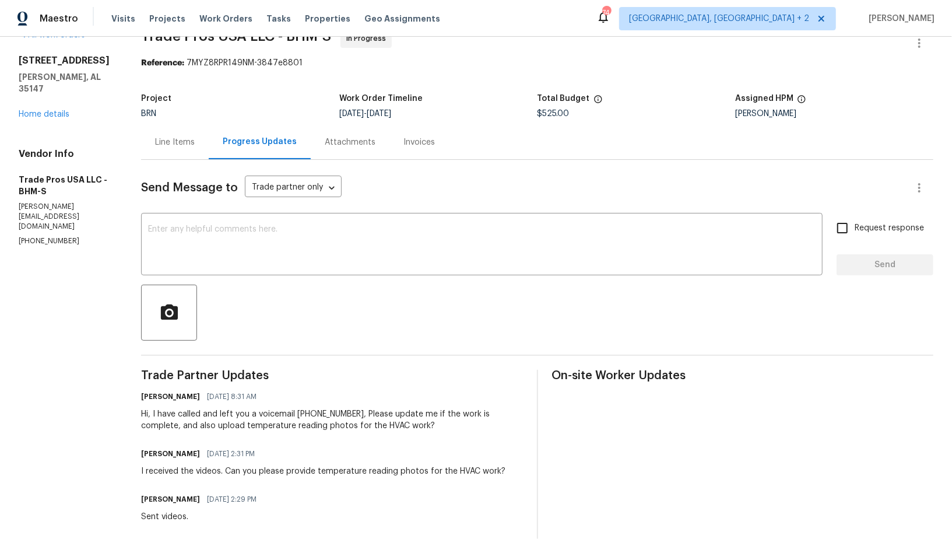
scroll to position [49, 0]
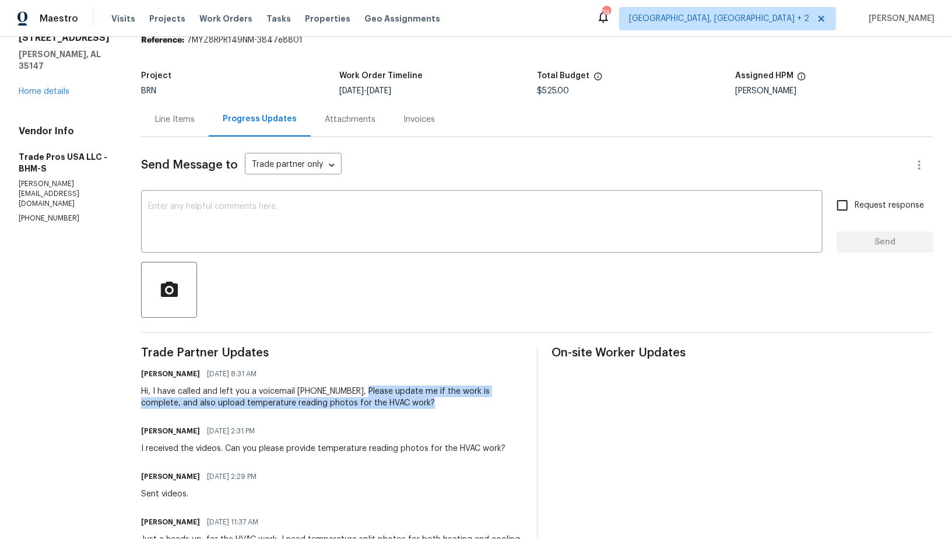
drag, startPoint x: 356, startPoint y: 389, endPoint x: 410, endPoint y: 402, distance: 55.7
click at [410, 402] on div "Hi, I have called and left you a voicemail [PHONE_NUMBER], Please update me if …" at bounding box center [331, 396] width 381 height 23
copy div "Please update me if the work is complete, and also upload temperature reading p…"
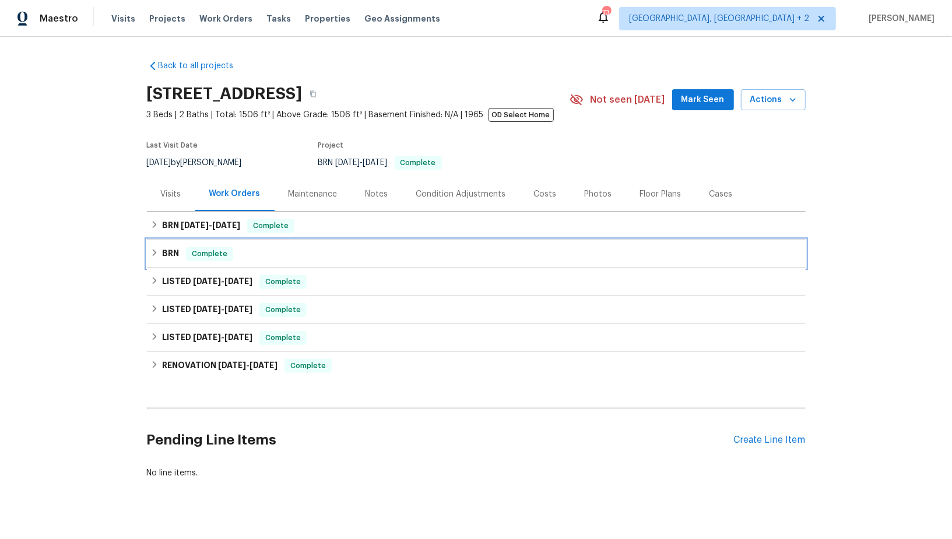
click at [159, 251] on div "BRN Complete" at bounding box center [476, 254] width 652 height 14
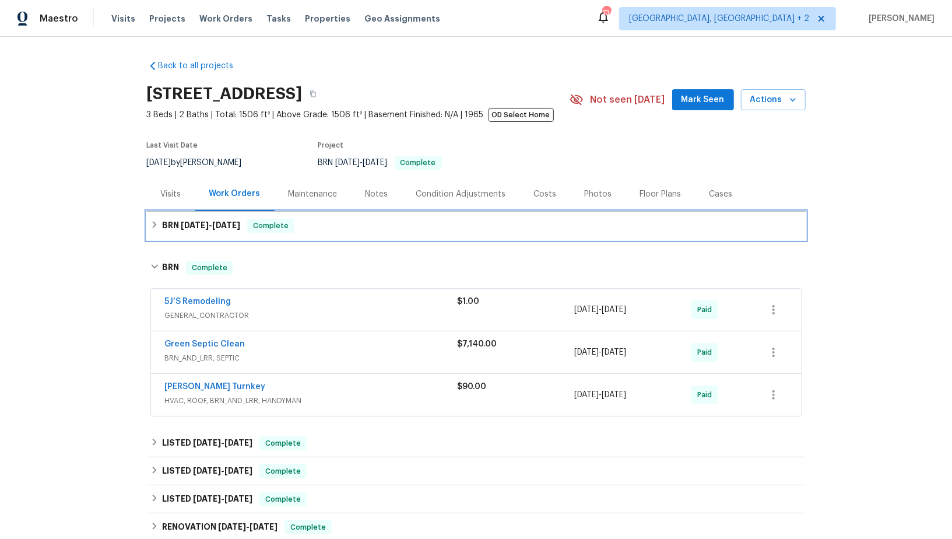
click at [154, 226] on icon at bounding box center [154, 224] width 4 height 7
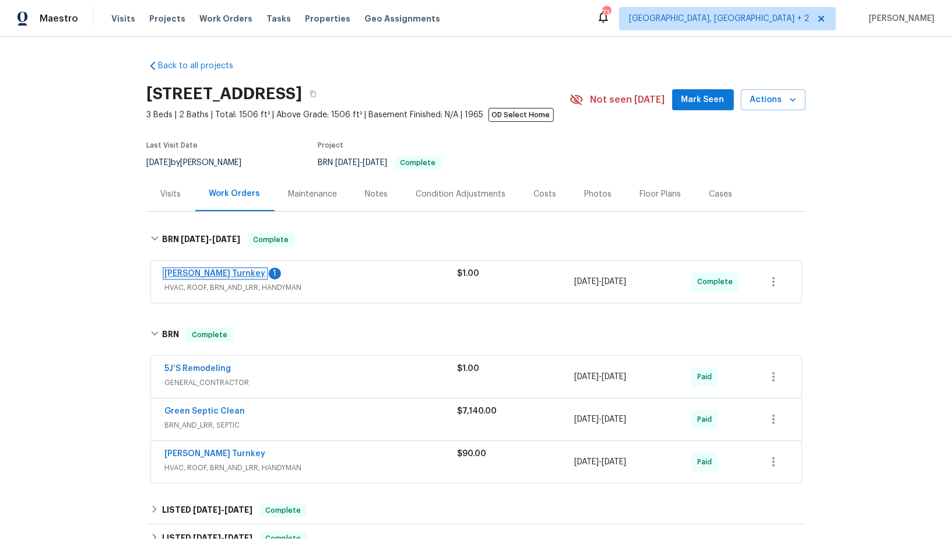
click at [198, 276] on link "[PERSON_NAME] Turnkey" at bounding box center [215, 273] width 101 height 8
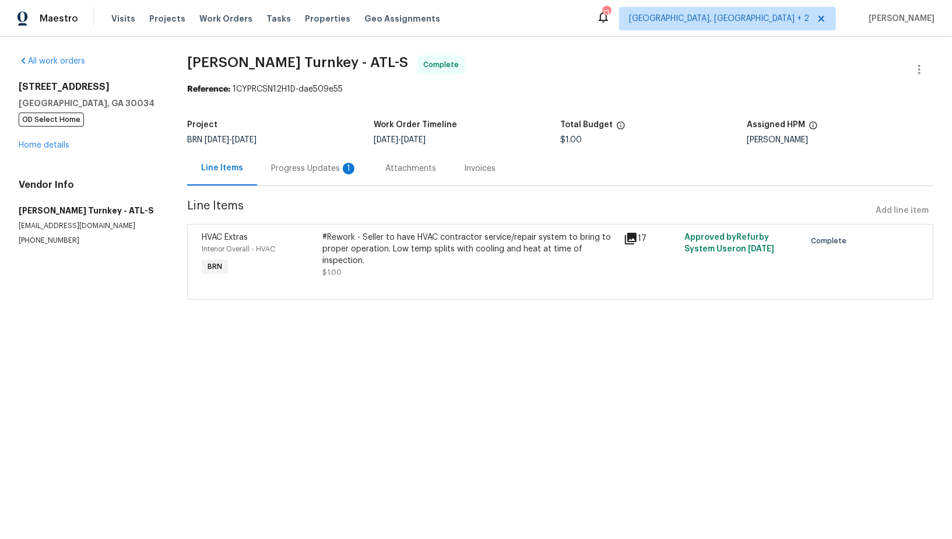
click at [274, 174] on div "Progress Updates 1" at bounding box center [314, 169] width 86 height 12
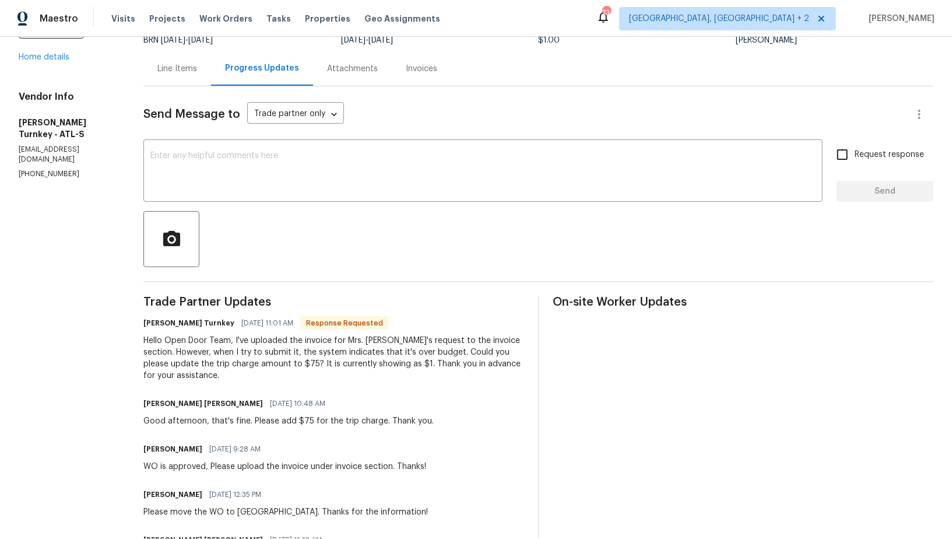
scroll to position [70, 0]
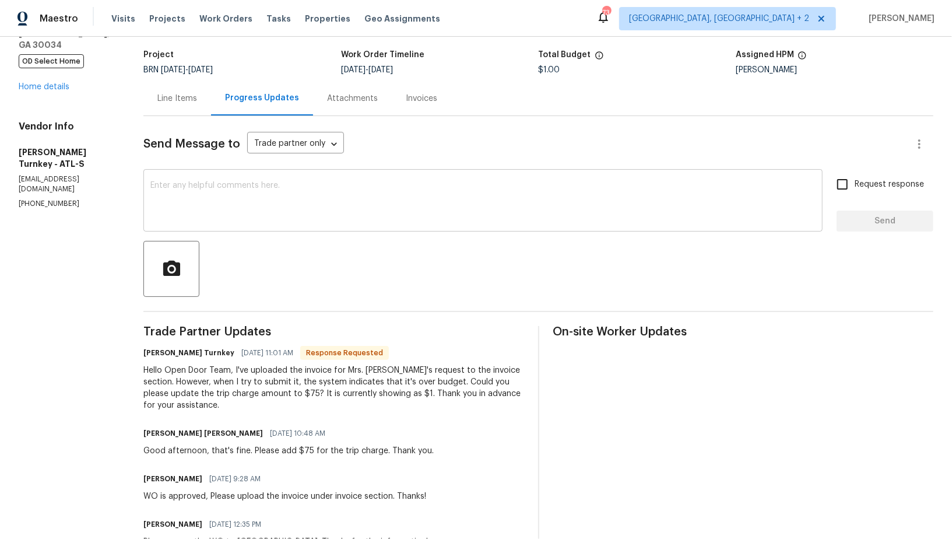
click at [328, 216] on textarea at bounding box center [482, 201] width 665 height 41
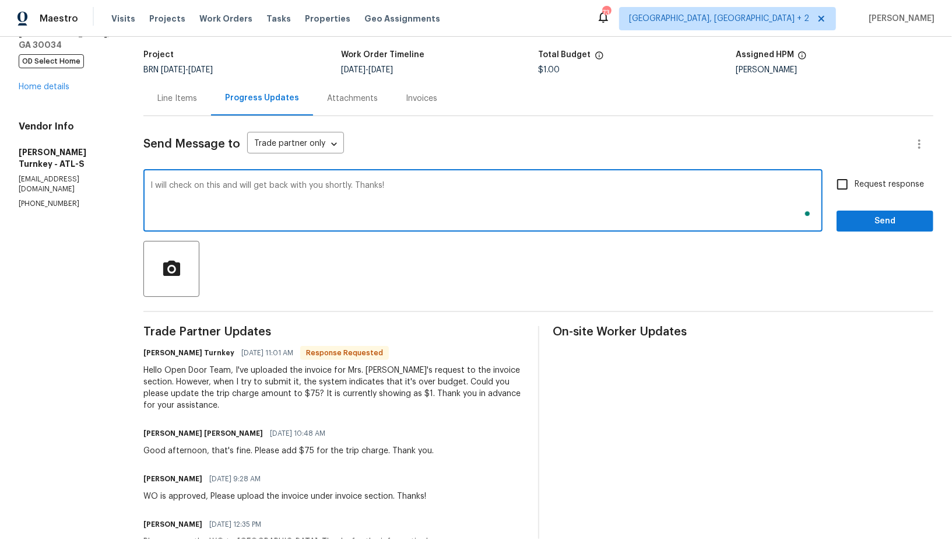
type textarea "I will check on this and will get back with you shortly. Thanks!"
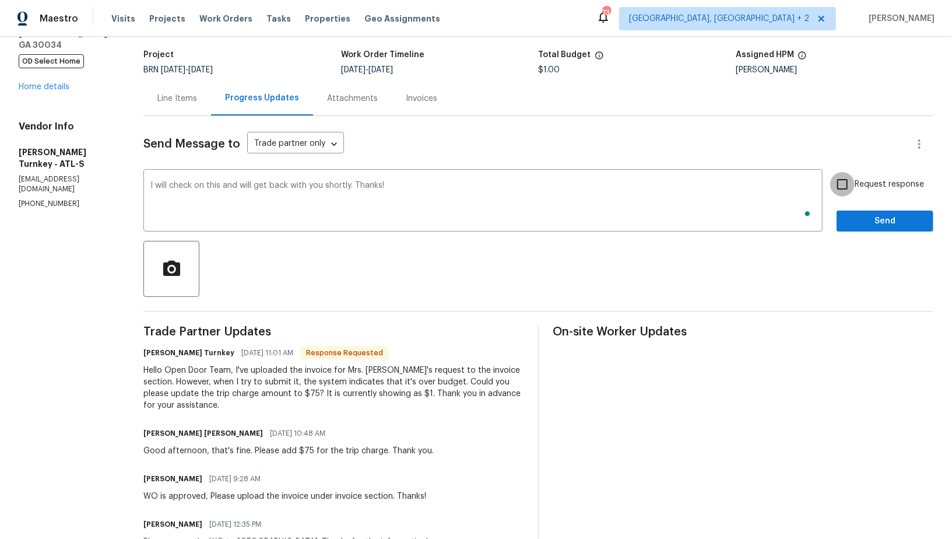
click at [850, 191] on input "Request response" at bounding box center [842, 184] width 24 height 24
checkbox input "true"
click at [857, 213] on button "Send" at bounding box center [884, 221] width 97 height 22
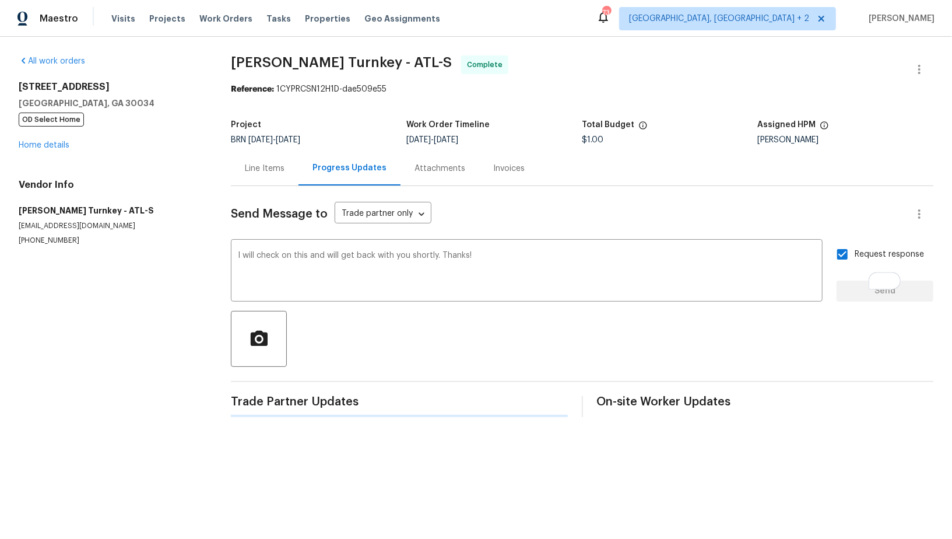
scroll to position [0, 0]
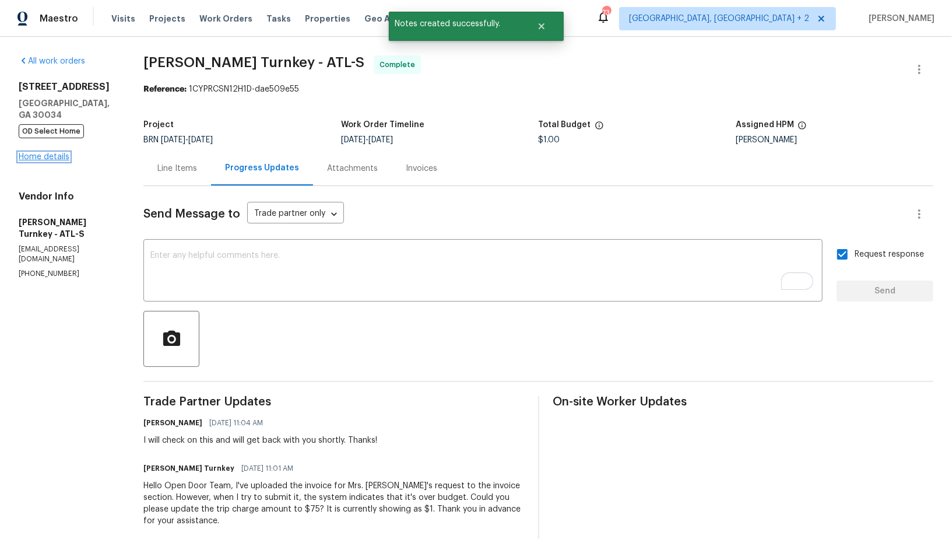
click at [51, 156] on link "Home details" at bounding box center [44, 157] width 51 height 8
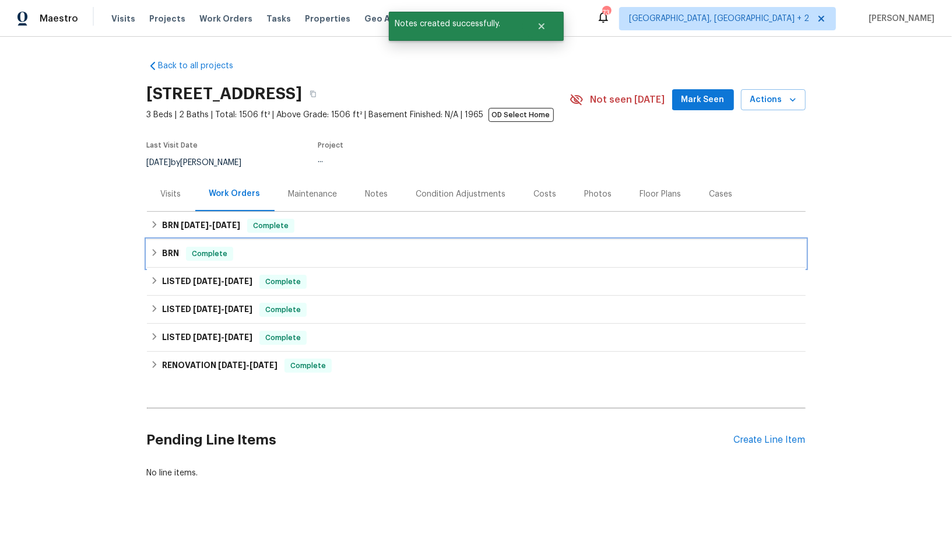
click at [167, 259] on h6 "BRN" at bounding box center [170, 254] width 17 height 14
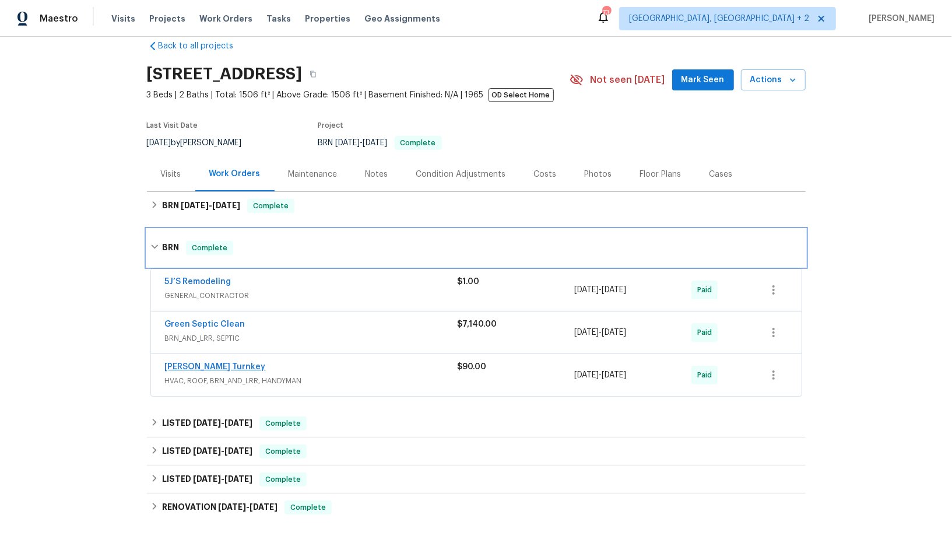
scroll to position [22, 0]
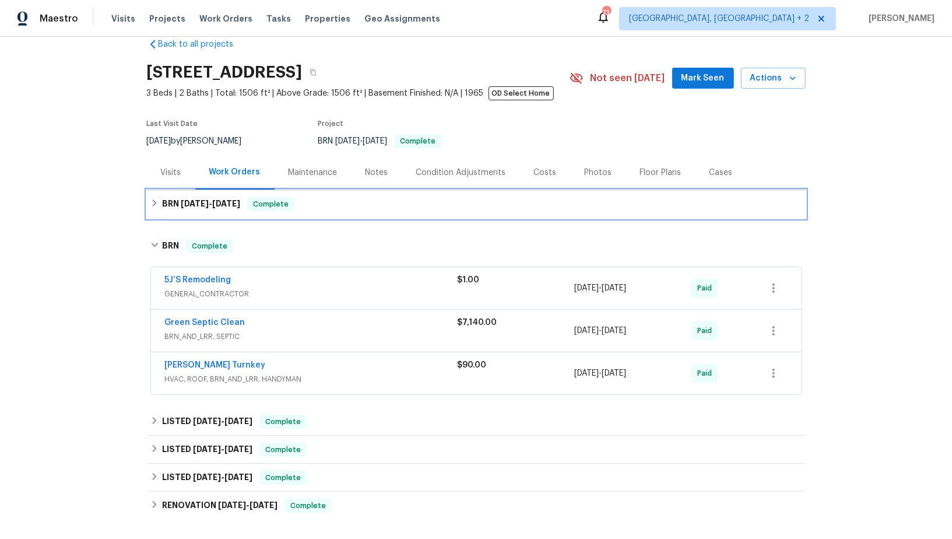
click at [168, 202] on h6 "BRN [DATE] - [DATE]" at bounding box center [201, 204] width 78 height 14
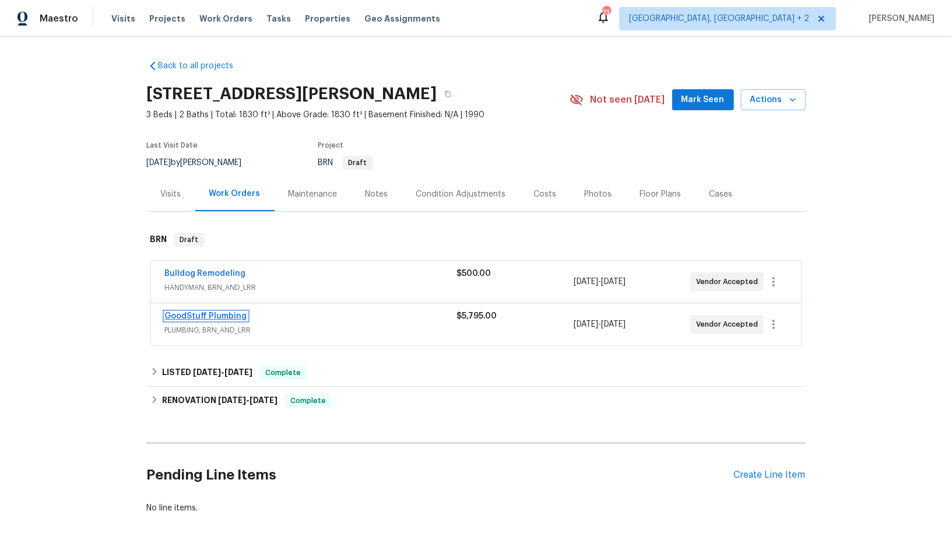
click at [205, 316] on link "GoodStuff Plumbing" at bounding box center [206, 316] width 82 height 8
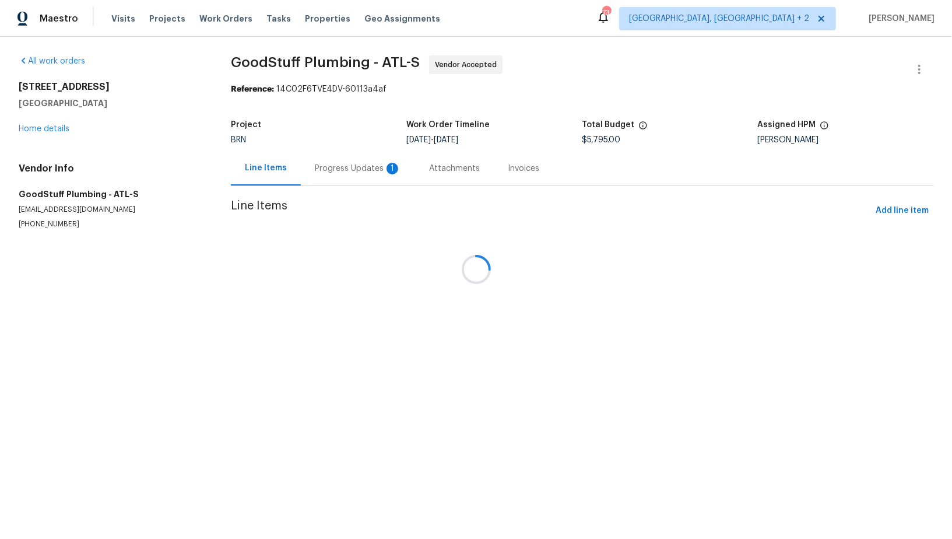
click at [331, 166] on div at bounding box center [476, 269] width 952 height 539
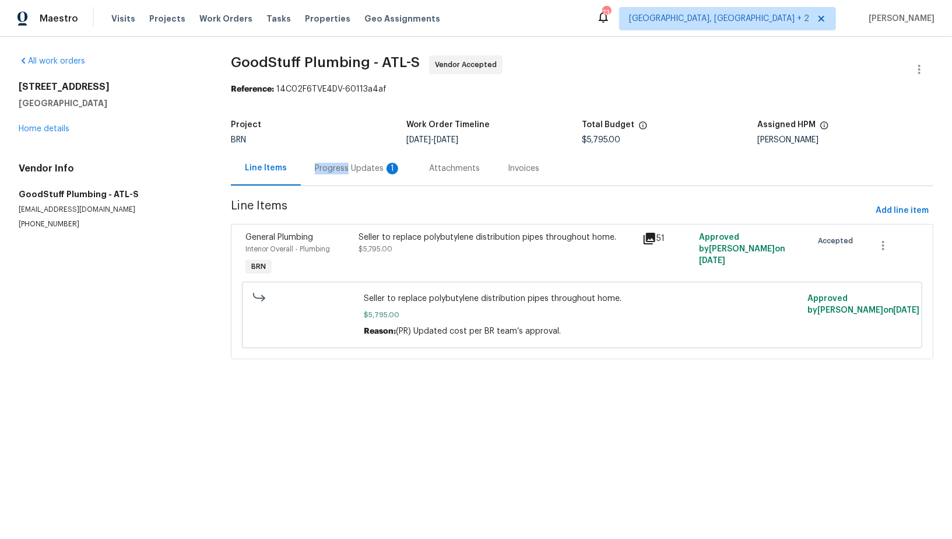
click at [331, 166] on div "Progress Updates 1" at bounding box center [358, 169] width 86 height 12
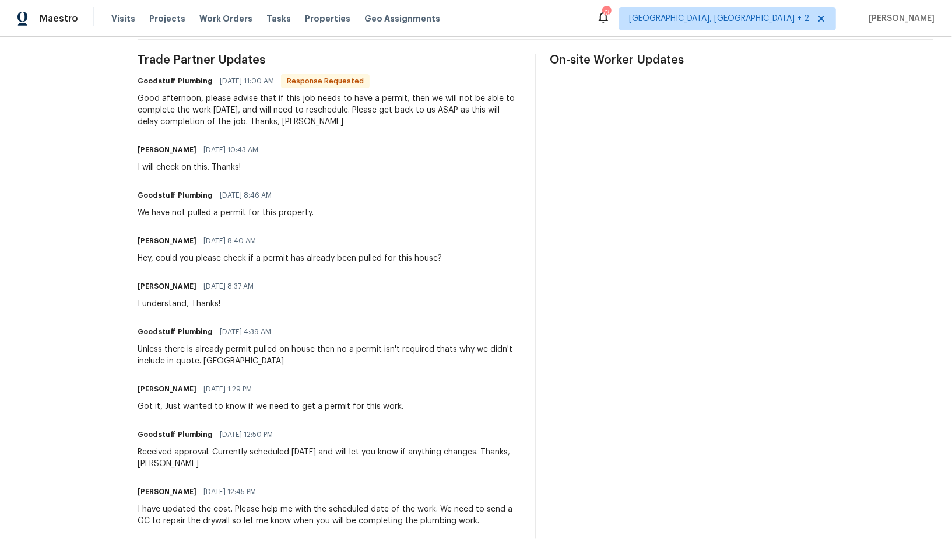
scroll to position [357, 0]
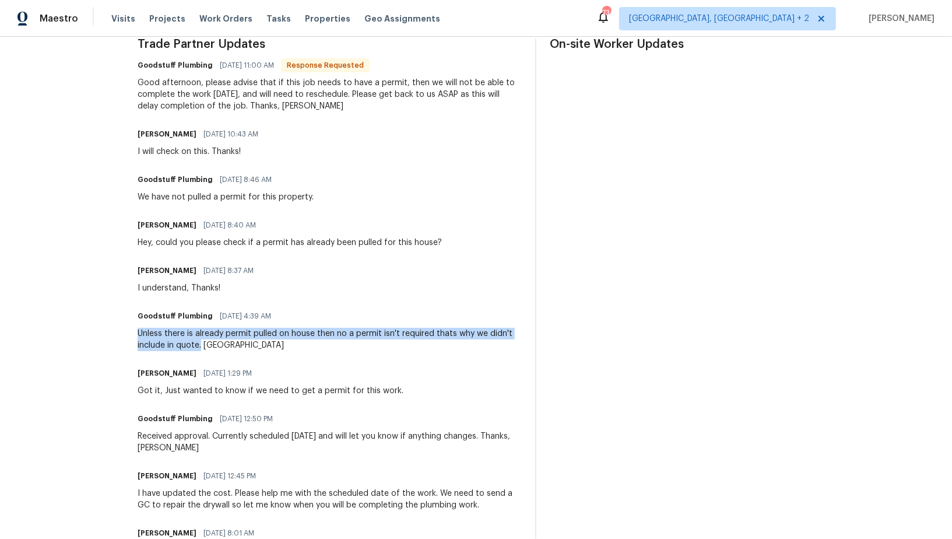
drag, startPoint x: 156, startPoint y: 330, endPoint x: 254, endPoint y: 344, distance: 98.3
click at [254, 344] on div "All work orders 46 Timber Walk Dr Sharpsburg, GA 30277 Home details Vendor Info…" at bounding box center [476, 411] width 952 height 1464
copy div "Unless there is already permit pulled on house then no a permit isn't required …"
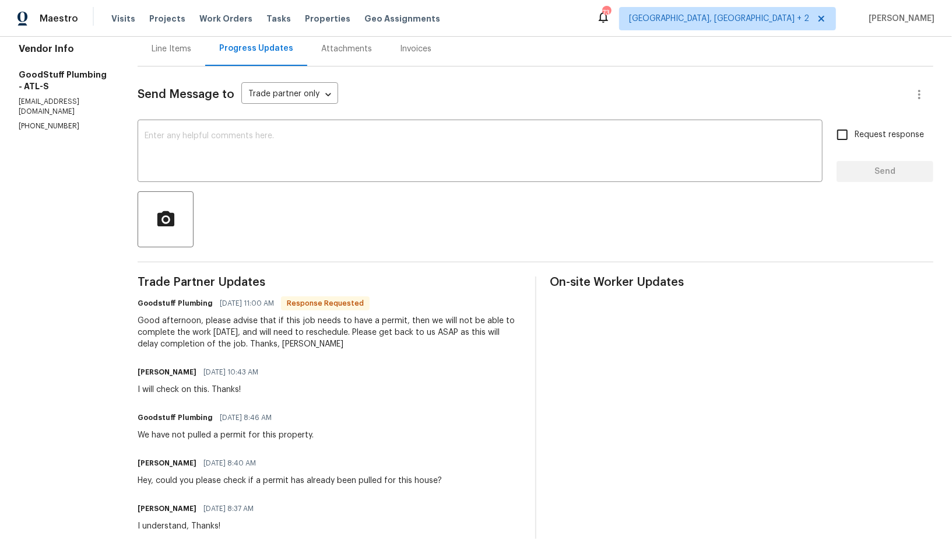
scroll to position [124, 0]
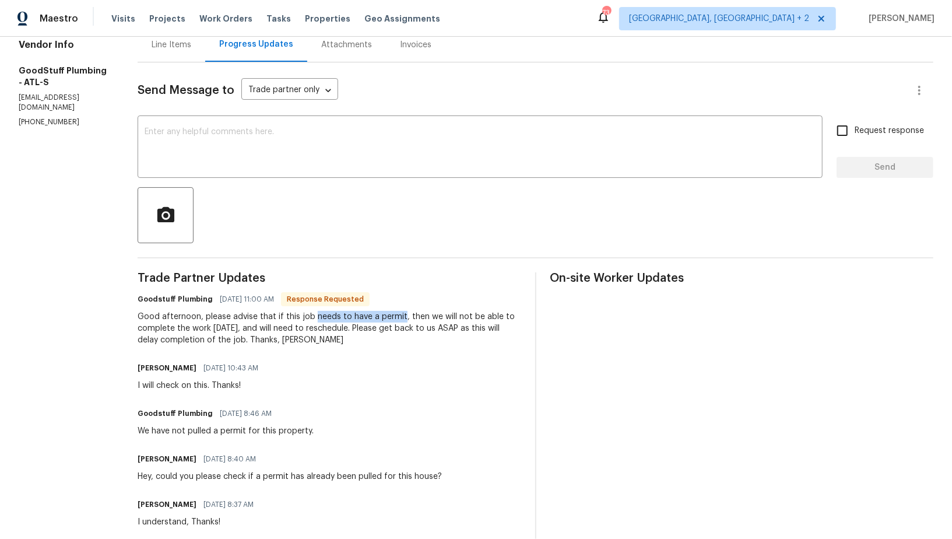
drag, startPoint x: 340, startPoint y: 317, endPoint x: 428, endPoint y: 316, distance: 88.0
click at [428, 316] on div "Good afternoon, please advise that if this job needs to have a permit, then we …" at bounding box center [330, 328] width 384 height 35
copy div "needs to have a permit"
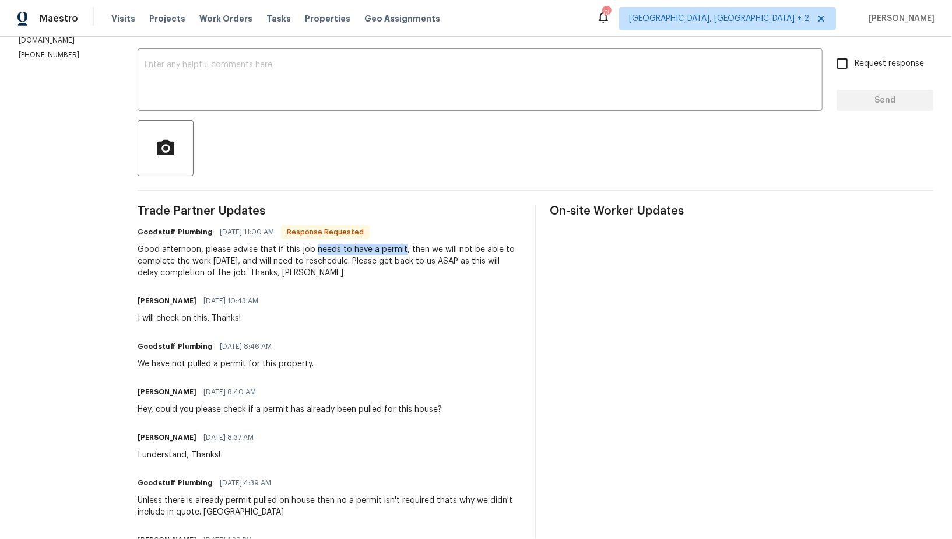
scroll to position [191, 0]
click at [272, 79] on textarea at bounding box center [480, 80] width 671 height 41
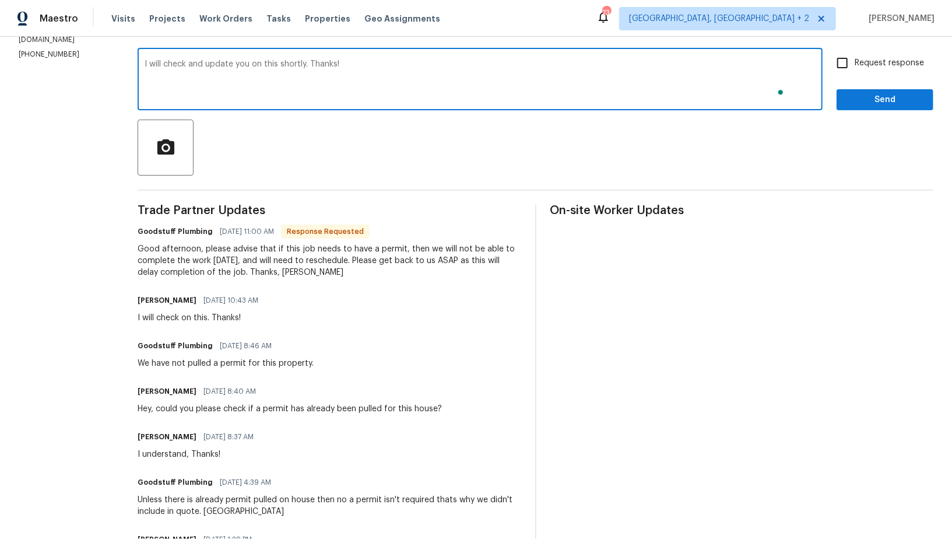
type textarea "I will check and update you on this shortly. Thanks!"
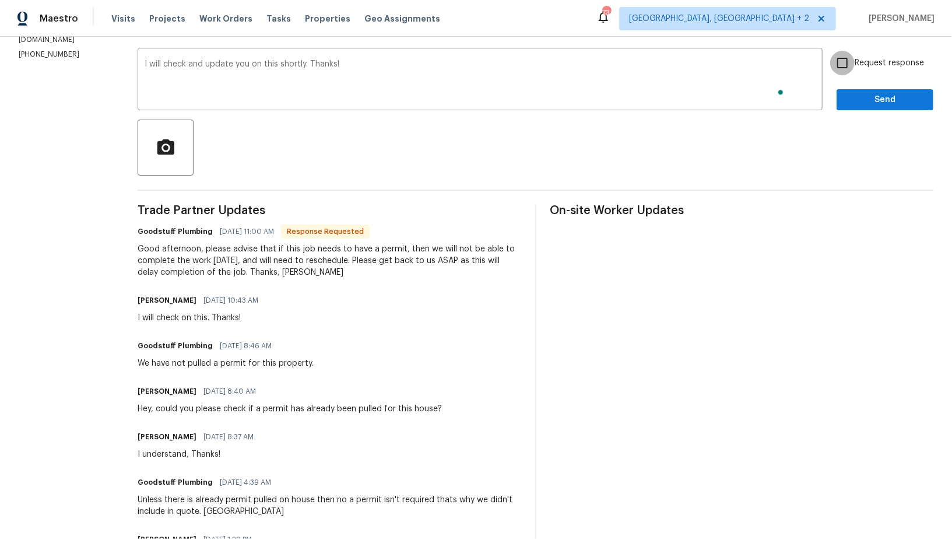
click at [838, 61] on input "Request response" at bounding box center [842, 63] width 24 height 24
checkbox input "true"
click at [861, 89] on button "Send" at bounding box center [884, 100] width 97 height 22
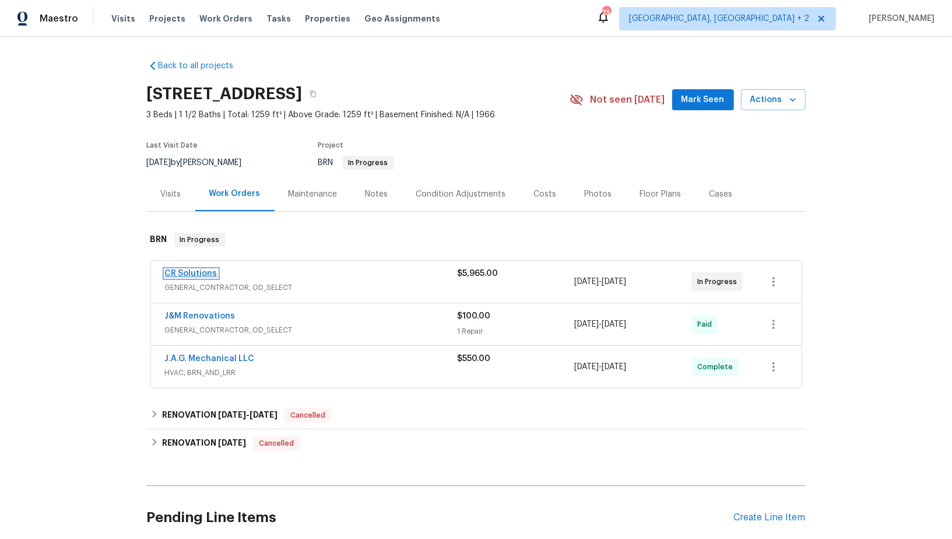
click at [184, 270] on link "CR Solutions" at bounding box center [191, 273] width 52 height 8
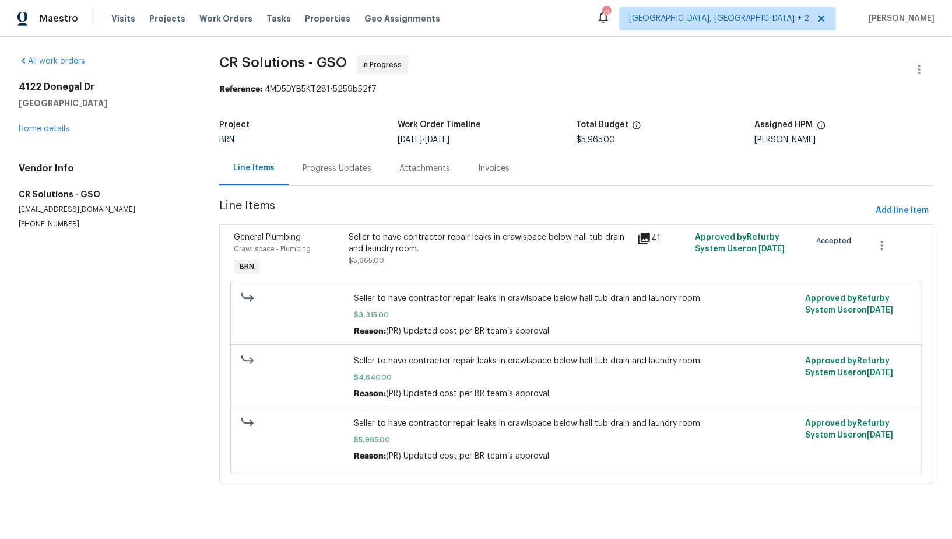
click at [308, 168] on div "Progress Updates" at bounding box center [337, 169] width 69 height 12
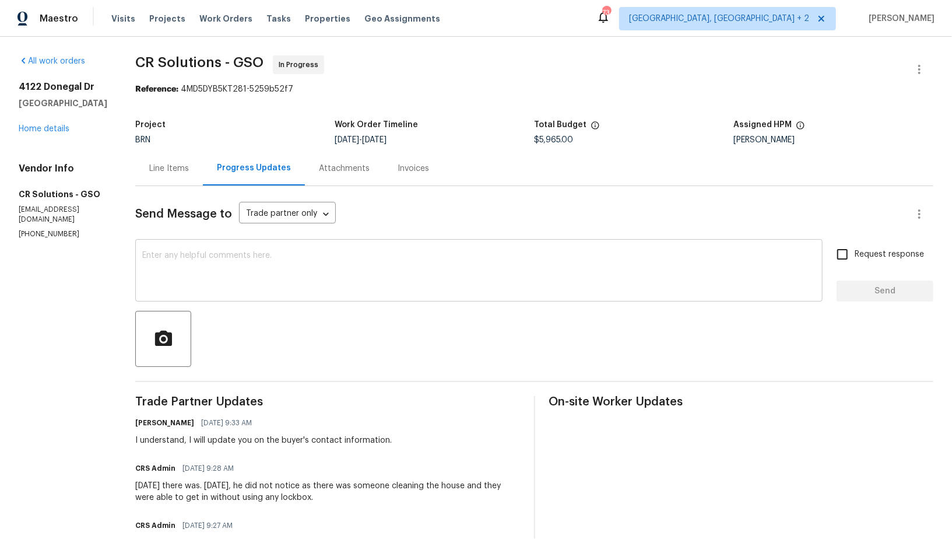
click at [271, 268] on textarea at bounding box center [478, 271] width 673 height 41
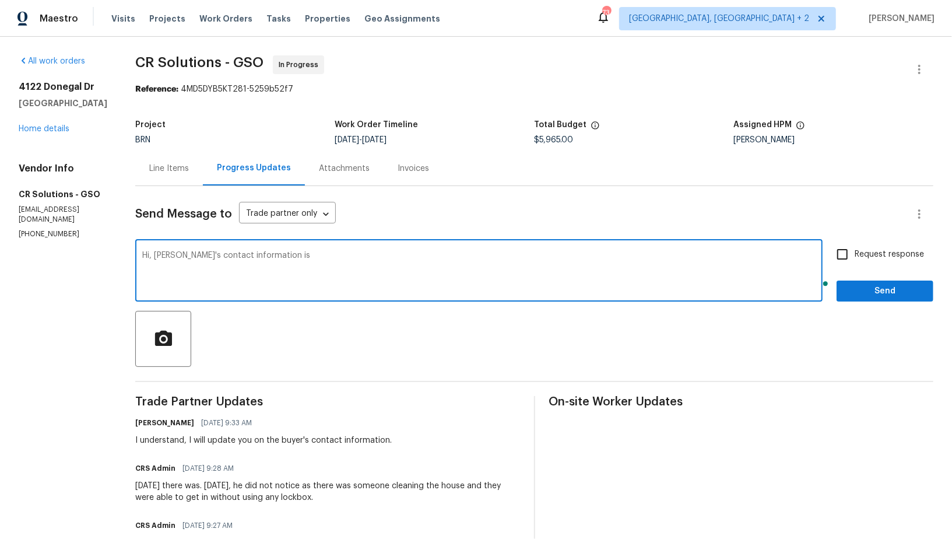
paste textarea "the buyer's contact info: The email for [PERSON_NAME] is [EMAIL_ADDRESS][DOMAIN…"
drag, startPoint x: 174, startPoint y: 263, endPoint x: 256, endPoint y: 254, distance: 82.1
click at [256, 254] on textarea "Hi, [PERSON_NAME]'s contact information is the buyer's contact info: The email …" at bounding box center [478, 271] width 673 height 41
click at [283, 256] on textarea "Hi, [PERSON_NAME]'s contact information is [PERSON_NAME] is [EMAIL_ADDRESS][DOM…" at bounding box center [478, 271] width 673 height 41
click at [142, 263] on textarea "Hi, [PERSON_NAME]'s contact information is [PERSON_NAME] - Email - [EMAIL_ADDRE…" at bounding box center [478, 271] width 673 height 41
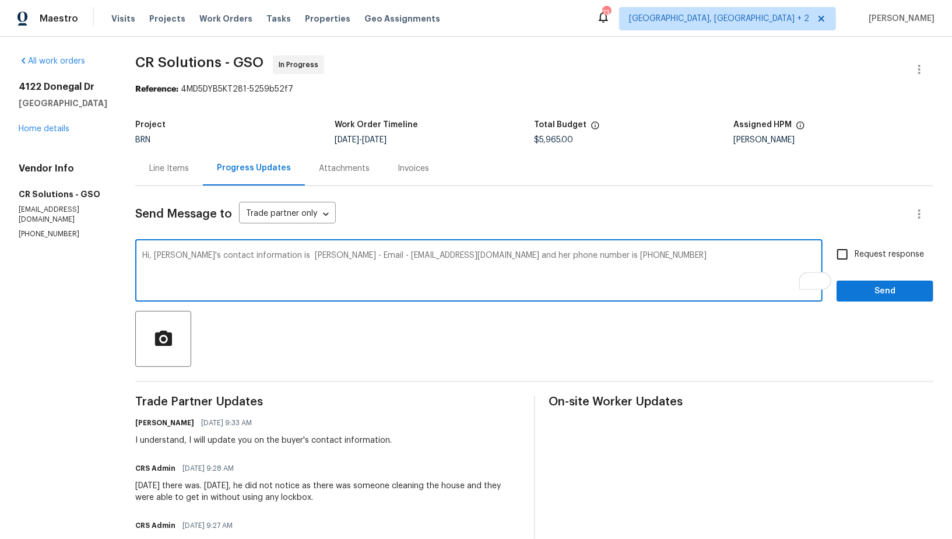
click at [619, 262] on textarea "Hi, [PERSON_NAME]'s contact information is [PERSON_NAME] - Email - [EMAIL_ADDRE…" at bounding box center [478, 271] width 673 height 41
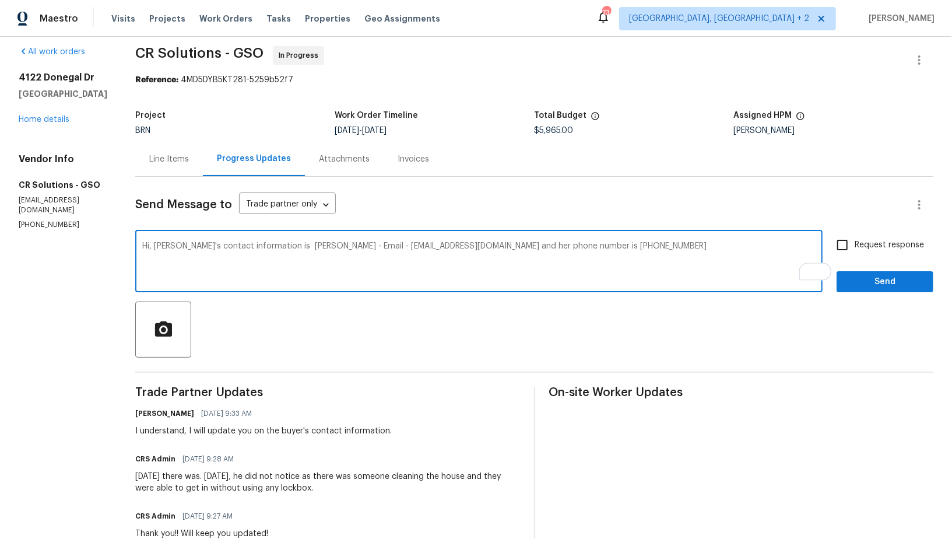
scroll to position [8, 0]
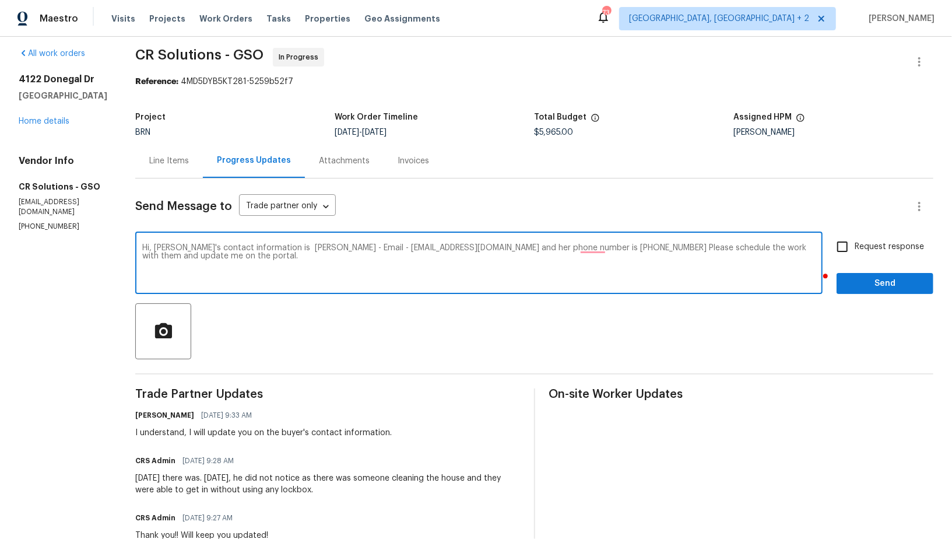
type textarea "Hi, [PERSON_NAME]'s contact information is [PERSON_NAME] - Email - [EMAIL_ADDRE…"
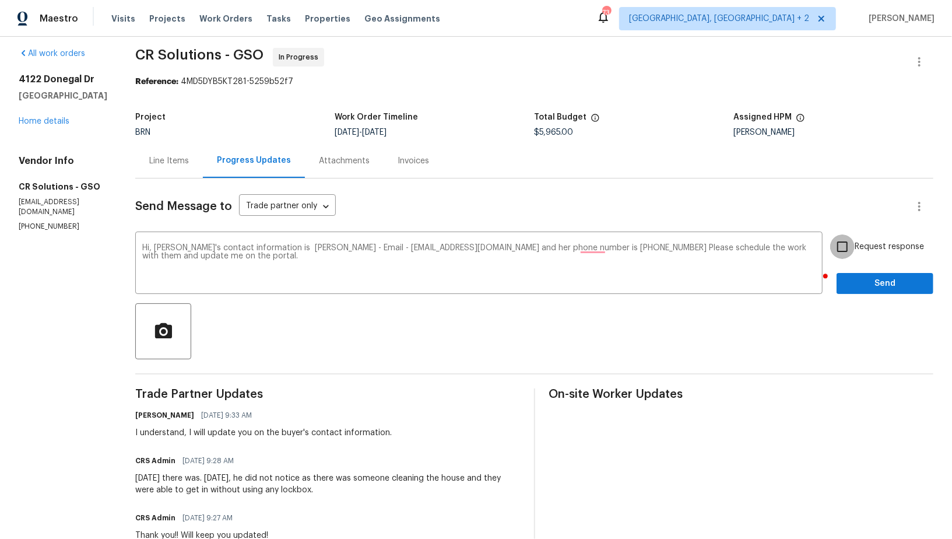
click at [849, 250] on input "Request response" at bounding box center [842, 246] width 24 height 24
checkbox input "true"
click at [860, 279] on span "Send" at bounding box center [885, 283] width 78 height 15
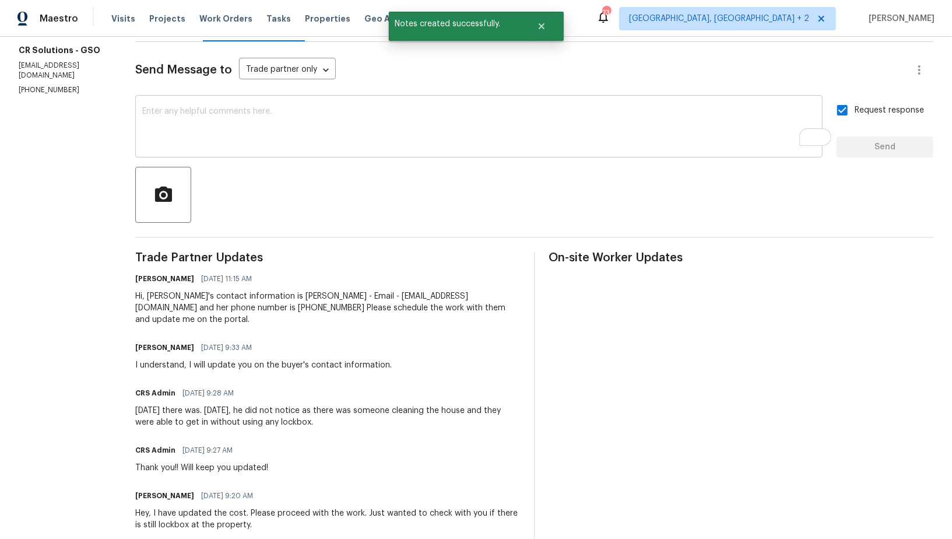
scroll to position [147, 0]
